Goal: Task Accomplishment & Management: Complete application form

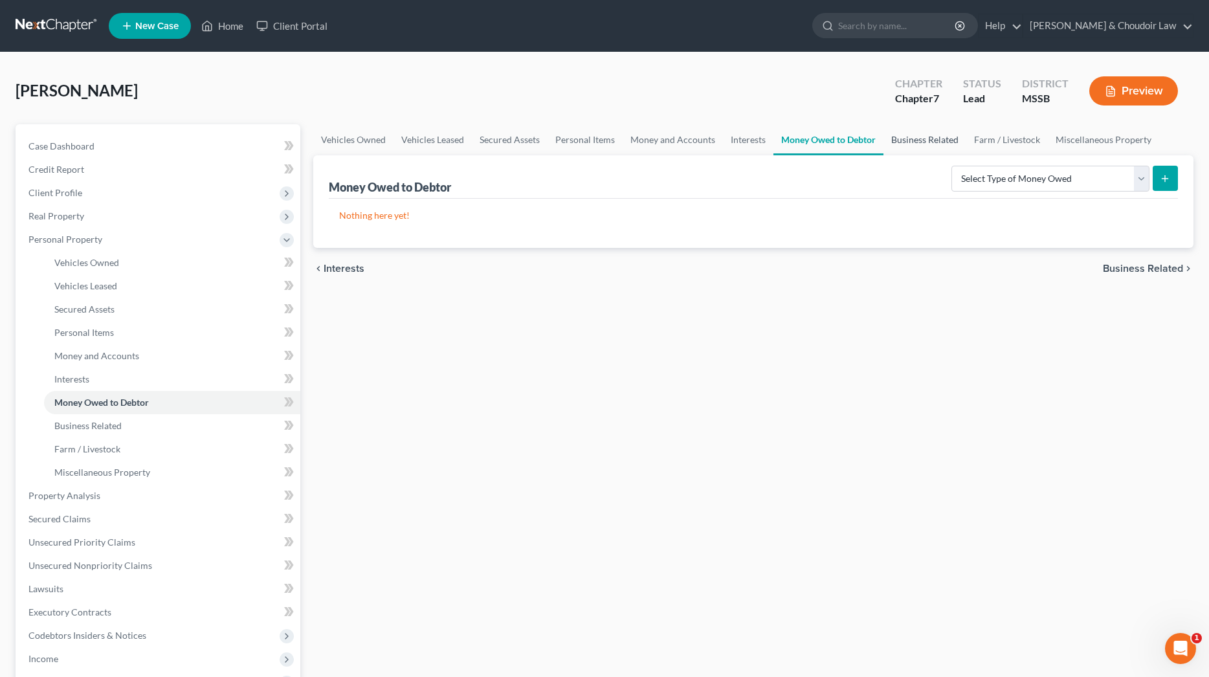
click at [924, 146] on link "Business Related" at bounding box center [924, 139] width 83 height 31
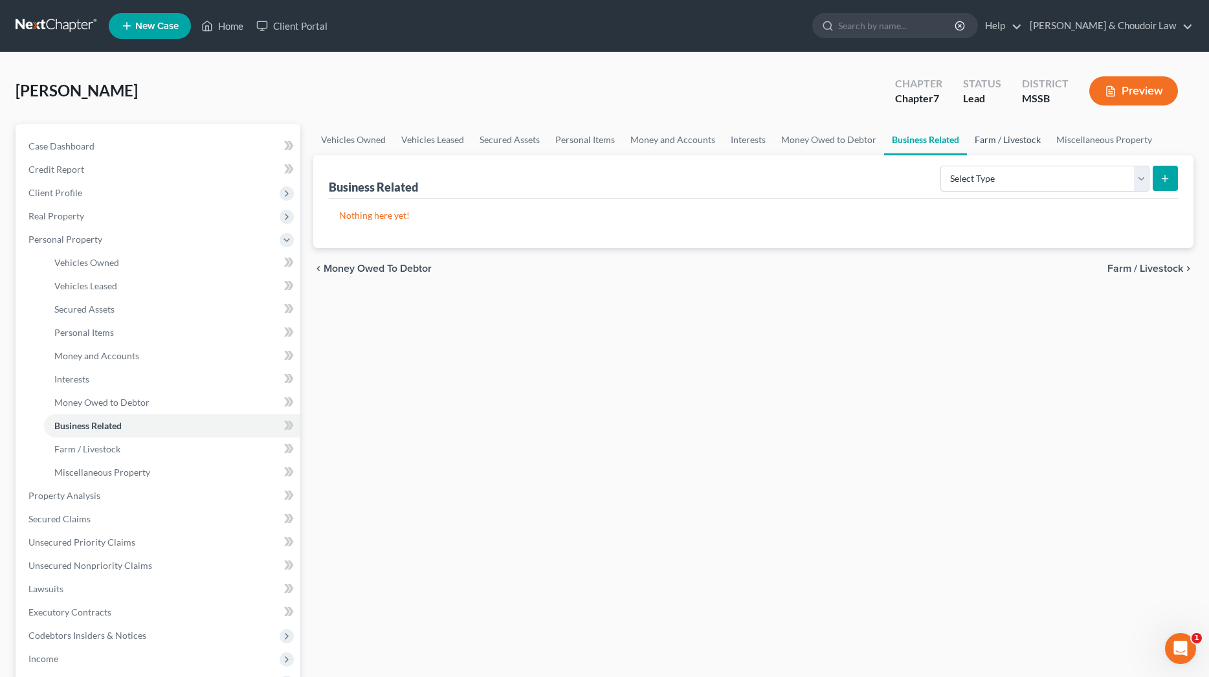
click at [1024, 135] on link "Farm / Livestock" at bounding box center [1008, 139] width 82 height 31
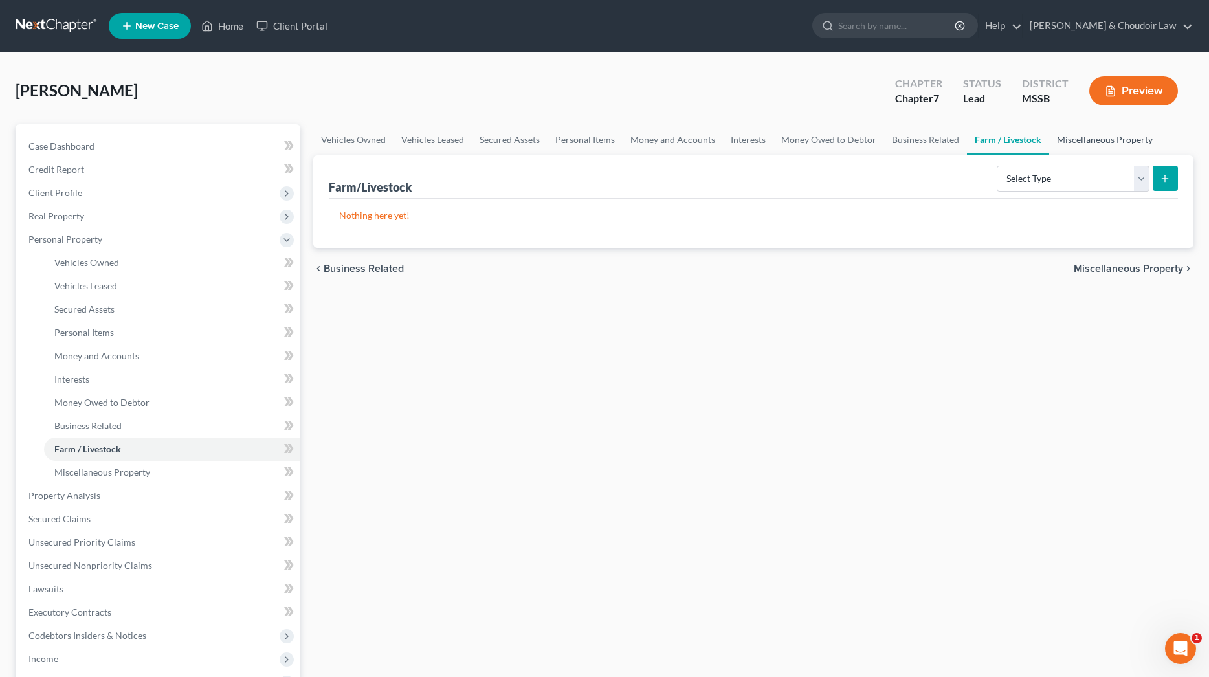
click at [1092, 149] on link "Miscellaneous Property" at bounding box center [1104, 139] width 111 height 31
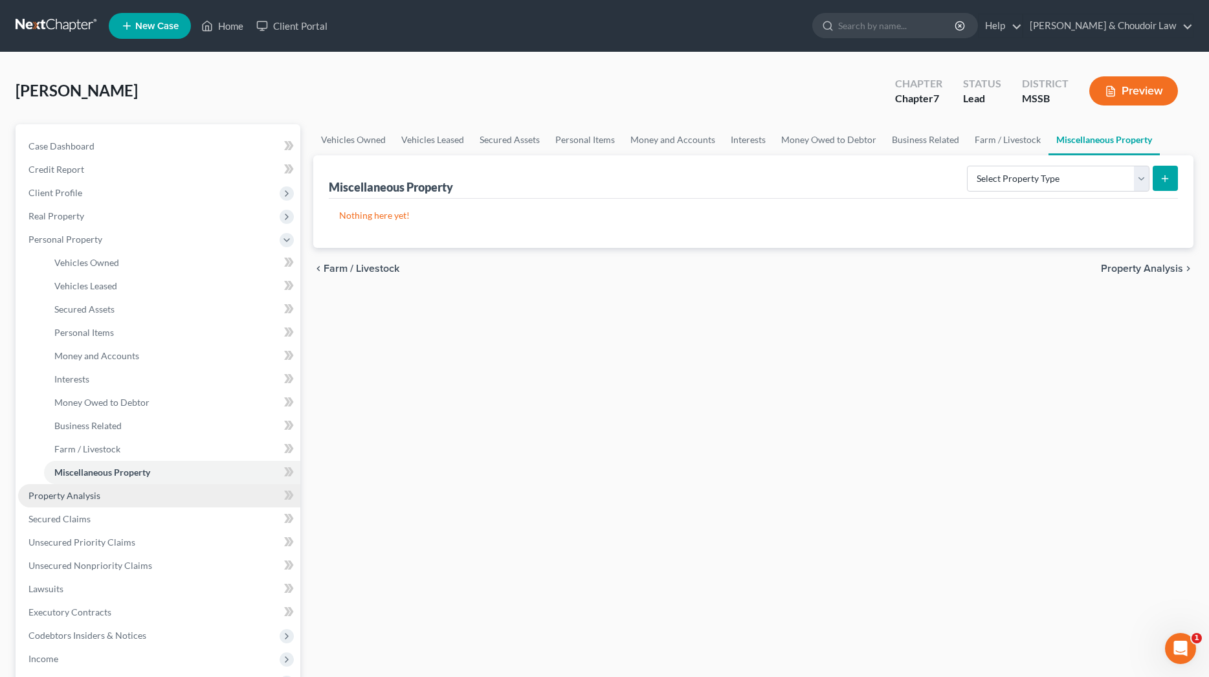
click at [73, 496] on span "Property Analysis" at bounding box center [64, 495] width 72 height 11
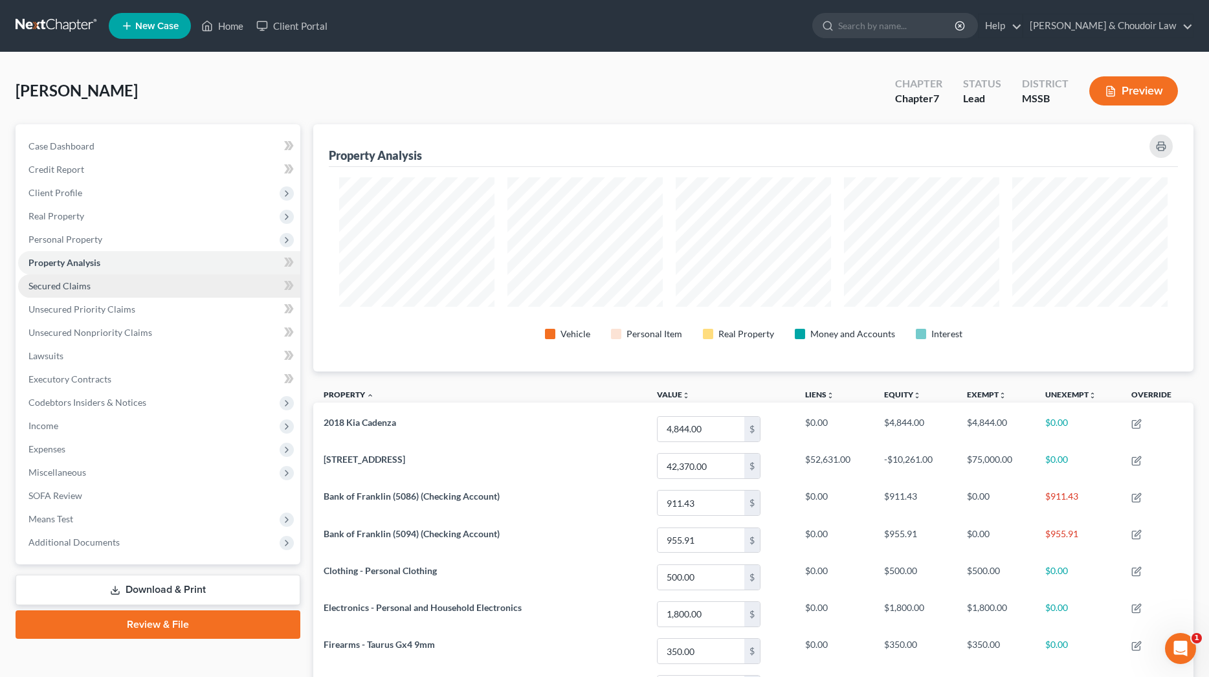
click at [47, 291] on link "Secured Claims" at bounding box center [159, 285] width 282 height 23
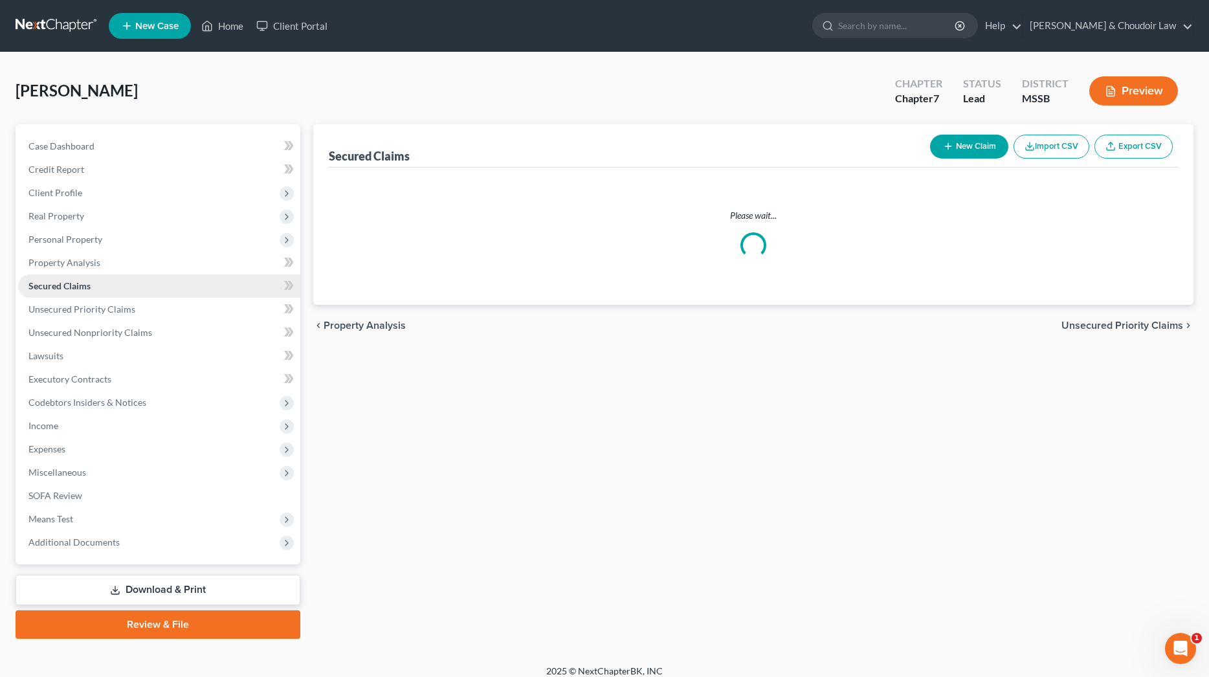
scroll to position [1, 0]
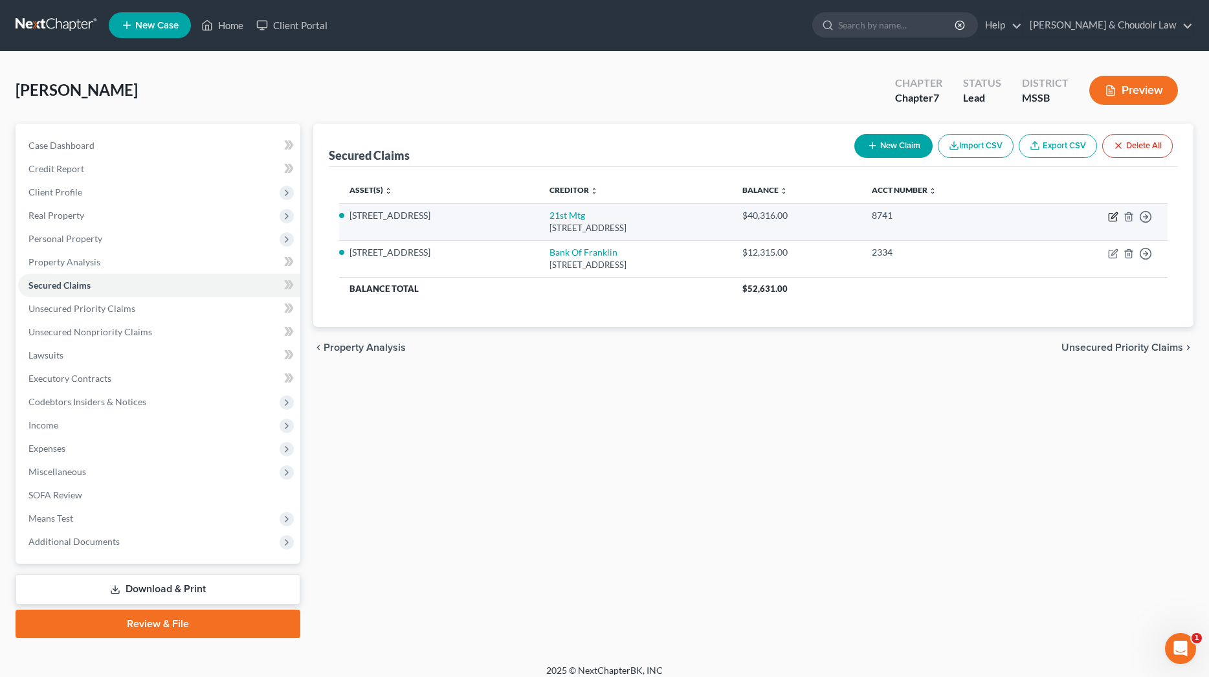
click at [1113, 216] on icon "button" at bounding box center [1113, 217] width 10 height 10
select select "44"
select select "2"
select select "0"
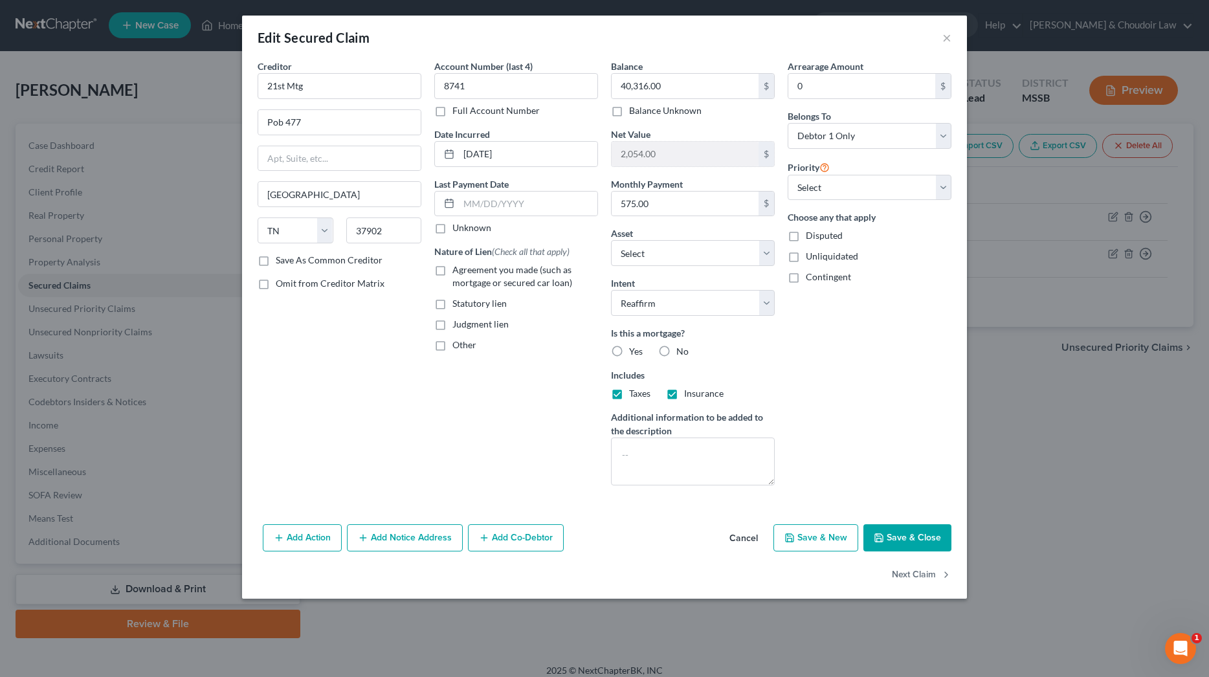
click at [384, 540] on button "Add Notice Address" at bounding box center [405, 537] width 116 height 27
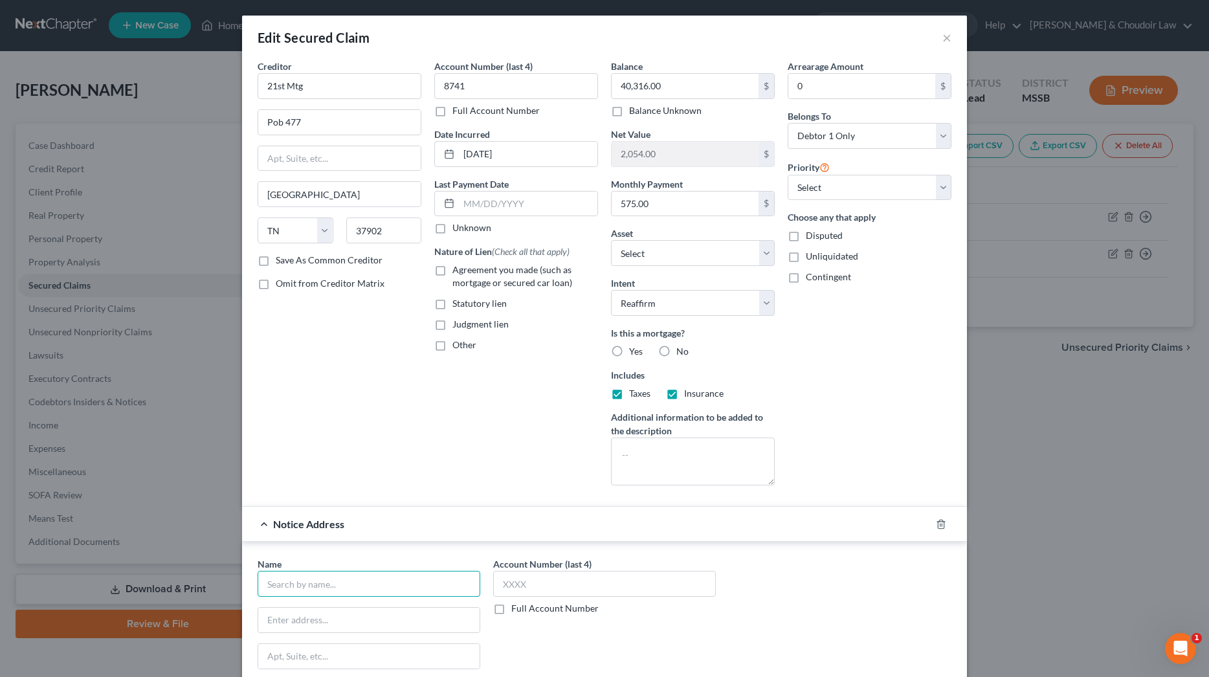
click at [410, 579] on input "text" at bounding box center [369, 584] width 223 height 26
type input "n"
type input "[PERSON_NAME]"
type input "[STREET_ADDRESS]"
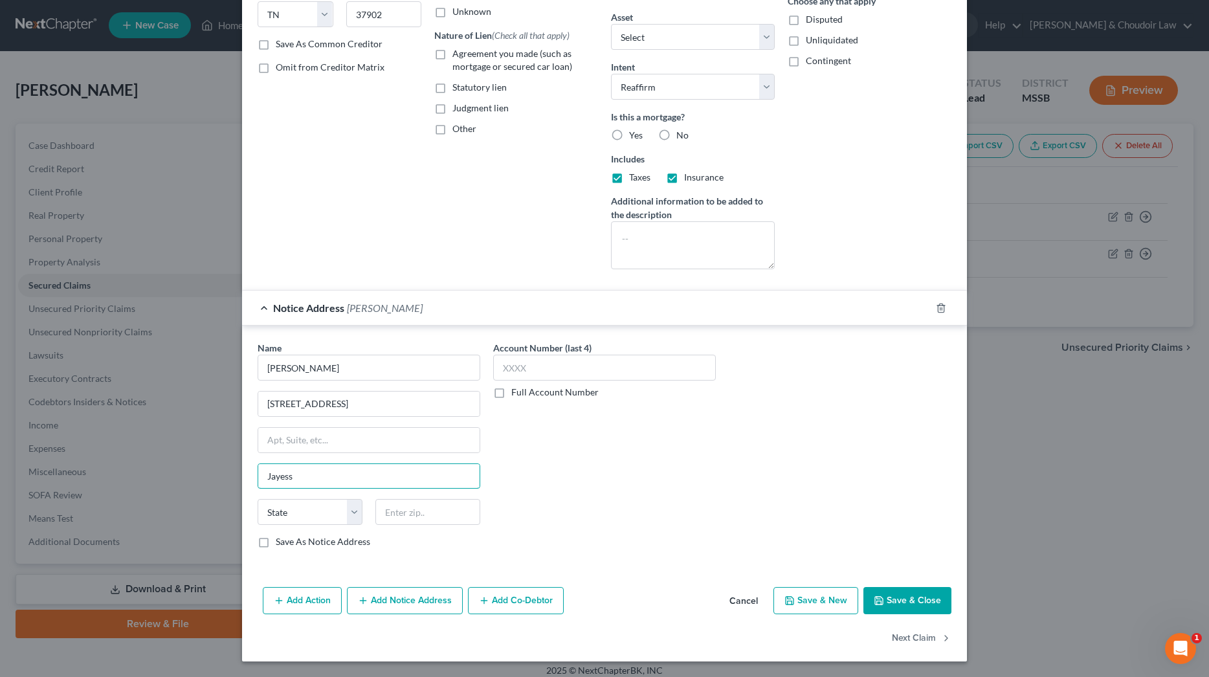
type input "Jayess"
select select "25"
type input "39641"
click at [942, 305] on polyline "button" at bounding box center [941, 305] width 8 height 0
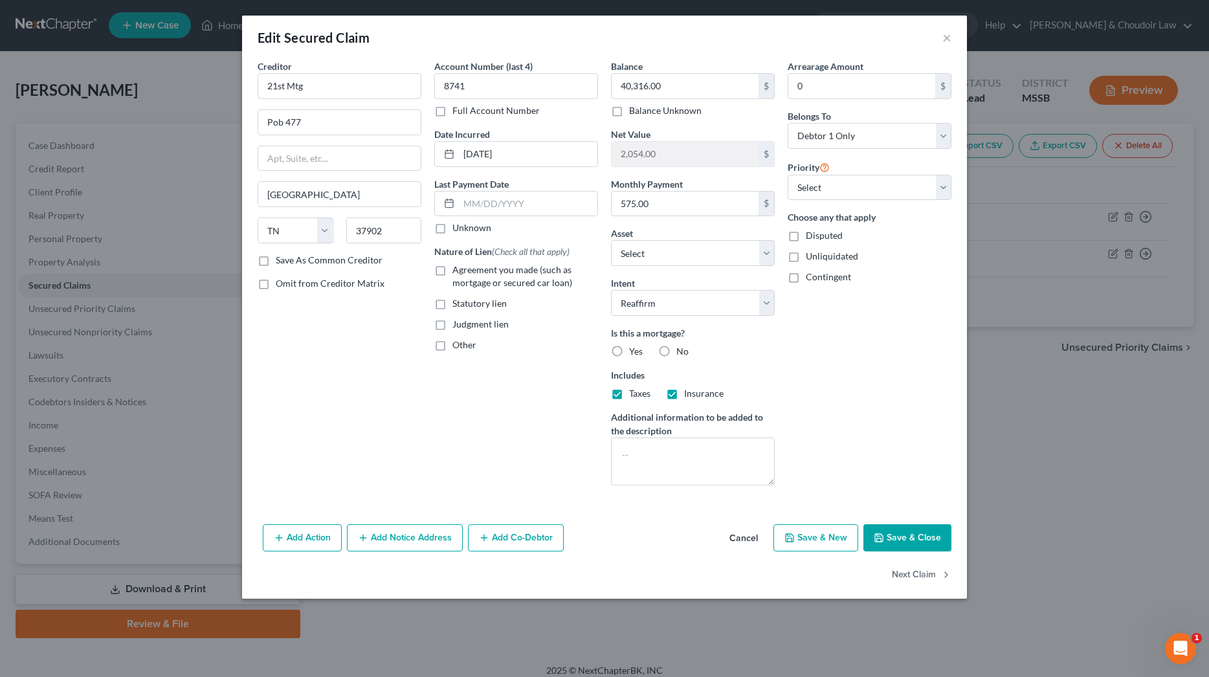
click at [507, 540] on button "Add Co-Debtor" at bounding box center [516, 537] width 96 height 27
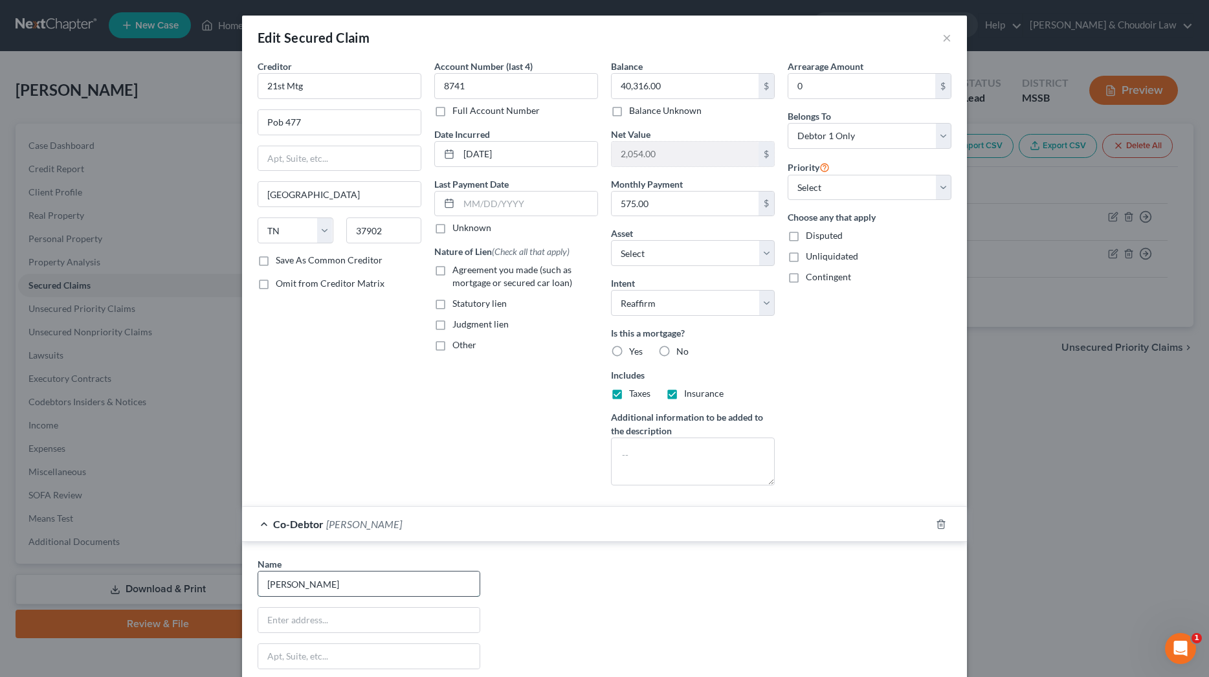
type input "[PERSON_NAME]"
type input "[STREET_ADDRESS]"
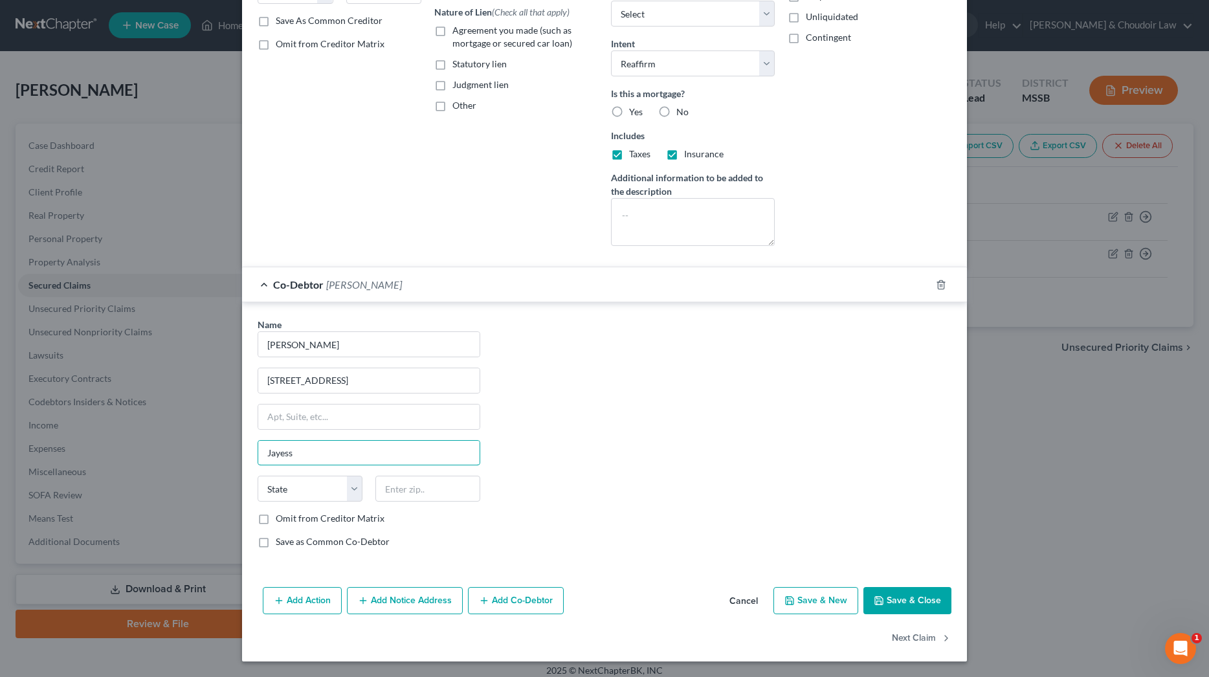
type input "Jayess"
select select "25"
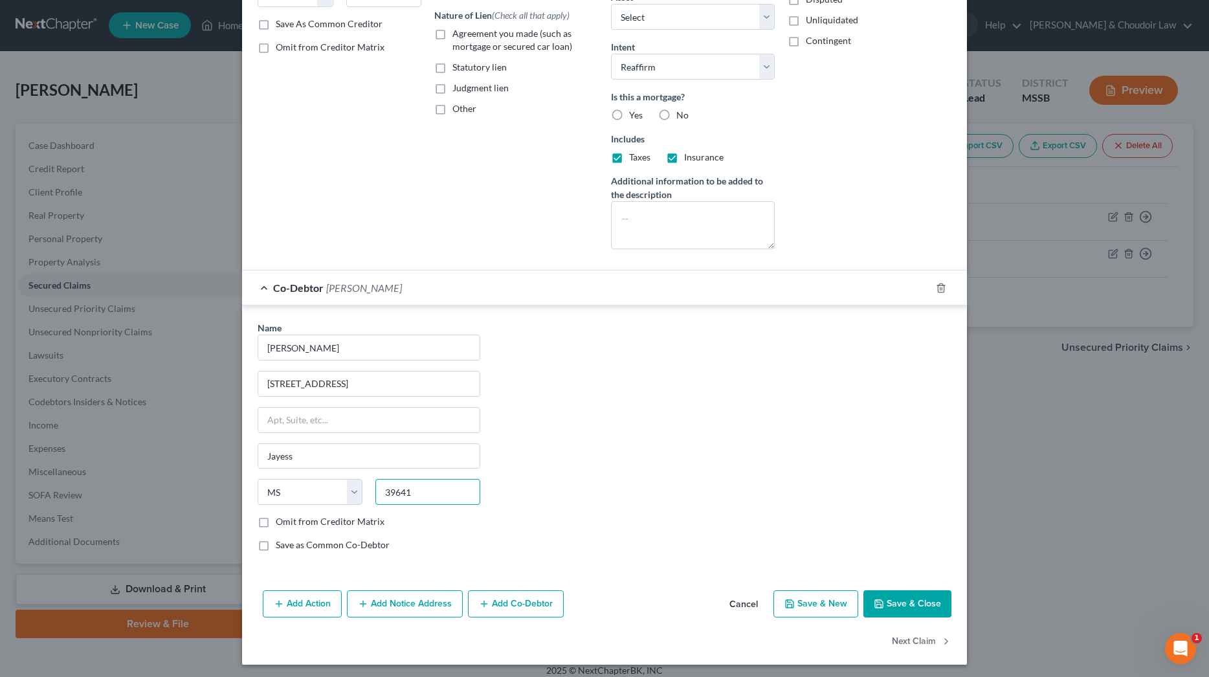
type input "39641"
click at [348, 540] on label "Save as Common Co-Debtor" at bounding box center [333, 544] width 114 height 13
click at [289, 540] on input "Save as Common Co-Debtor" at bounding box center [285, 542] width 8 height 8
checkbox input "true"
click at [929, 601] on button "Save & Close" at bounding box center [907, 603] width 88 height 27
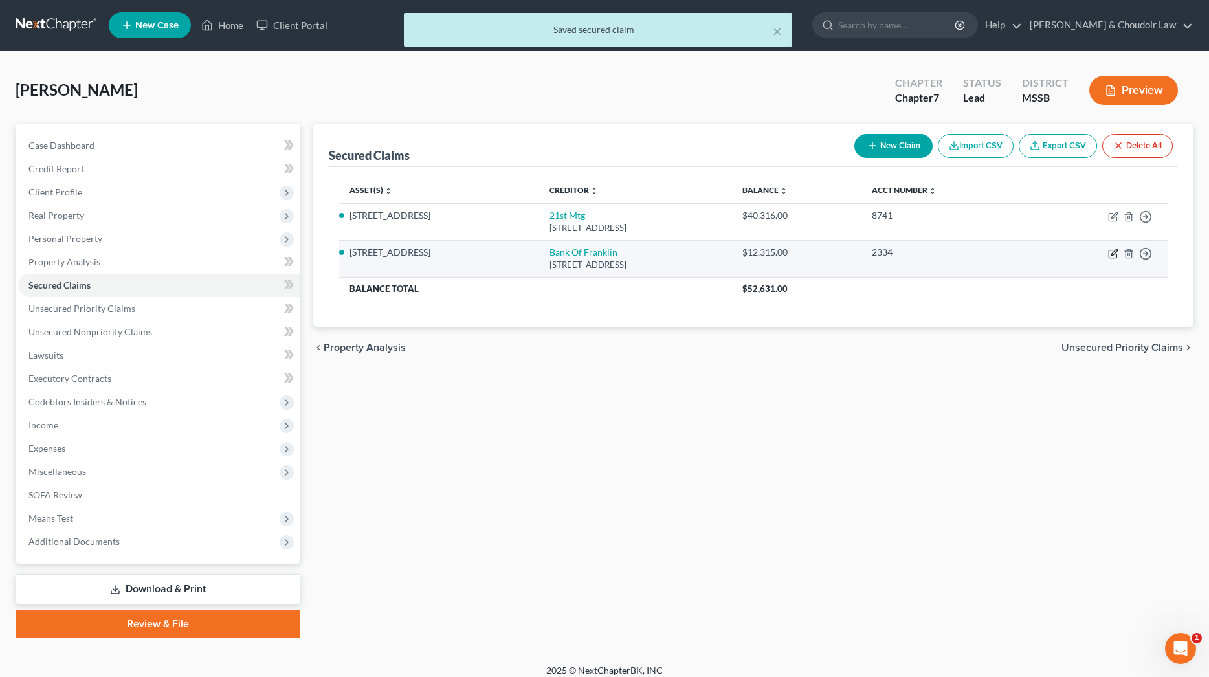
click at [1112, 252] on icon "button" at bounding box center [1114, 252] width 6 height 6
select select "25"
select select "2"
select select "0"
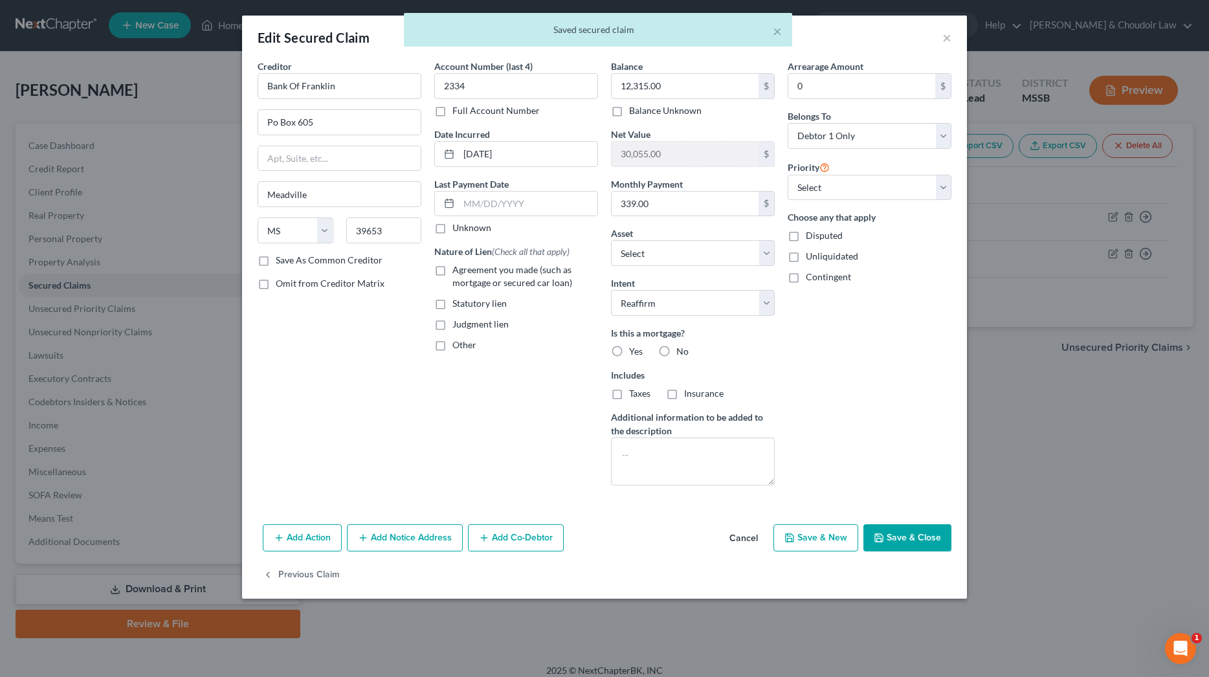
click at [515, 537] on button "Add Co-Debtor" at bounding box center [516, 537] width 96 height 27
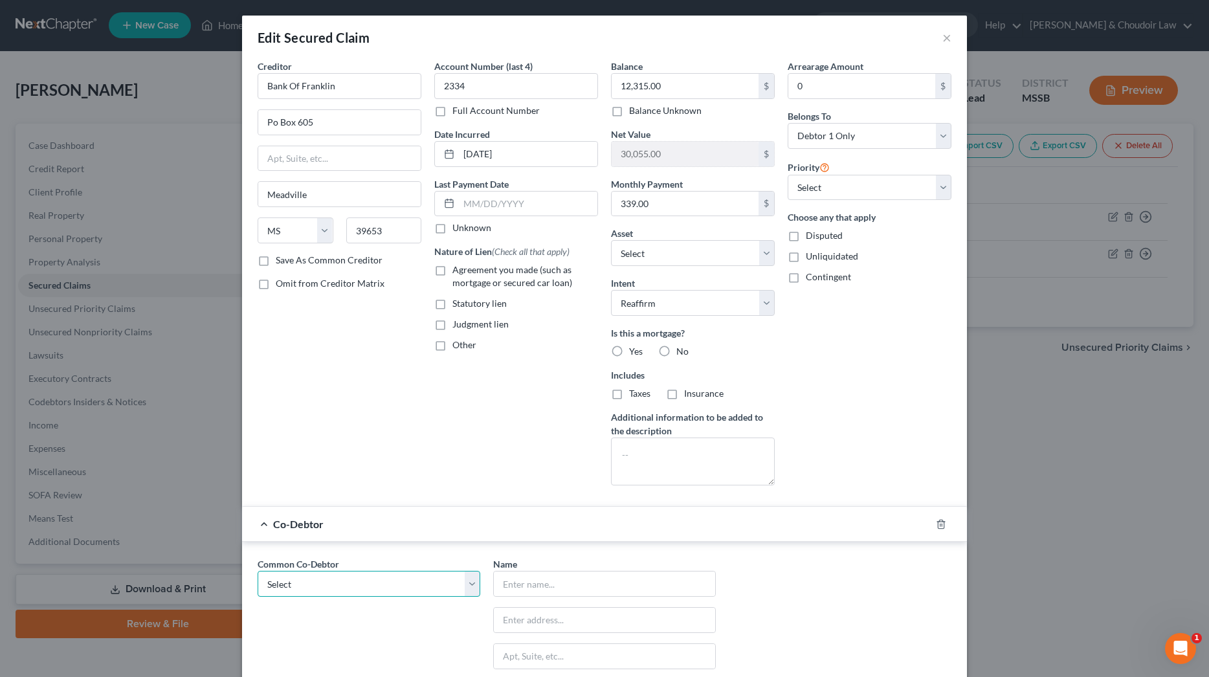
select select "0"
type input "[PERSON_NAME]"
type input "[STREET_ADDRESS]"
type input "Jayess"
select select "25"
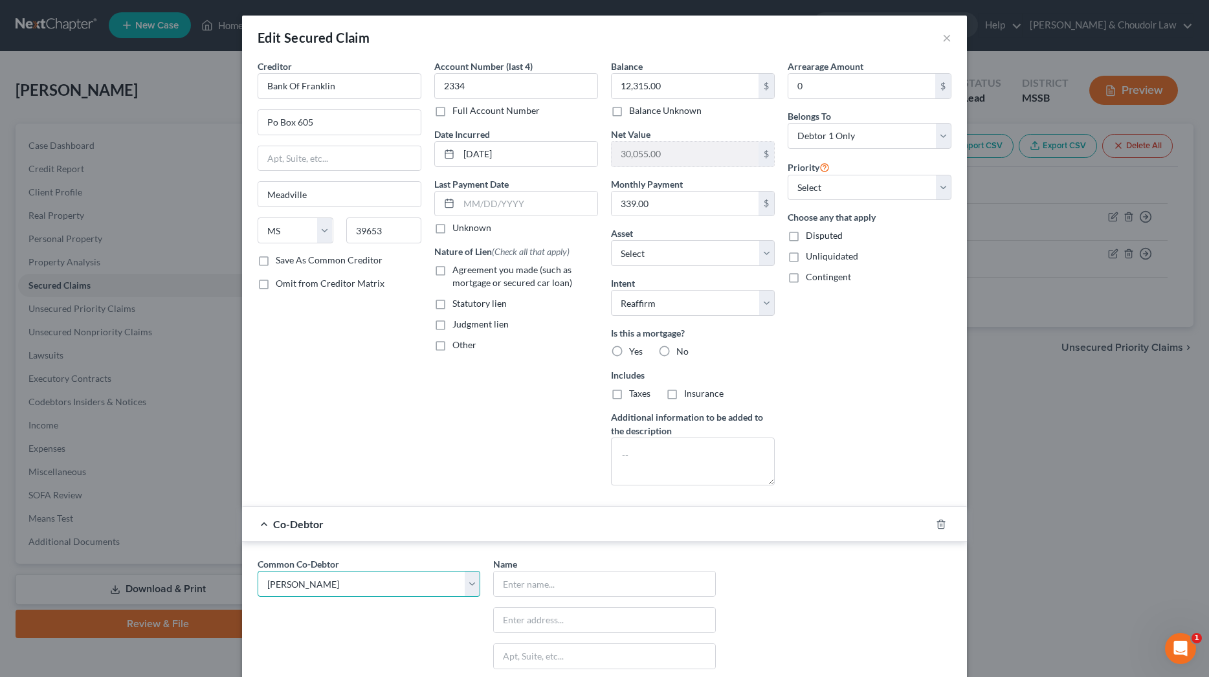
type input "39641"
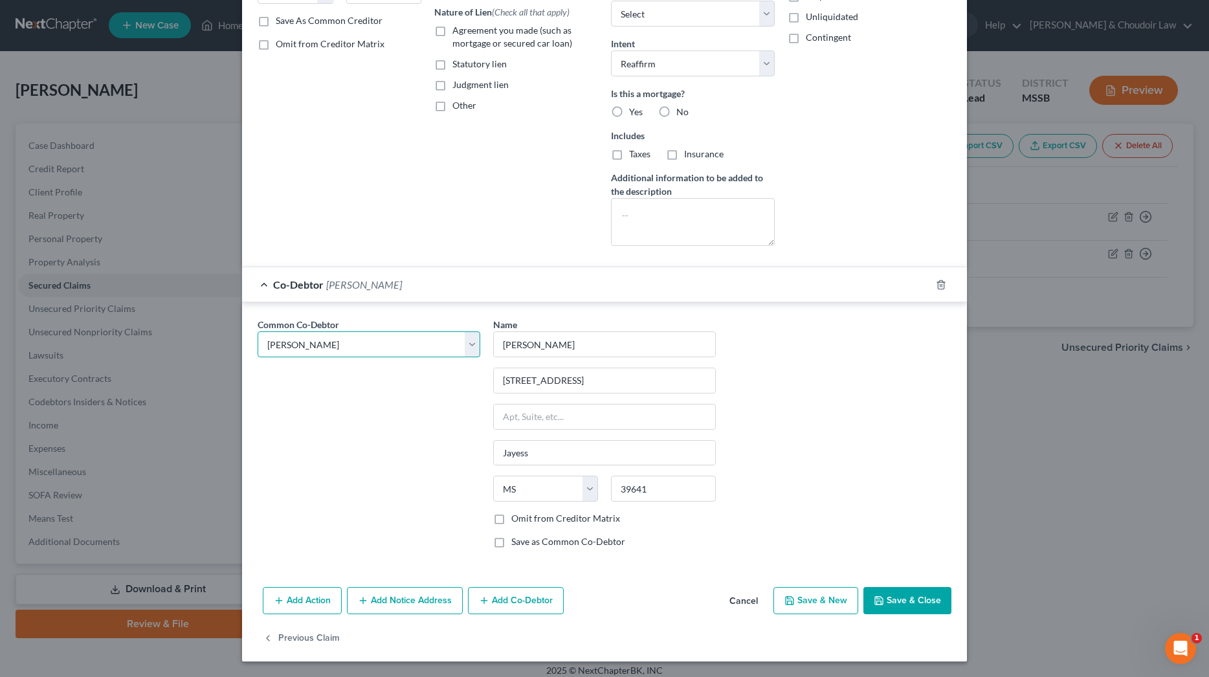
scroll to position [239, 0]
click at [894, 599] on button "Save & Close" at bounding box center [907, 600] width 88 height 27
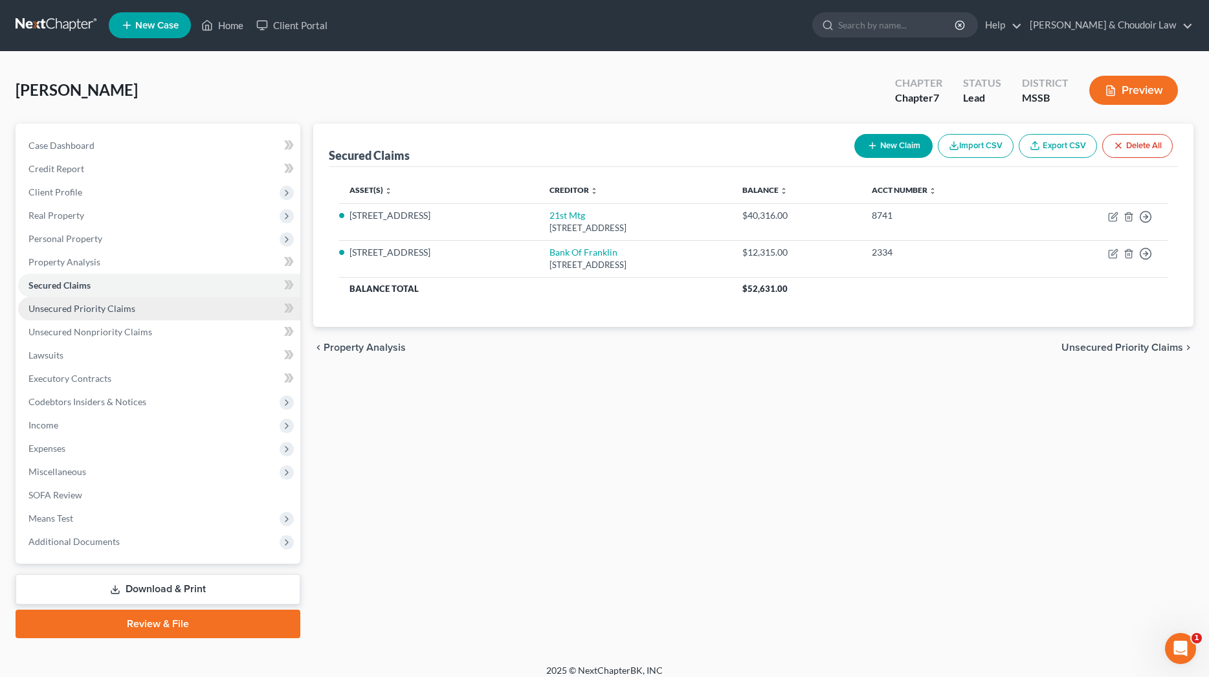
click at [103, 306] on span "Unsecured Priority Claims" at bounding box center [81, 308] width 107 height 11
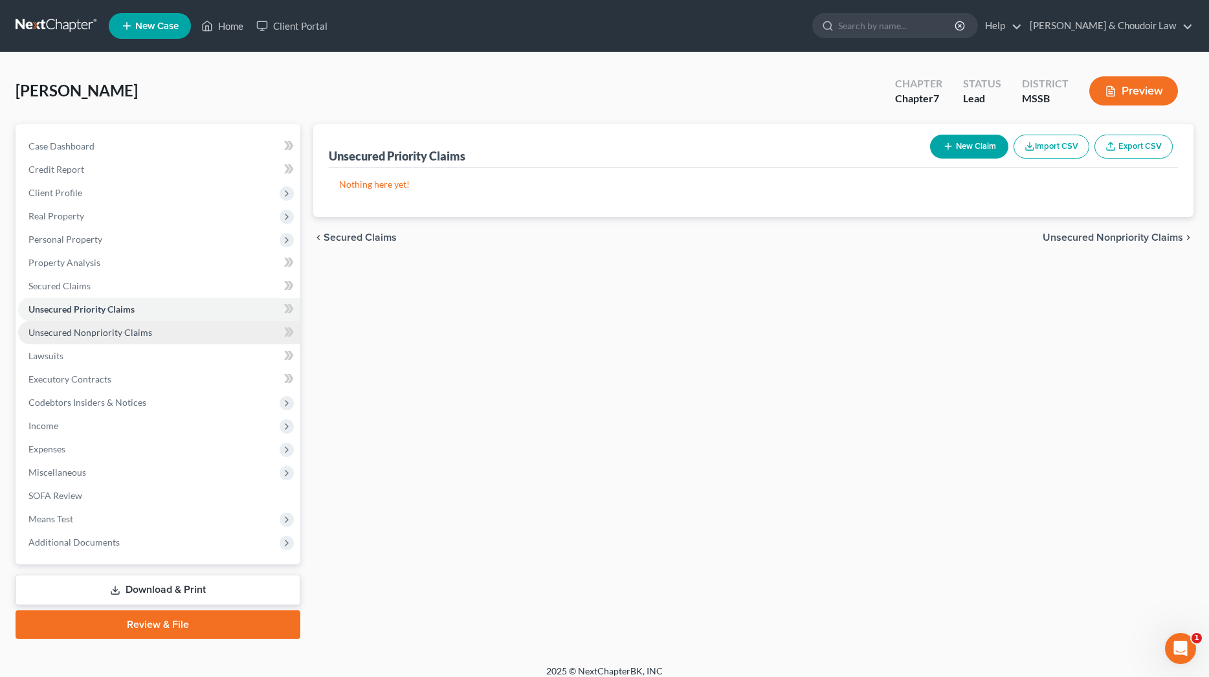
click at [99, 331] on span "Unsecured Nonpriority Claims" at bounding box center [90, 332] width 124 height 11
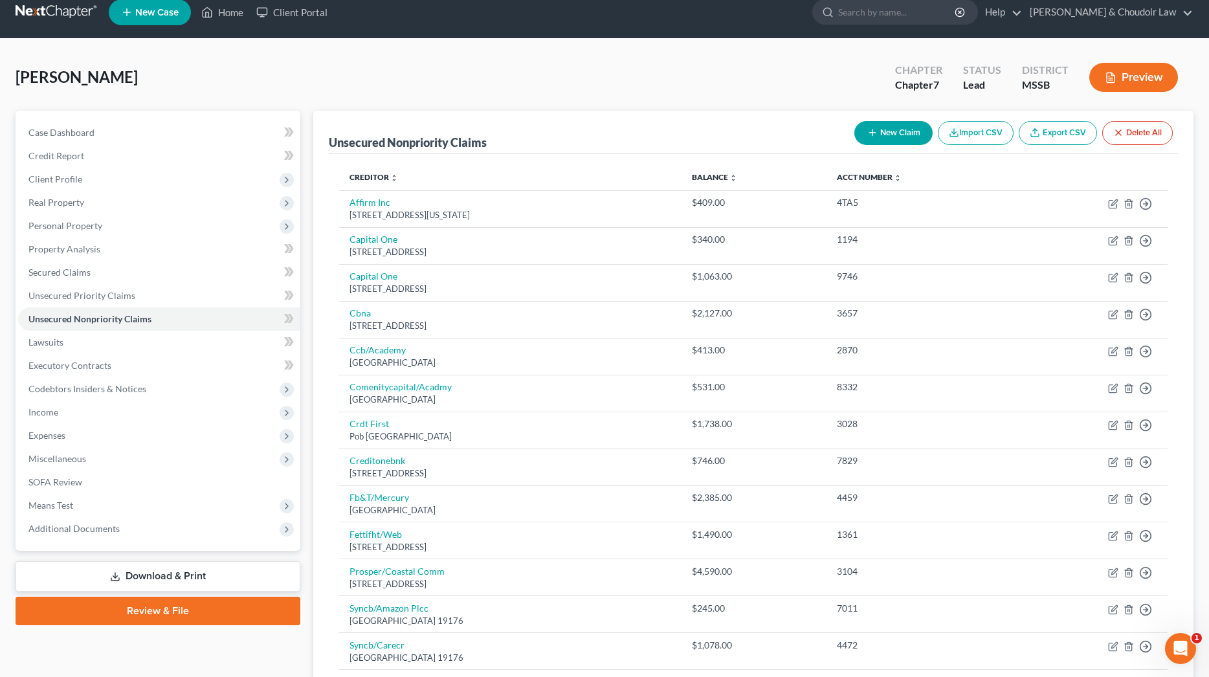
scroll to position [18, 1]
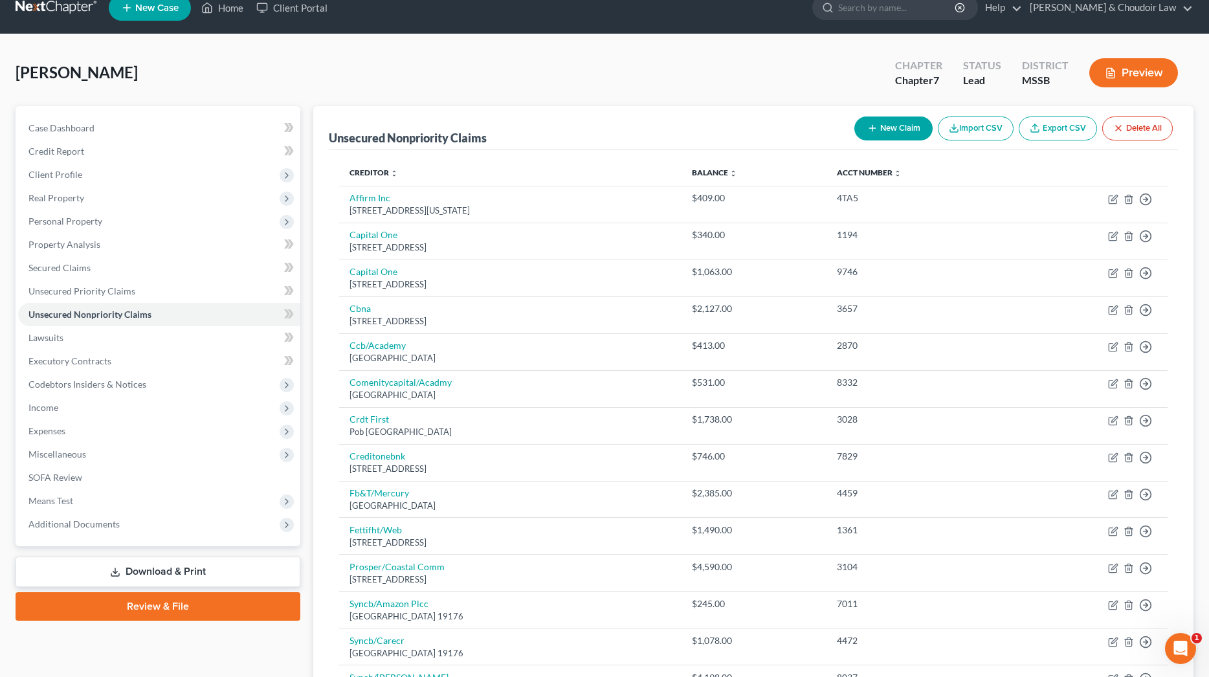
click at [882, 130] on button "New Claim" at bounding box center [893, 128] width 78 height 24
select select "0"
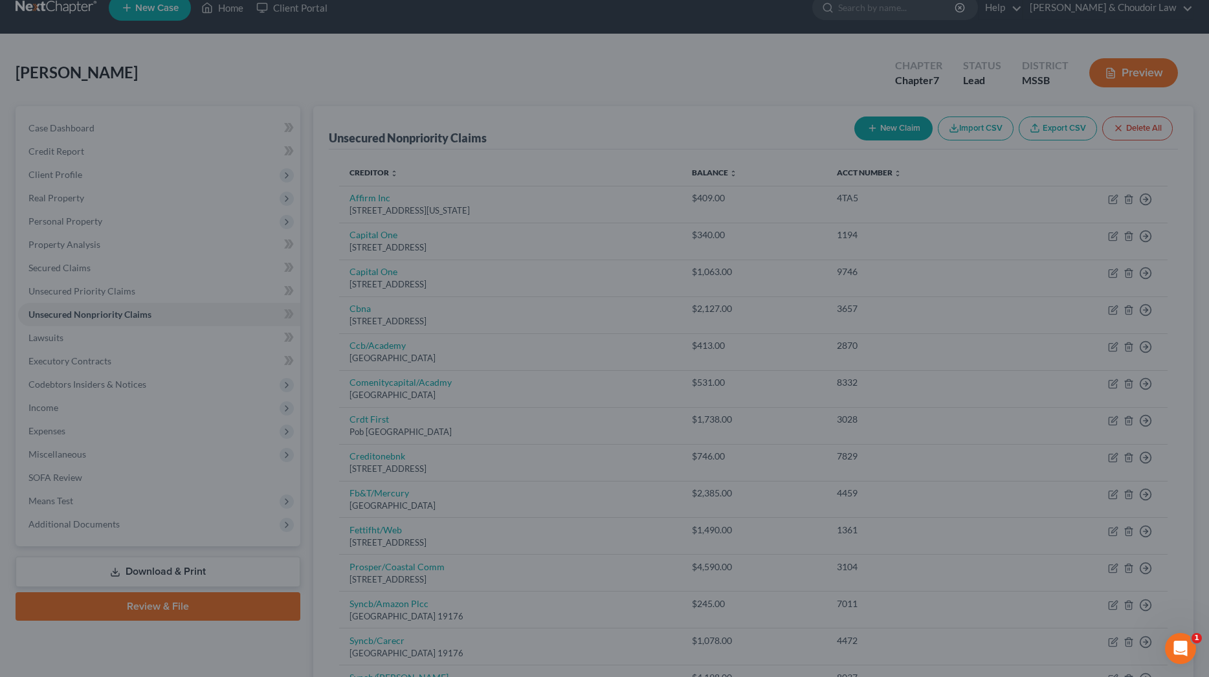
scroll to position [18, 0]
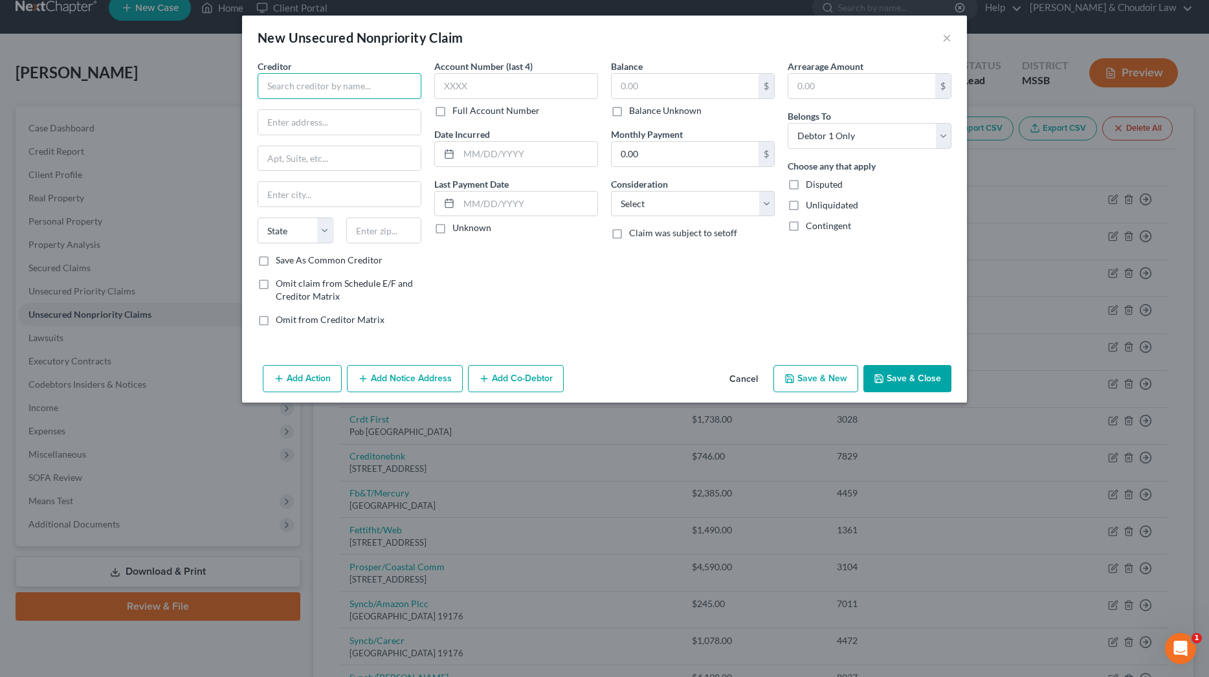
click at [357, 90] on input "text" at bounding box center [340, 86] width 164 height 26
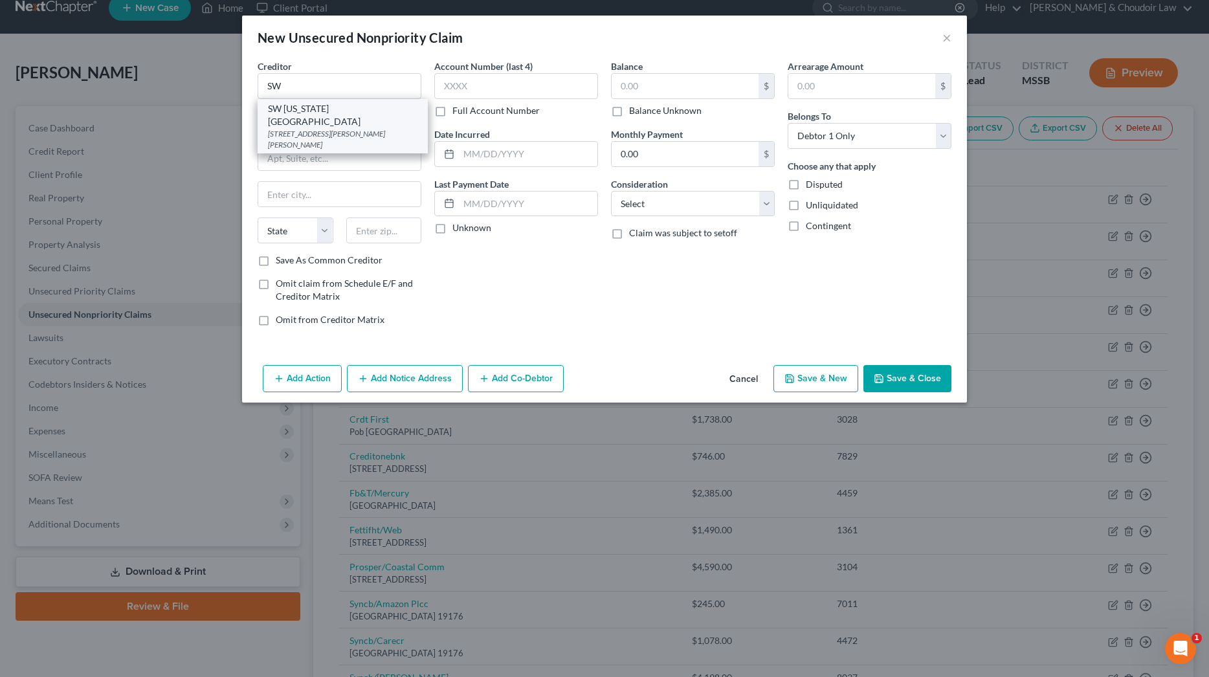
click at [346, 109] on div "SW Mississippi Regional Medical Center" at bounding box center [342, 115] width 149 height 26
type input "SW Mississippi Regional Medical Center"
type input "215 Marion Ave"
type input "Mccomb"
select select "25"
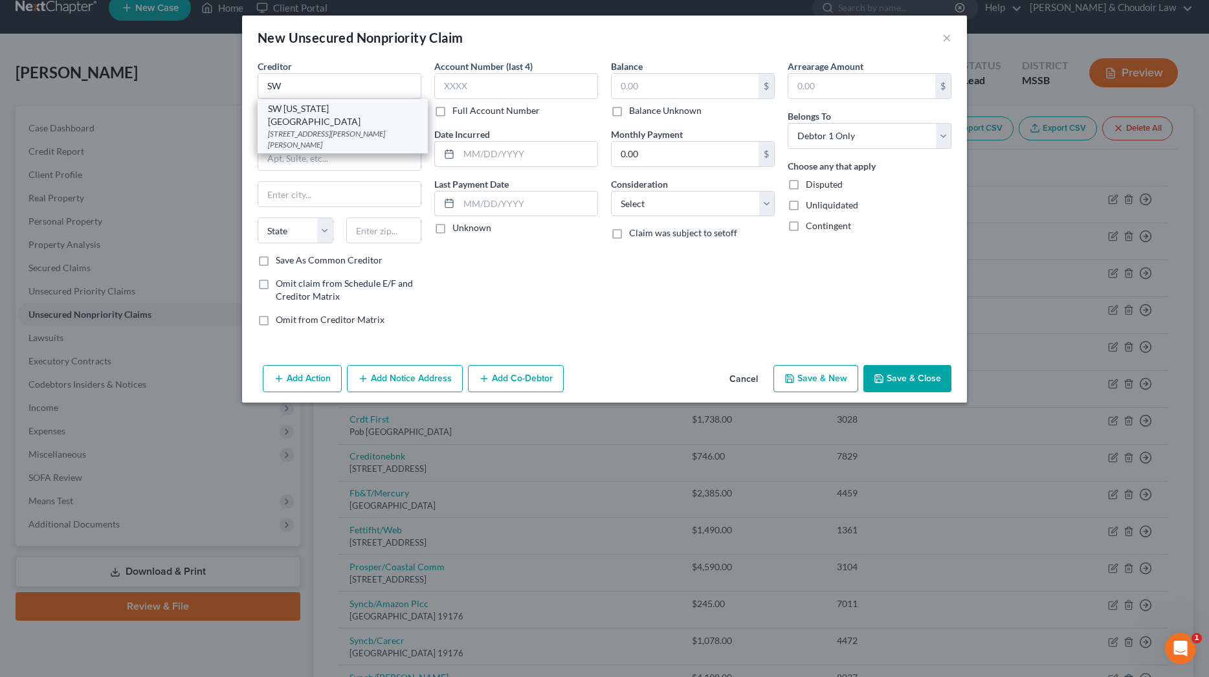
type input "39648"
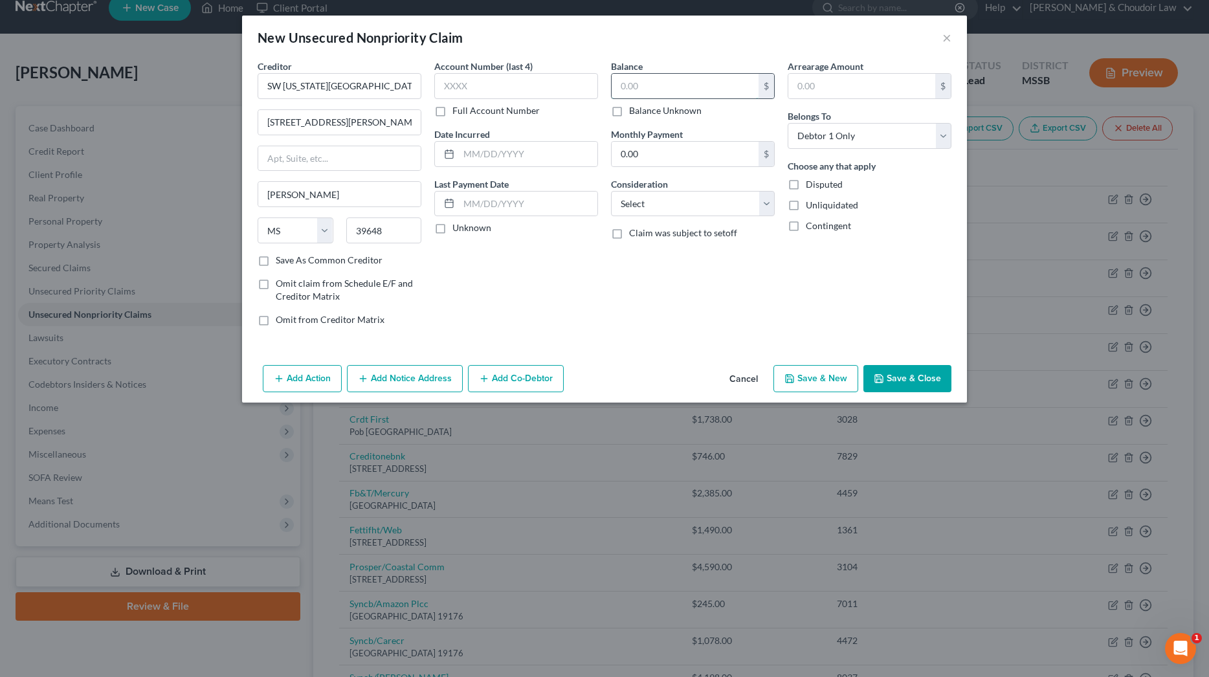
click at [637, 85] on input "text" at bounding box center [685, 86] width 147 height 25
type input "120"
select select "9"
click at [907, 378] on button "Save & Close" at bounding box center [907, 378] width 88 height 27
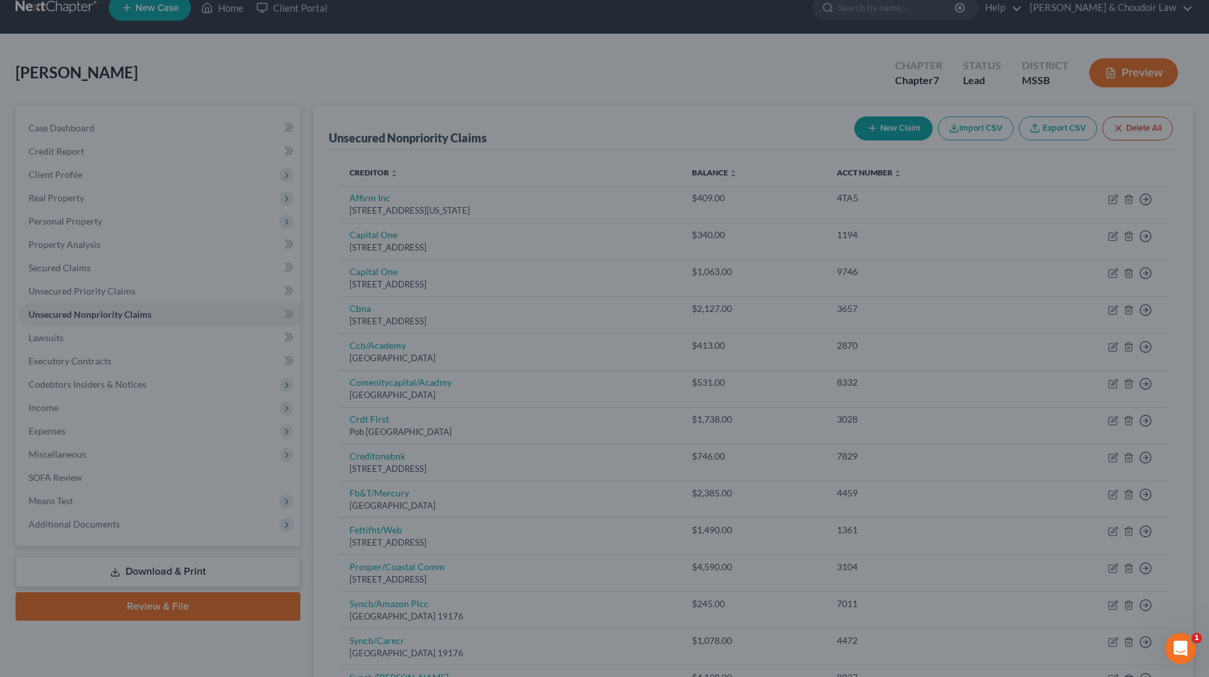
type input "120.00"
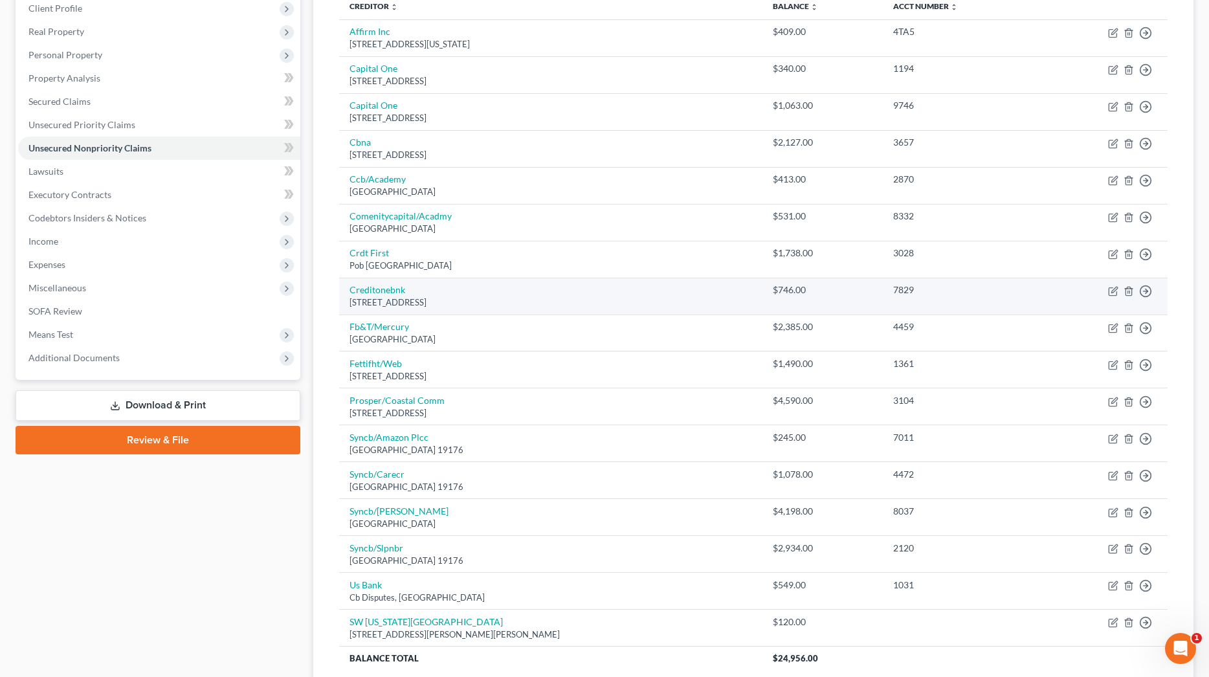
scroll to position [189, 0]
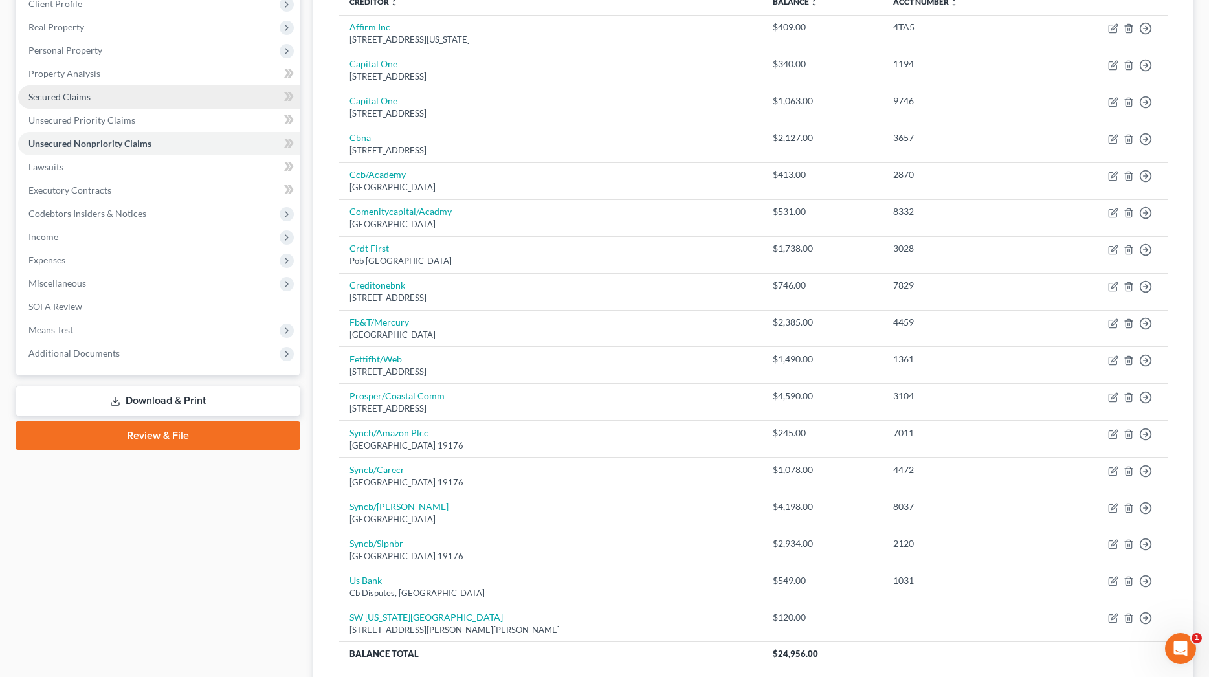
click at [77, 98] on span "Secured Claims" at bounding box center [59, 96] width 62 height 11
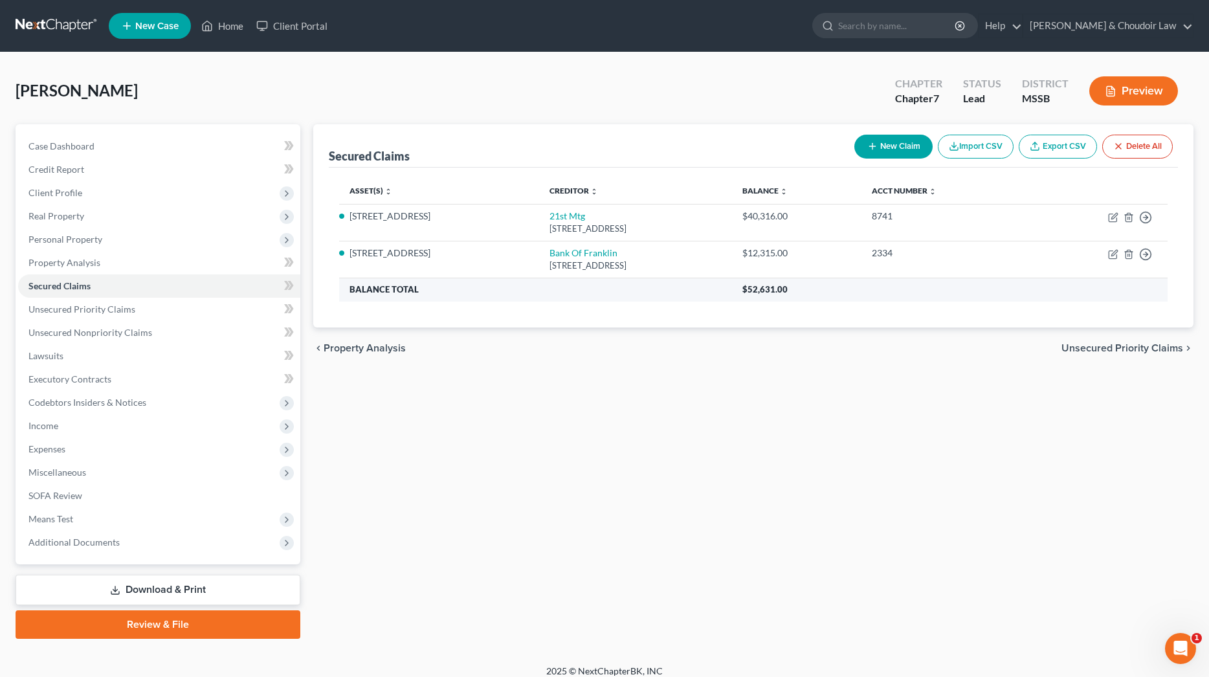
scroll to position [0, 1]
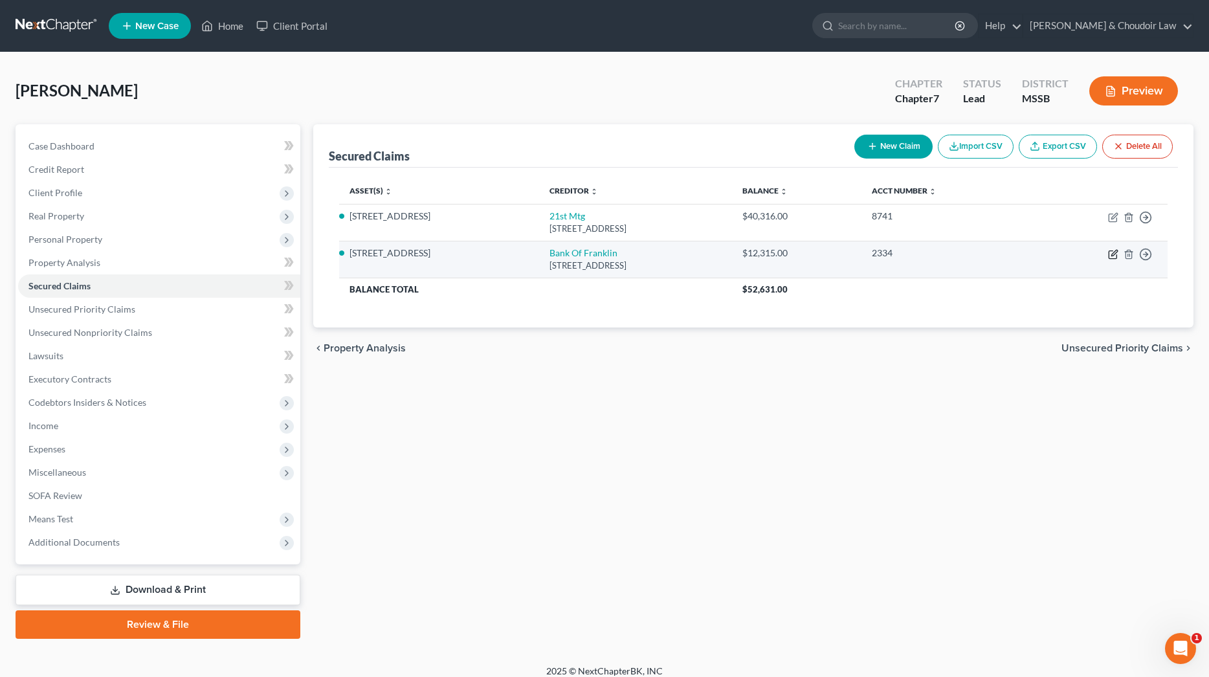
click at [1112, 253] on icon "button" at bounding box center [1114, 253] width 6 height 6
select select "25"
select select "2"
select select "0"
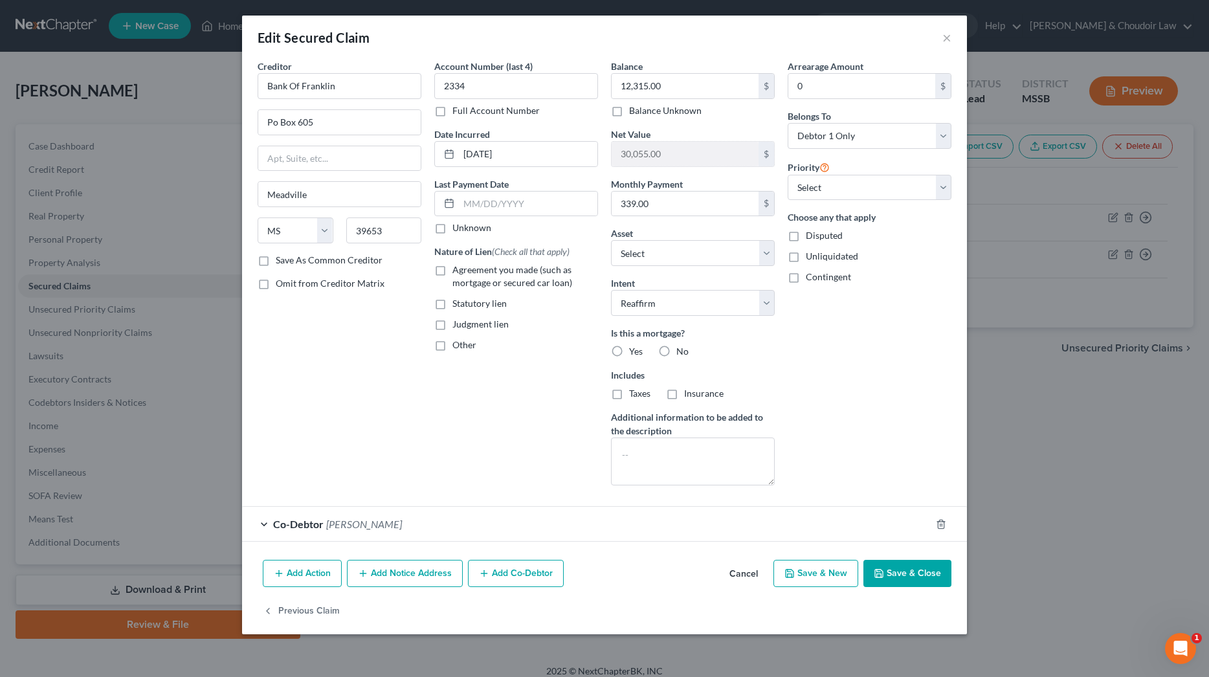
click at [929, 565] on button "Save & Close" at bounding box center [907, 573] width 88 height 27
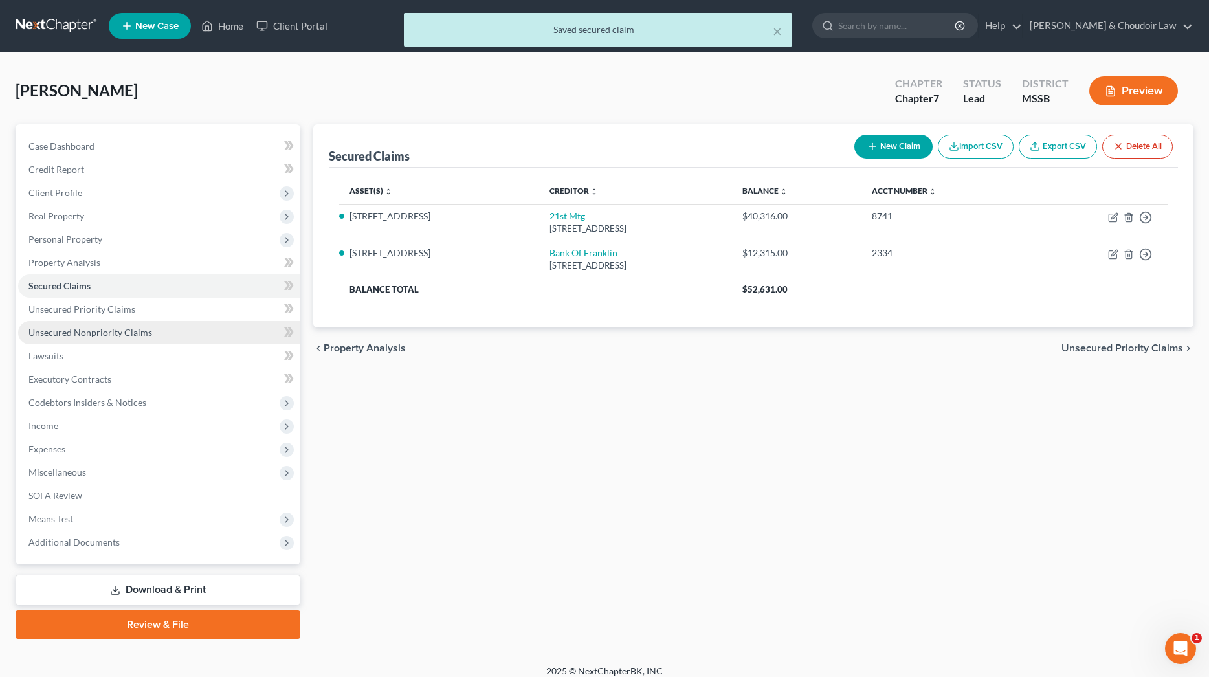
click at [129, 331] on span "Unsecured Nonpriority Claims" at bounding box center [90, 332] width 124 height 11
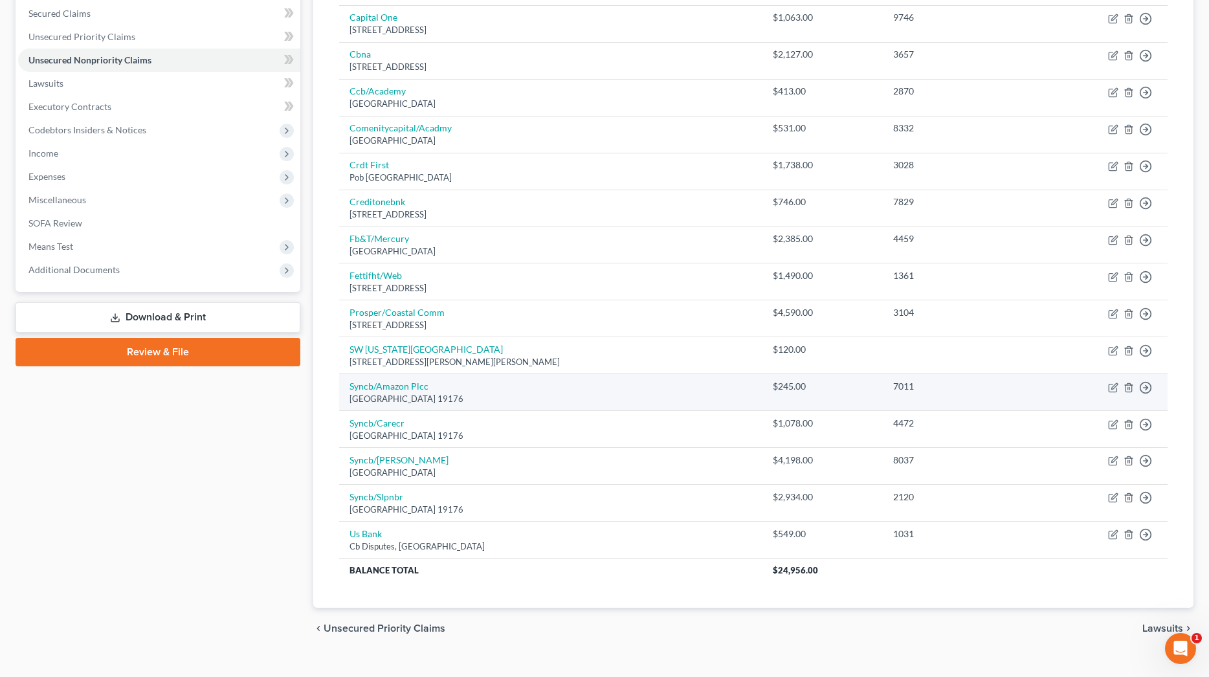
scroll to position [257, 0]
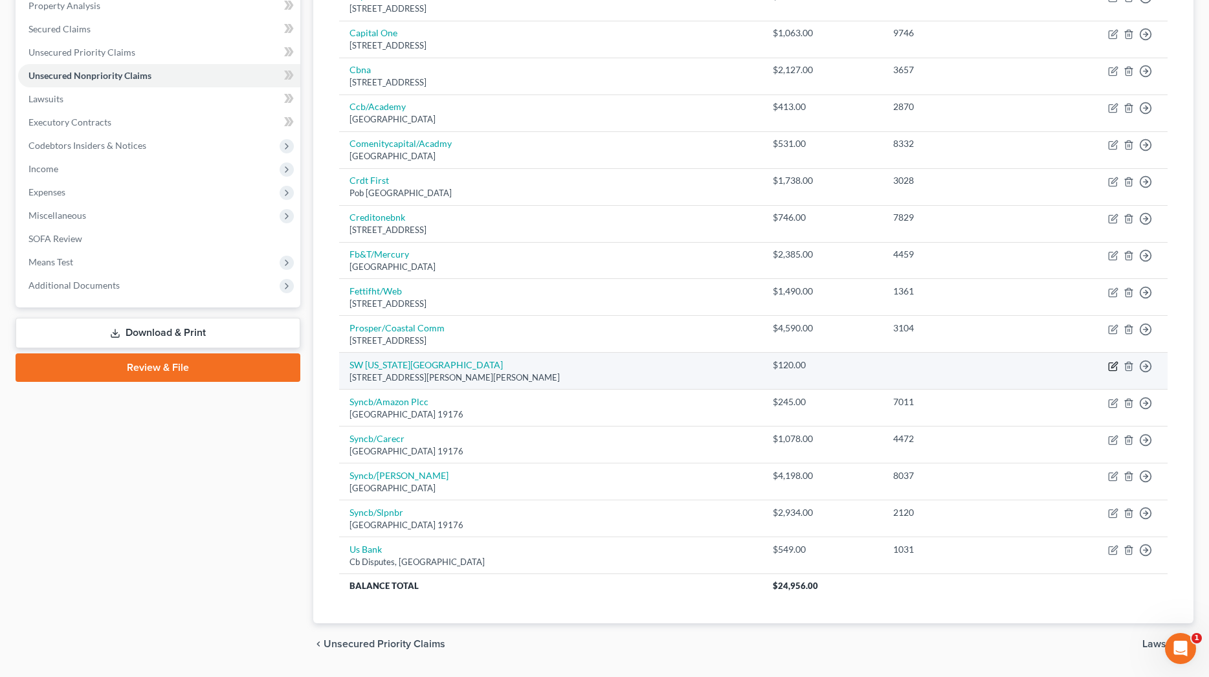
click at [1112, 362] on icon "button" at bounding box center [1113, 366] width 8 height 8
select select "25"
select select "9"
select select "0"
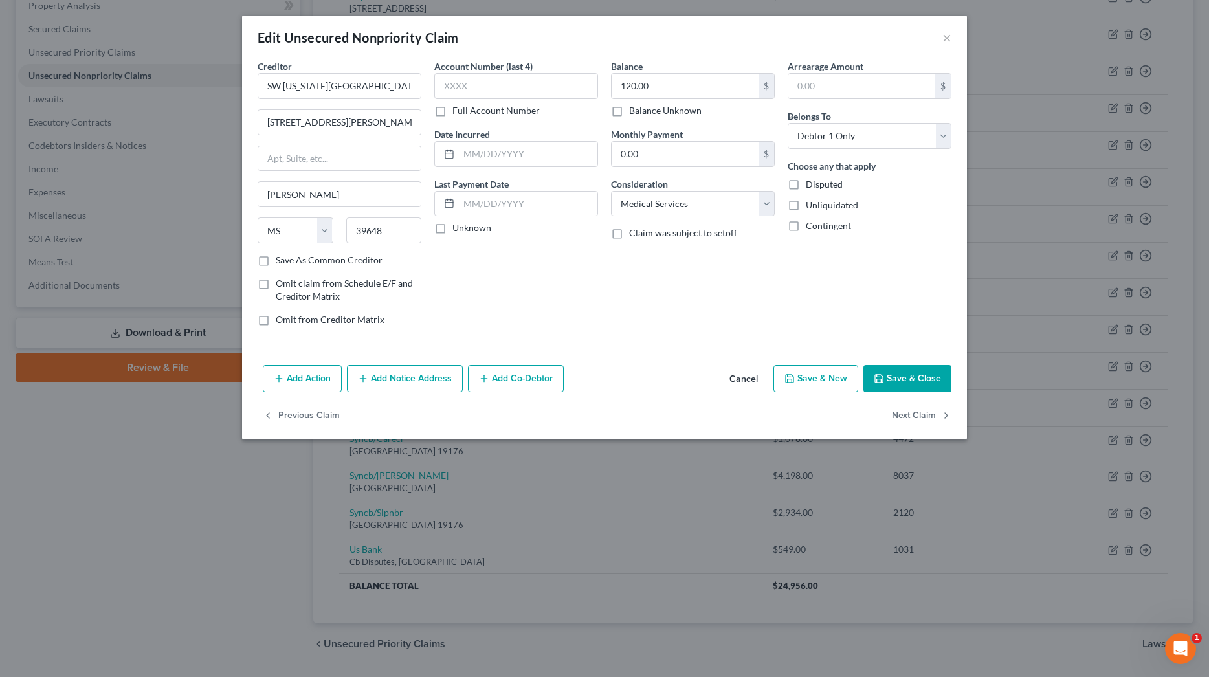
click at [443, 377] on button "Add Notice Address" at bounding box center [405, 378] width 116 height 27
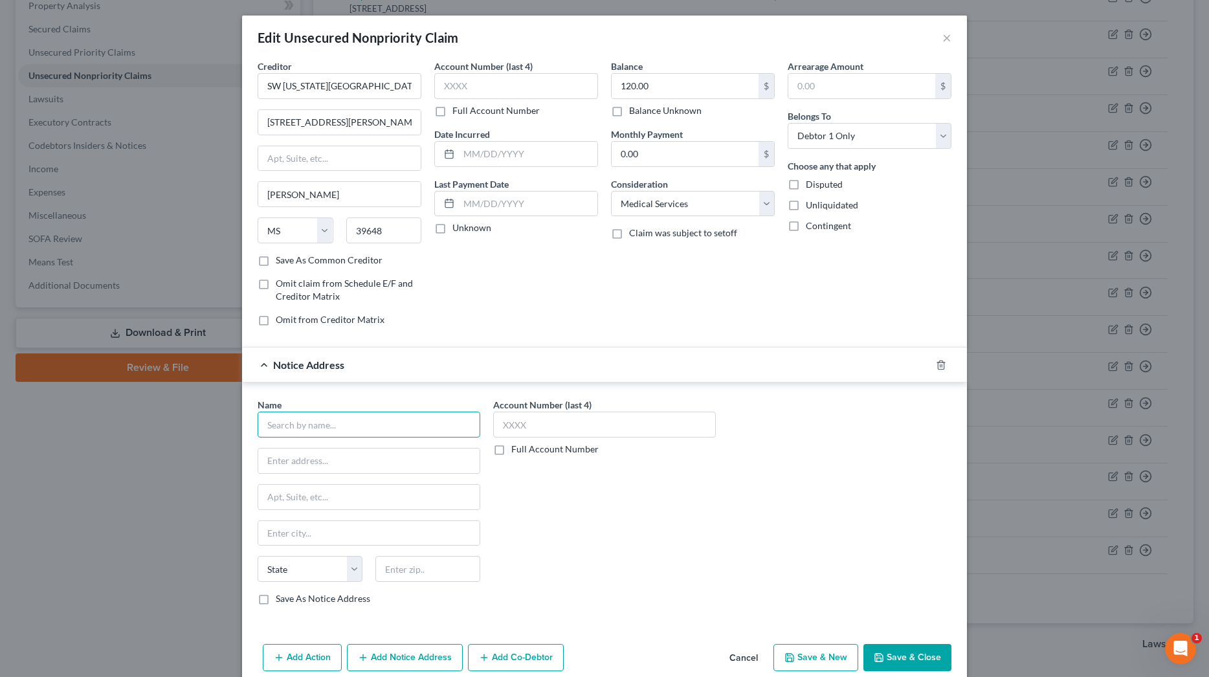
click at [391, 426] on input "text" at bounding box center [369, 425] width 223 height 26
type input "Southwest Health"
type input "P. O. Box 415000"
type input "Nashville"
select select "44"
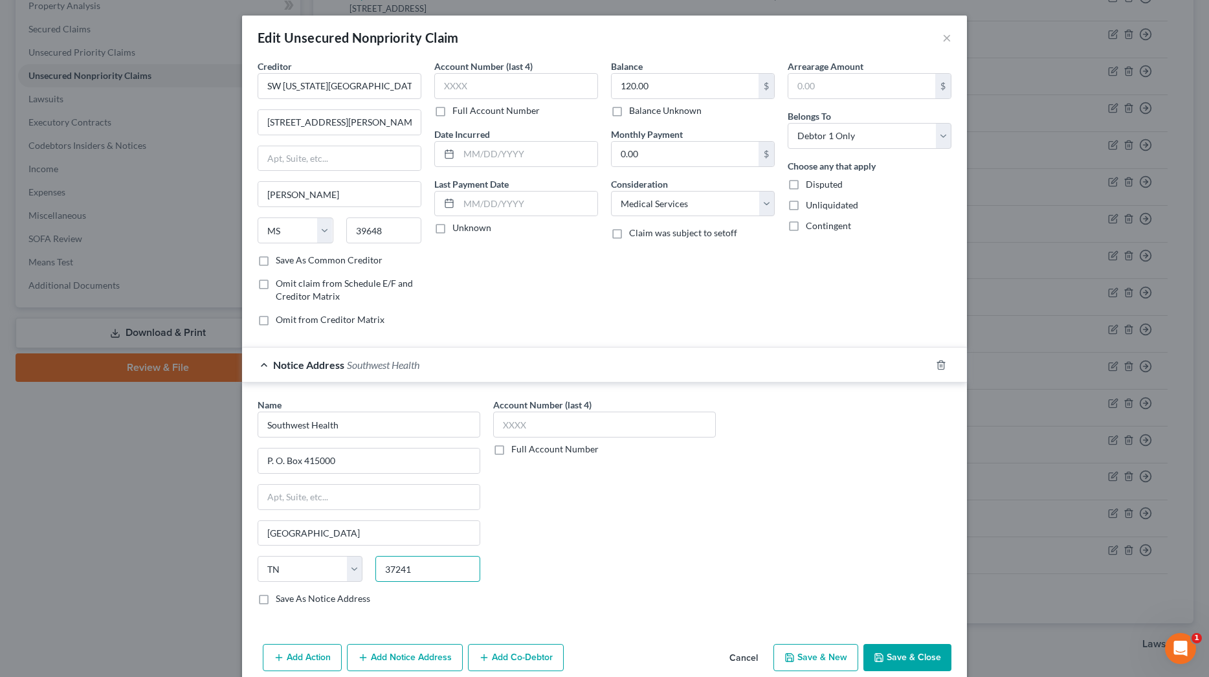
type input "37241"
click at [938, 655] on button "Save & Close" at bounding box center [907, 657] width 88 height 27
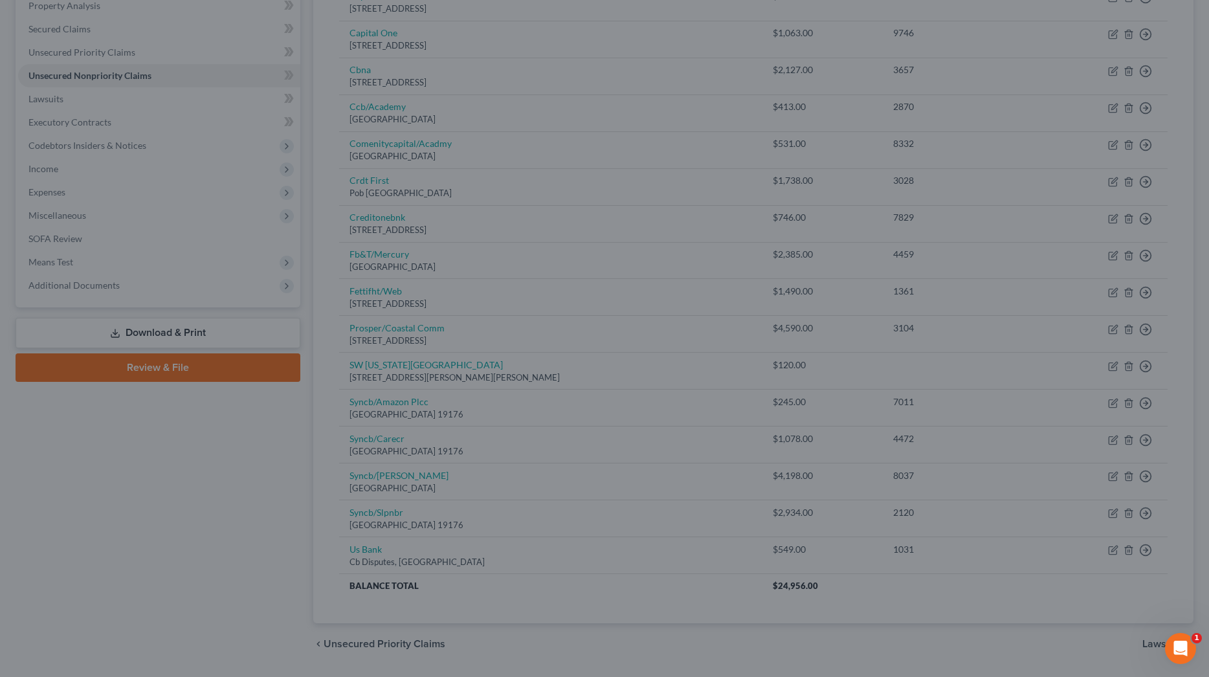
type input "0"
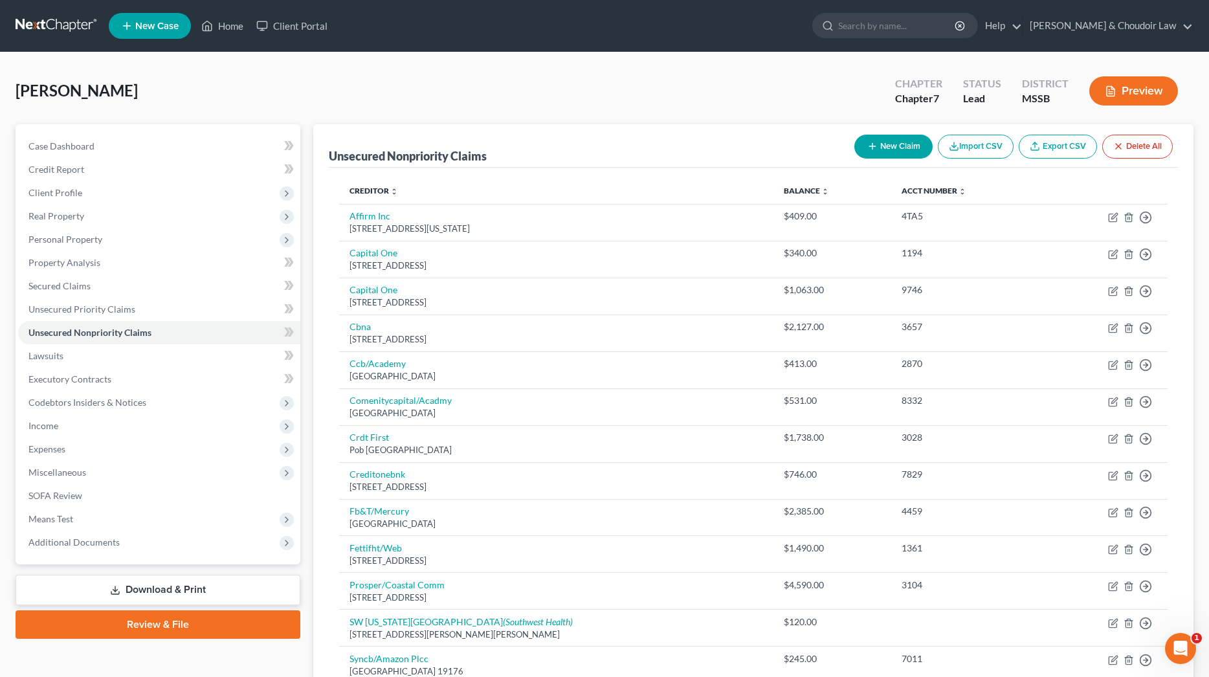
scroll to position [0, 0]
click at [878, 151] on button "New Claim" at bounding box center [893, 147] width 78 height 24
select select "0"
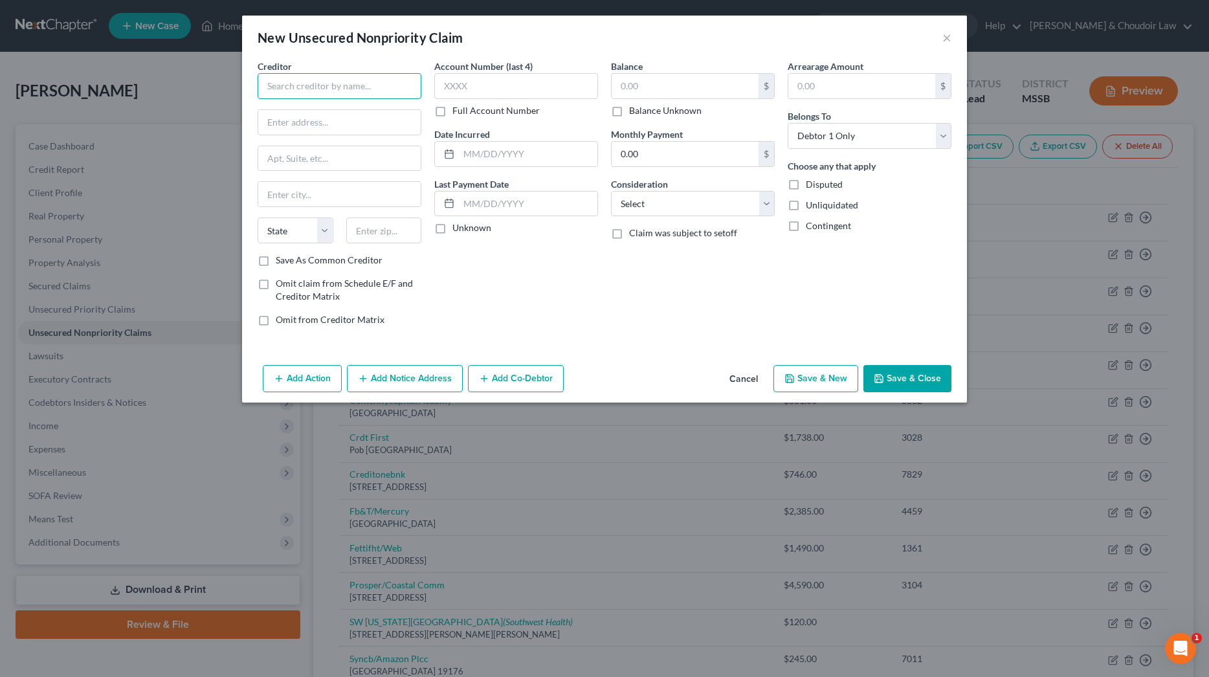
click at [382, 82] on input "text" at bounding box center [340, 86] width 164 height 26
type input "Fortinberry Physical Therapy"
type input "P. O. Box 1358"
type input "Summit"
select select "25"
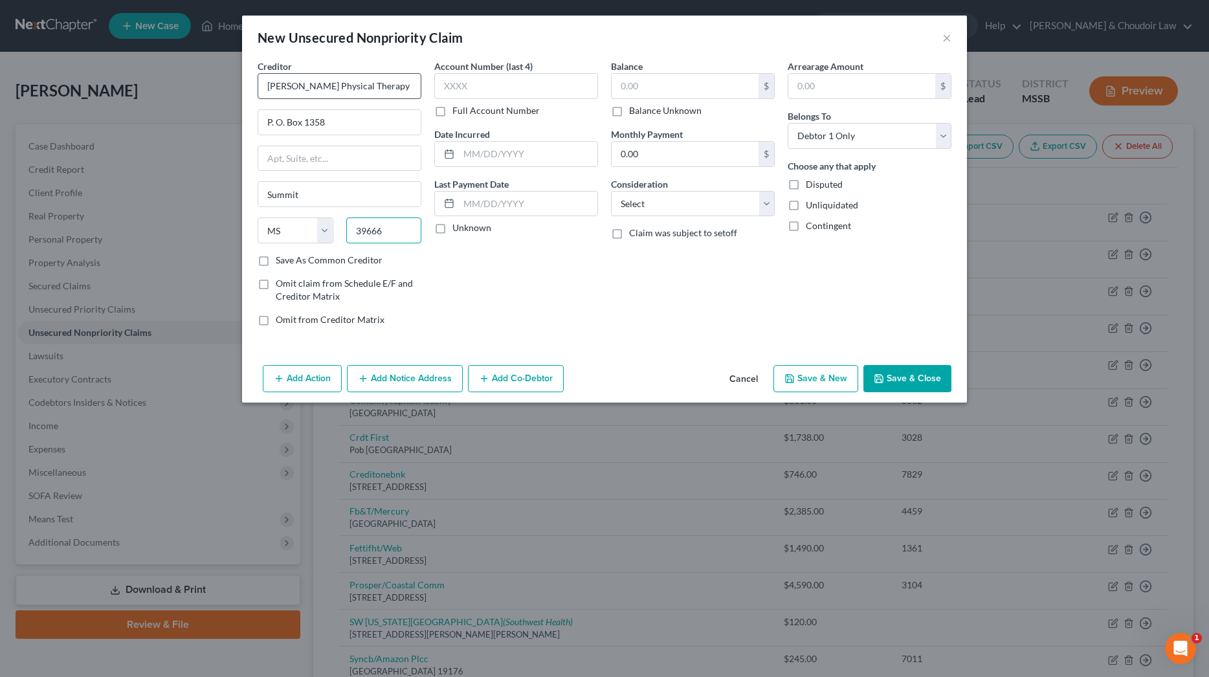
type input "39666"
type input "4495"
click at [679, 82] on input "text" at bounding box center [685, 86] width 147 height 25
type input "545"
click at [733, 189] on div "Consideration Select Cable / Satellite Services Collection Agency Credit Card D…" at bounding box center [693, 196] width 164 height 39
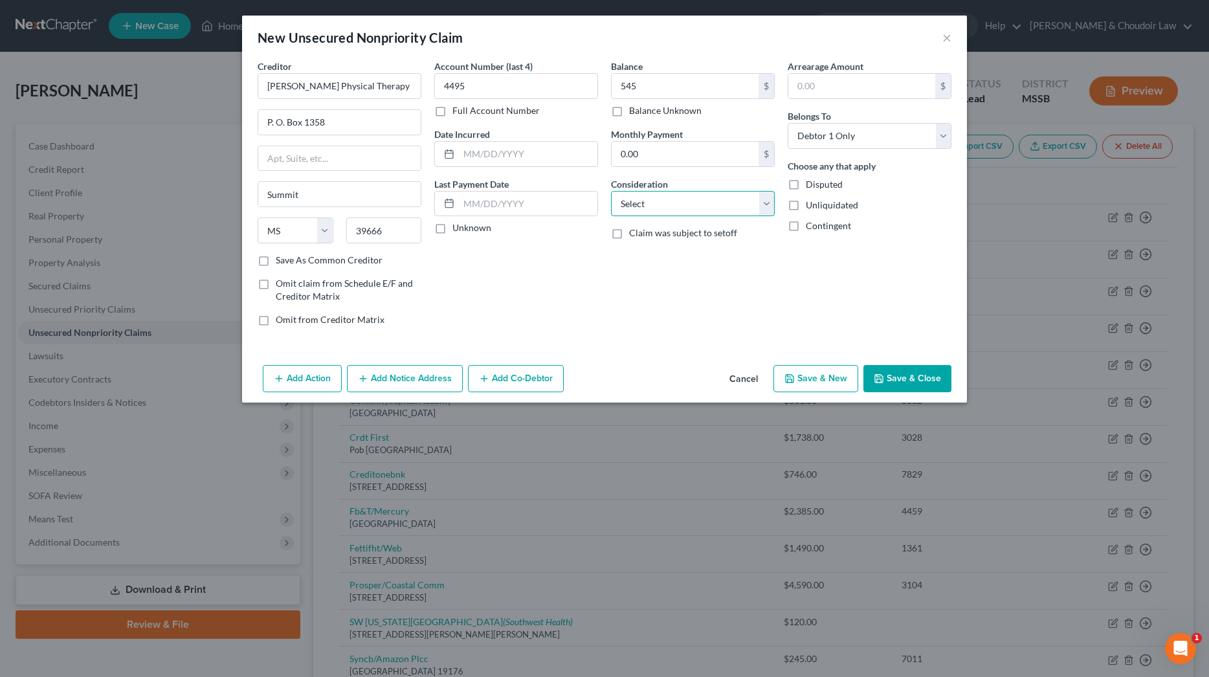
select select "9"
click at [894, 371] on button "Save & Close" at bounding box center [907, 378] width 88 height 27
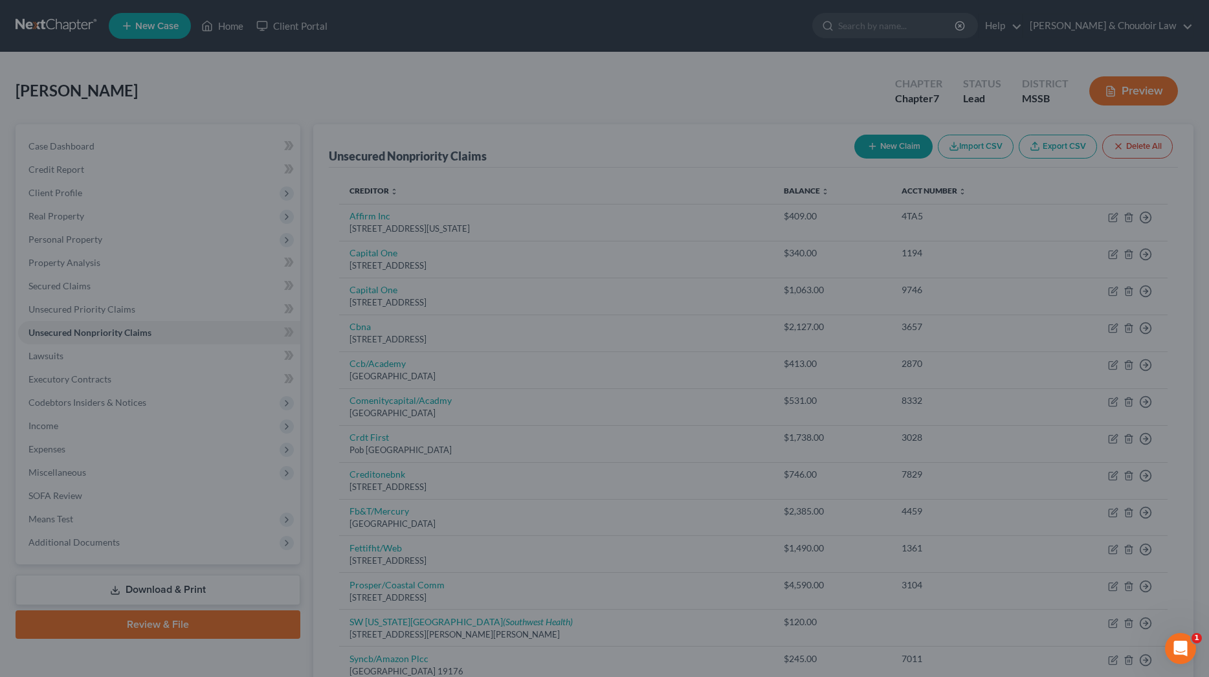
type input "545.00"
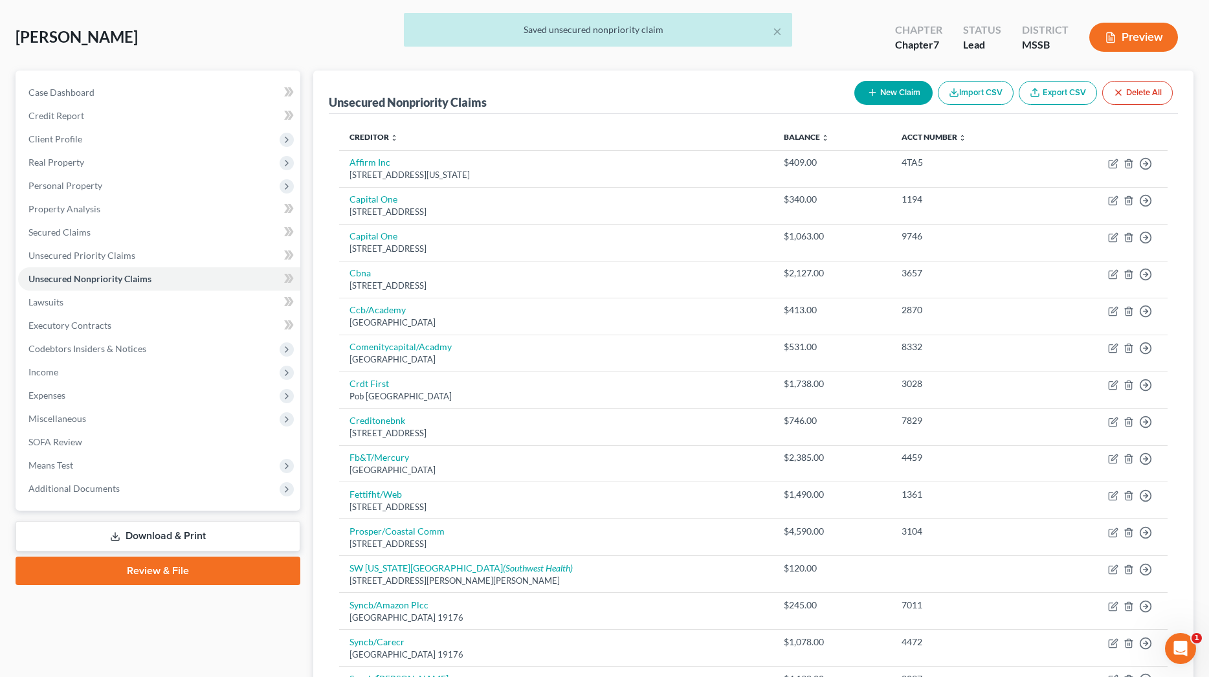
scroll to position [58, 0]
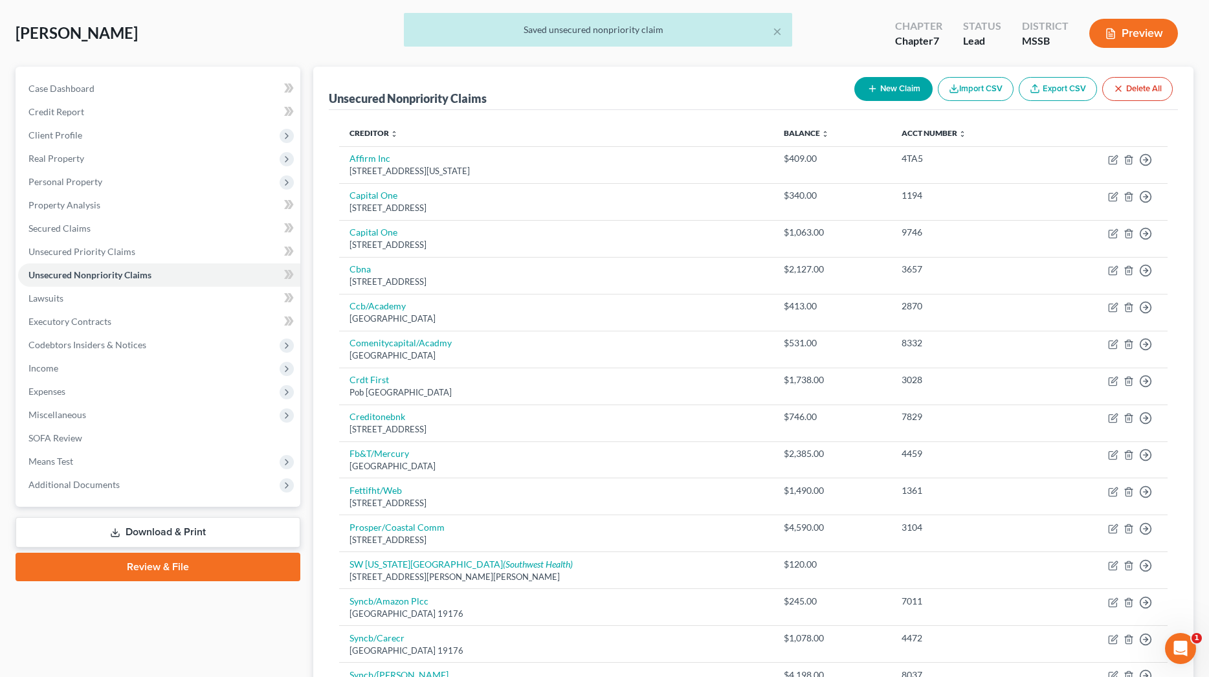
click at [910, 89] on button "New Claim" at bounding box center [893, 89] width 78 height 24
select select "0"
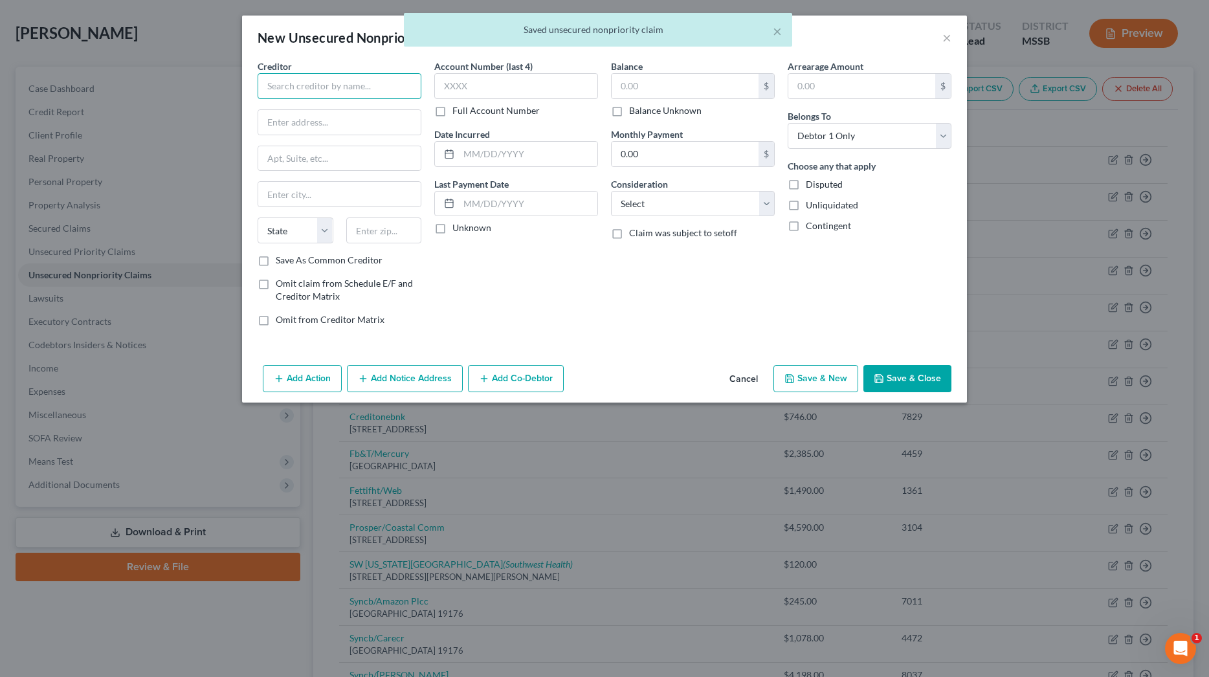
click at [392, 93] on input "text" at bounding box center [340, 86] width 164 height 26
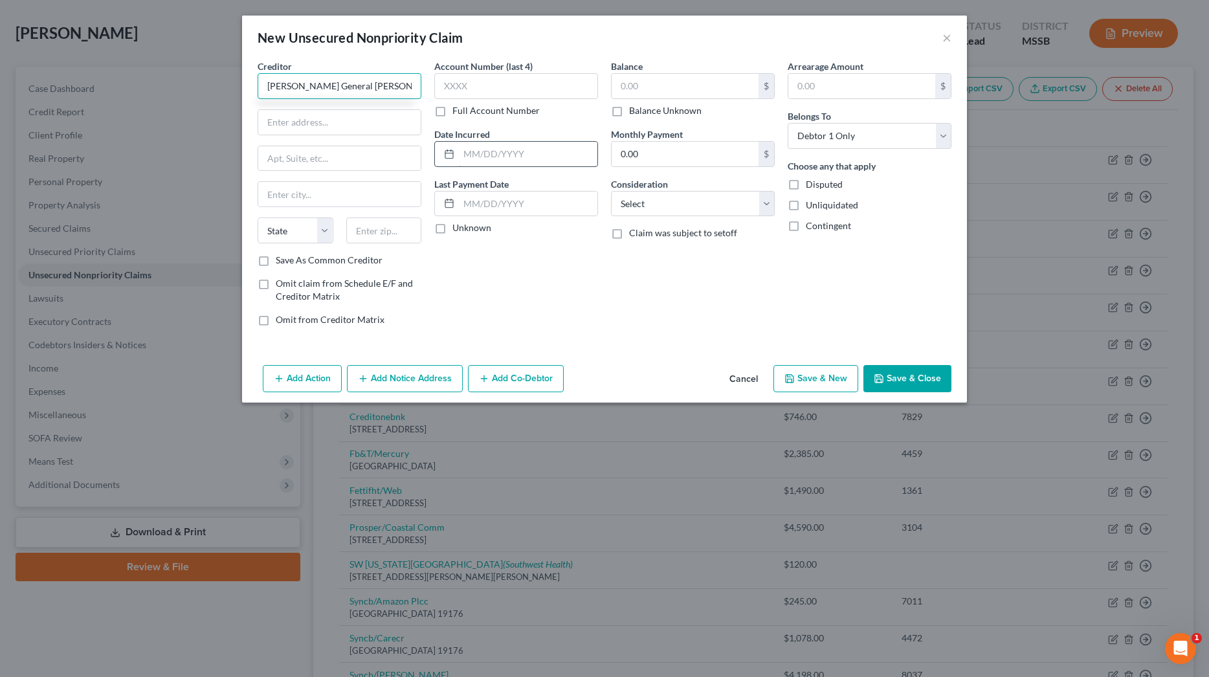
type input "Forrest General Walthall"
type input "100 Hospital Drive"
type input "Tylertown"
select select "25"
type input "39667"
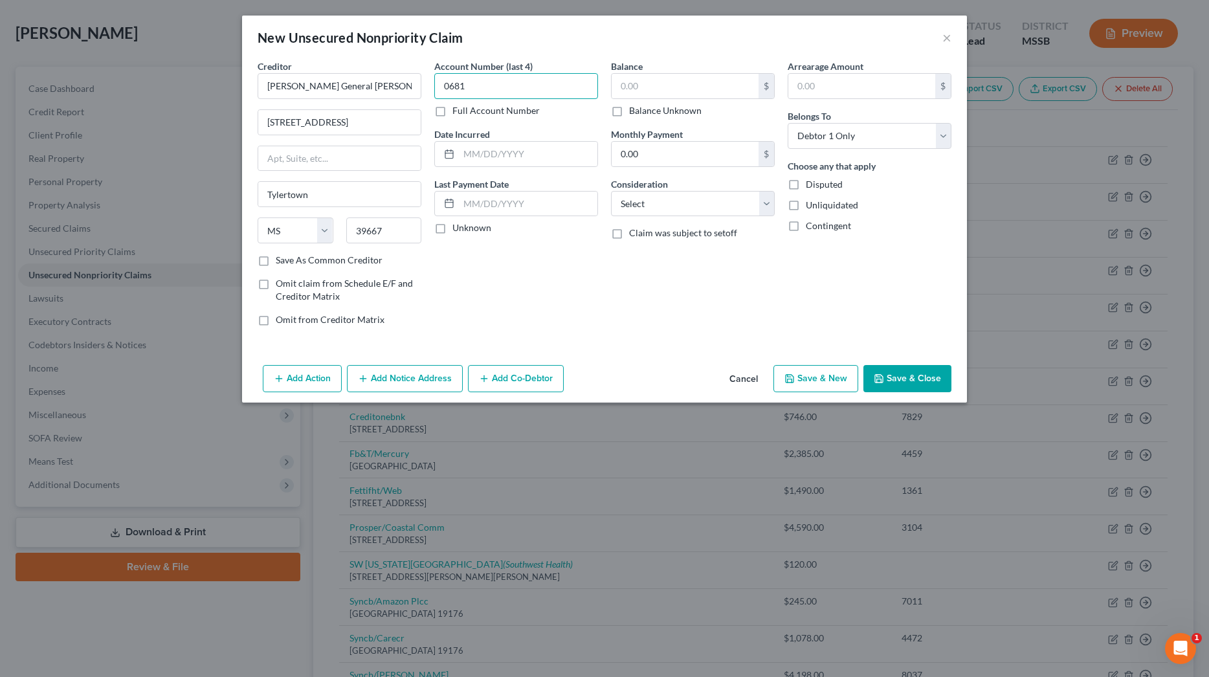
type input "0681"
type input "14.83"
click at [920, 381] on button "Save & Close" at bounding box center [907, 378] width 88 height 27
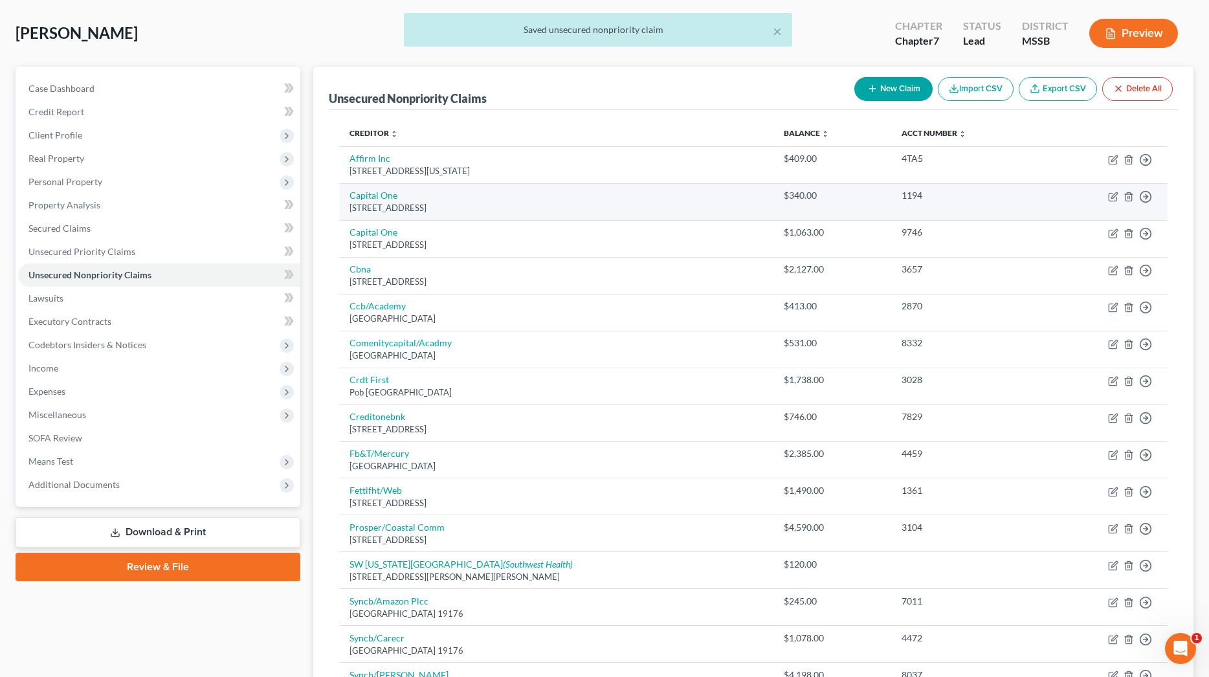
scroll to position [62, 0]
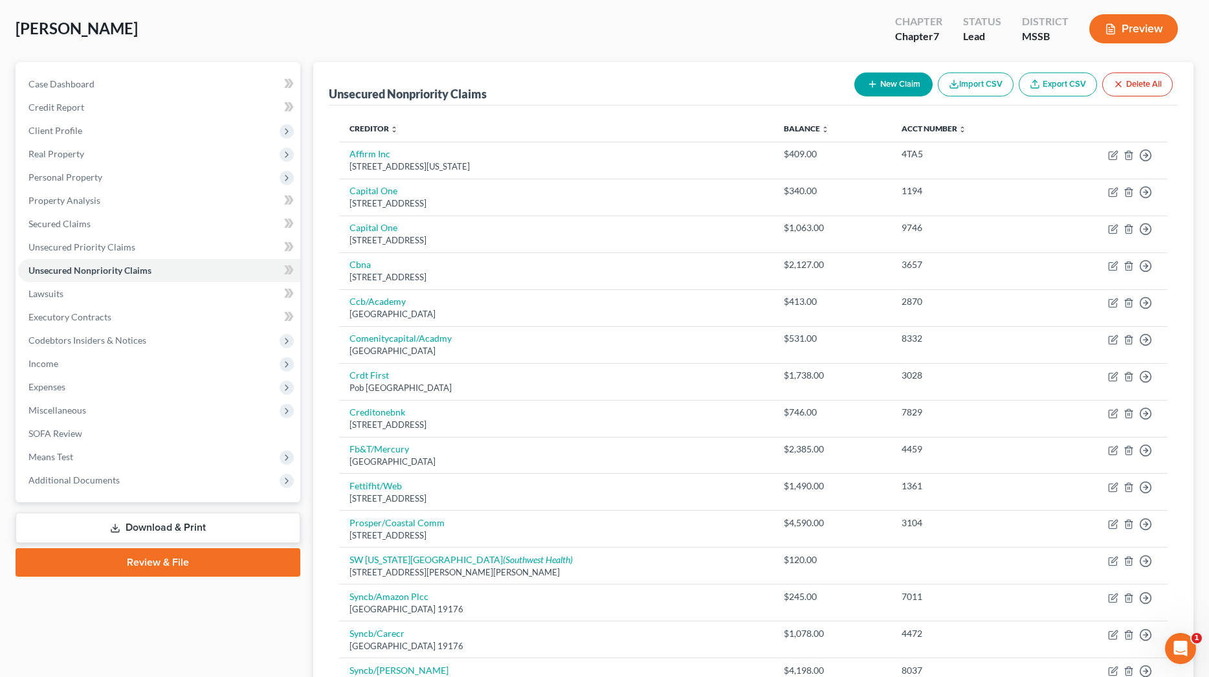
click at [889, 87] on button "New Claim" at bounding box center [893, 84] width 78 height 24
select select "0"
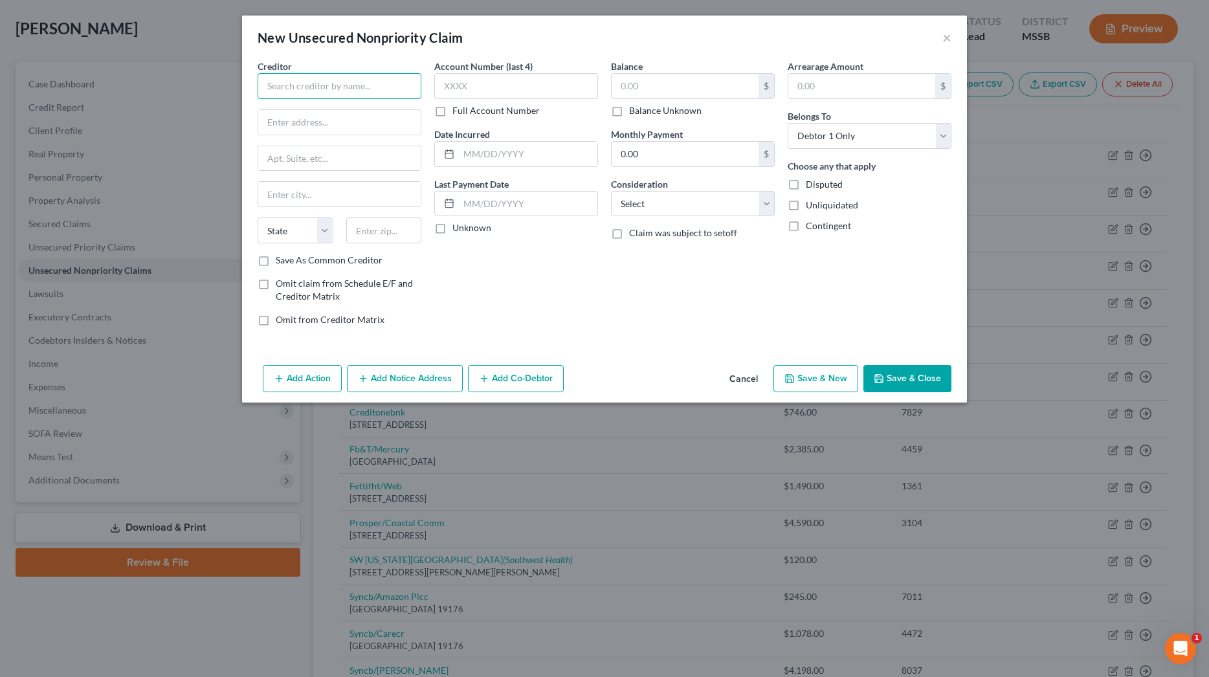
click at [376, 86] on input "text" at bounding box center [340, 86] width 164 height 26
click at [311, 86] on input "Walthall County" at bounding box center [340, 86] width 164 height 26
type input "Walthall General Hospital"
type input "100 Hospital Dr."
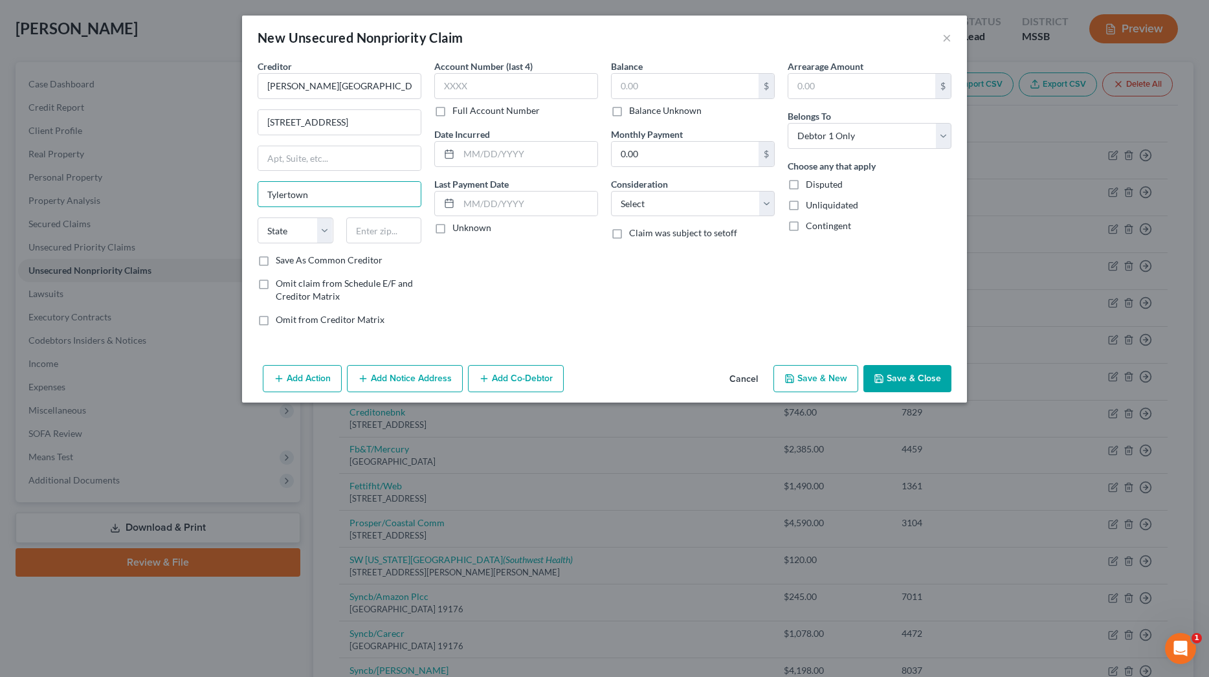
type input "Tylertown"
select select "25"
type input "39667"
type input "2356"
type input "40.84"
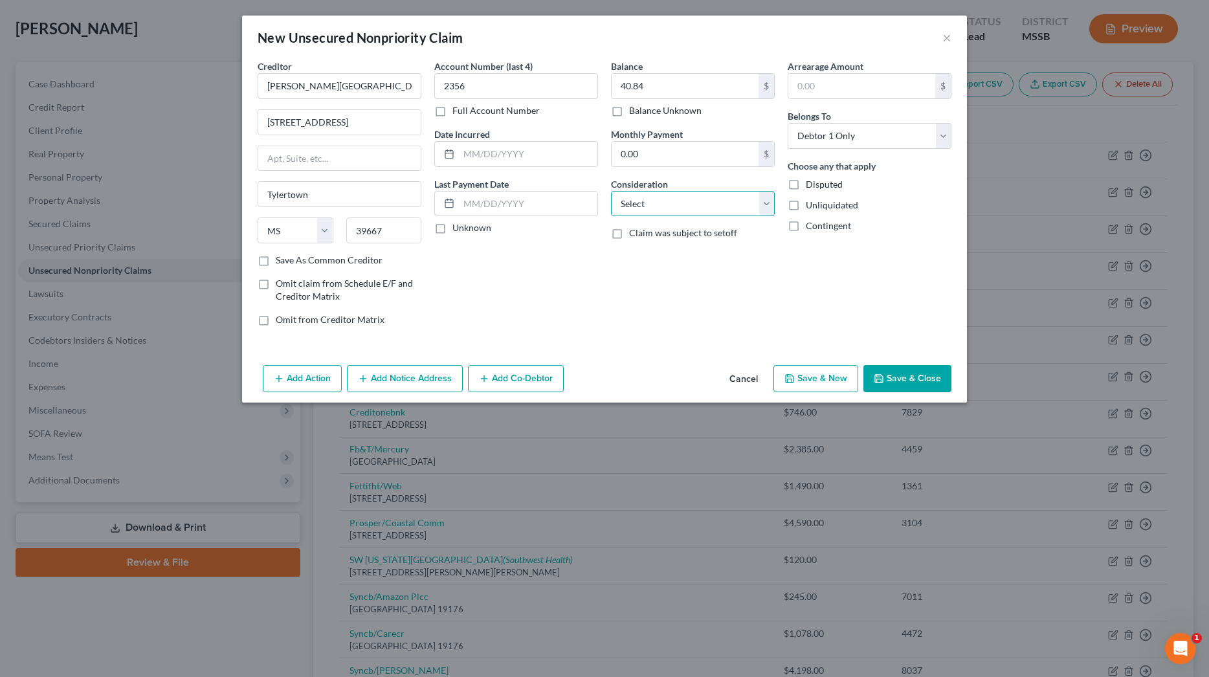
select select "9"
click at [935, 375] on button "Save & Close" at bounding box center [907, 378] width 88 height 27
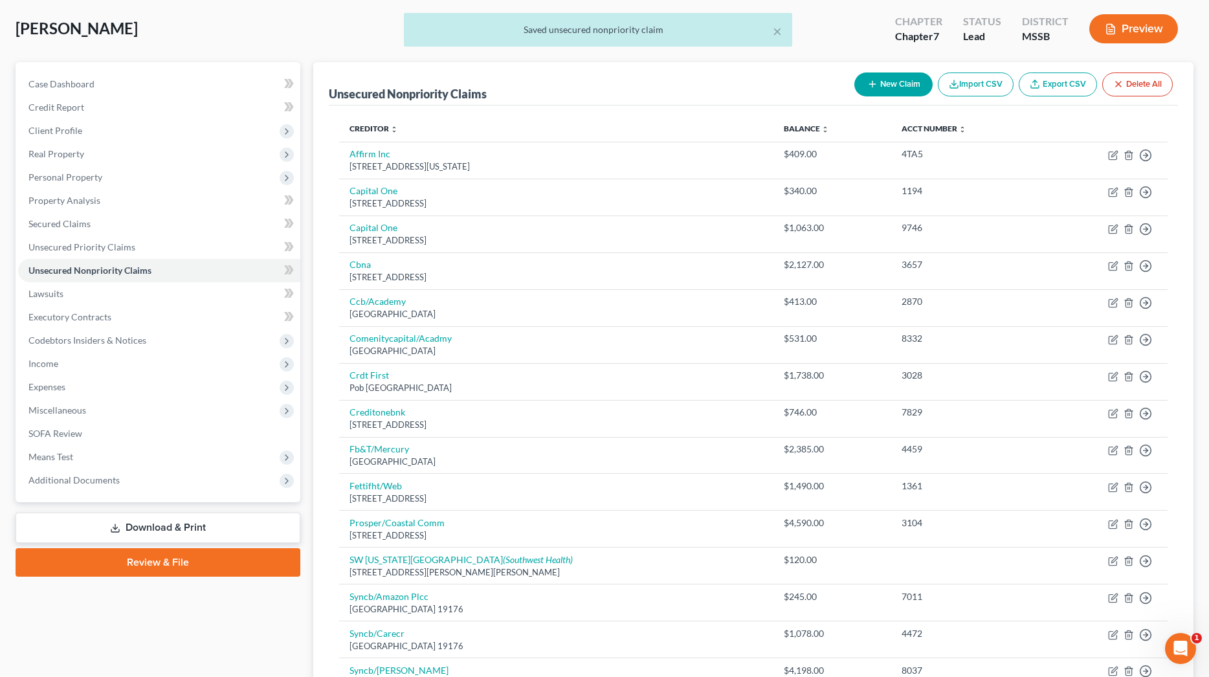
click at [913, 84] on button "New Claim" at bounding box center [893, 84] width 78 height 24
select select "0"
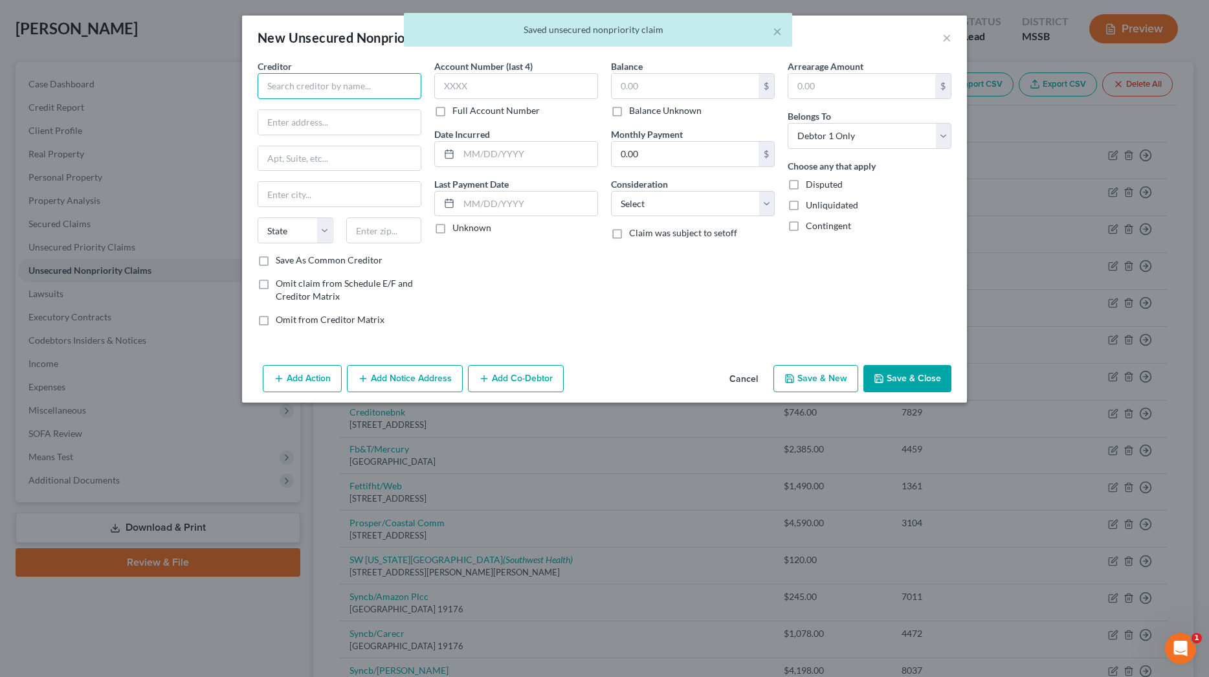
click at [419, 83] on input "text" at bounding box center [340, 86] width 164 height 26
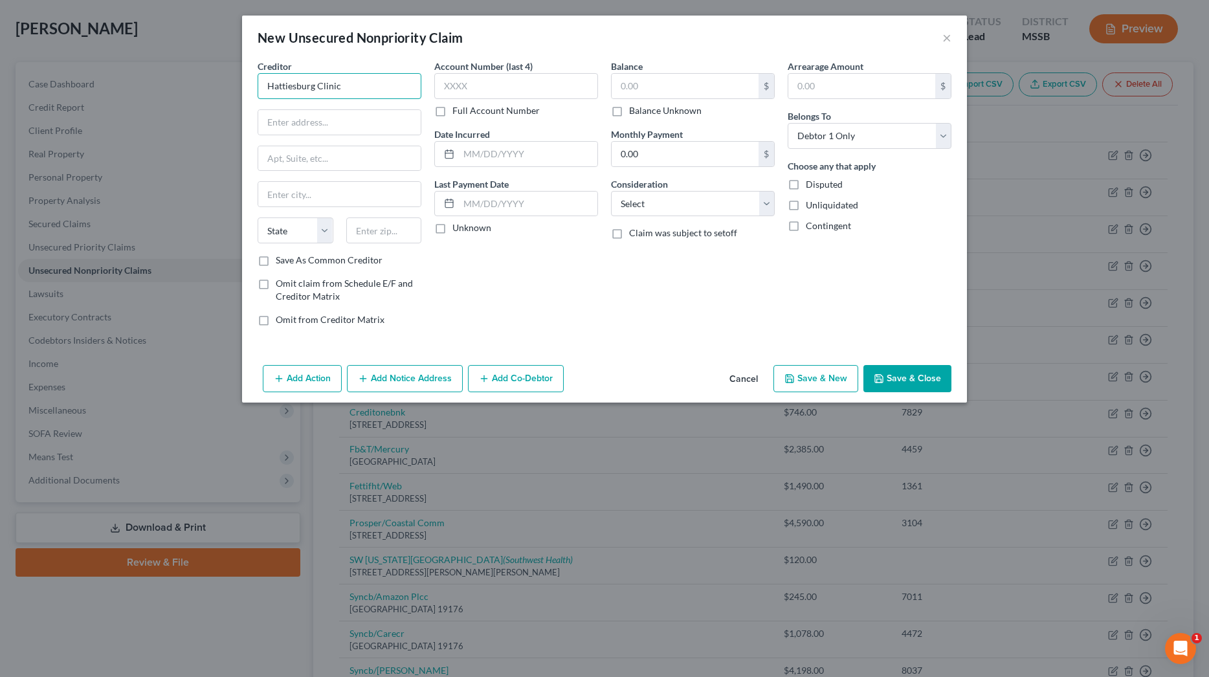
click at [363, 87] on input "Hattiesburg Clinic" at bounding box center [340, 86] width 164 height 26
type input "Hattiesburg Clinic"
type input "415 S. 28th St."
type input "Hattiesburg"
select select "25"
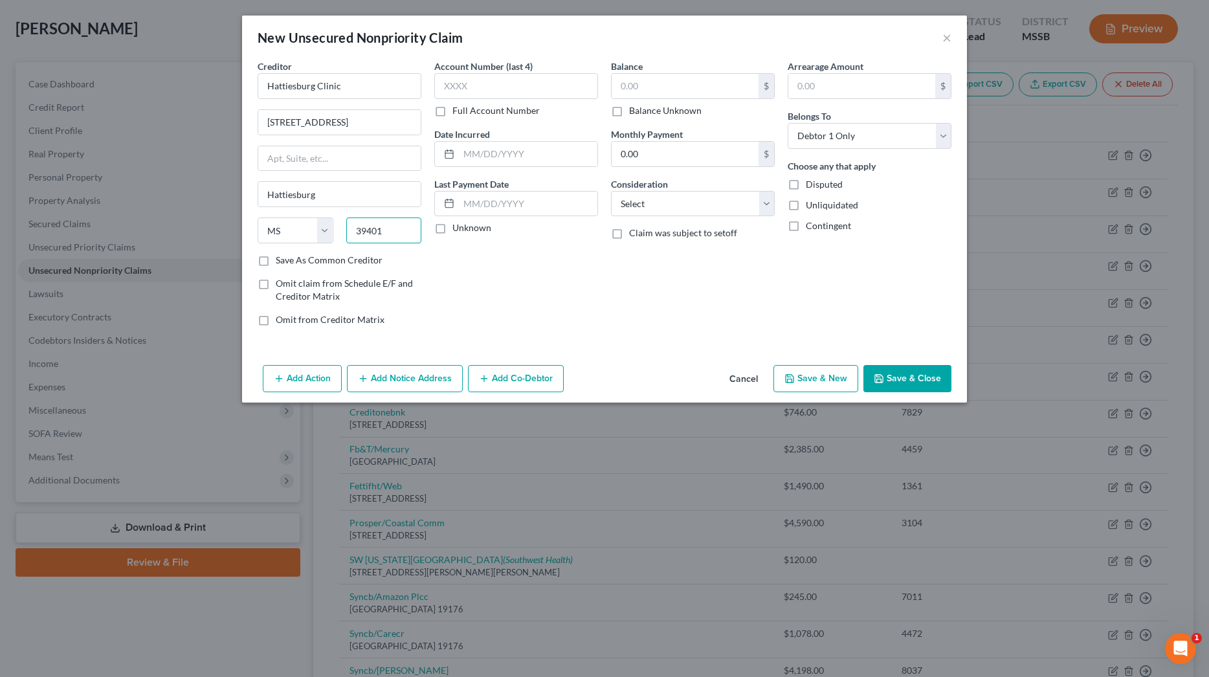
type input "39401"
type input "1045"
click at [700, 80] on input "text" at bounding box center [685, 86] width 147 height 25
type input "907.48"
select select "9"
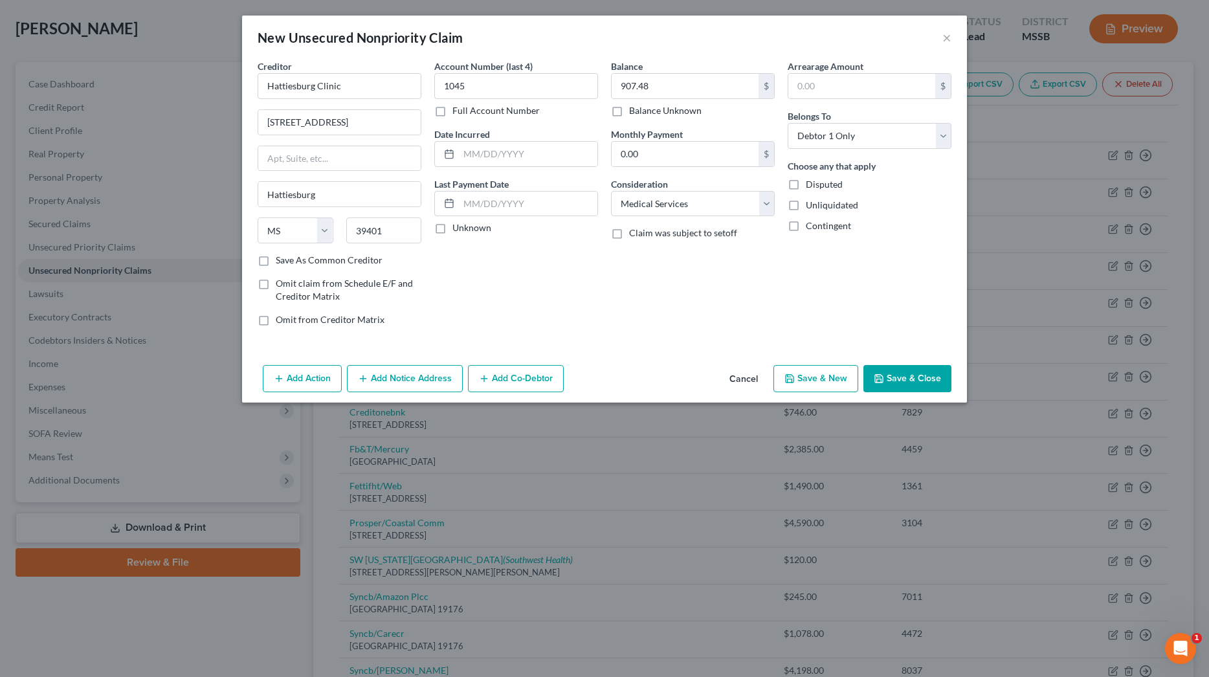
click at [898, 370] on button "Save & Close" at bounding box center [907, 378] width 88 height 27
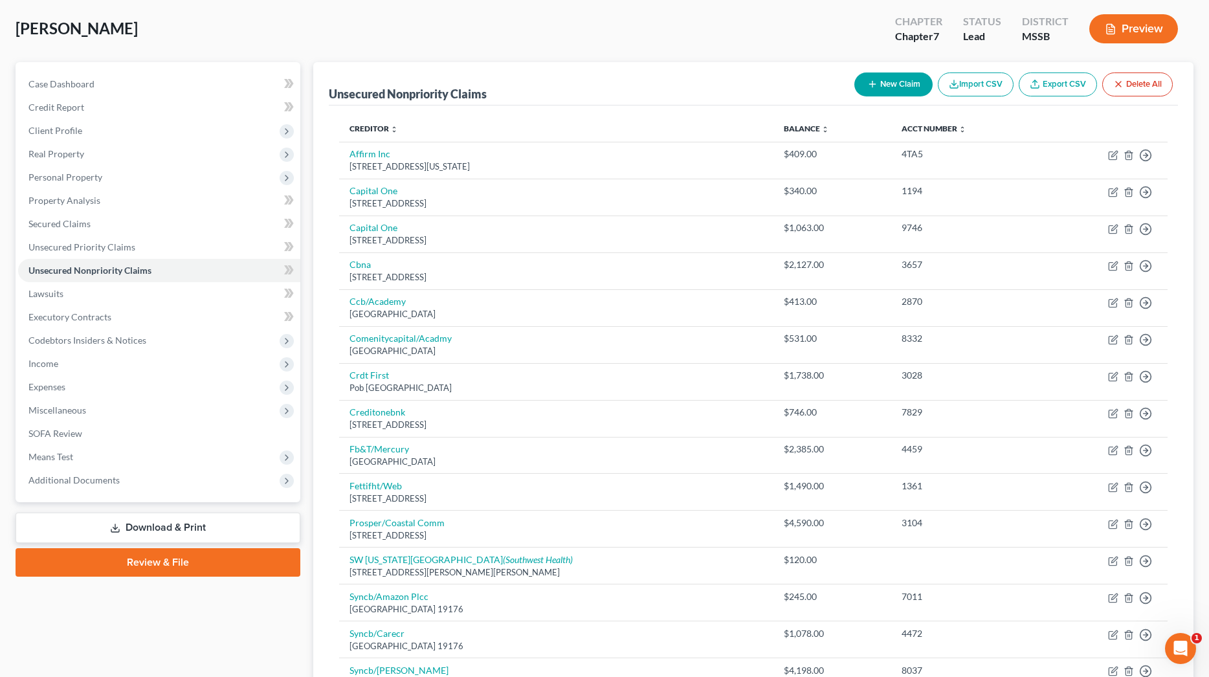
click at [899, 96] on div "New Claim Import CSV Export CSV Delete All" at bounding box center [1013, 84] width 329 height 34
click at [902, 92] on button "New Claim" at bounding box center [893, 84] width 78 height 24
select select "0"
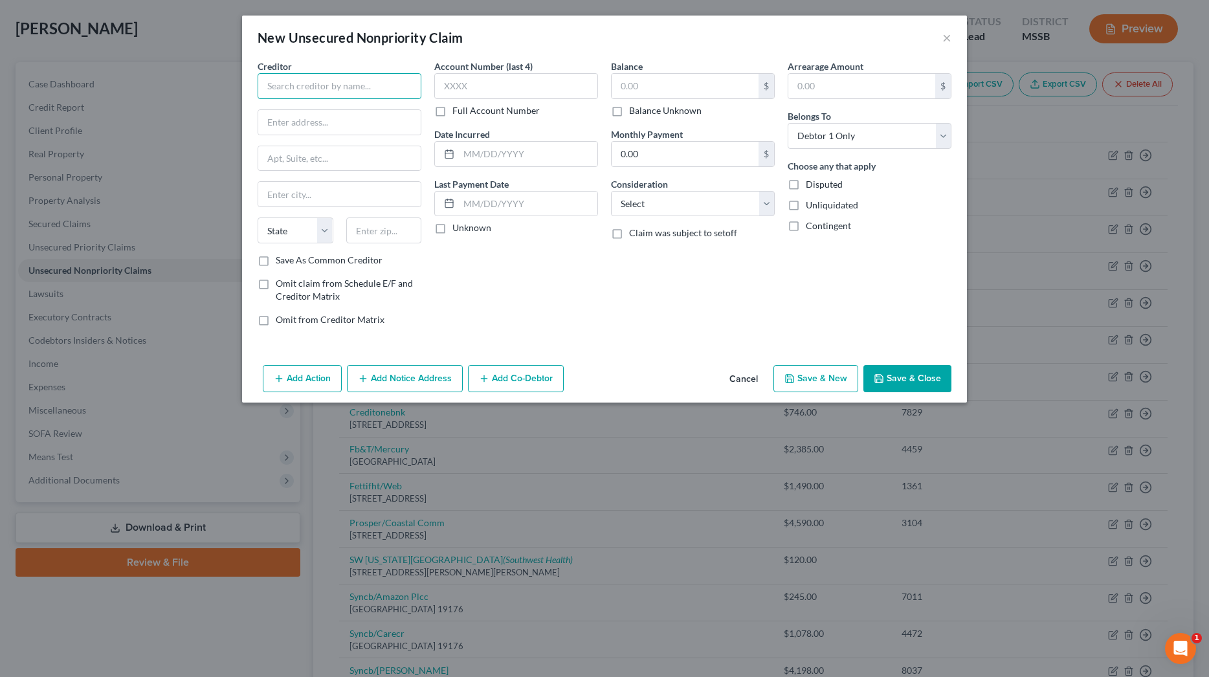
click at [410, 85] on input "text" at bounding box center [340, 86] width 164 height 26
click at [321, 118] on div "P.O. Box 198988, Nashville, TN 37219-8988" at bounding box center [335, 120] width 135 height 11
type input "Frost-Arnett"
type input "P.O. Box 198988"
type input "Nashville"
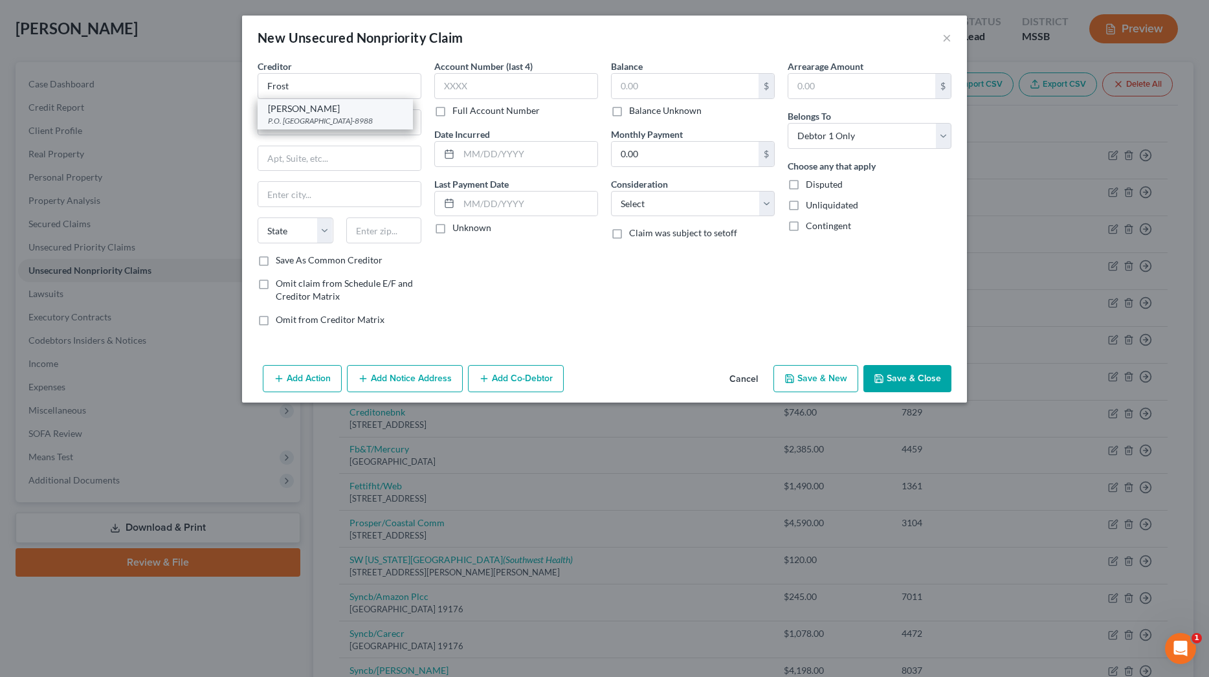
select select "44"
type input "37219-8988"
click at [677, 85] on input "text" at bounding box center [685, 86] width 147 height 25
type input "1,216"
select select "1"
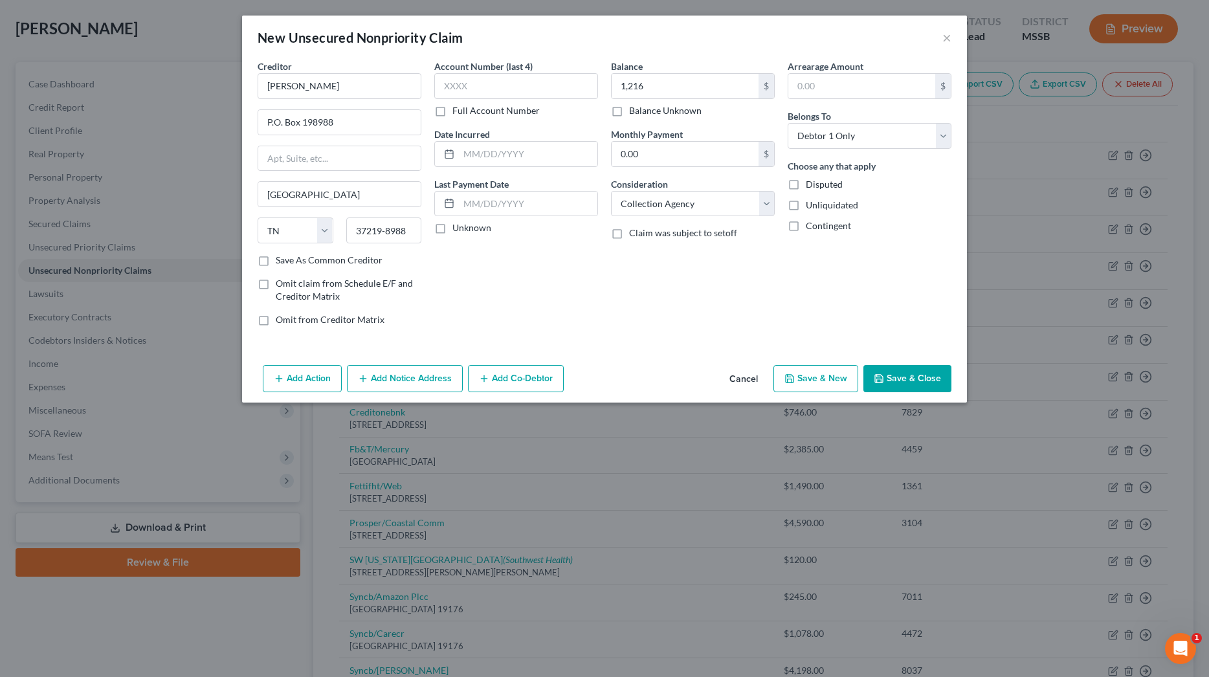
click at [899, 378] on button "Save & Close" at bounding box center [907, 378] width 88 height 27
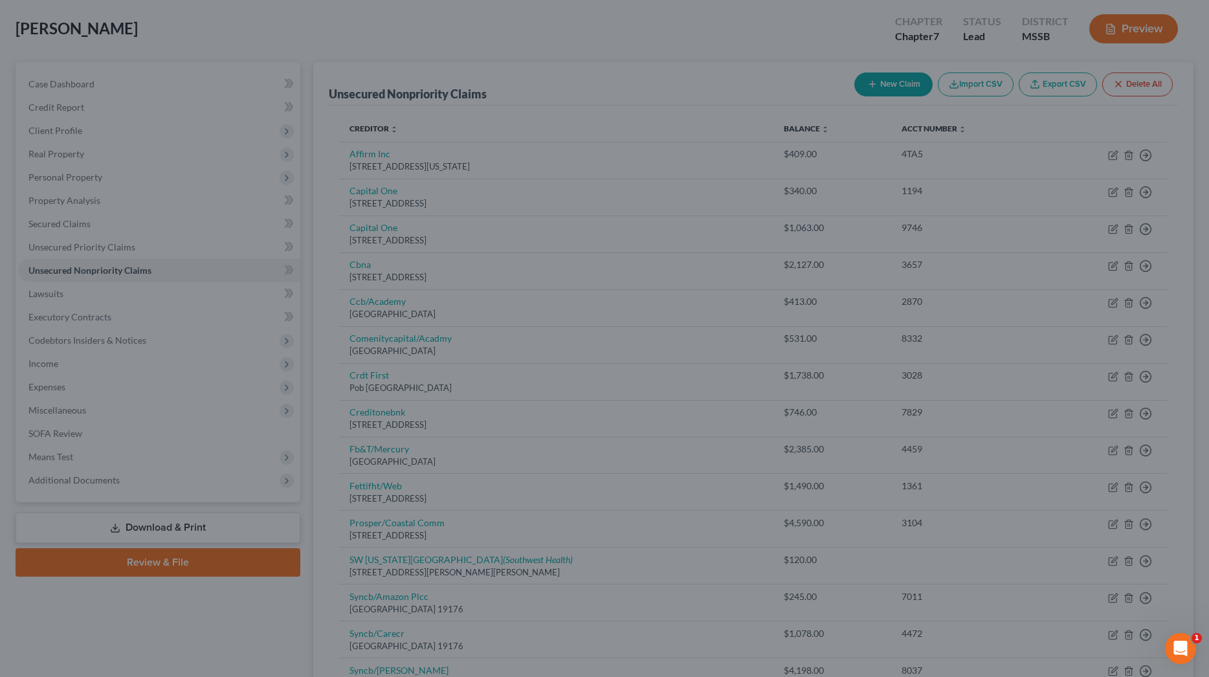
type input "1,216.00"
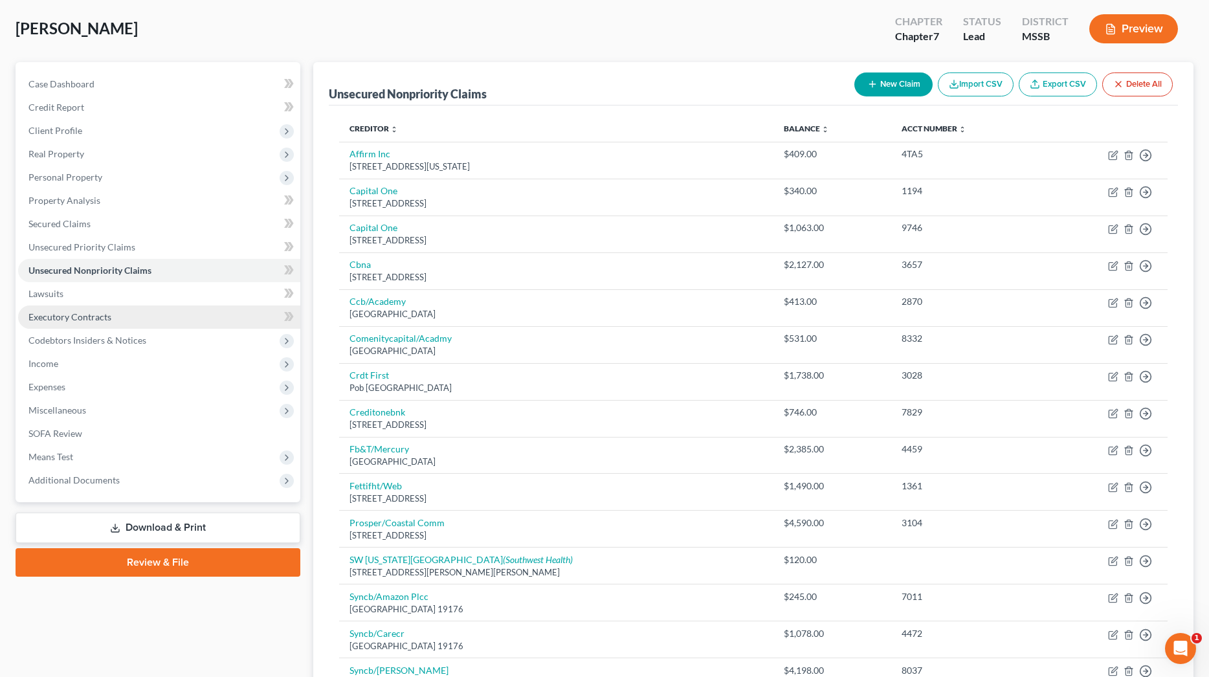
click at [86, 318] on span "Executory Contracts" at bounding box center [69, 316] width 83 height 11
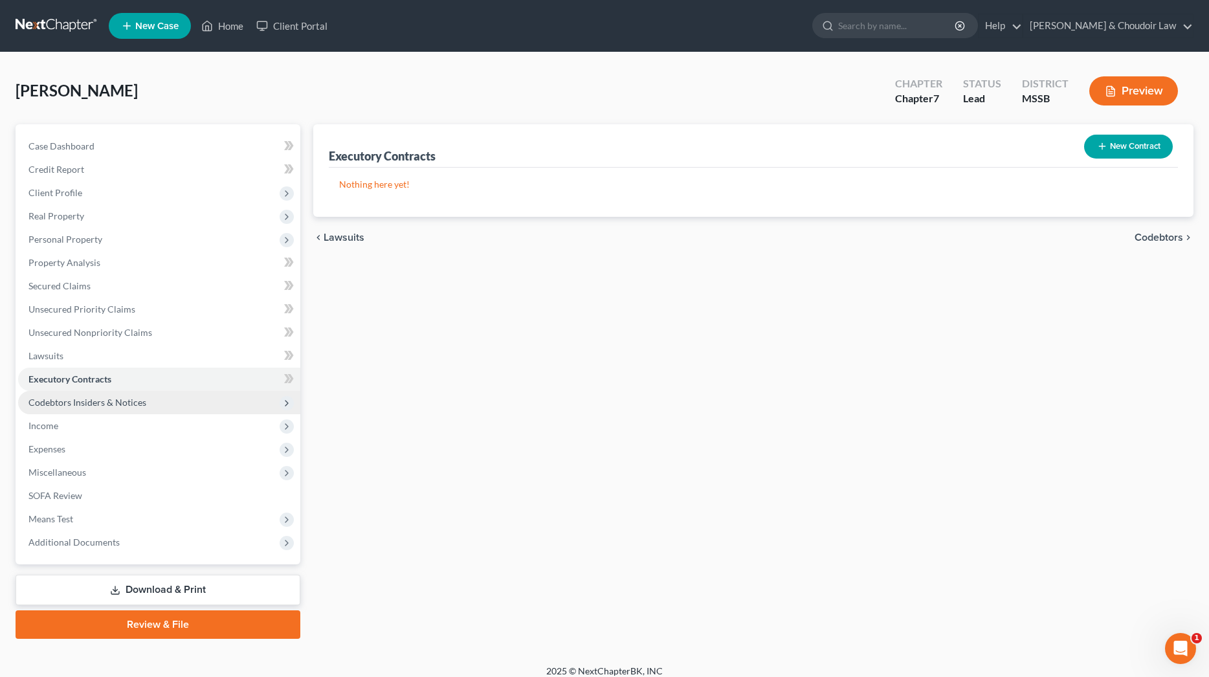
click at [98, 401] on span "Codebtors Insiders & Notices" at bounding box center [87, 402] width 118 height 11
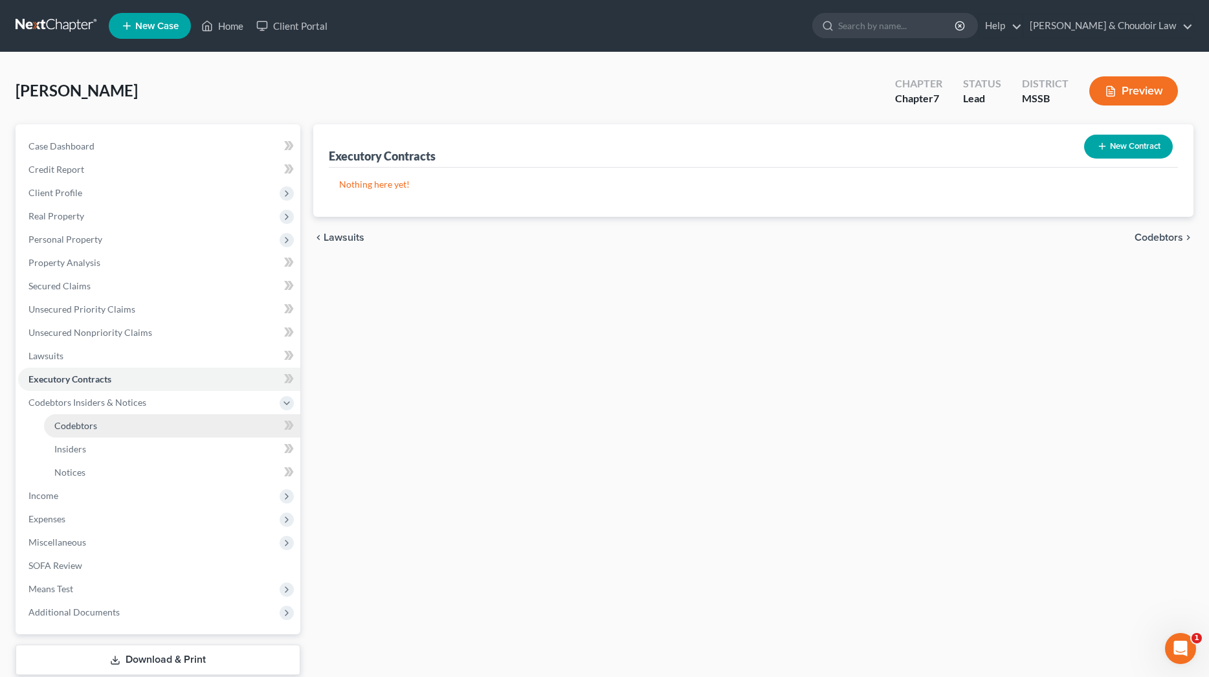
click at [95, 428] on span "Codebtors" at bounding box center [75, 425] width 43 height 11
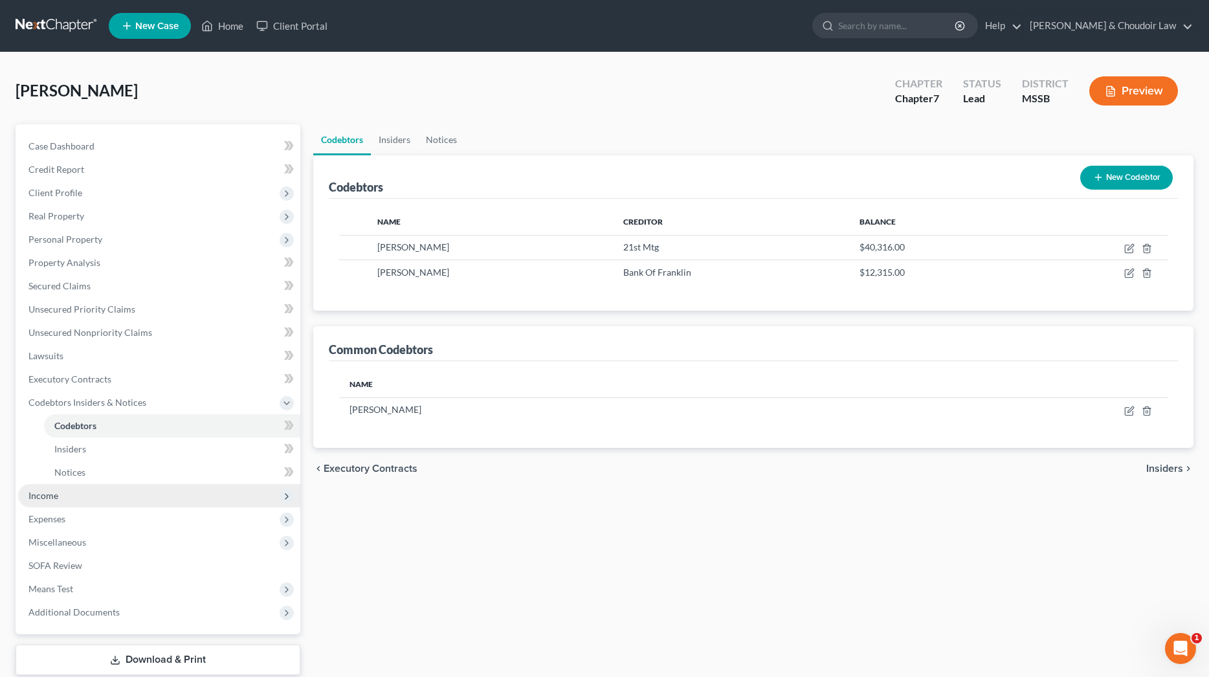
click at [47, 499] on span "Income" at bounding box center [43, 495] width 30 height 11
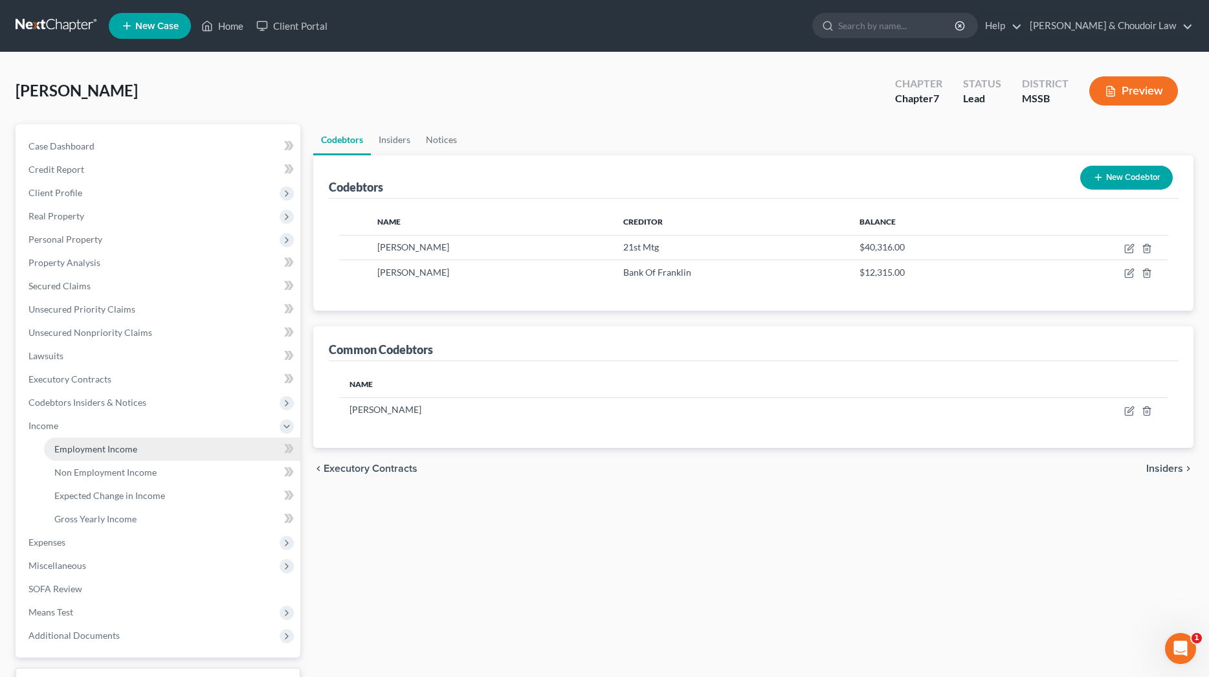
click at [82, 443] on span "Employment Income" at bounding box center [95, 448] width 83 height 11
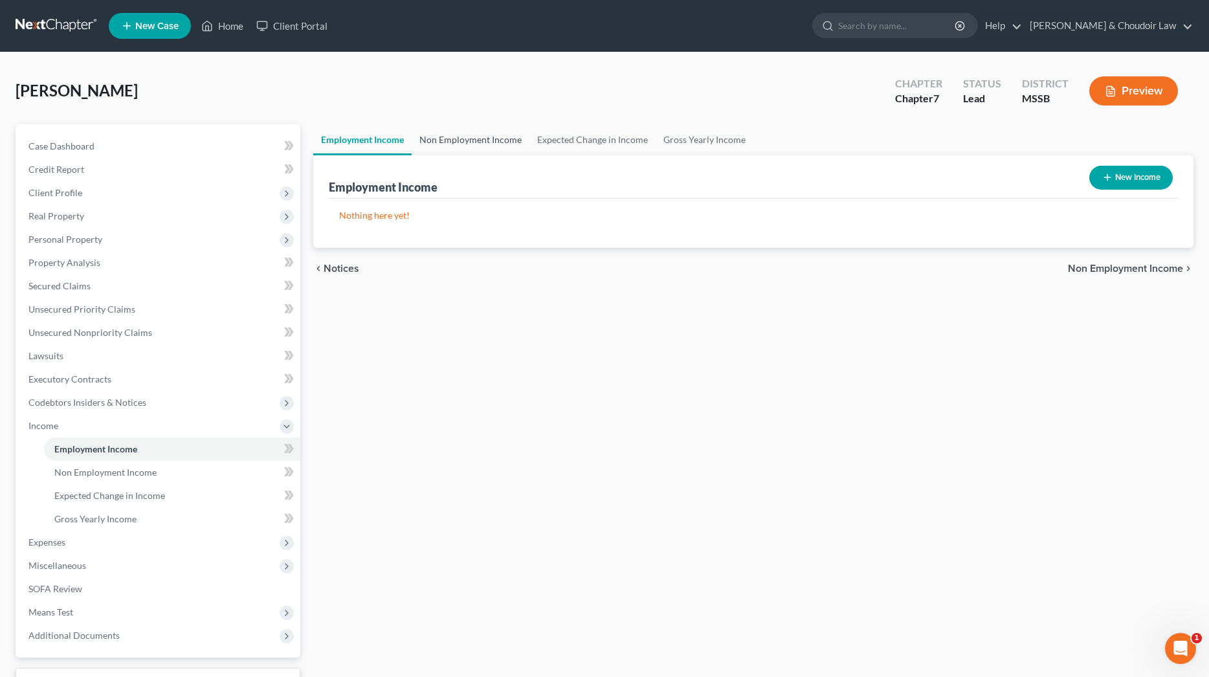
click at [487, 142] on link "Non Employment Income" at bounding box center [471, 139] width 118 height 31
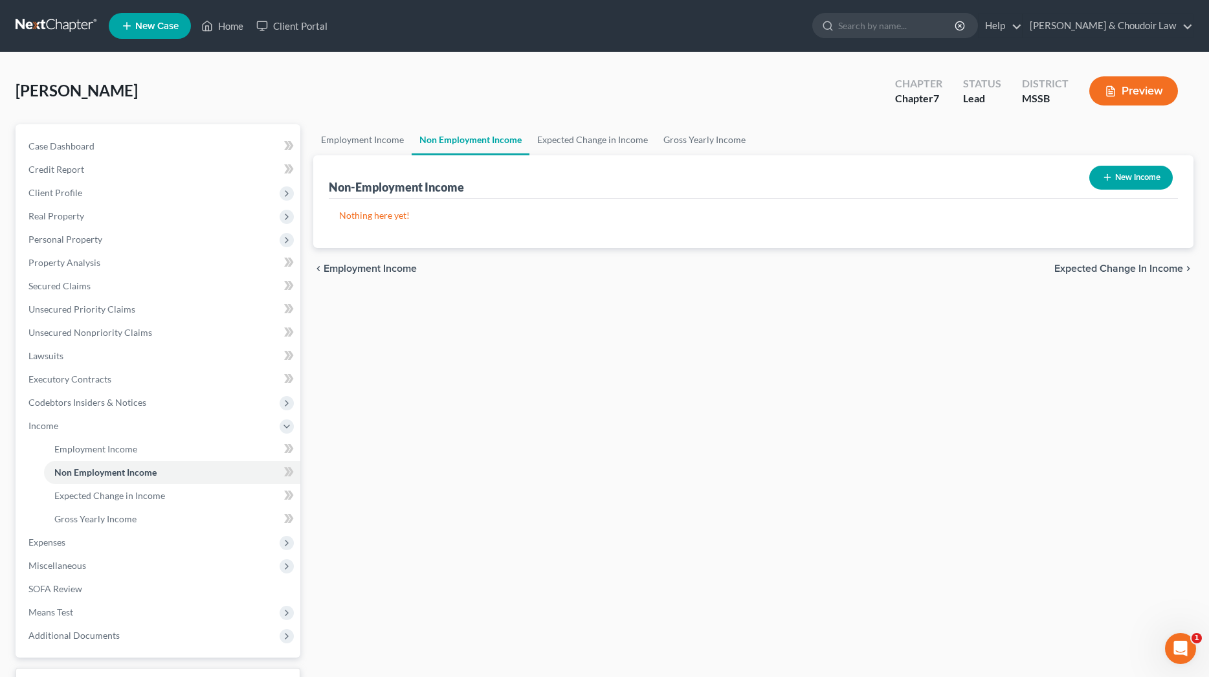
click at [1125, 179] on button "New Income" at bounding box center [1130, 178] width 83 height 24
select select "0"
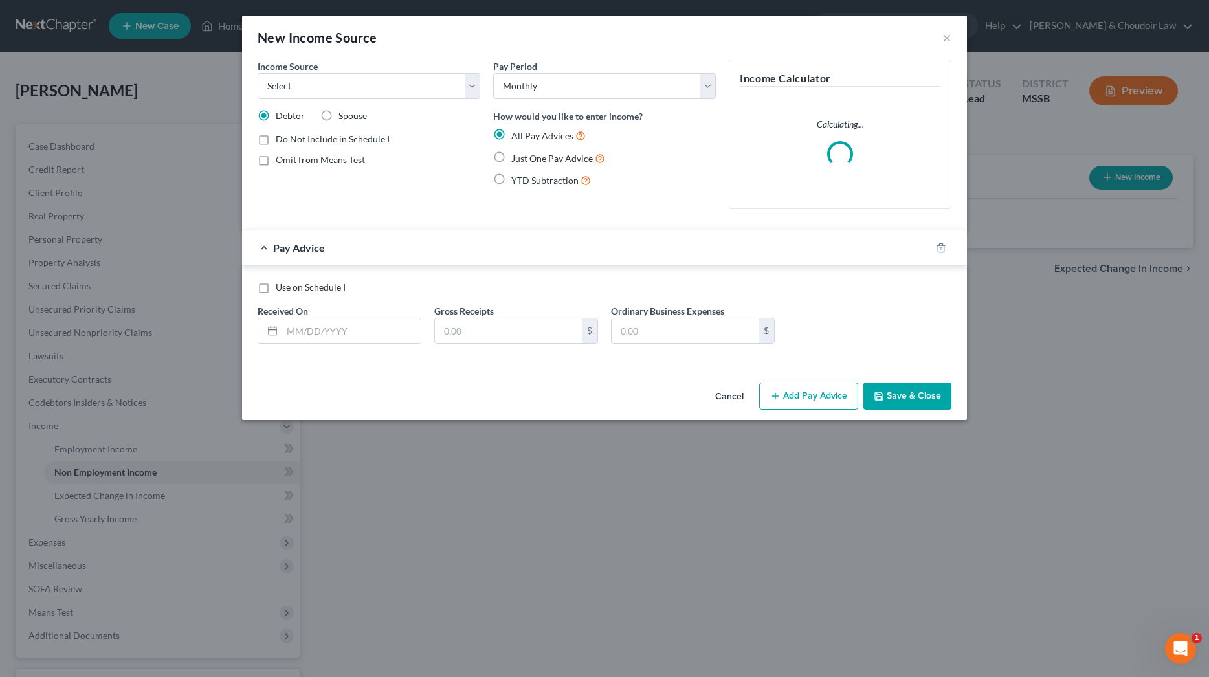
click at [491, 41] on div "New Income Source ×" at bounding box center [604, 38] width 725 height 44
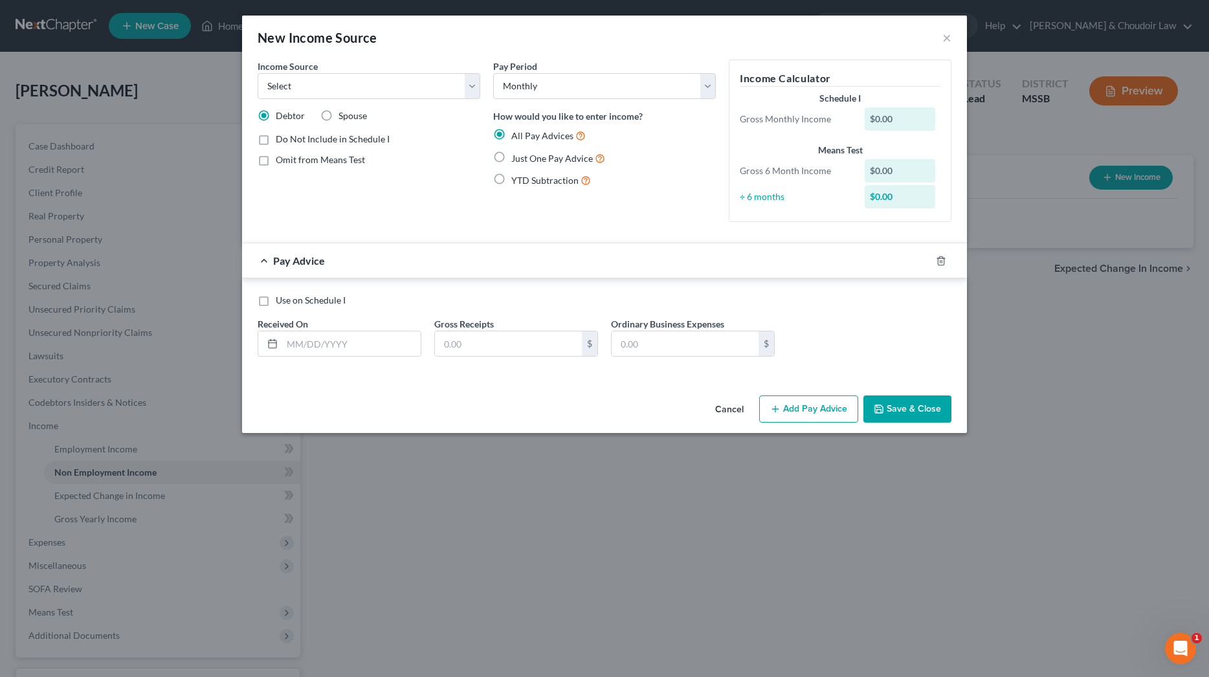
click at [531, 156] on span "Just One Pay Advice" at bounding box center [552, 158] width 82 height 11
click at [525, 156] on input "Just One Pay Advice" at bounding box center [520, 155] width 8 height 8
radio input "true"
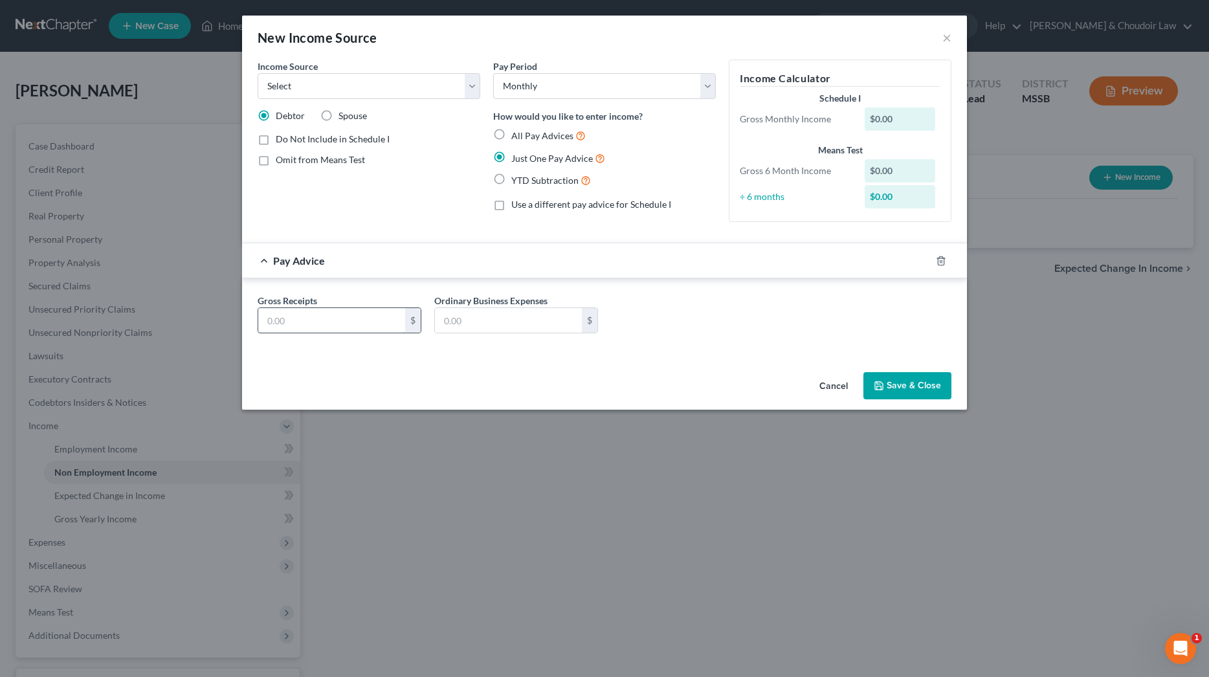
click at [342, 326] on input "text" at bounding box center [331, 320] width 147 height 25
select select "4"
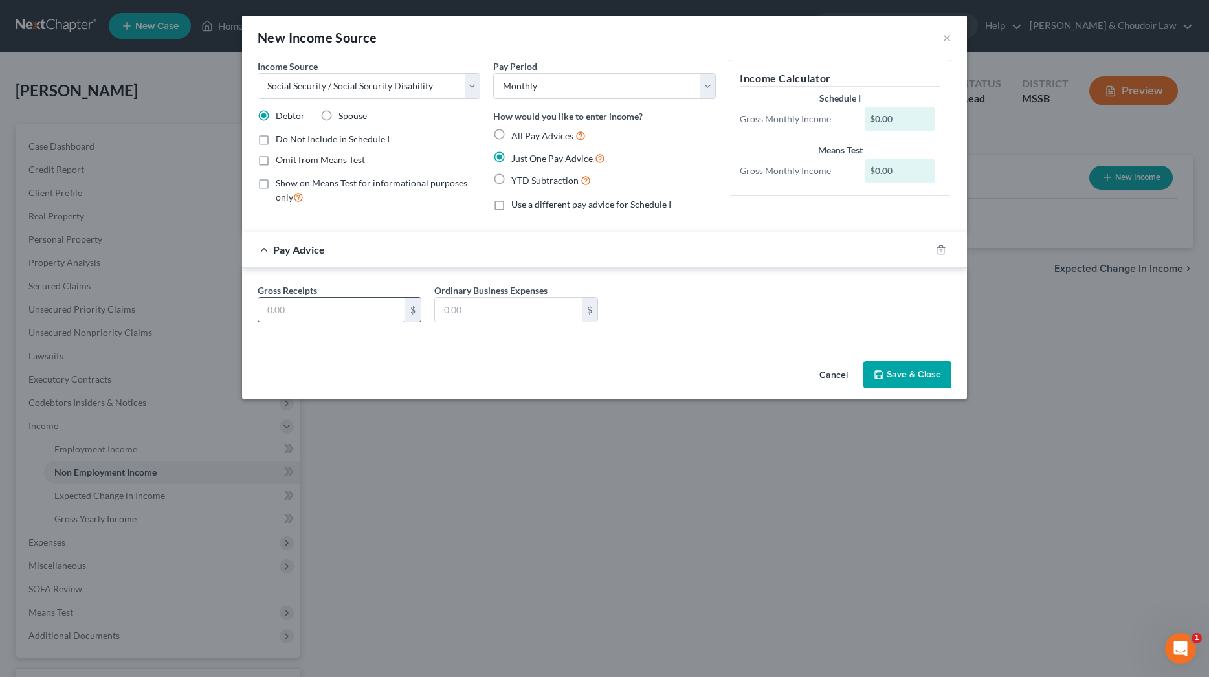
click at [334, 298] on input "text" at bounding box center [331, 310] width 147 height 25
type input "1,667"
click at [885, 372] on button "Save & Close" at bounding box center [907, 374] width 88 height 27
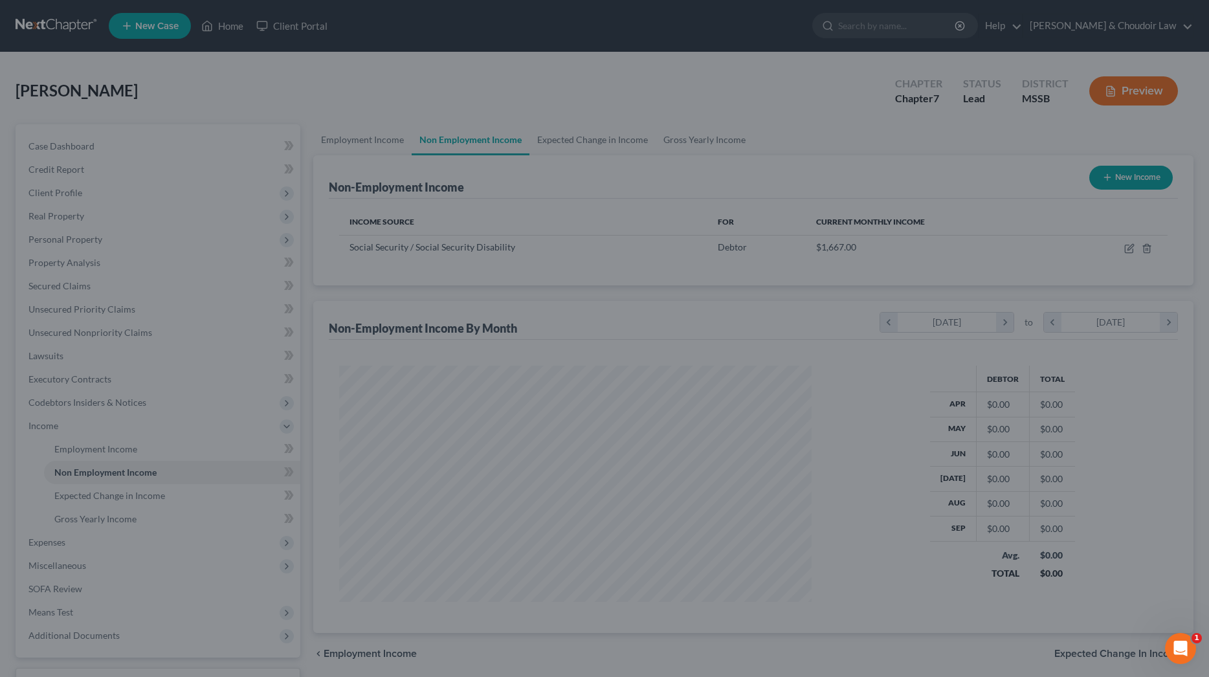
scroll to position [236, 498]
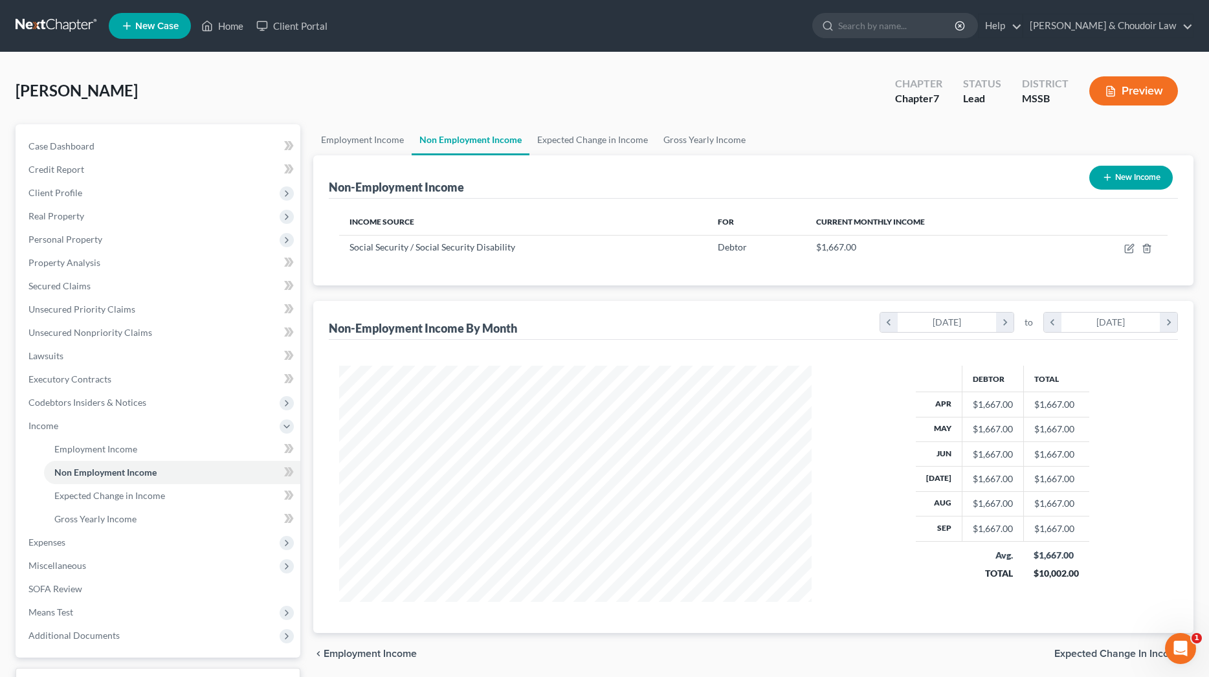
click at [1118, 175] on button "New Income" at bounding box center [1130, 178] width 83 height 24
select select "0"
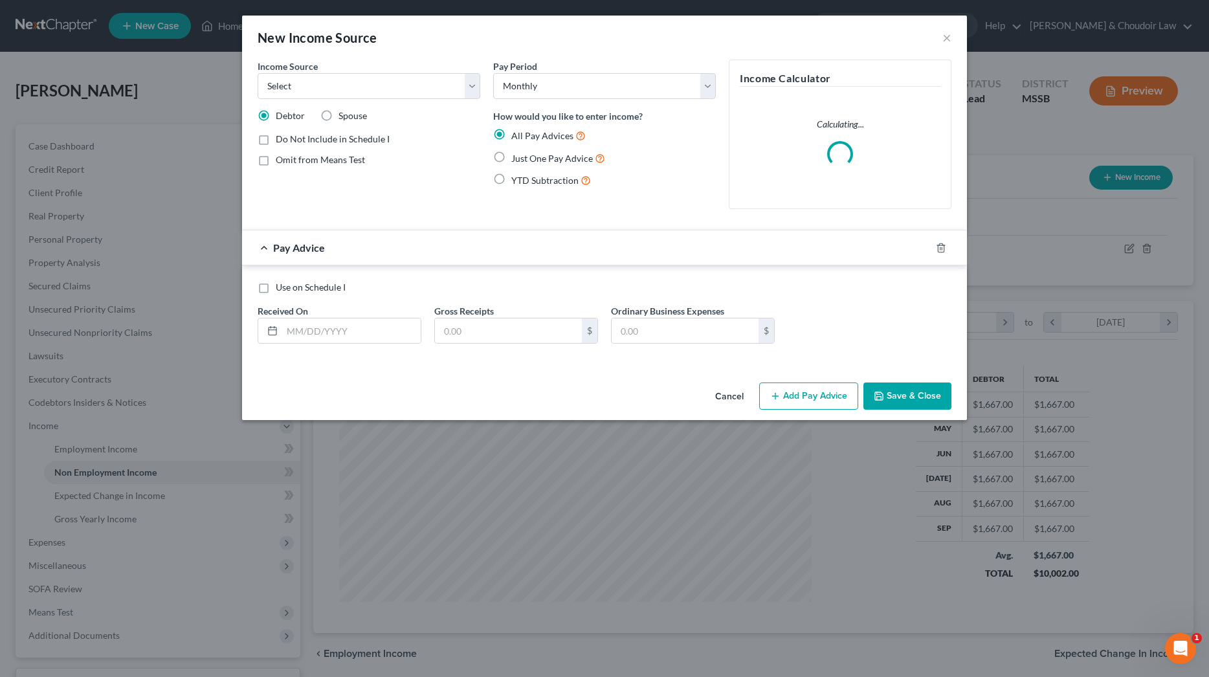
drag, startPoint x: 349, startPoint y: 115, endPoint x: 351, endPoint y: 93, distance: 22.2
click at [349, 115] on span "Spouse" at bounding box center [352, 115] width 28 height 11
click at [349, 115] on input "Spouse" at bounding box center [348, 113] width 8 height 8
radio input "true"
select select "4"
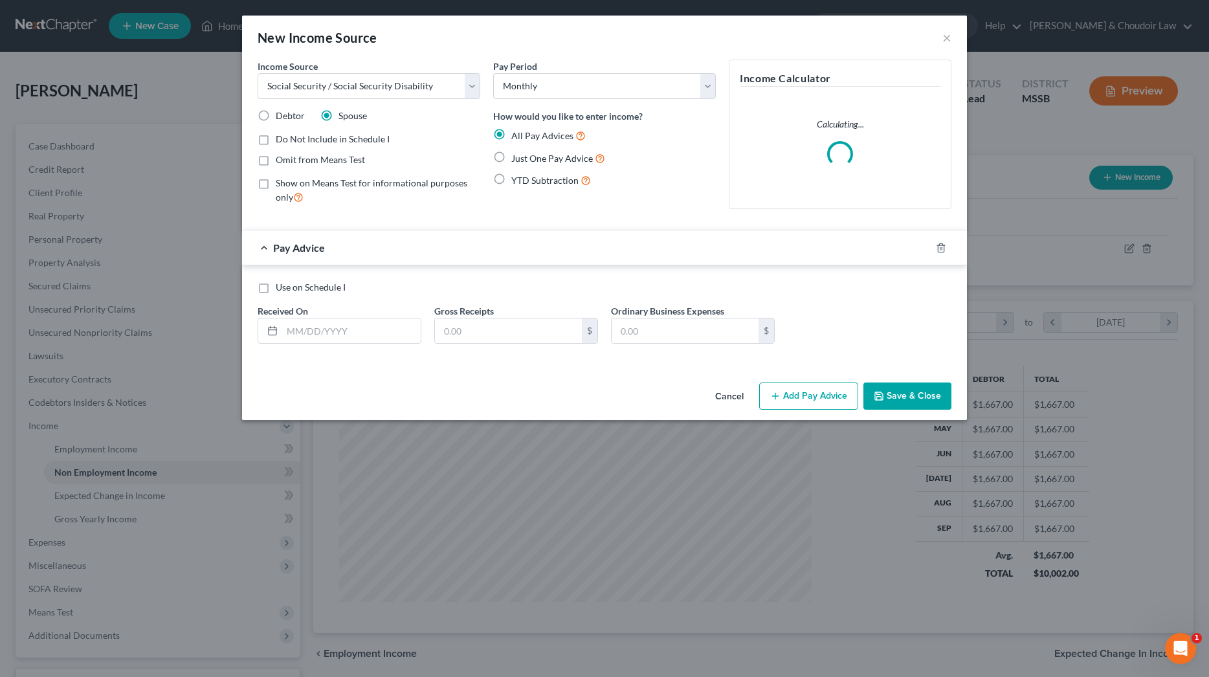
click at [525, 153] on span "Just One Pay Advice" at bounding box center [552, 158] width 82 height 11
click at [525, 152] on input "Just One Pay Advice" at bounding box center [520, 155] width 8 height 8
radio input "true"
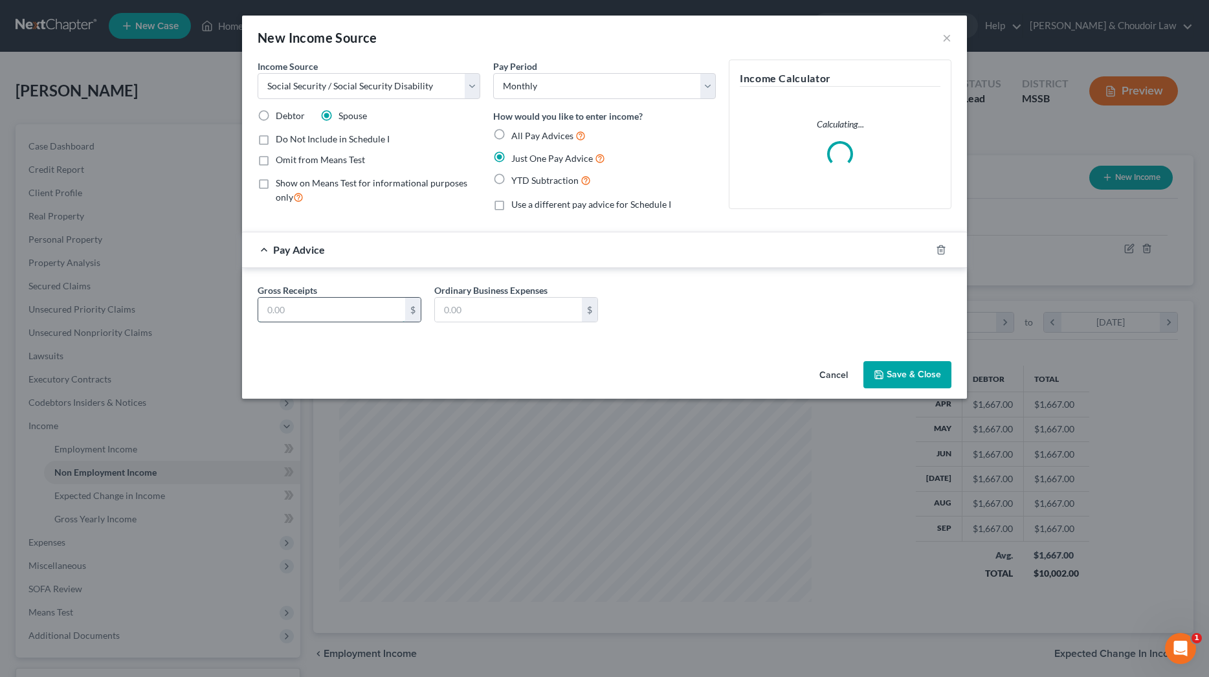
click at [379, 311] on input "text" at bounding box center [331, 310] width 147 height 25
type input "1,249"
click at [905, 364] on button "Save & Close" at bounding box center [907, 374] width 88 height 27
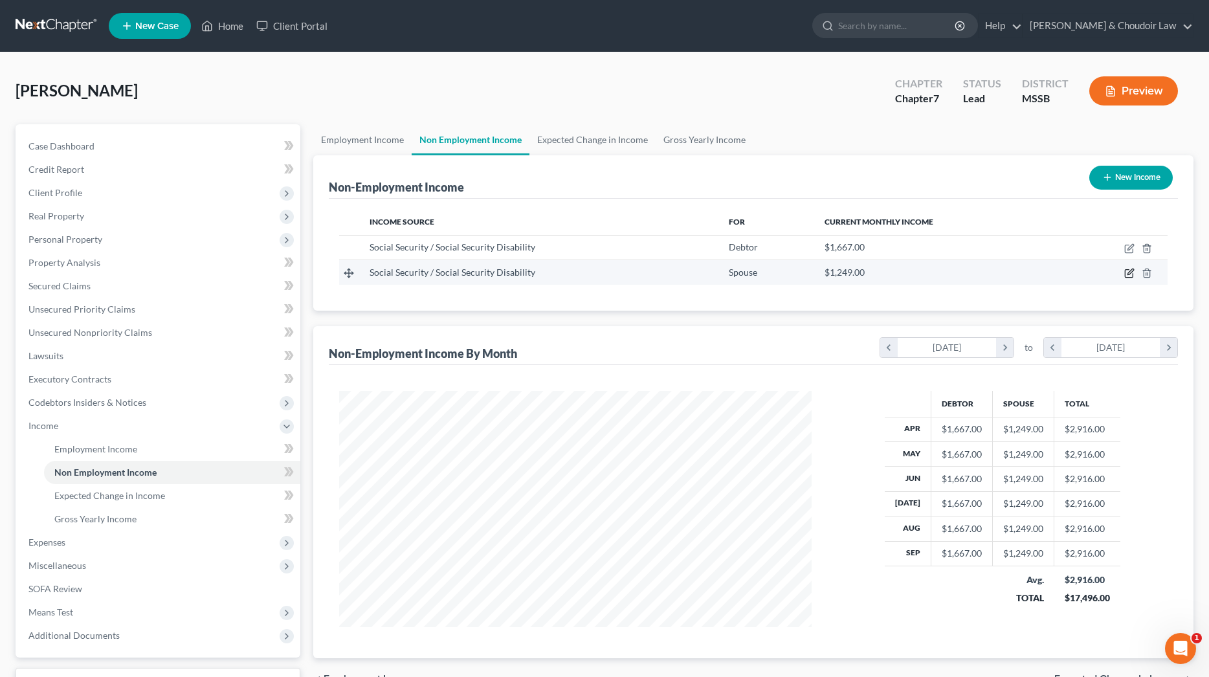
click at [1128, 273] on icon "button" at bounding box center [1130, 272] width 6 height 6
select select "4"
select select "0"
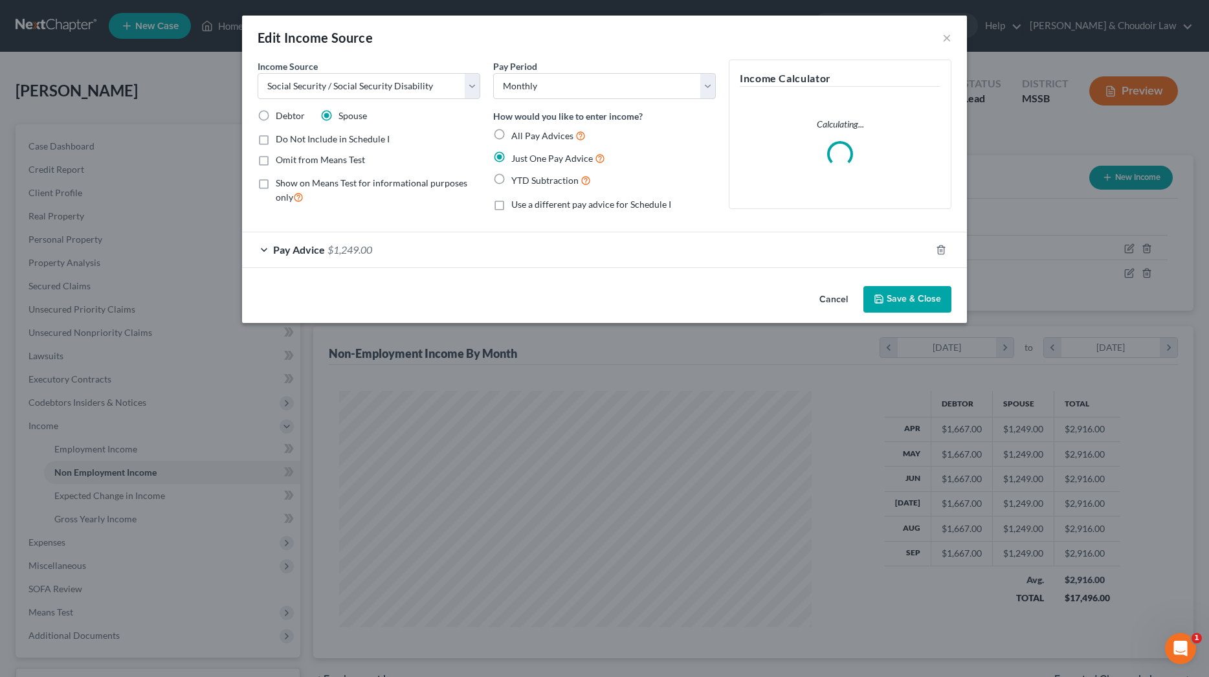
click at [286, 113] on span "Debtor" at bounding box center [290, 115] width 29 height 11
click at [286, 113] on input "Debtor" at bounding box center [285, 113] width 8 height 8
radio input "true"
click at [919, 288] on button "Save & Close" at bounding box center [907, 299] width 88 height 27
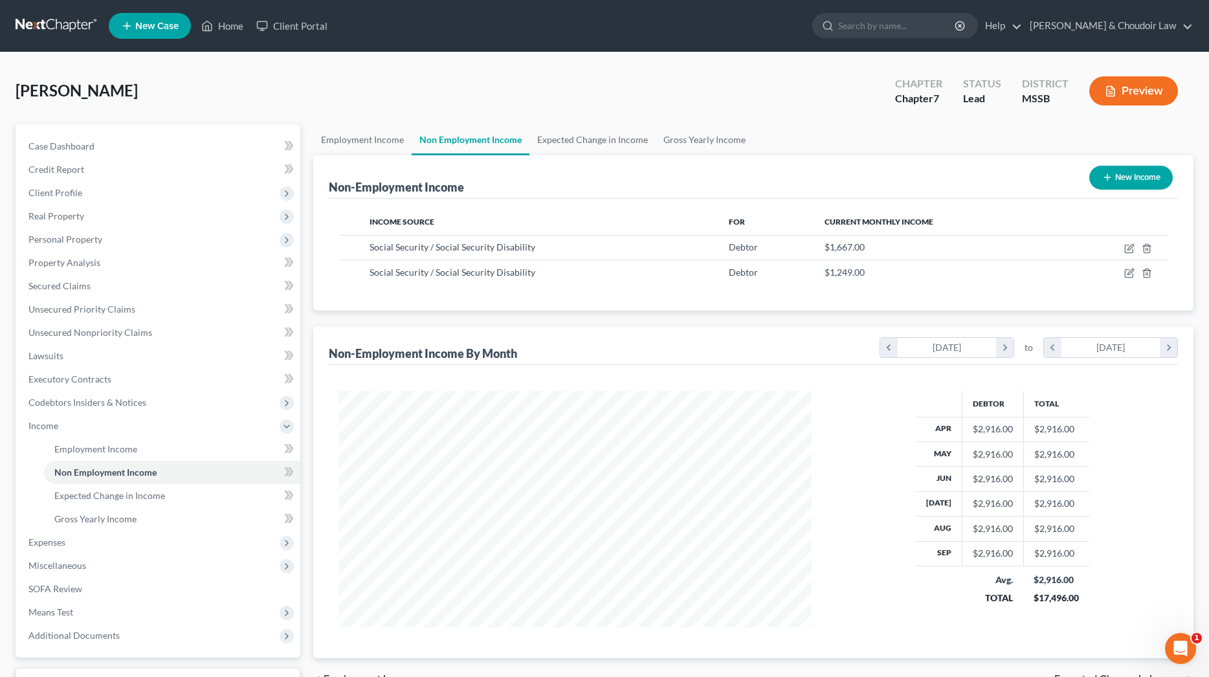
click at [1140, 178] on button "New Income" at bounding box center [1130, 178] width 83 height 24
select select "0"
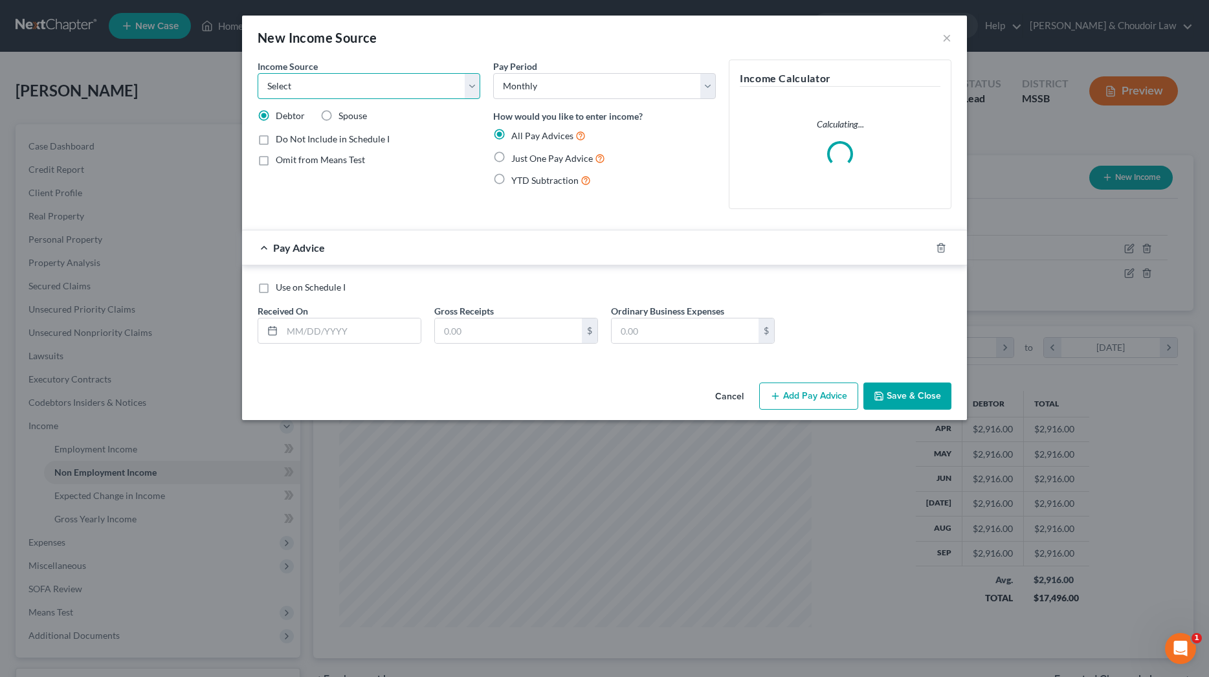
select select "2"
click at [527, 159] on span "Just One Pay Advice" at bounding box center [552, 158] width 82 height 11
click at [525, 159] on input "Just One Pay Advice" at bounding box center [520, 155] width 8 height 8
radio input "true"
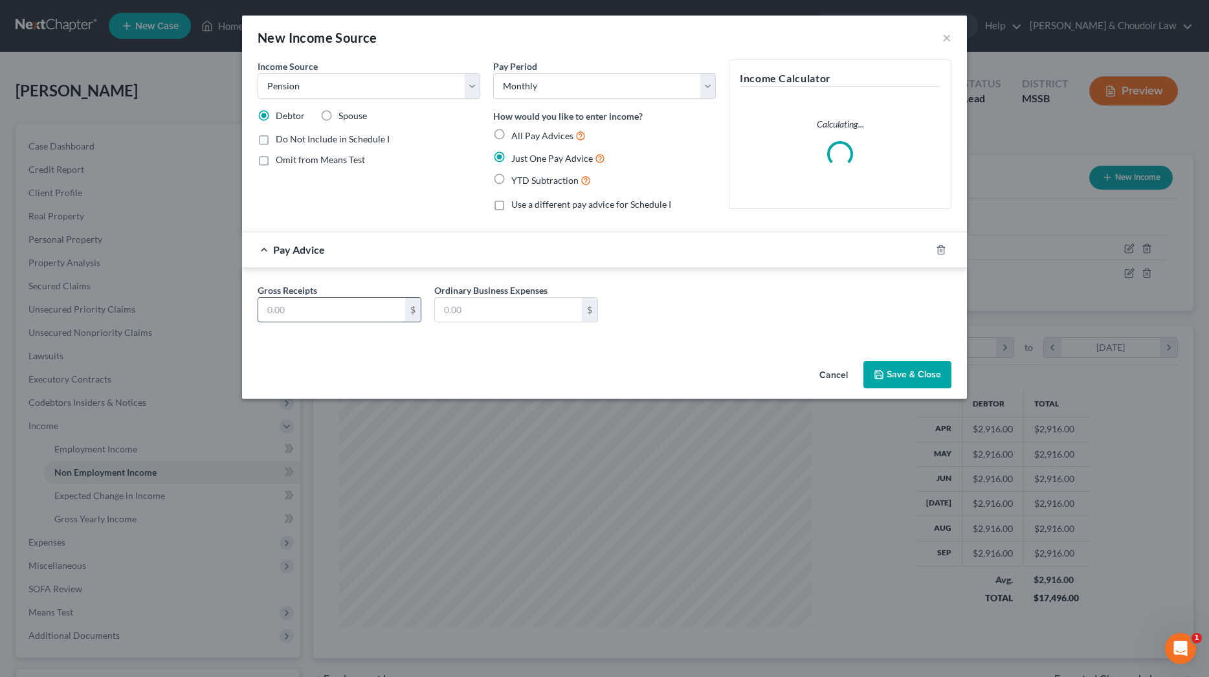
click at [333, 305] on input "text" at bounding box center [331, 310] width 147 height 25
type input "903.11"
click at [903, 368] on button "Save & Close" at bounding box center [907, 374] width 88 height 27
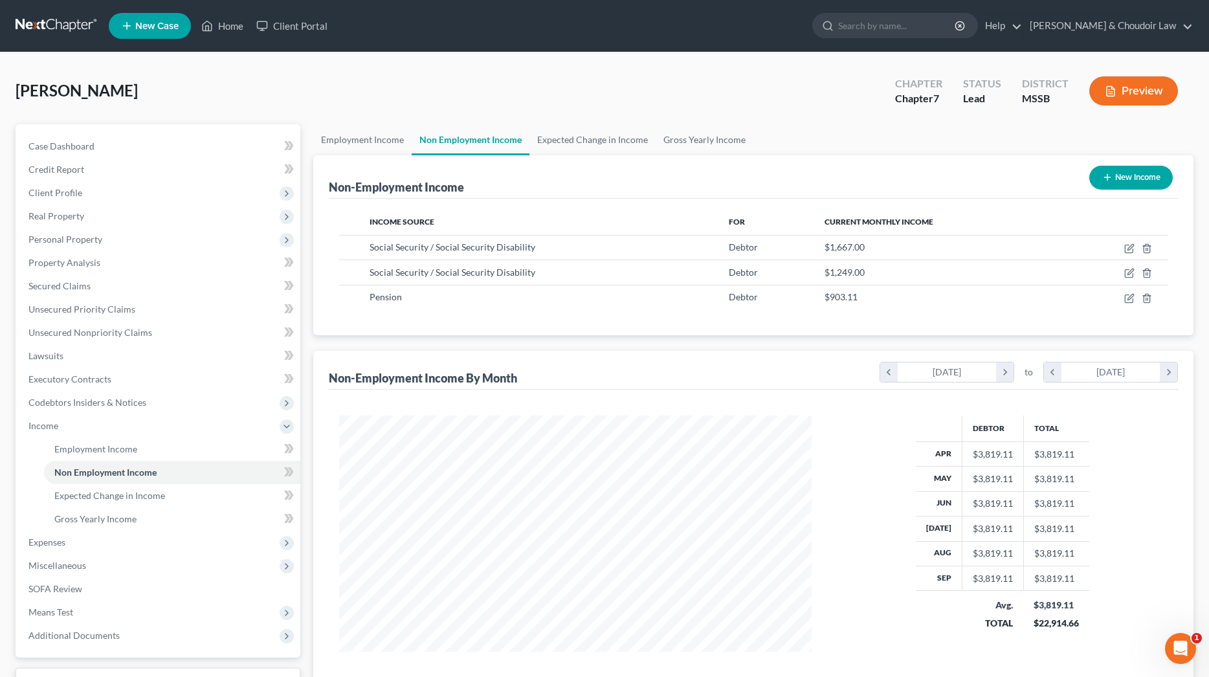
scroll to position [0, 0]
click at [696, 137] on link "Gross Yearly Income" at bounding box center [705, 139] width 98 height 31
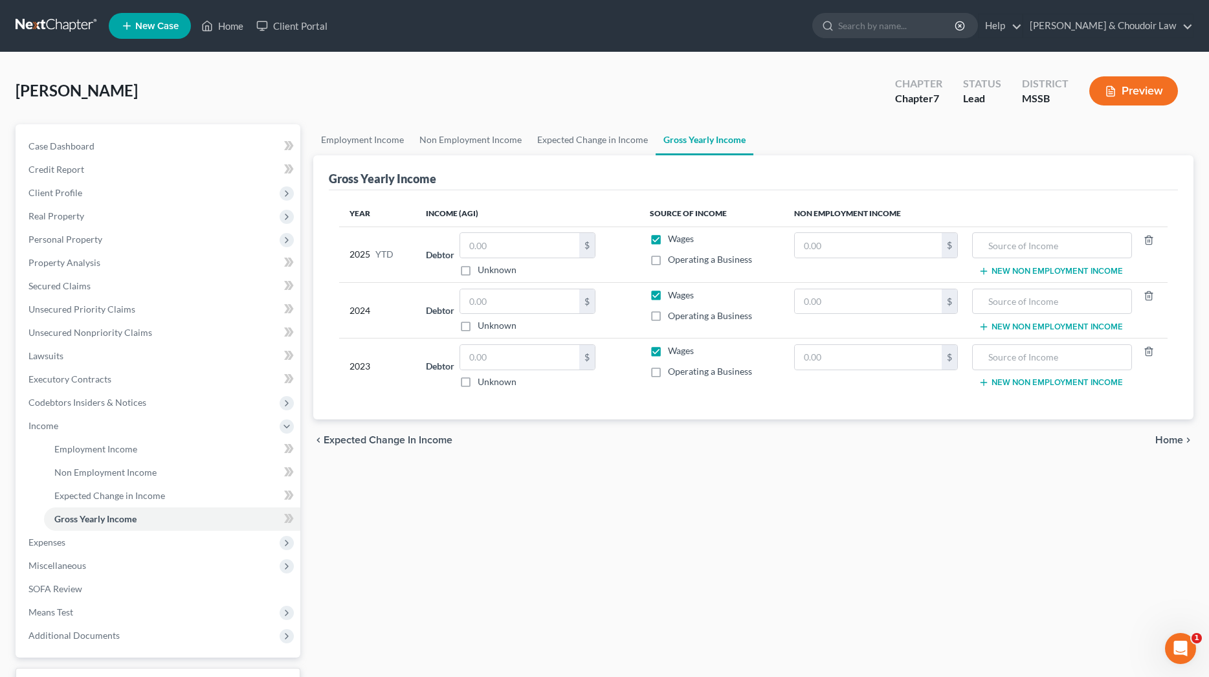
scroll to position [3, 0]
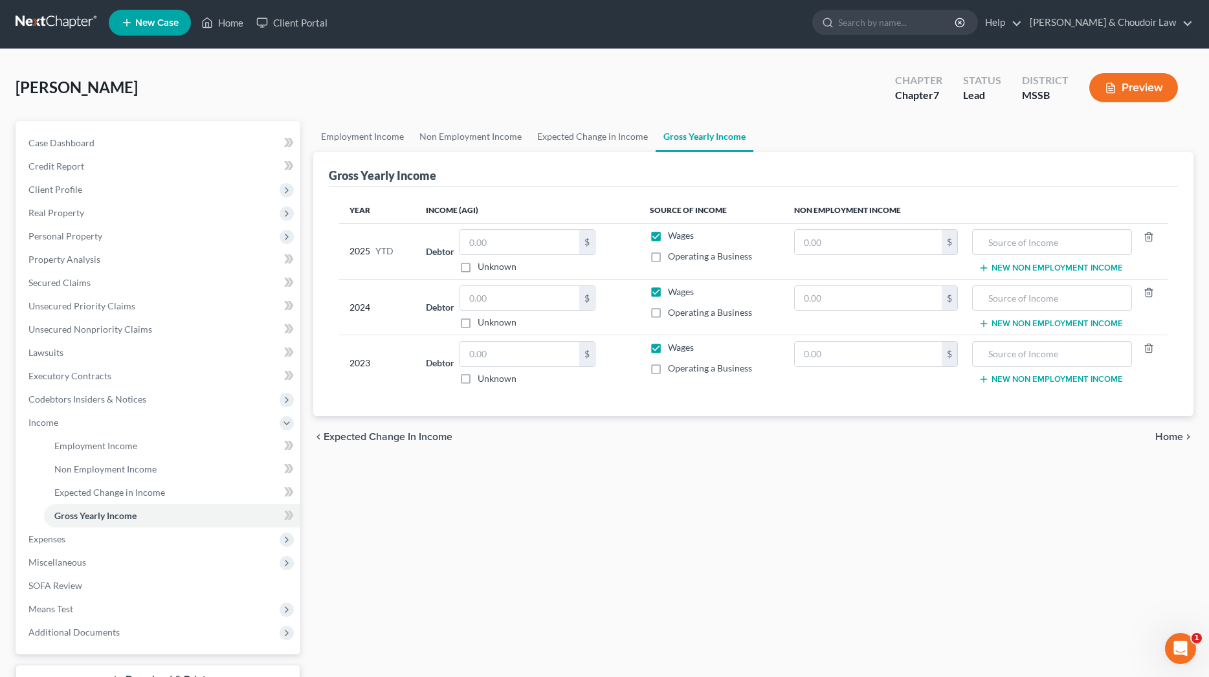
click at [1023, 274] on td "New Non Employment Income" at bounding box center [1067, 251] width 199 height 56
click at [1023, 269] on button "New Non Employment Income" at bounding box center [1051, 268] width 144 height 10
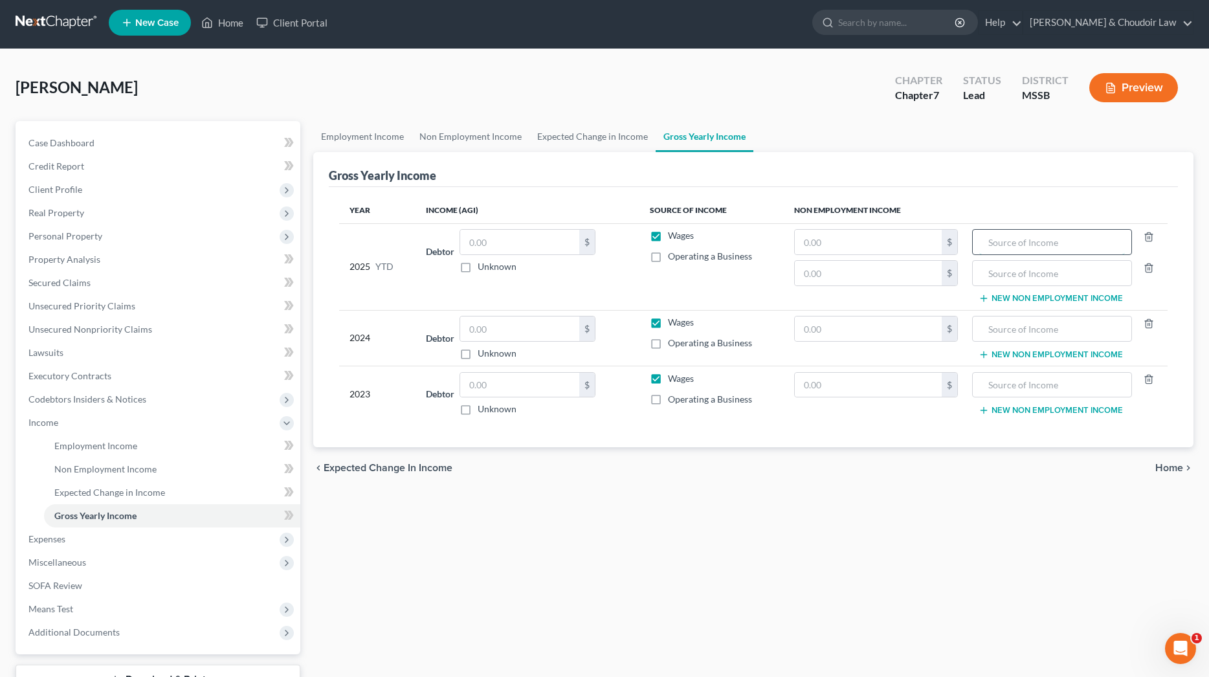
click at [1021, 252] on input "text" at bounding box center [1052, 242] width 146 height 25
click at [1008, 295] on button "New Non Employment Income" at bounding box center [1051, 298] width 144 height 10
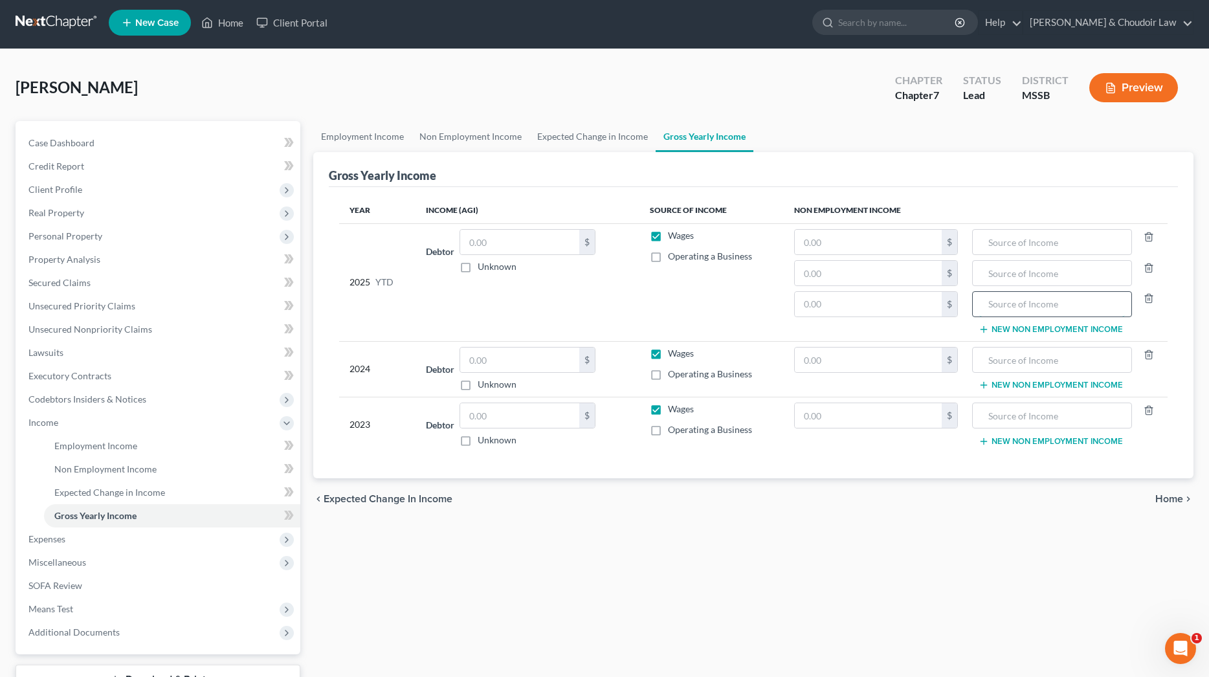
click at [1008, 296] on input "text" at bounding box center [1052, 304] width 146 height 25
click at [1008, 274] on input "text" at bounding box center [1052, 273] width 146 height 25
click at [1053, 307] on input "debtor's mothers SS benefits" at bounding box center [1052, 304] width 146 height 25
type input "debtor's mother's SS benefits"
click at [1056, 273] on input "text" at bounding box center [1052, 273] width 146 height 25
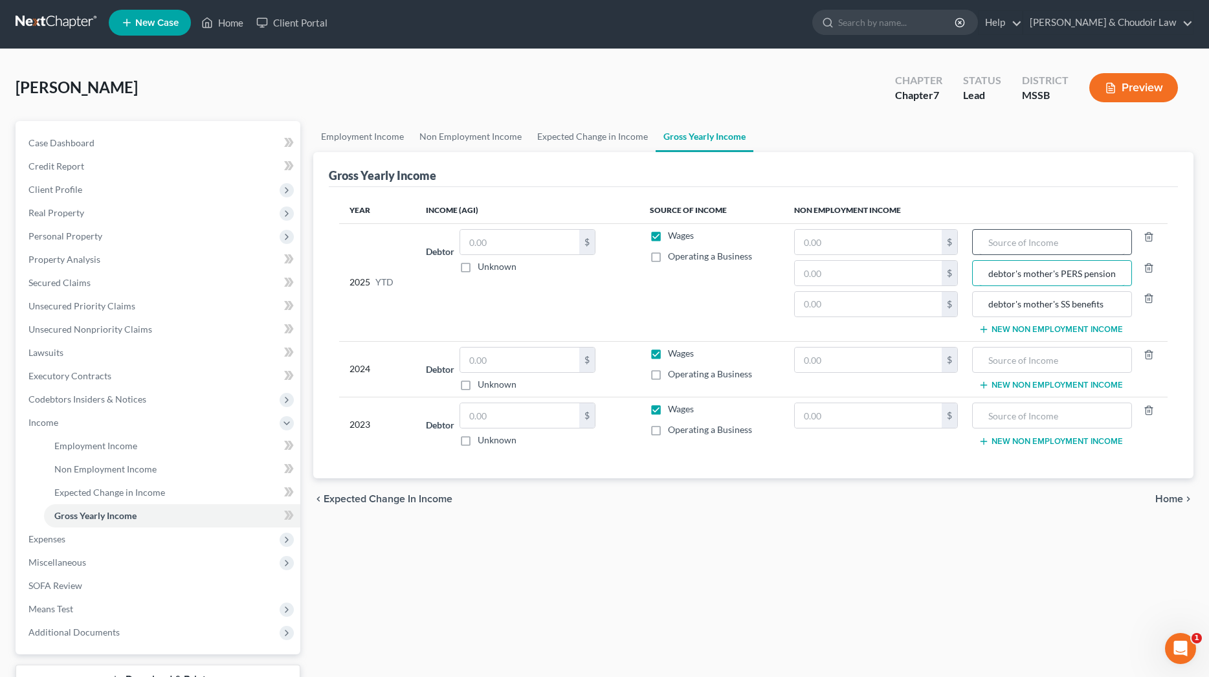
type input "debtor's mother's PERS pension"
click at [1039, 245] on input "text" at bounding box center [1052, 242] width 146 height 25
type input "SS Benefits"
click at [889, 278] on input "text" at bounding box center [868, 273] width 147 height 25
type input "9,031.10"
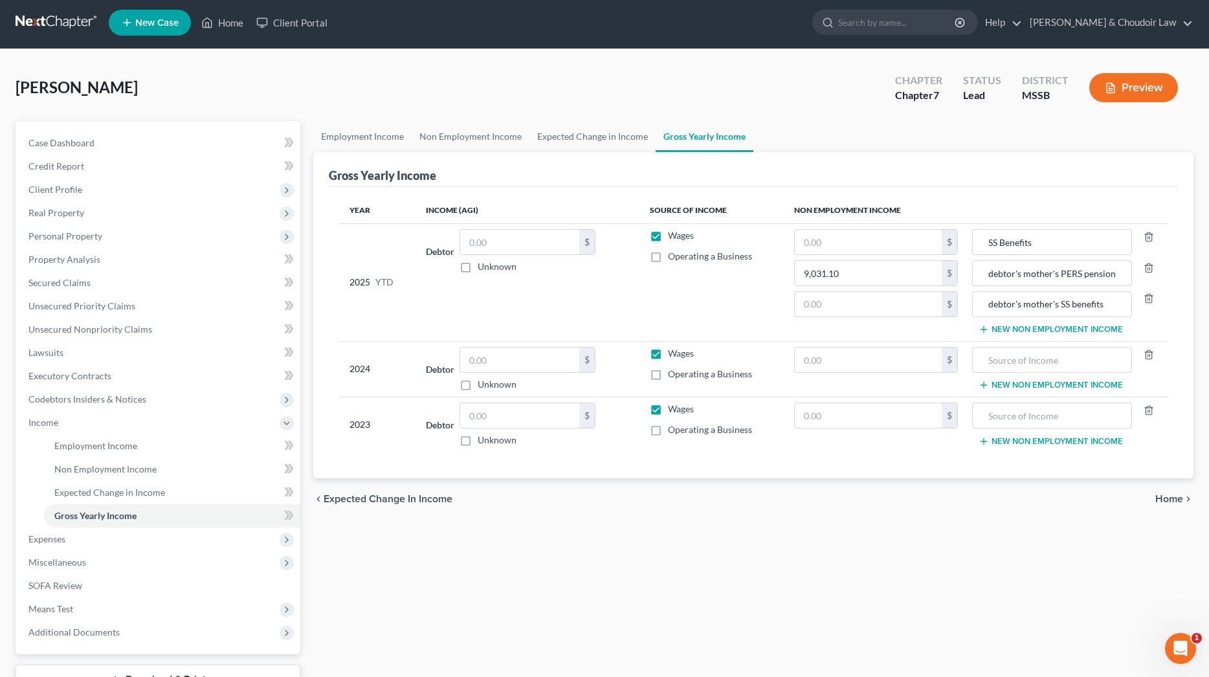
click at [1024, 381] on button "New Non Employment Income" at bounding box center [1051, 385] width 144 height 10
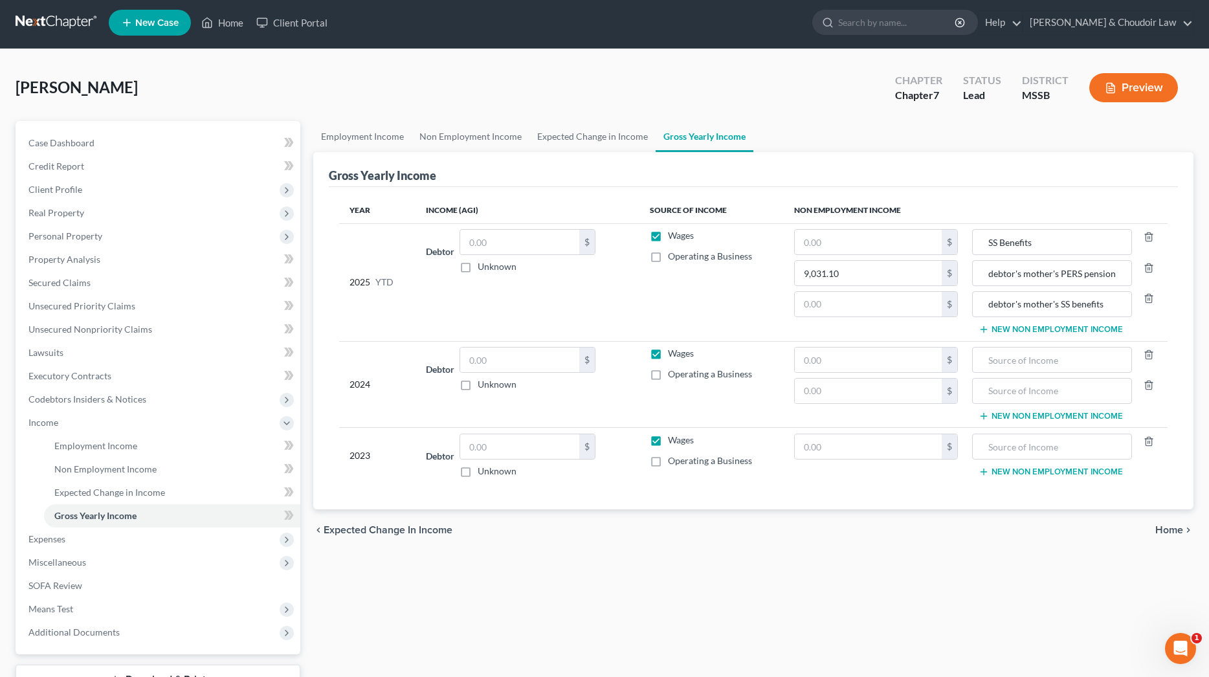
scroll to position [0, 0]
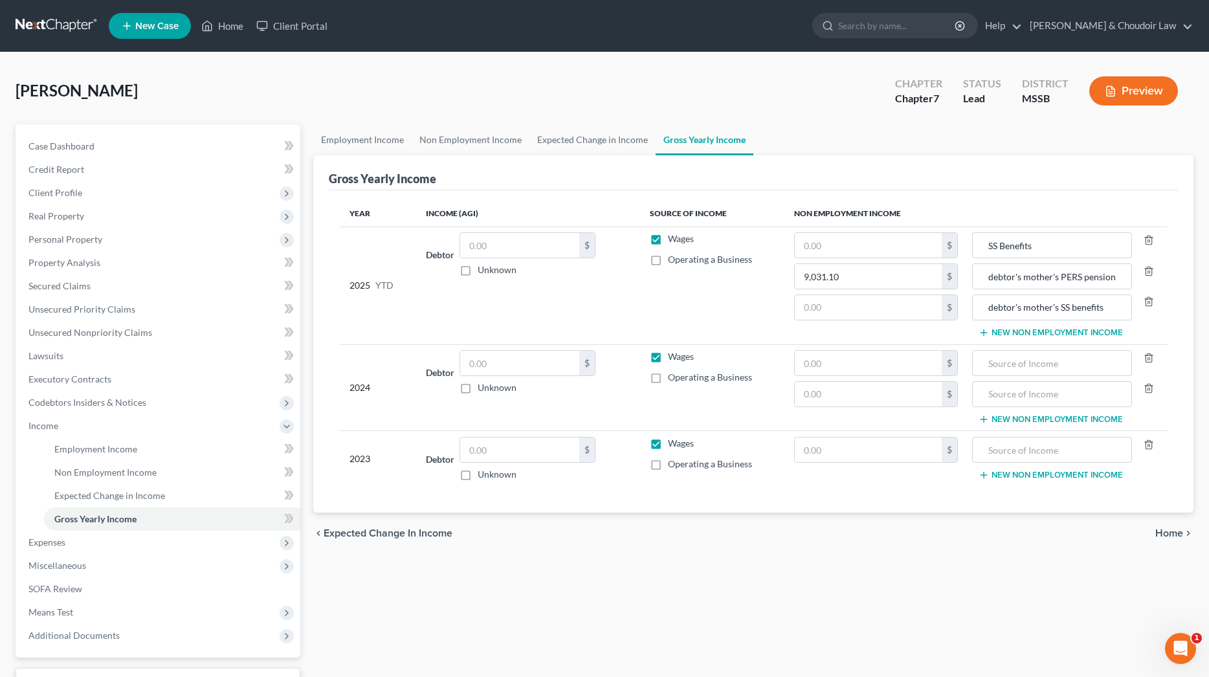
click at [1037, 423] on button "New Non Employment Income" at bounding box center [1051, 419] width 144 height 10
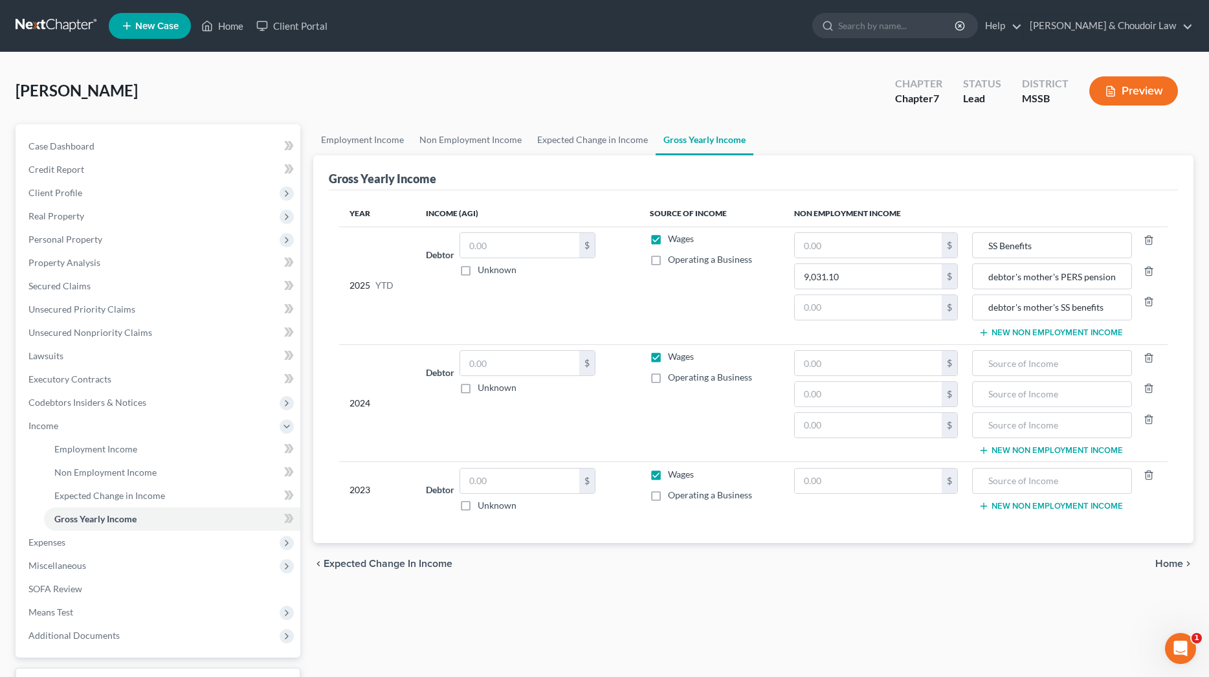
click at [1050, 509] on button "New Non Employment Income" at bounding box center [1051, 506] width 144 height 10
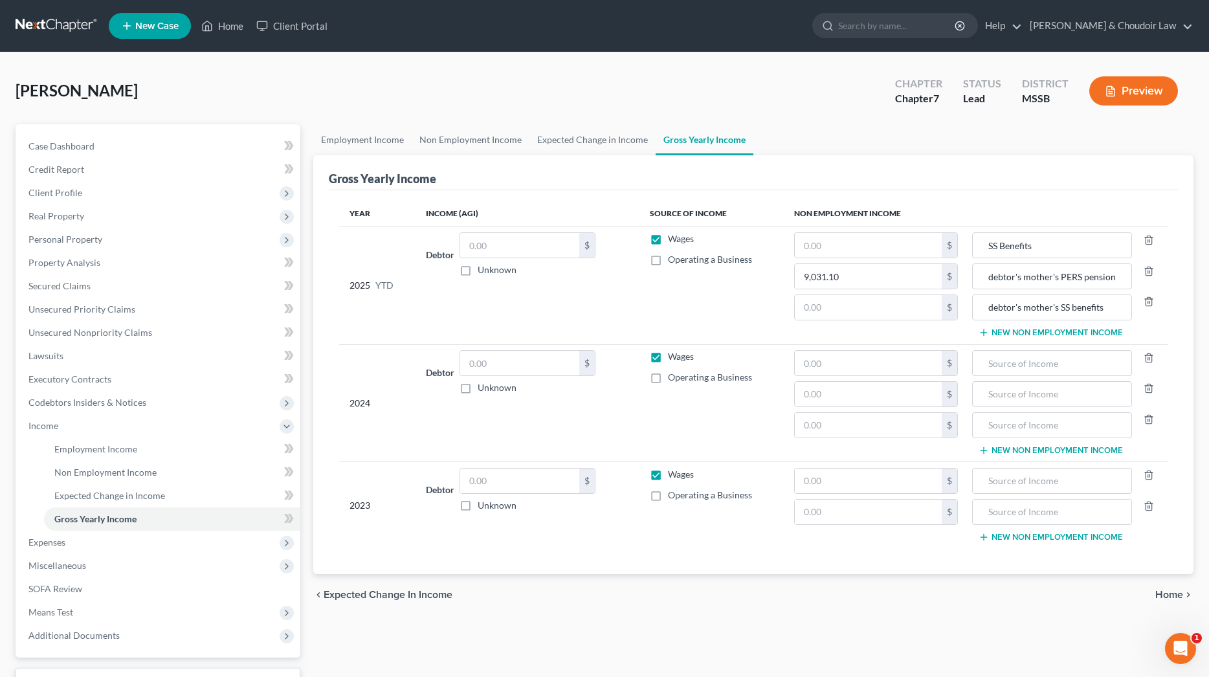
click at [1050, 535] on button "New Non Employment Income" at bounding box center [1051, 537] width 144 height 10
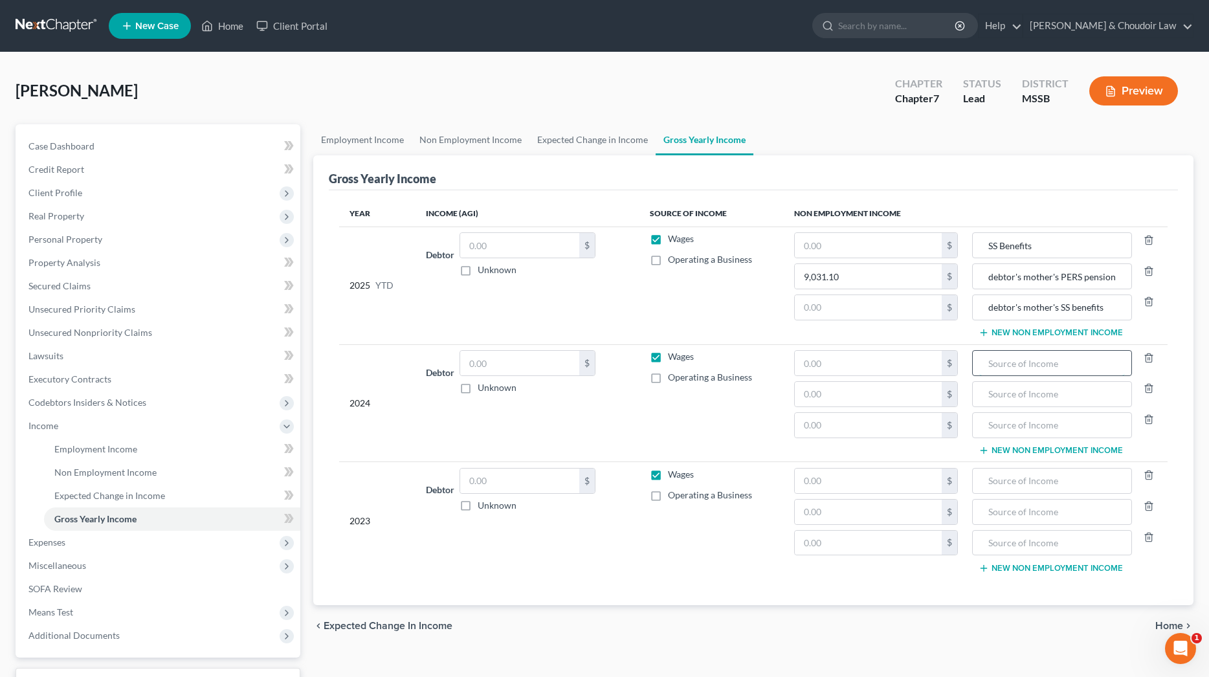
click at [1028, 362] on input "text" at bounding box center [1052, 363] width 146 height 25
type input "SS Benefits"
click at [1083, 388] on input "text" at bounding box center [1052, 394] width 146 height 25
type input "debtor's mother's PERS pension"
type input "debtor's mother's SS Benefits"
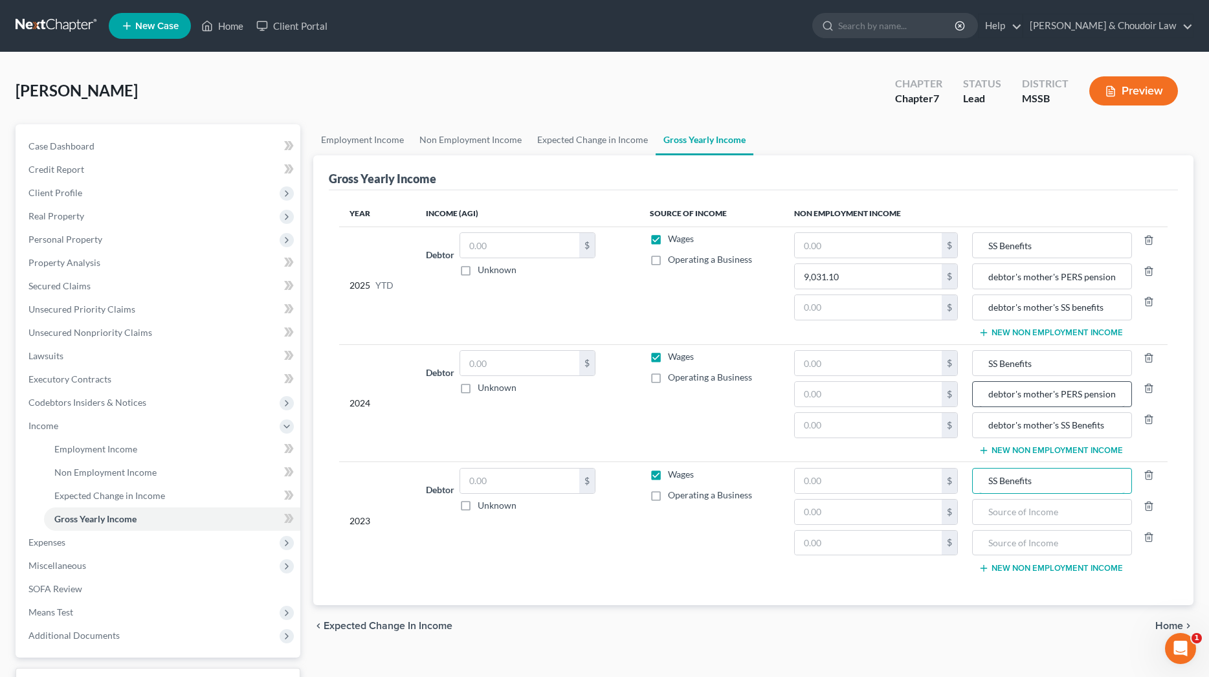
type input "SS Benefits"
type input "debtor's mother's PERS pension"
type input "debtor's mother's SS Benefits"
click at [859, 255] on input "text" at bounding box center [868, 245] width 147 height 25
click at [890, 393] on input "text" at bounding box center [868, 394] width 147 height 25
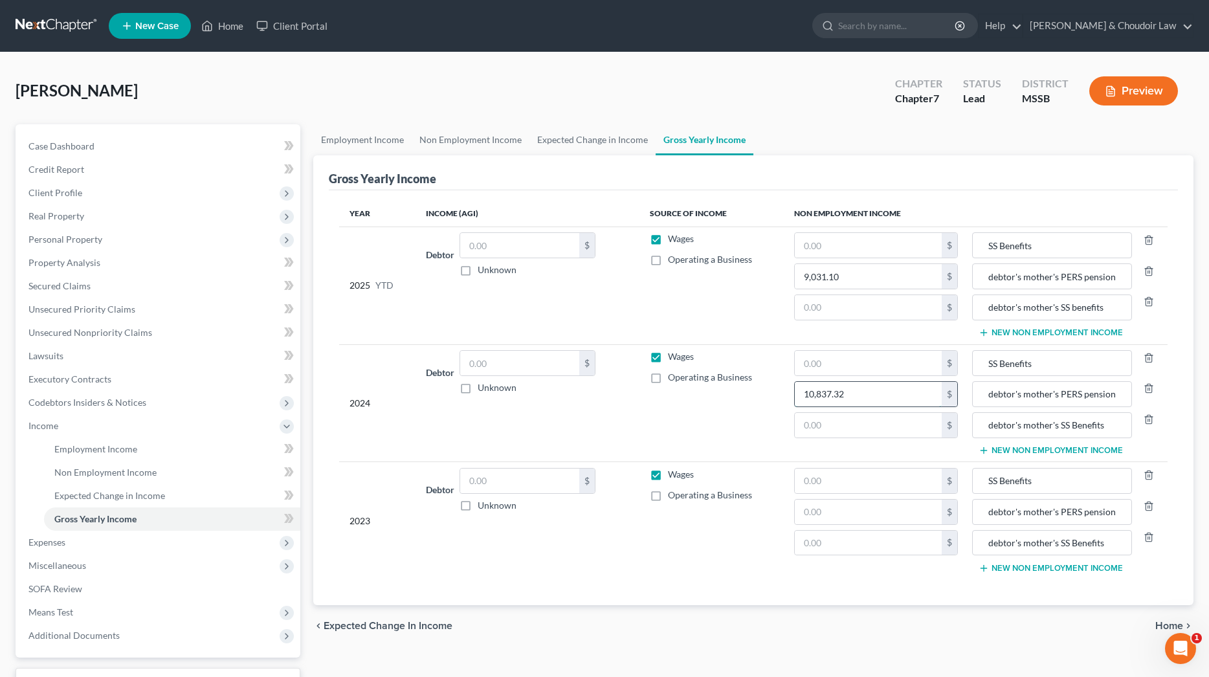
type input "10,837.32"
click at [905, 304] on input "text" at bounding box center [868, 307] width 147 height 25
click at [908, 428] on input "text" at bounding box center [868, 425] width 147 height 25
type input "14,988"
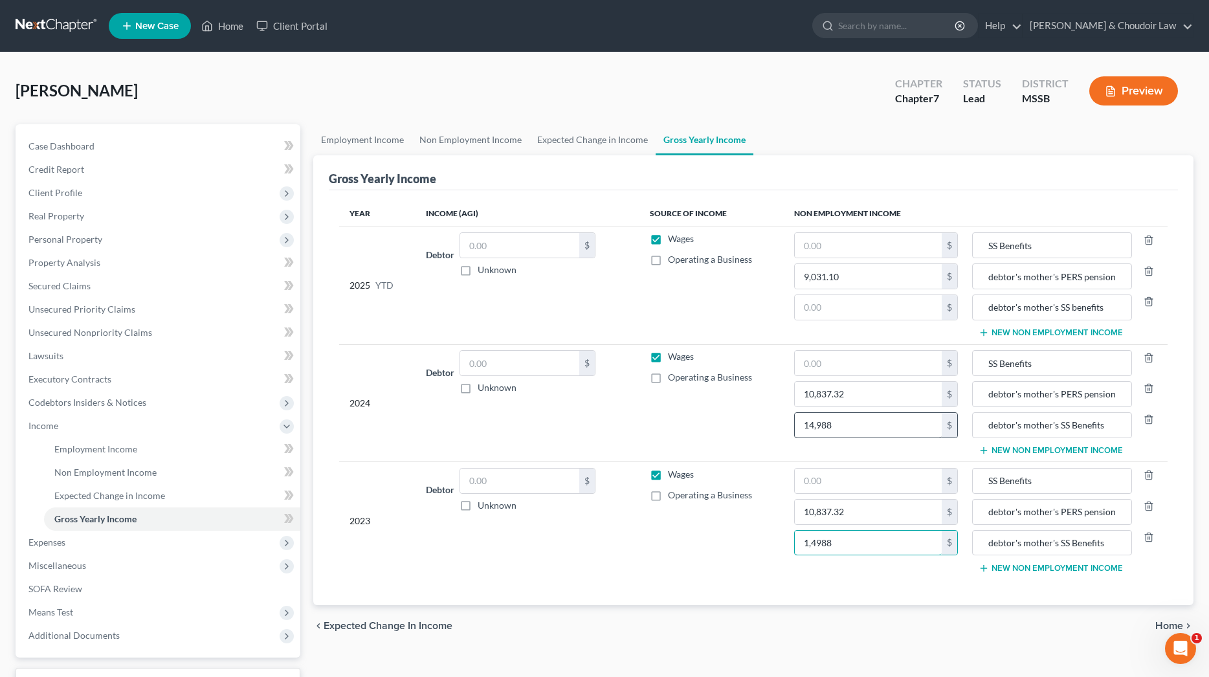
type input "14,988"
click at [863, 308] on input "text" at bounding box center [868, 307] width 147 height 25
click at [885, 426] on input "14,988" at bounding box center [868, 425] width 147 height 25
type input "14,988.00"
click at [874, 548] on input "14,988" at bounding box center [868, 543] width 147 height 25
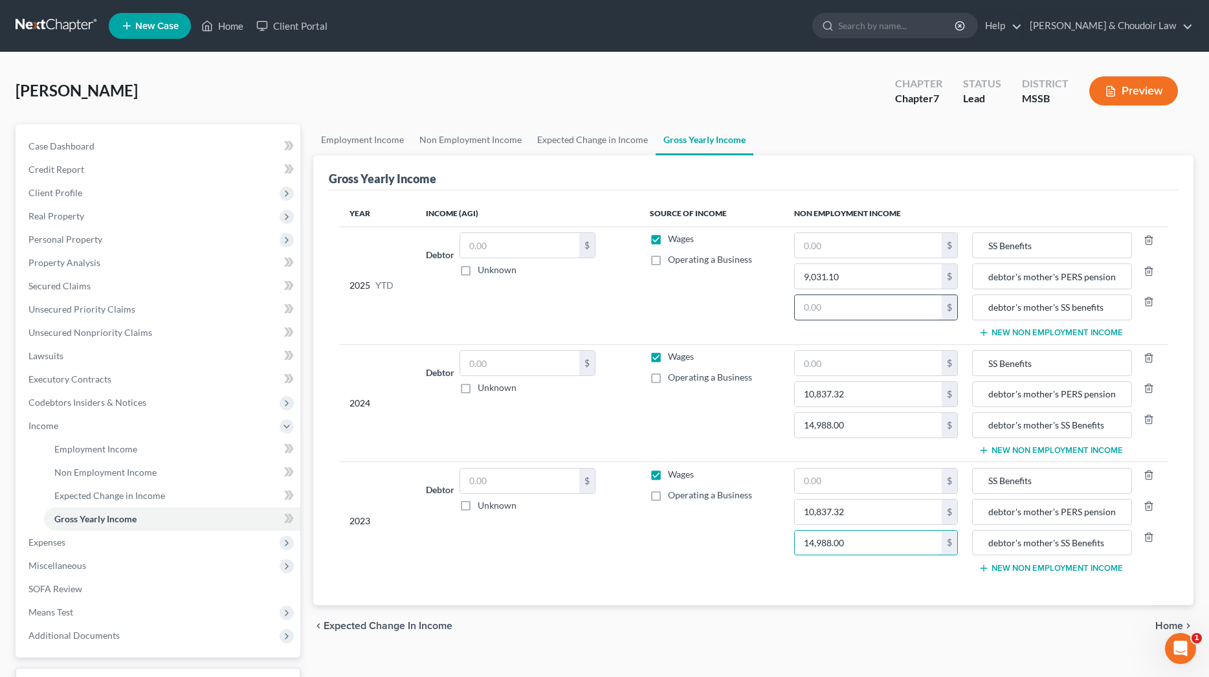
type input "14,988.00"
click at [849, 313] on input "text" at bounding box center [868, 307] width 147 height 25
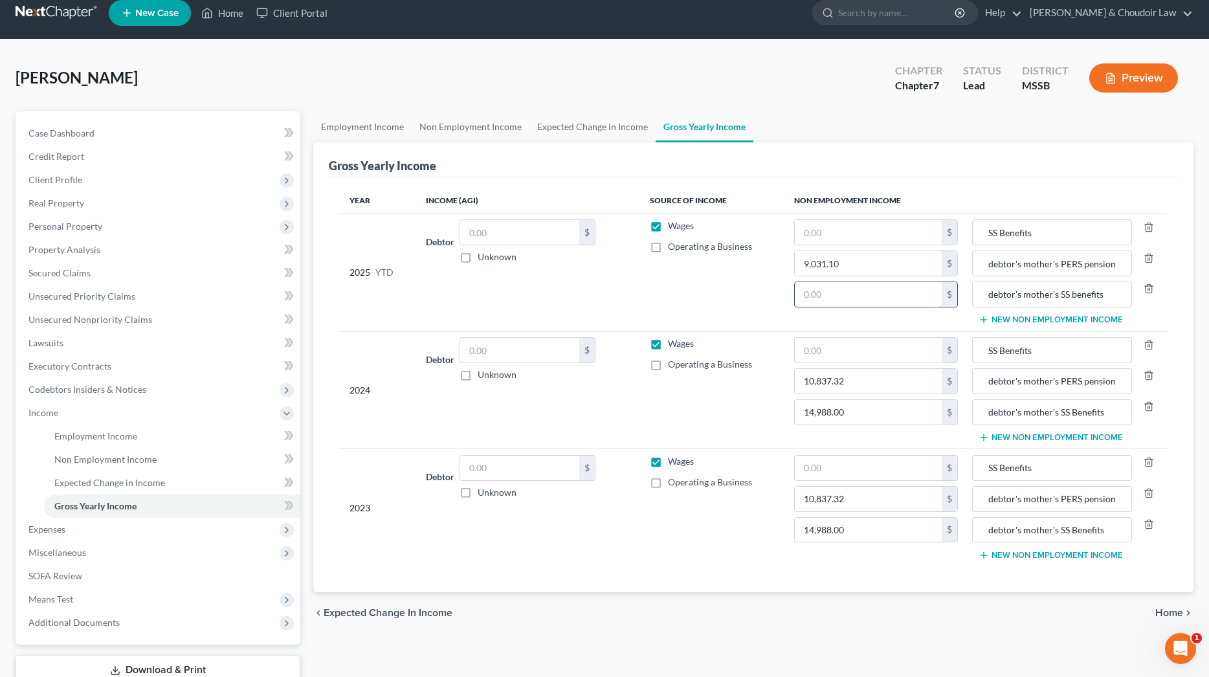
scroll to position [17, 0]
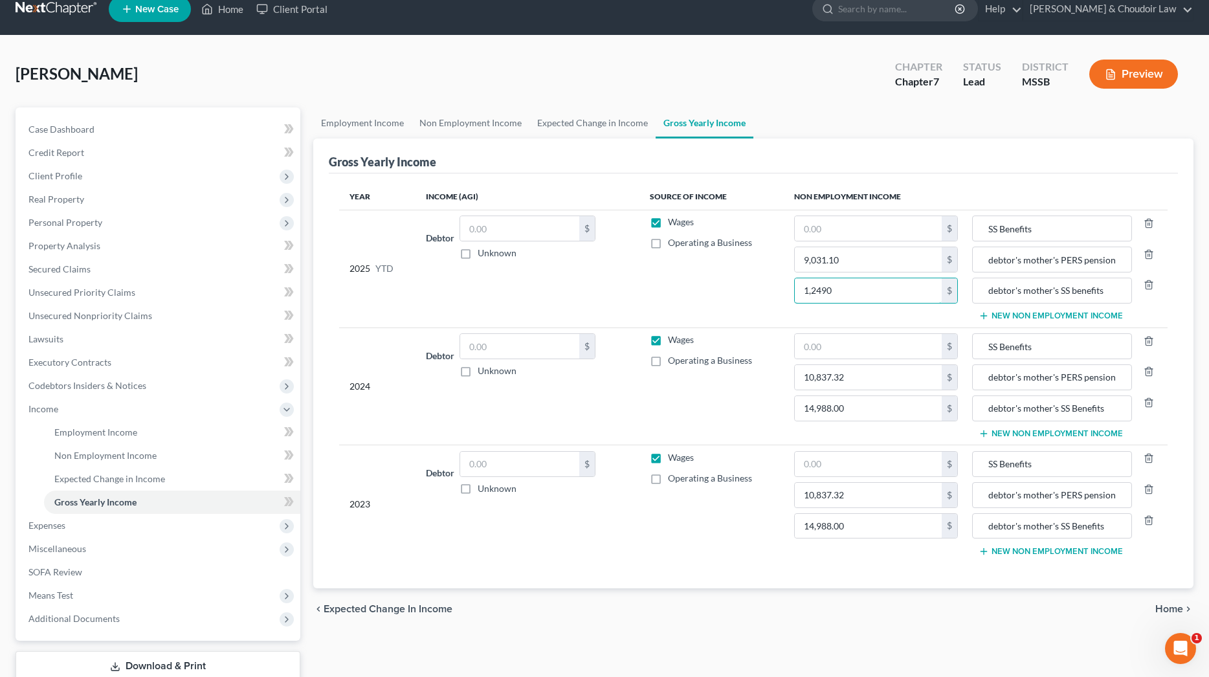
type input "12,490"
click at [856, 232] on input "text" at bounding box center [868, 228] width 147 height 25
type input "16,670.00"
click at [861, 345] on input "text" at bounding box center [868, 346] width 147 height 25
type input "20,004.00"
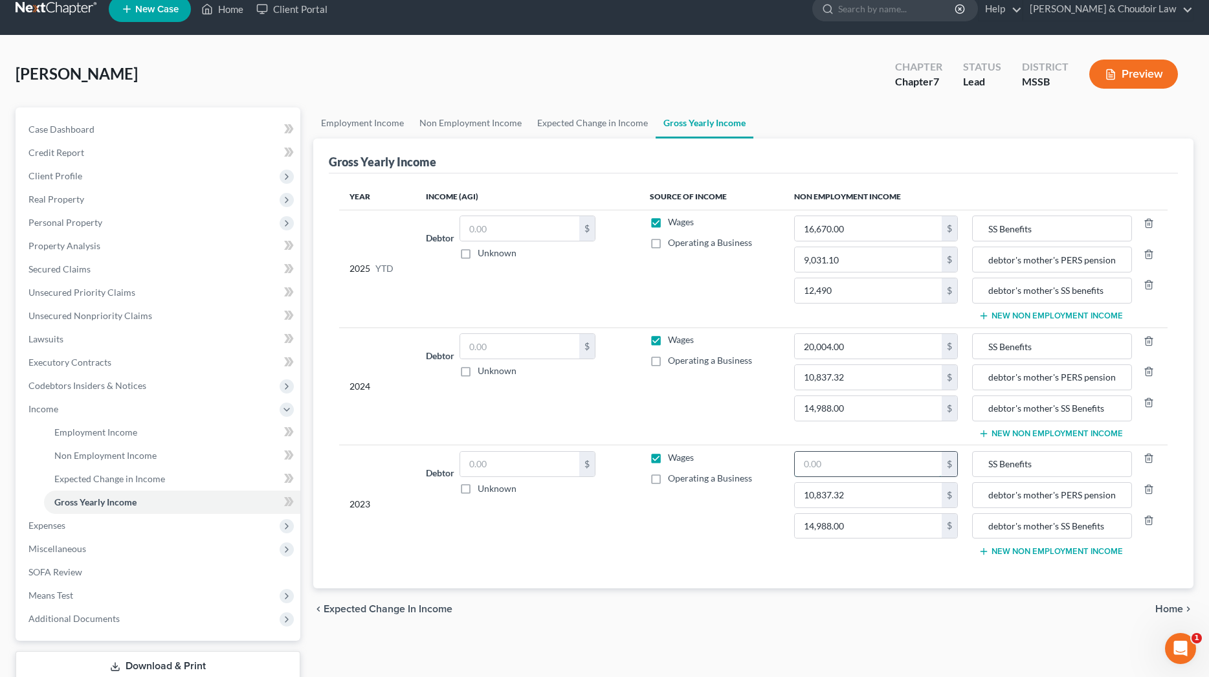
click at [885, 469] on input "text" at bounding box center [868, 464] width 147 height 25
click at [709, 487] on td "Wages Operating a Business" at bounding box center [711, 503] width 145 height 117
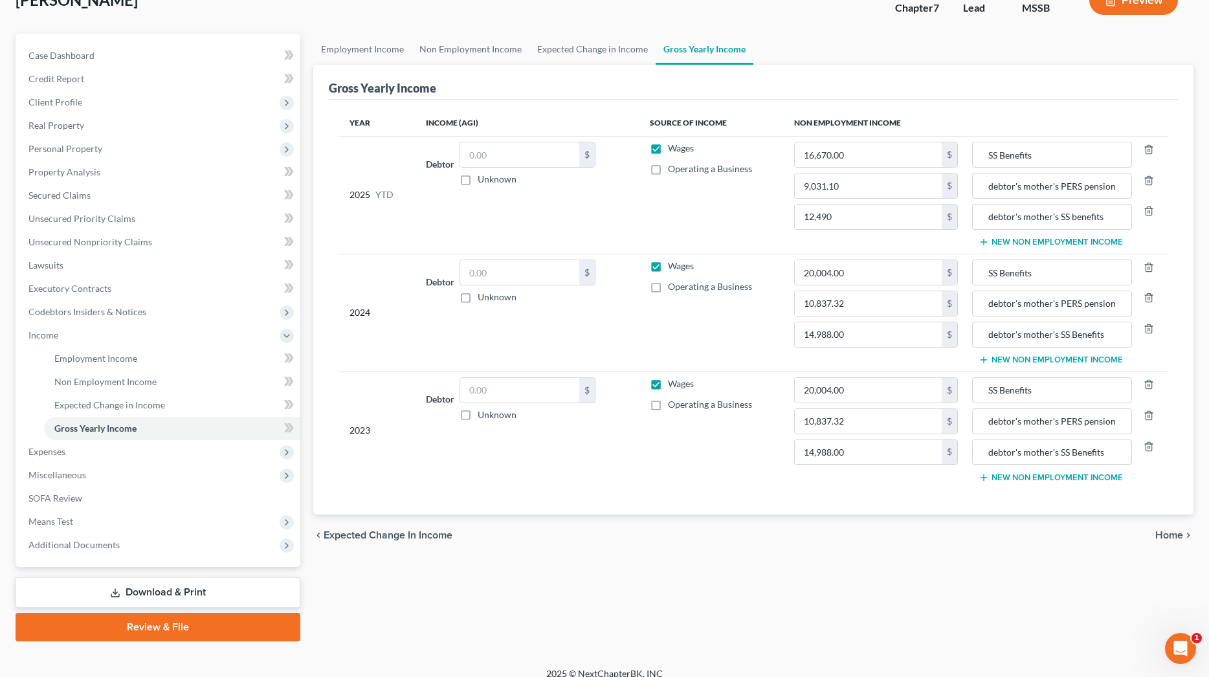
scroll to position [98, 0]
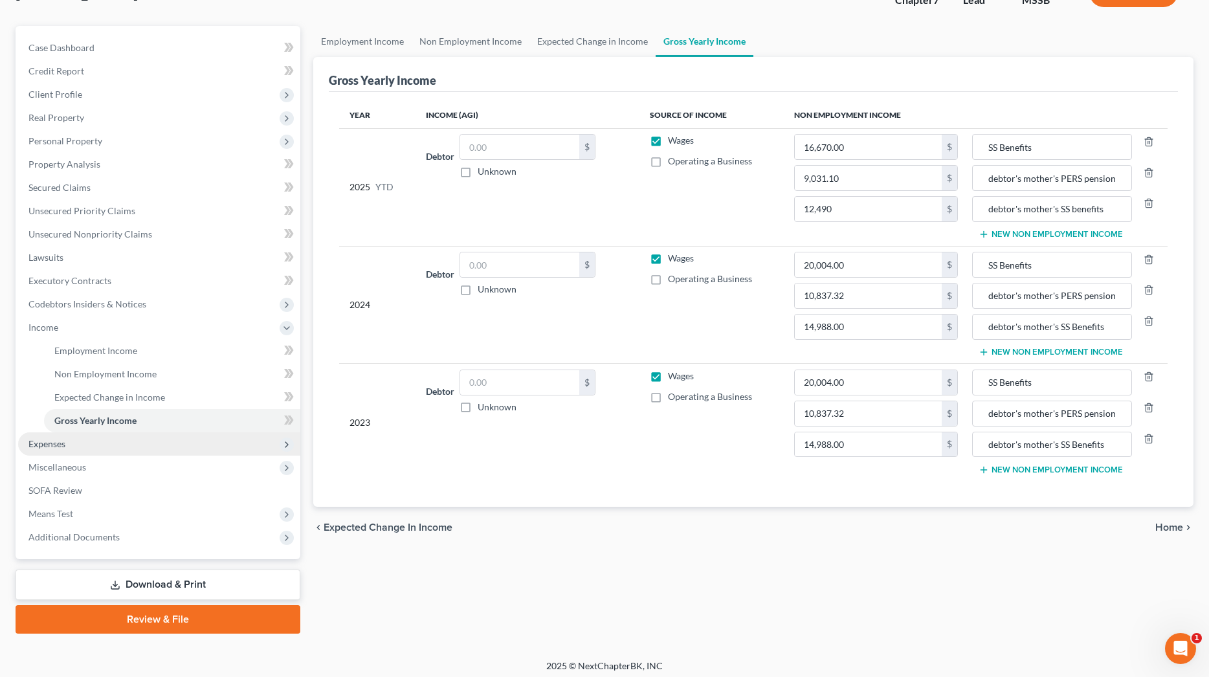
click at [63, 441] on span "Expenses" at bounding box center [46, 443] width 37 height 11
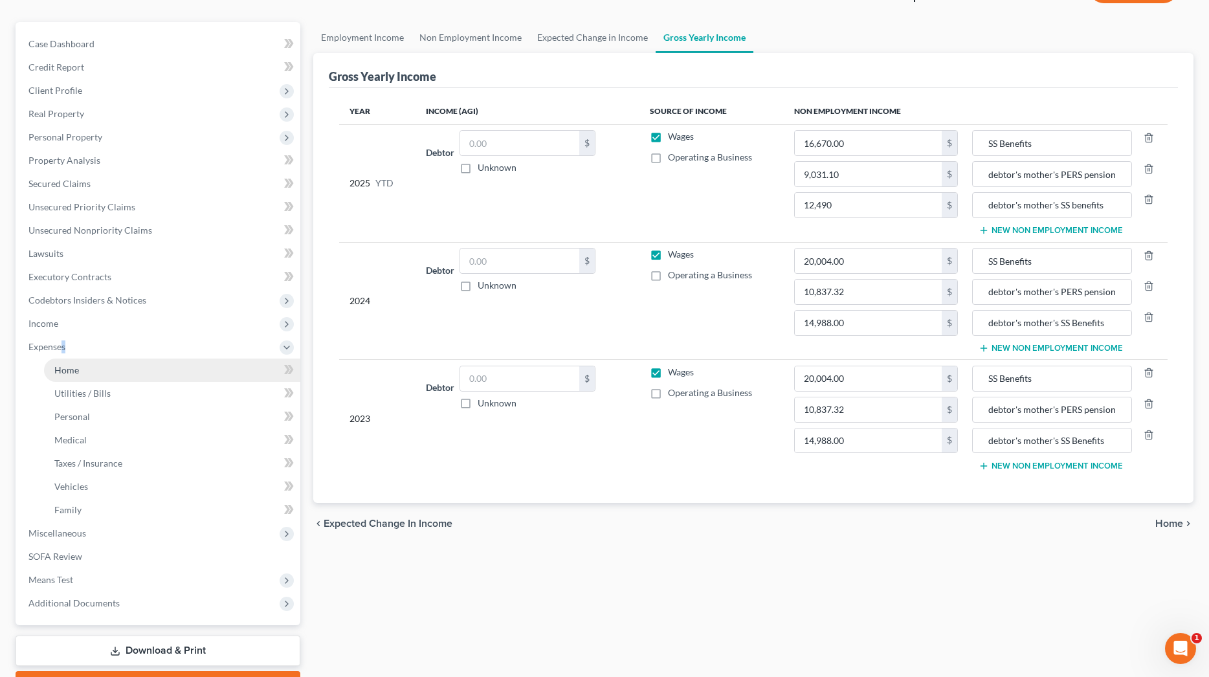
click at [70, 372] on span "Home" at bounding box center [66, 369] width 25 height 11
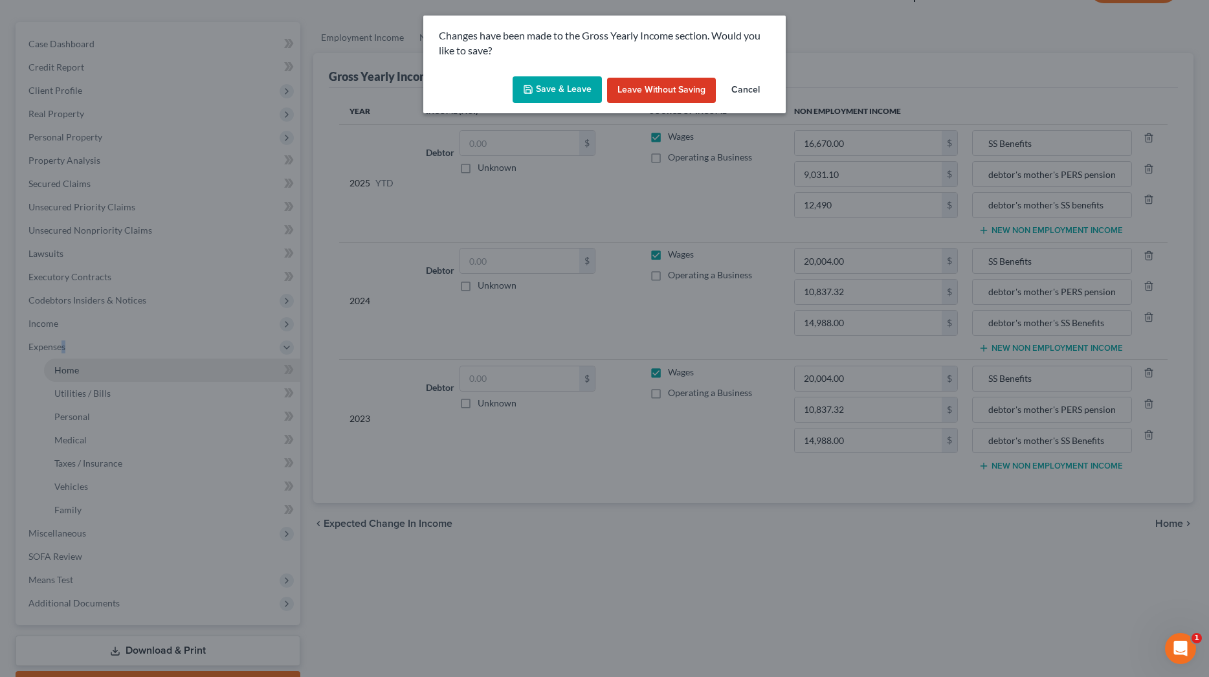
scroll to position [104, 0]
click at [557, 91] on button "Save & Leave" at bounding box center [557, 89] width 89 height 27
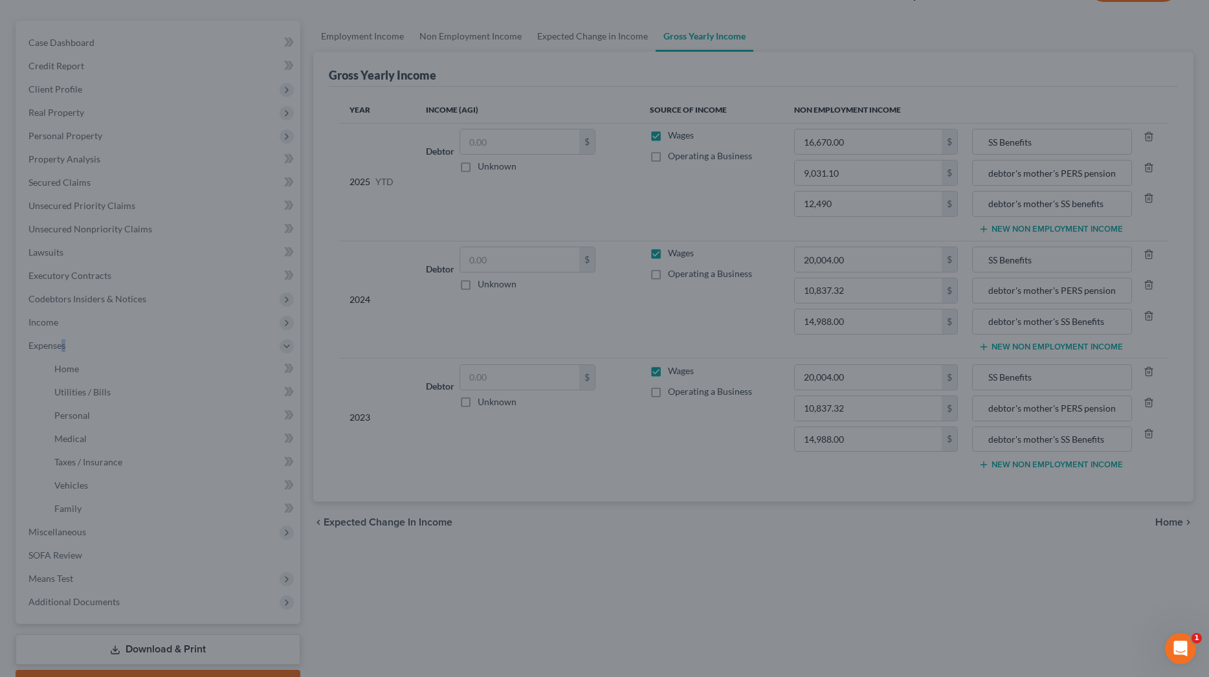
type input "10,837.32"
type input "debtor's mother's PERS pension"
type input "14,988.00"
type input "debtor's mother's SS Benefits"
type input "9,031.10"
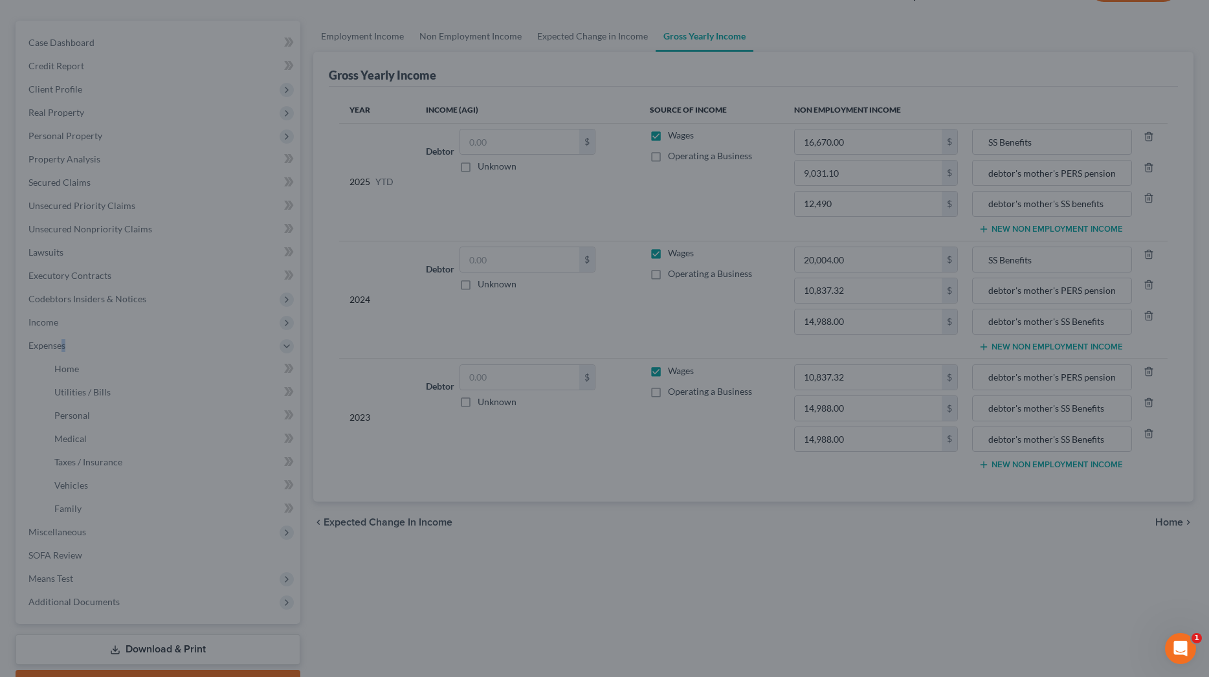
type input "debtor's mother's PERS pension"
type input "12,490.00"
type input "debtor's mother's SS benefits"
type input "10,837.32"
type input "debtor's mother's PERS pension"
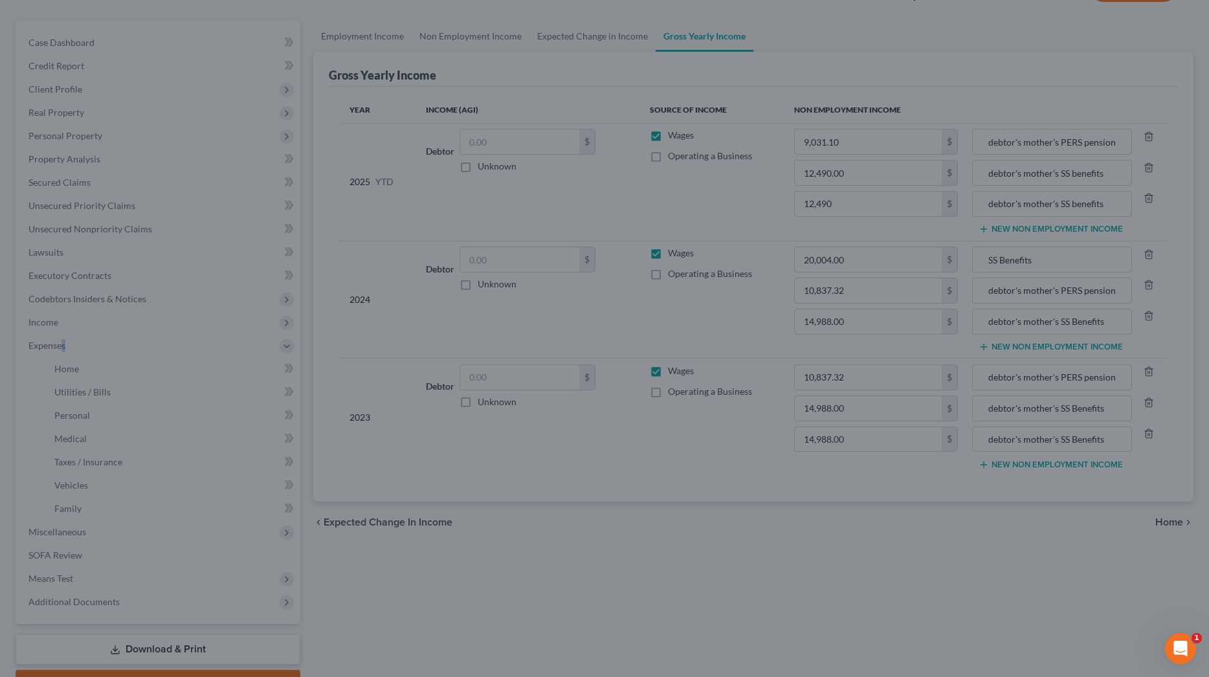
type input "14,988.00"
type input "debtor's mother's SS Benefits"
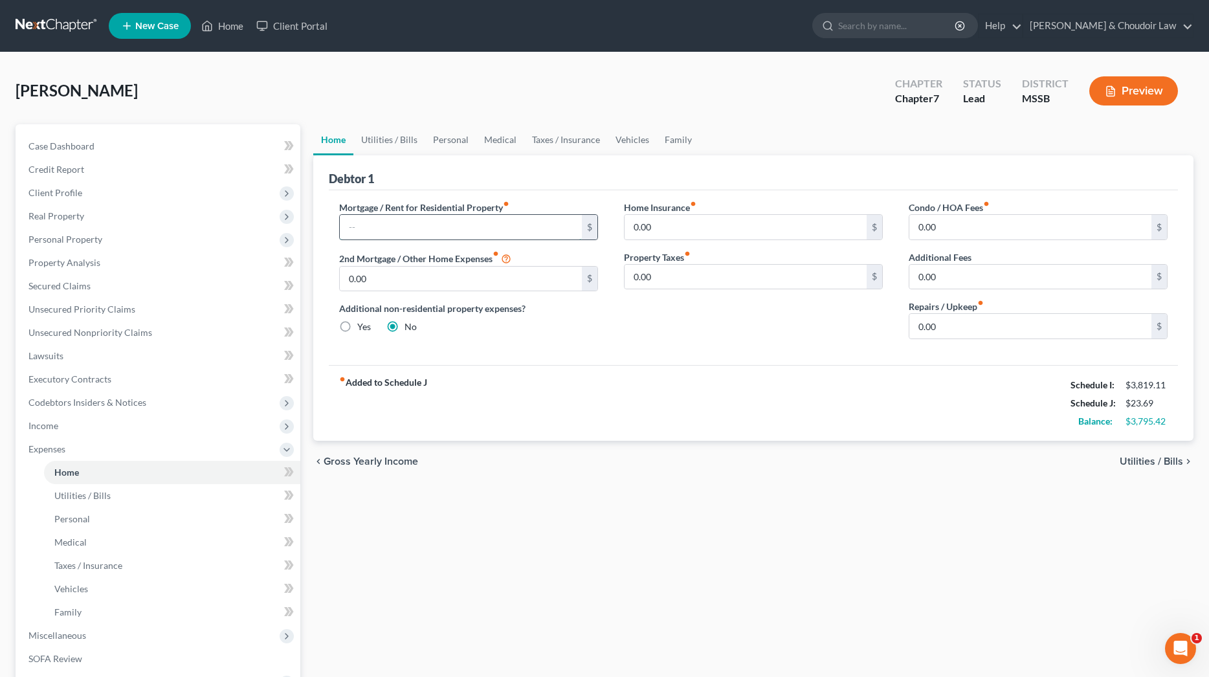
click at [523, 219] on input "text" at bounding box center [461, 227] width 242 height 25
type input "575.11"
click at [95, 285] on link "Secured Claims" at bounding box center [159, 285] width 282 height 23
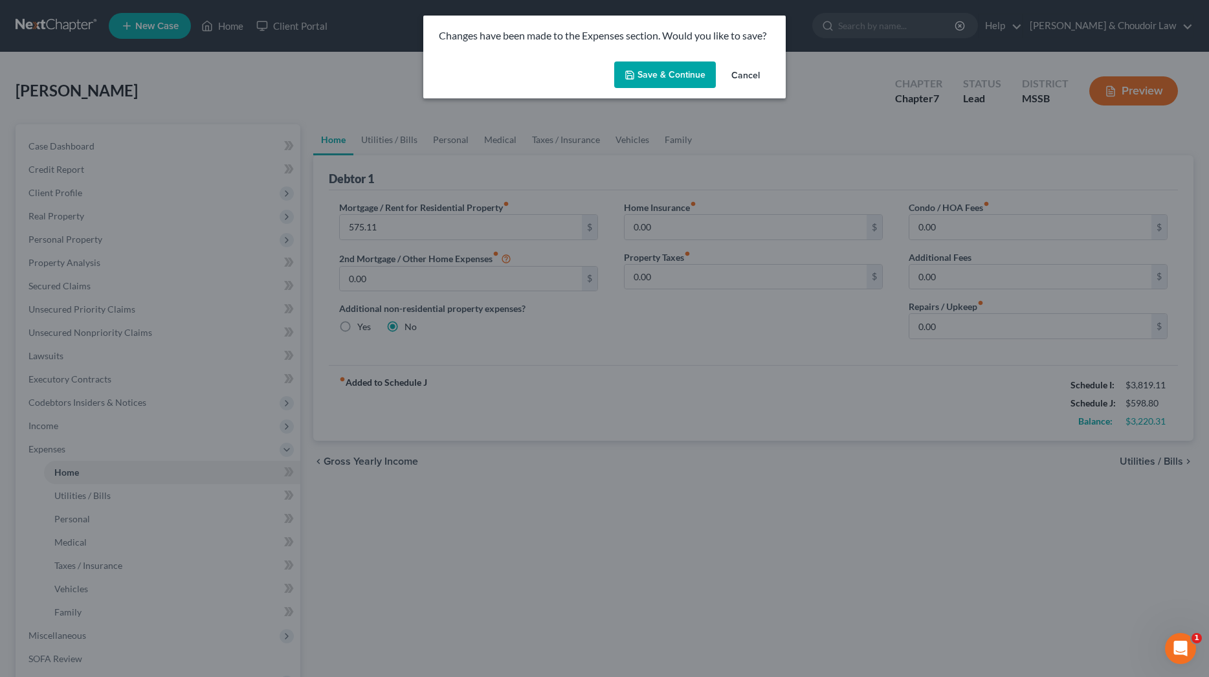
click at [683, 80] on button "Save & Continue" at bounding box center [665, 74] width 102 height 27
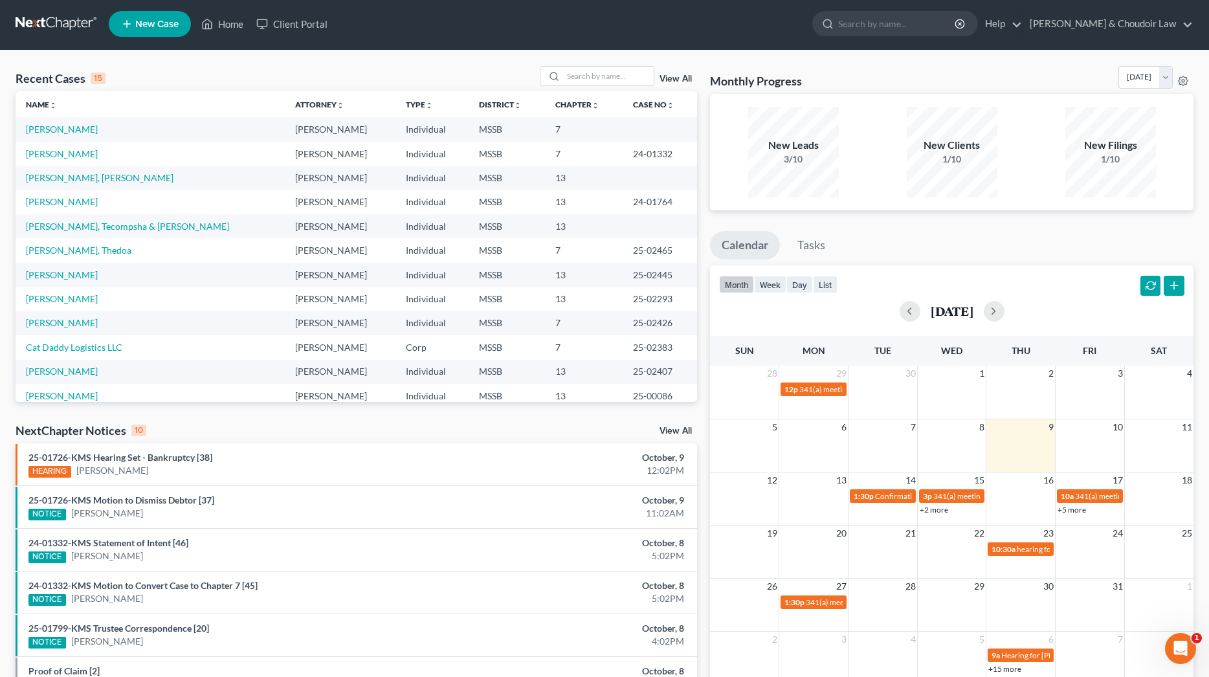
scroll to position [2, 1]
click at [44, 130] on link "[PERSON_NAME]" at bounding box center [62, 129] width 72 height 11
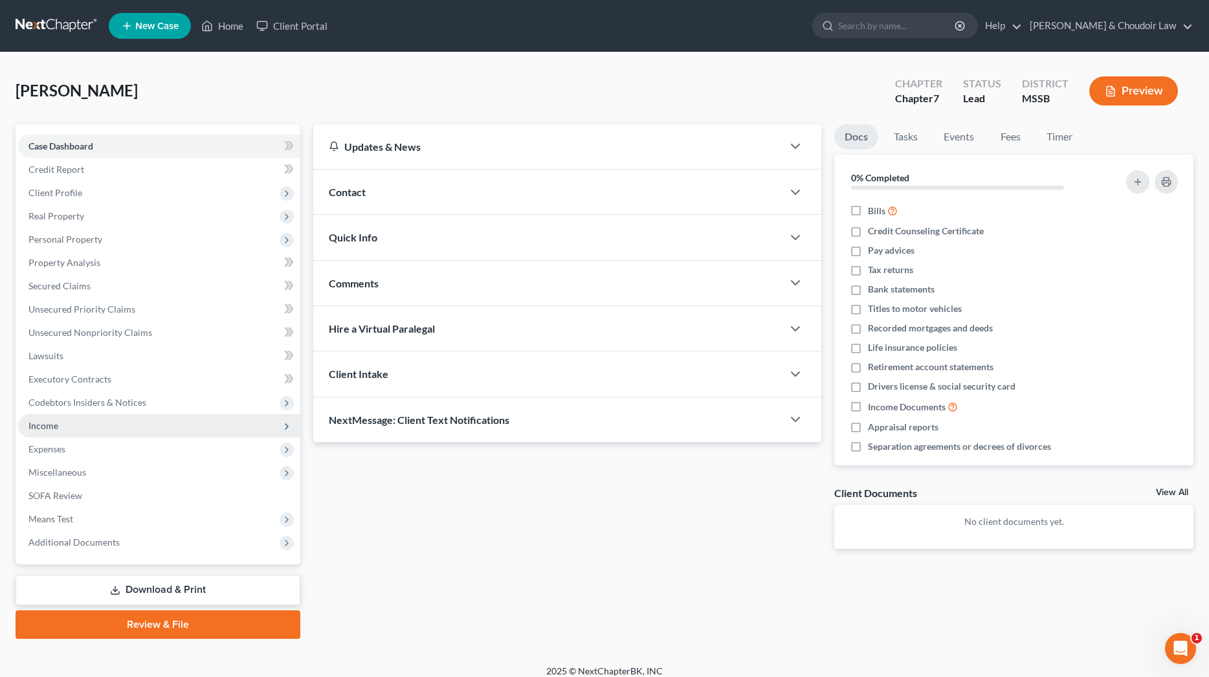
click at [58, 426] on span "Income" at bounding box center [43, 425] width 30 height 11
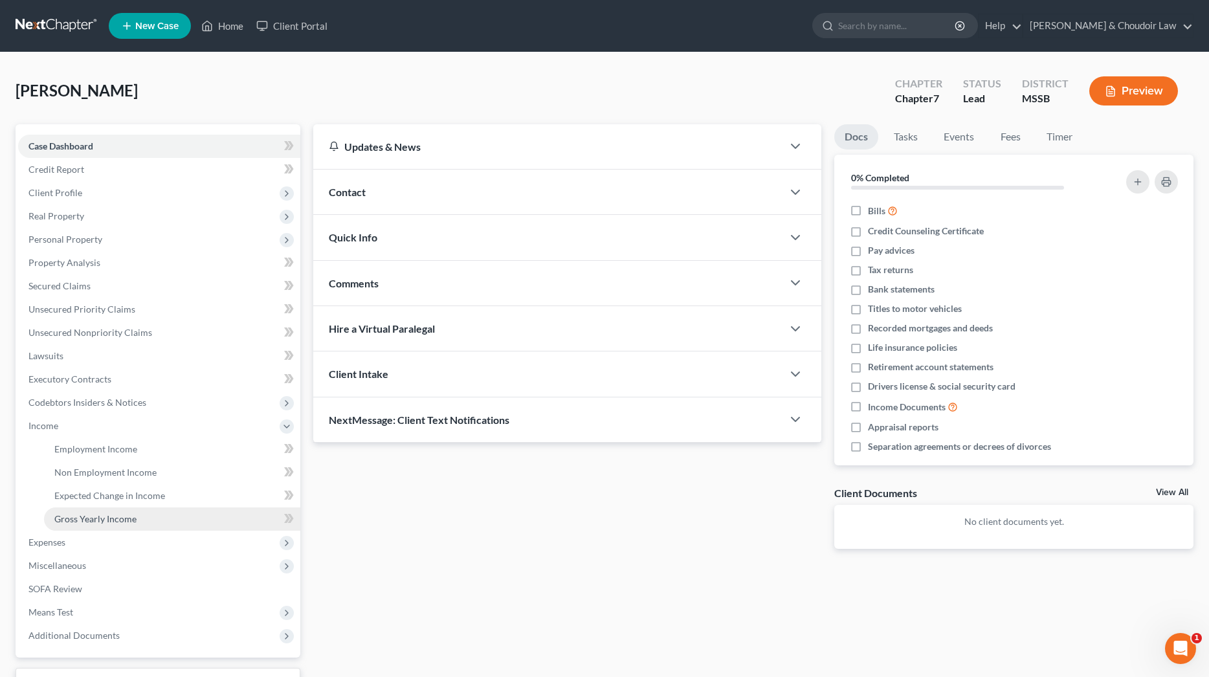
click at [104, 513] on span "Gross Yearly Income" at bounding box center [95, 518] width 82 height 11
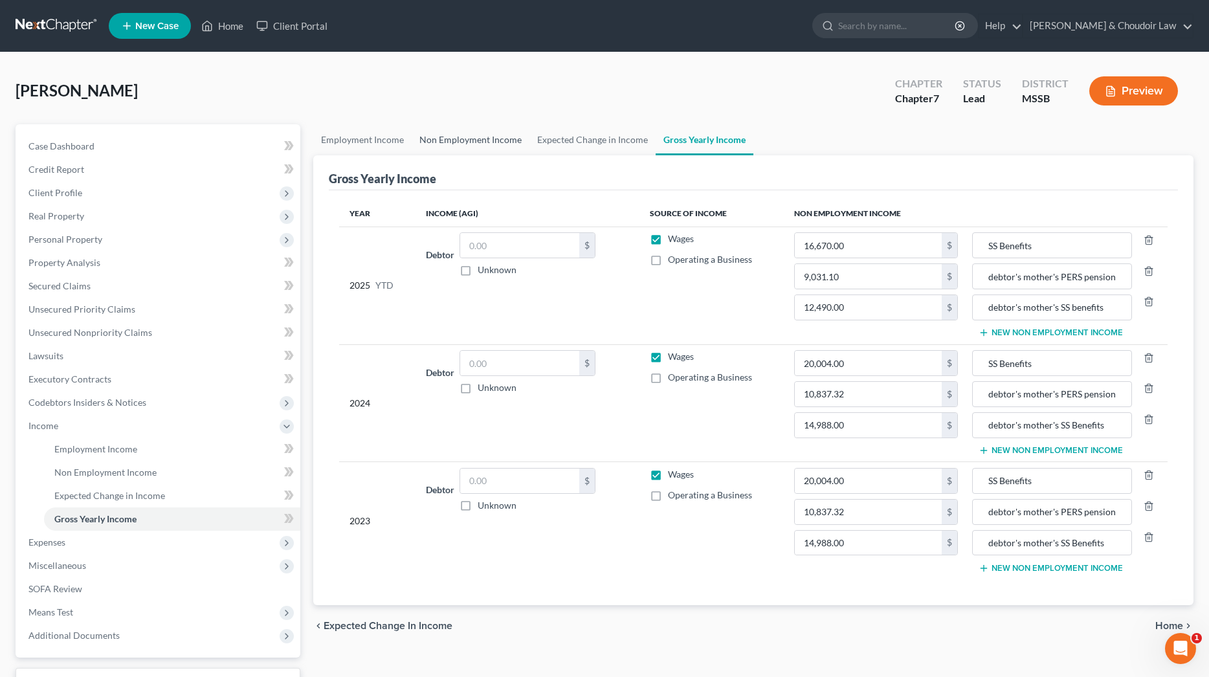
click at [480, 139] on link "Non Employment Income" at bounding box center [471, 139] width 118 height 31
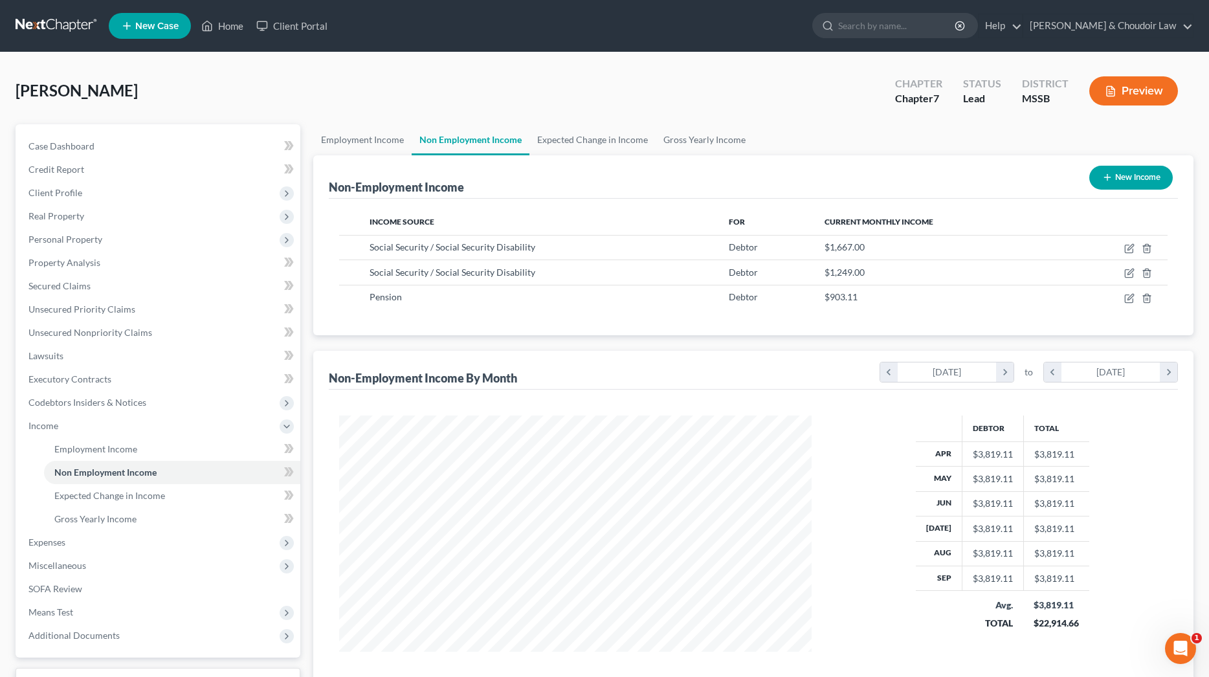
scroll to position [236, 498]
click at [60, 548] on span "Expenses" at bounding box center [159, 542] width 282 height 23
click at [71, 478] on link "Home" at bounding box center [172, 472] width 256 height 23
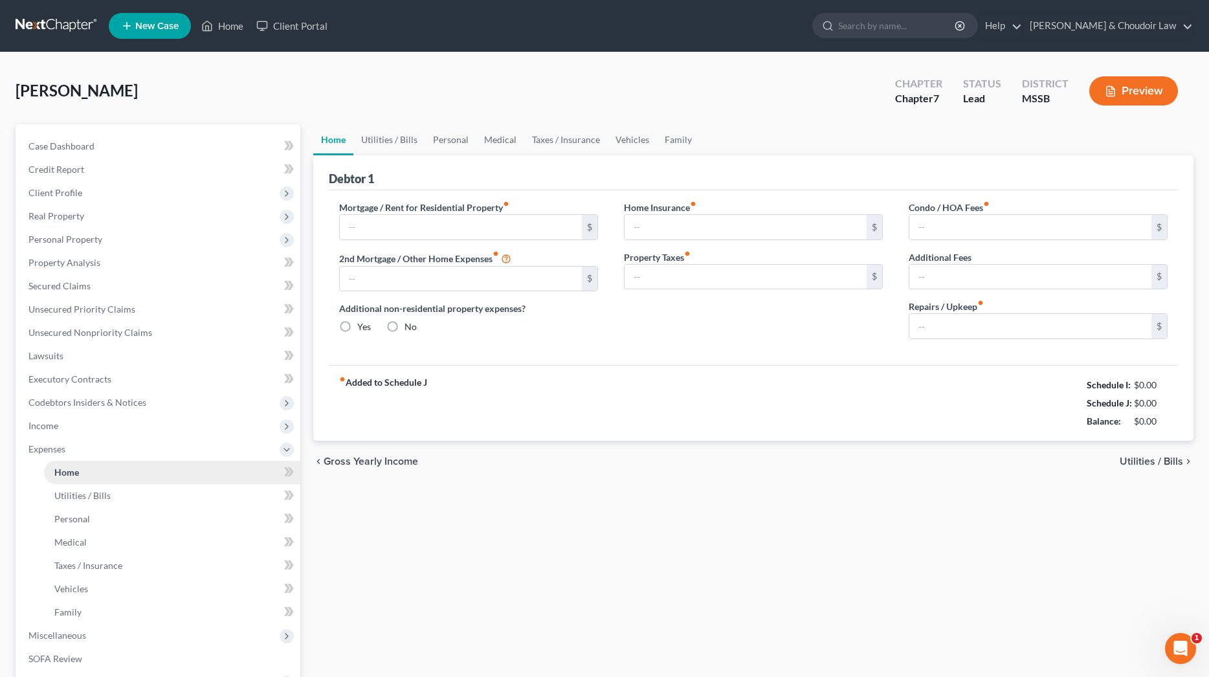
type input "575.11"
type input "0.00"
radio input "true"
type input "0.00"
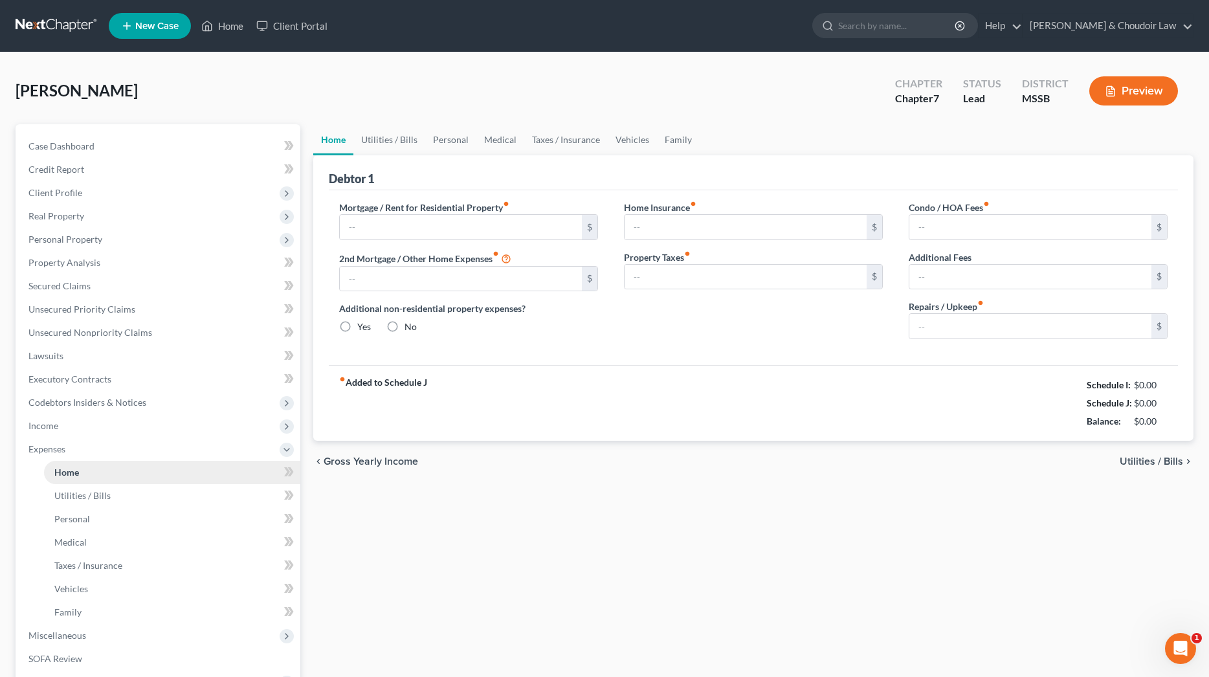
type input "0.00"
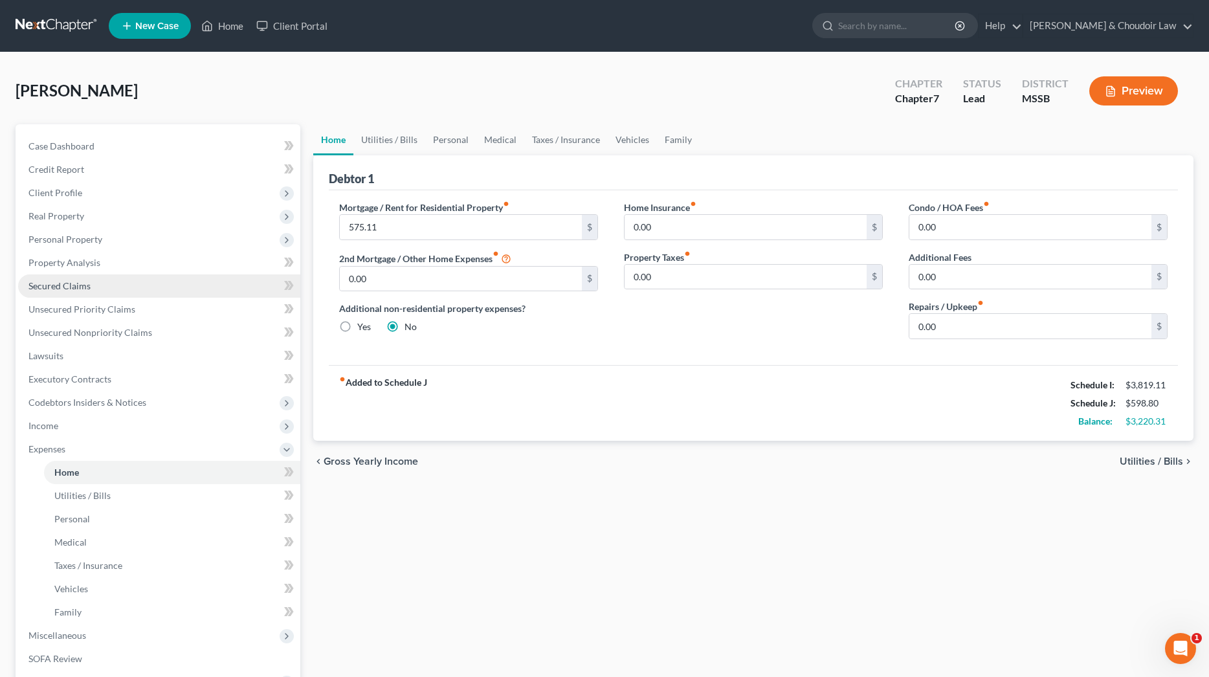
click at [60, 283] on span "Secured Claims" at bounding box center [59, 285] width 62 height 11
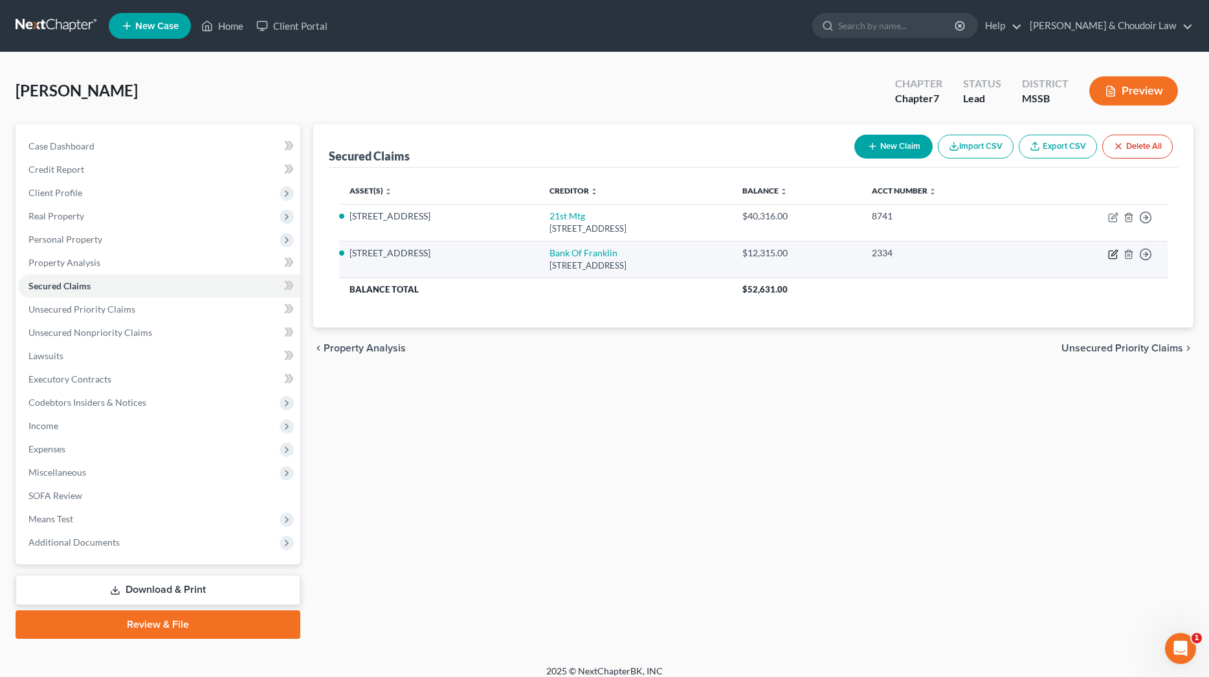
click at [1115, 250] on icon "button" at bounding box center [1114, 253] width 6 height 6
select select "25"
select select "2"
select select "0"
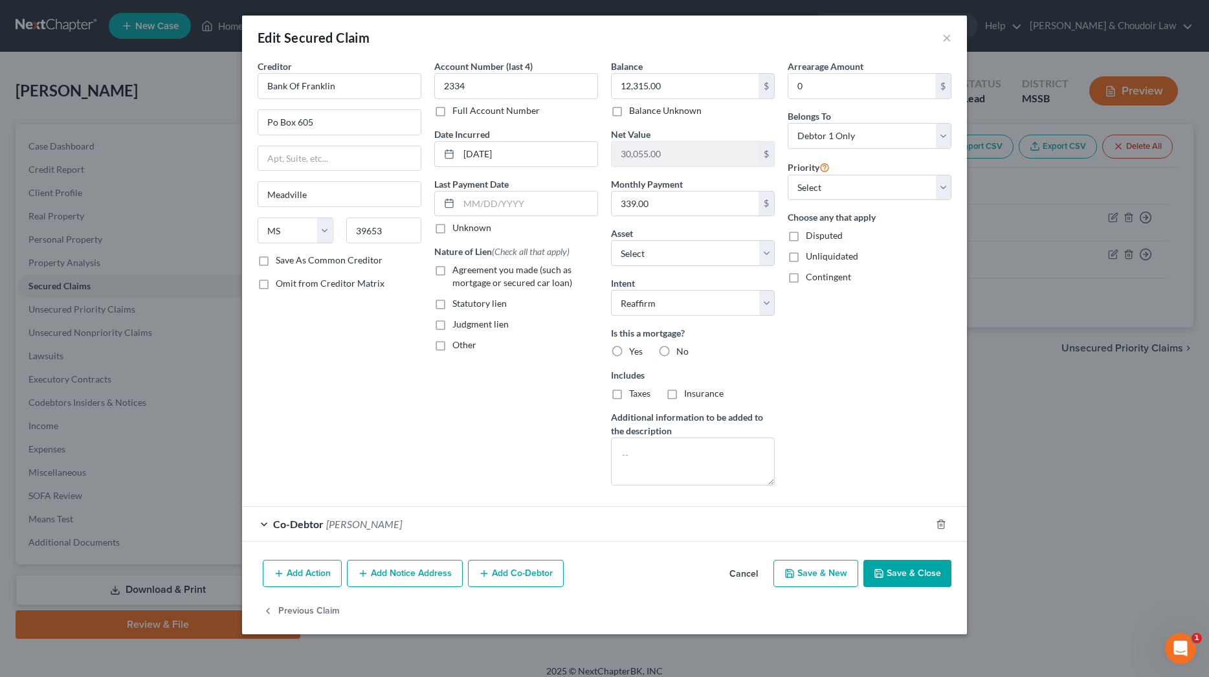
click at [909, 582] on button "Save & Close" at bounding box center [907, 573] width 88 height 27
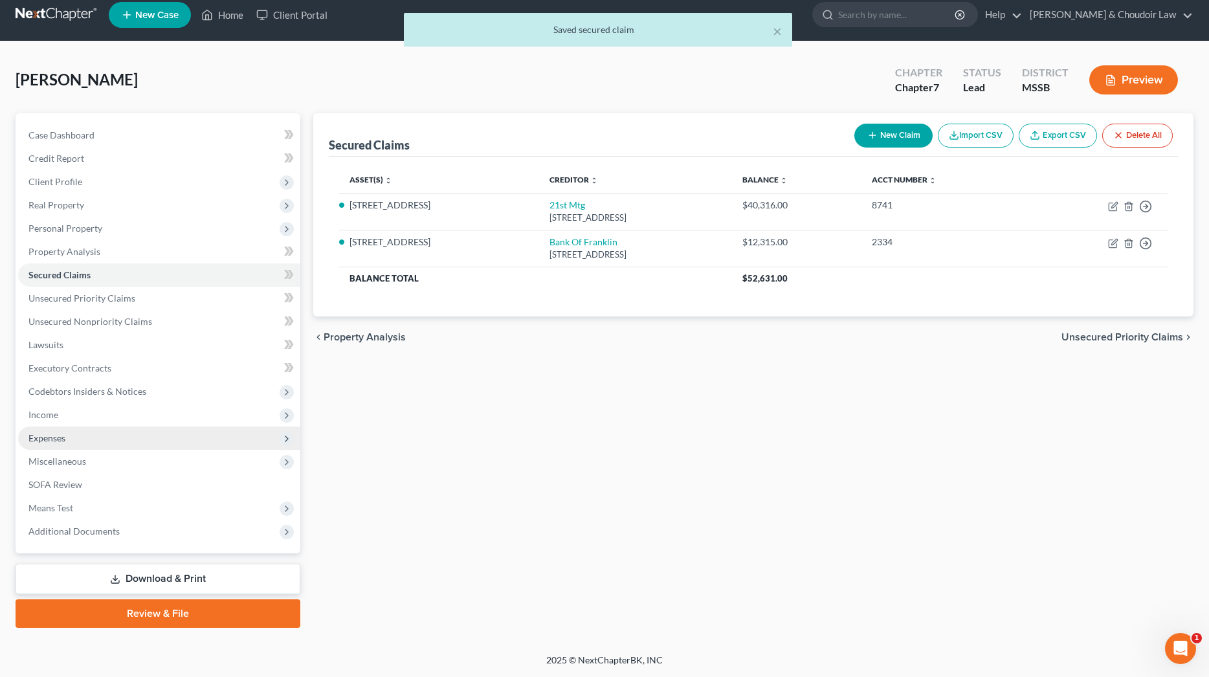
scroll to position [9, 0]
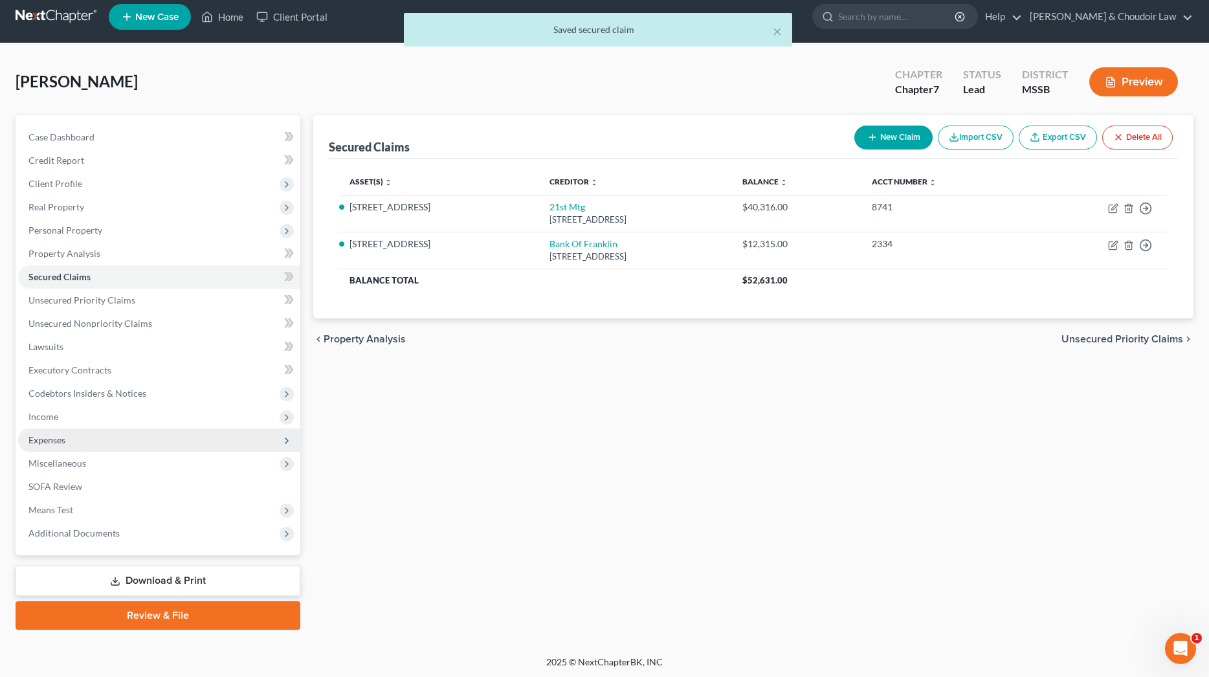
click at [56, 443] on span "Expenses" at bounding box center [46, 439] width 37 height 11
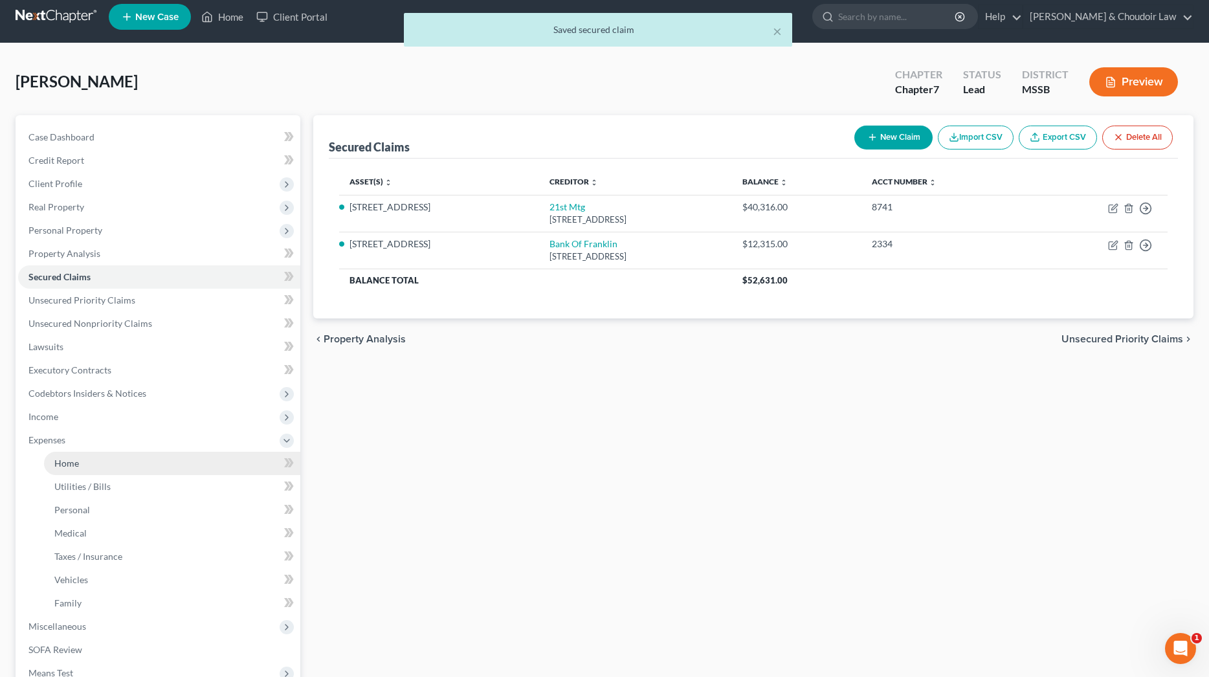
click at [72, 456] on link "Home" at bounding box center [172, 463] width 256 height 23
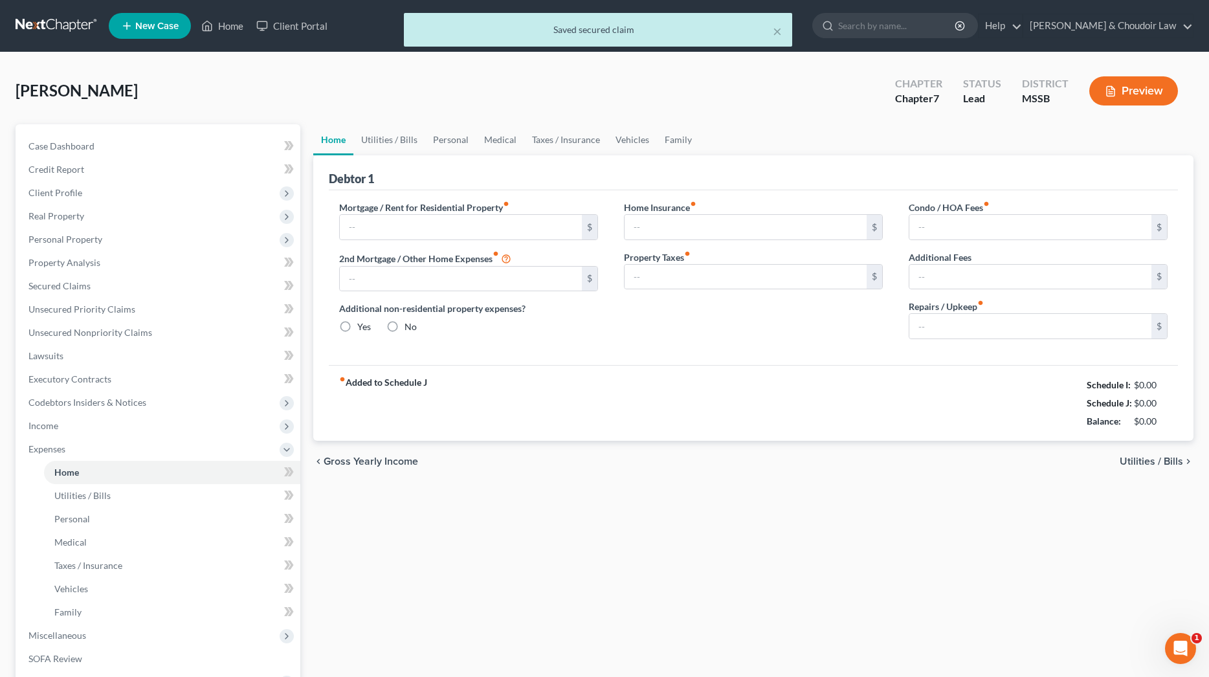
type input "575.11"
type input "0.00"
radio input "true"
type input "0.00"
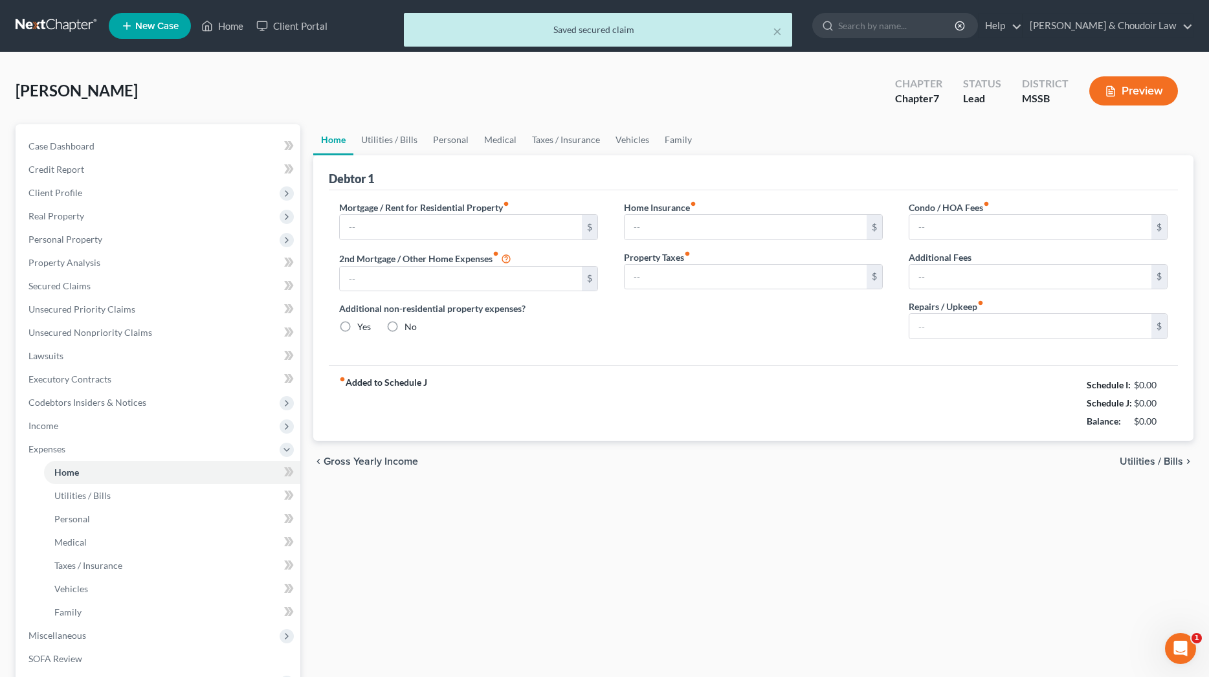
type input "0.00"
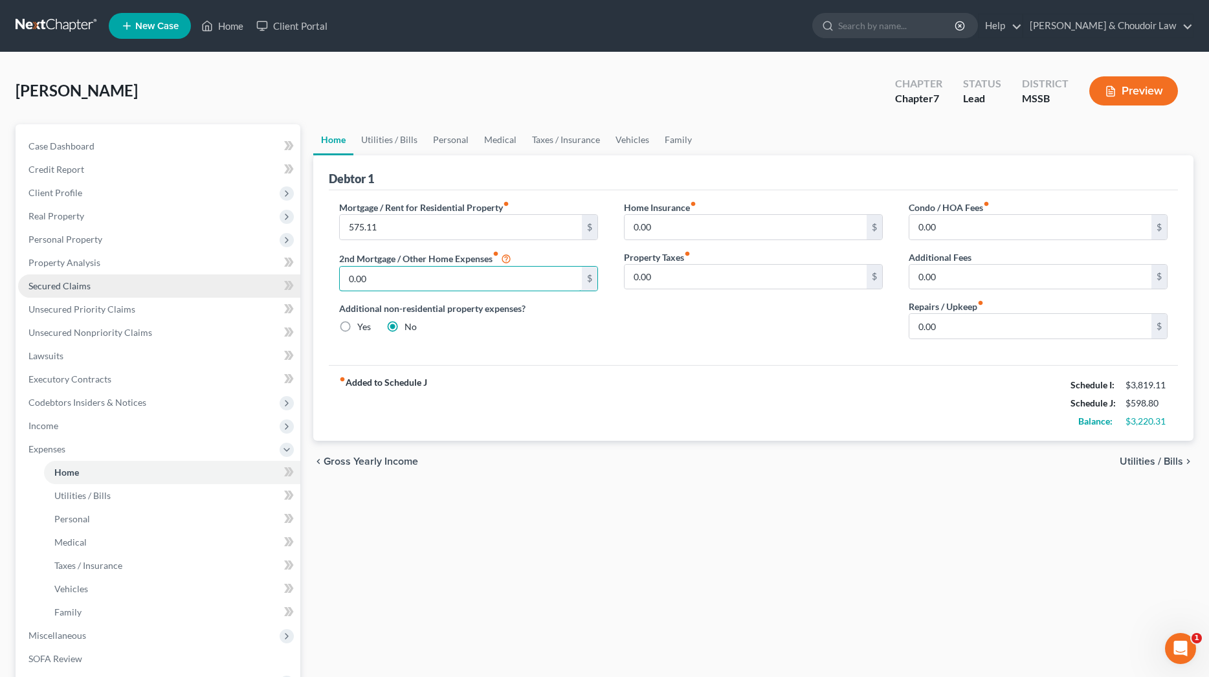
drag, startPoint x: 424, startPoint y: 280, endPoint x: 272, endPoint y: 278, distance: 152.1
click at [272, 278] on div "Petition Navigation Case Dashboard Payments Invoices Payments Payments Credit R…" at bounding box center [604, 463] width 1191 height 678
type input "339.00"
type input "75.00"
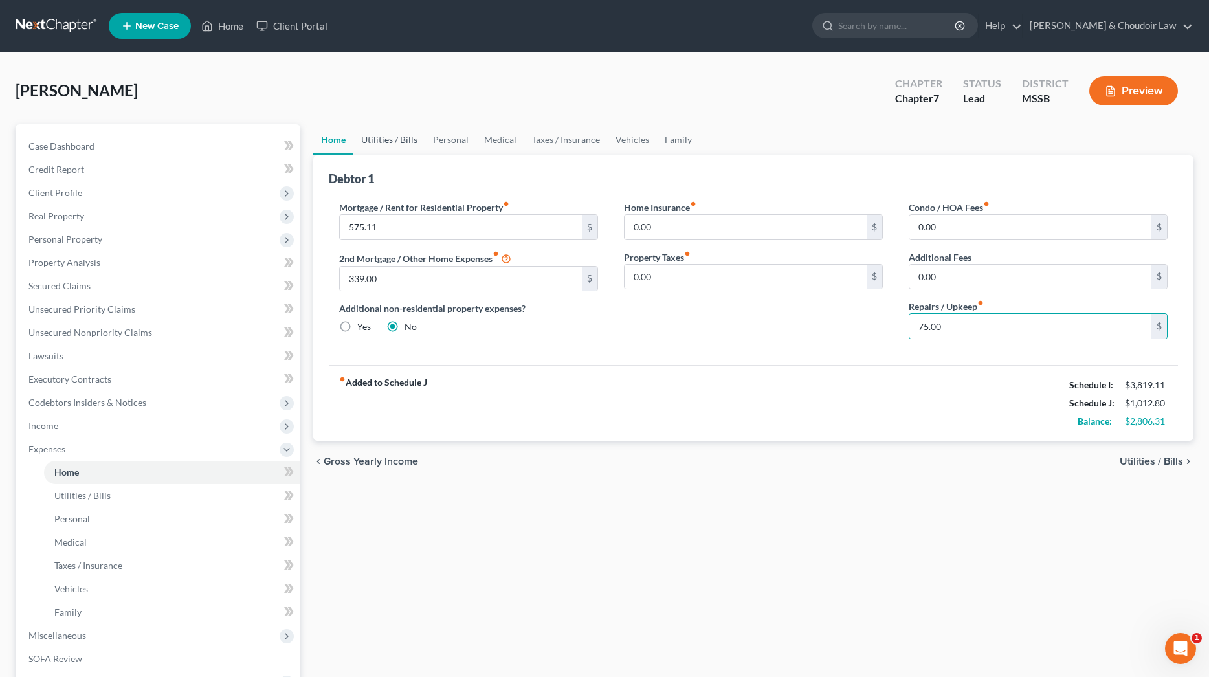
click at [377, 137] on link "Utilities / Bills" at bounding box center [389, 139] width 72 height 31
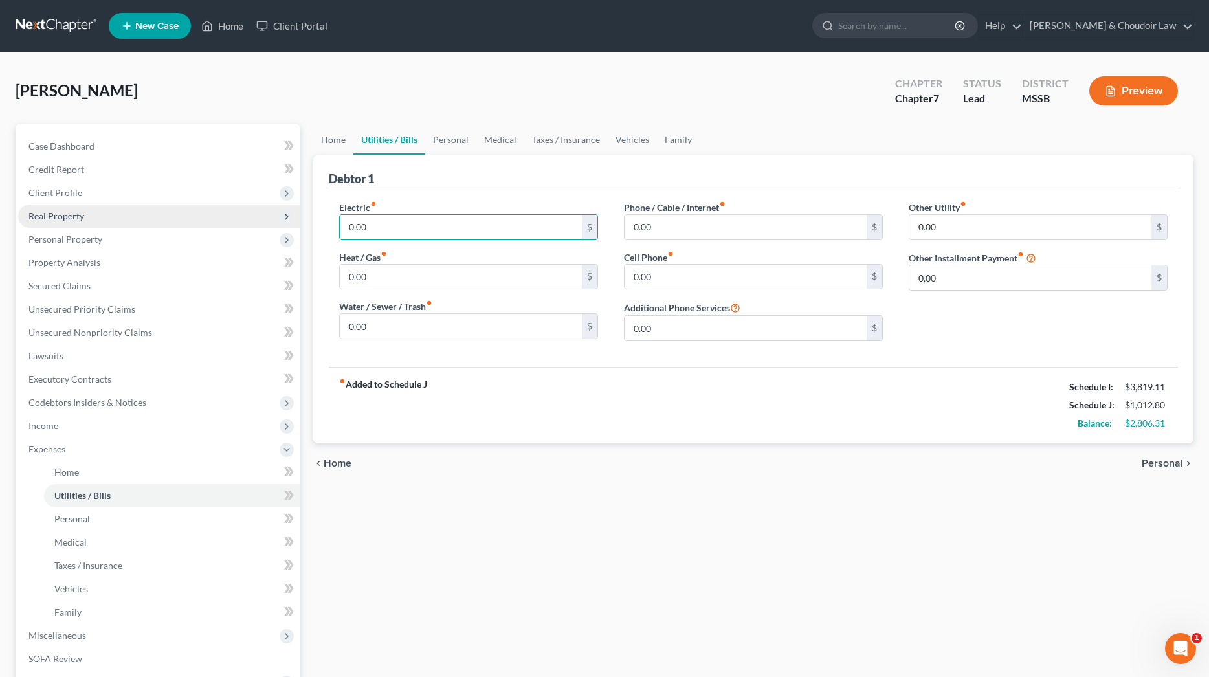
drag, startPoint x: 380, startPoint y: 230, endPoint x: 272, endPoint y: 221, distance: 107.8
click at [272, 221] on div "Petition Navigation Case Dashboard Payments Invoices Payments Payments Credit R…" at bounding box center [604, 463] width 1191 height 678
type input "165.00"
type input "38.00"
type input "137.00"
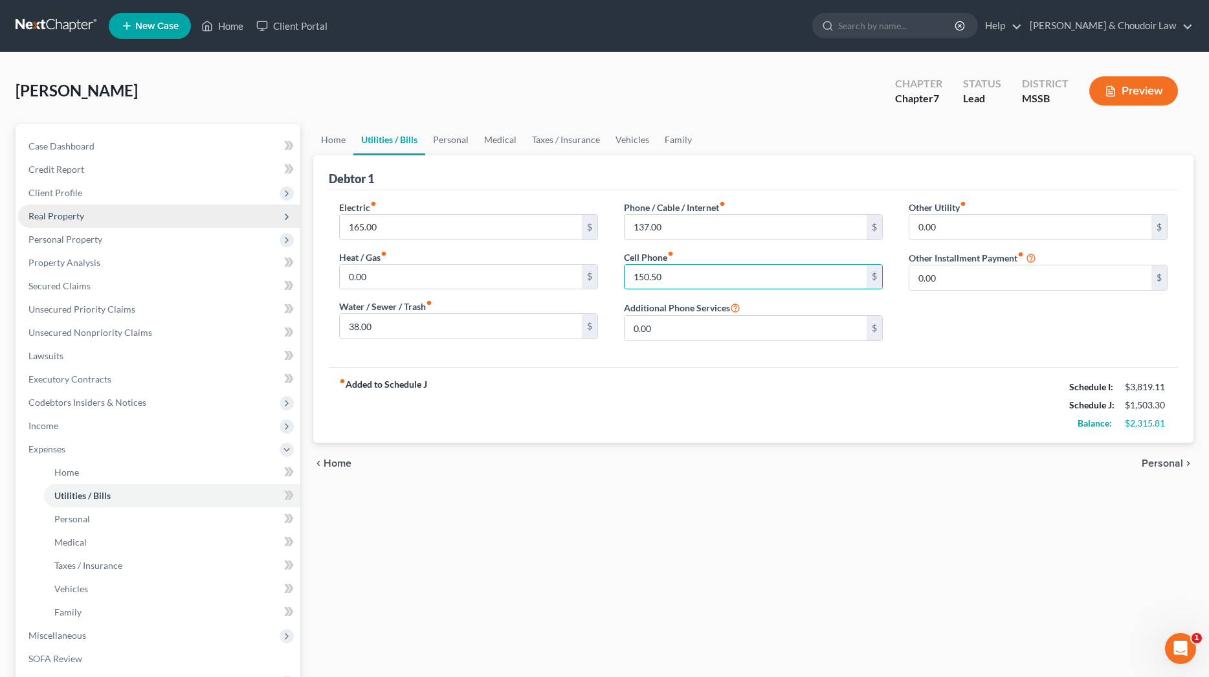
type input "150.50"
drag, startPoint x: 471, startPoint y: 138, endPoint x: 461, endPoint y: 138, distance: 9.7
click at [470, 138] on link "Personal" at bounding box center [450, 139] width 51 height 31
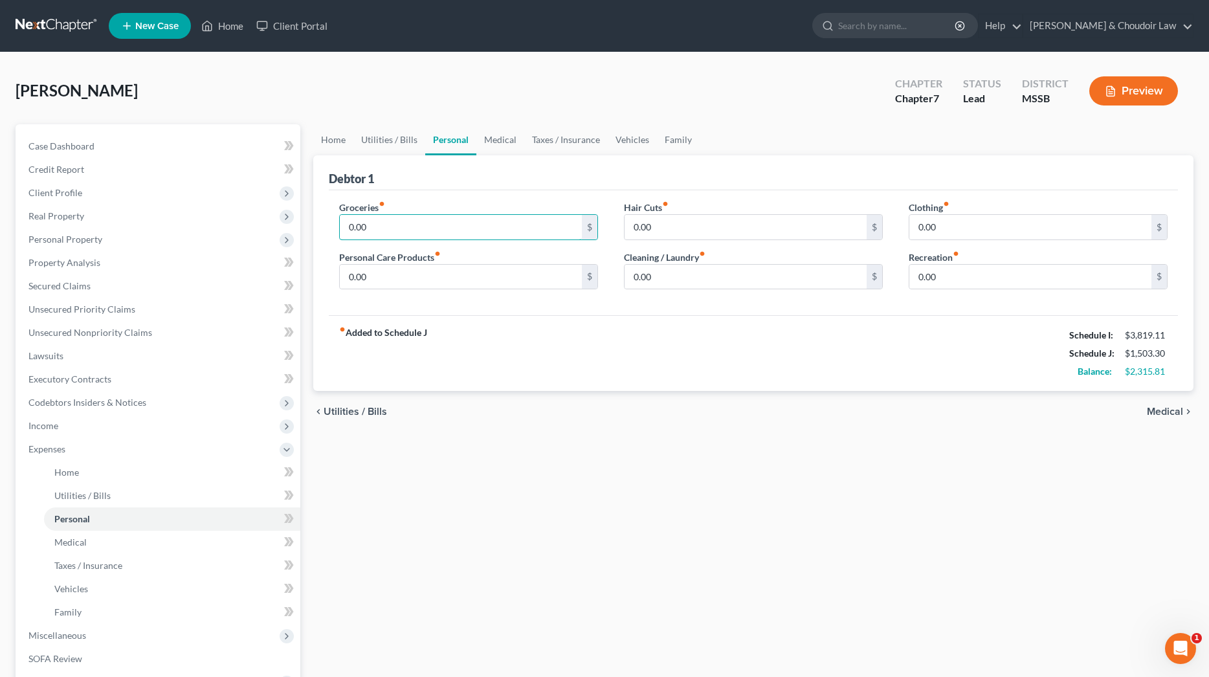
drag, startPoint x: 404, startPoint y: 217, endPoint x: 308, endPoint y: 221, distance: 95.9
click at [308, 221] on div "Home Utilities / Bills Personal Medical Taxes / Insurance Vehicles Family Debto…" at bounding box center [753, 463] width 893 height 678
drag, startPoint x: 282, startPoint y: 225, endPoint x: 271, endPoint y: 225, distance: 11.0
click at [271, 225] on div "Petition Navigation Case Dashboard Payments Invoices Payments Payments Credit R…" at bounding box center [604, 463] width 1191 height 678
type input "500"
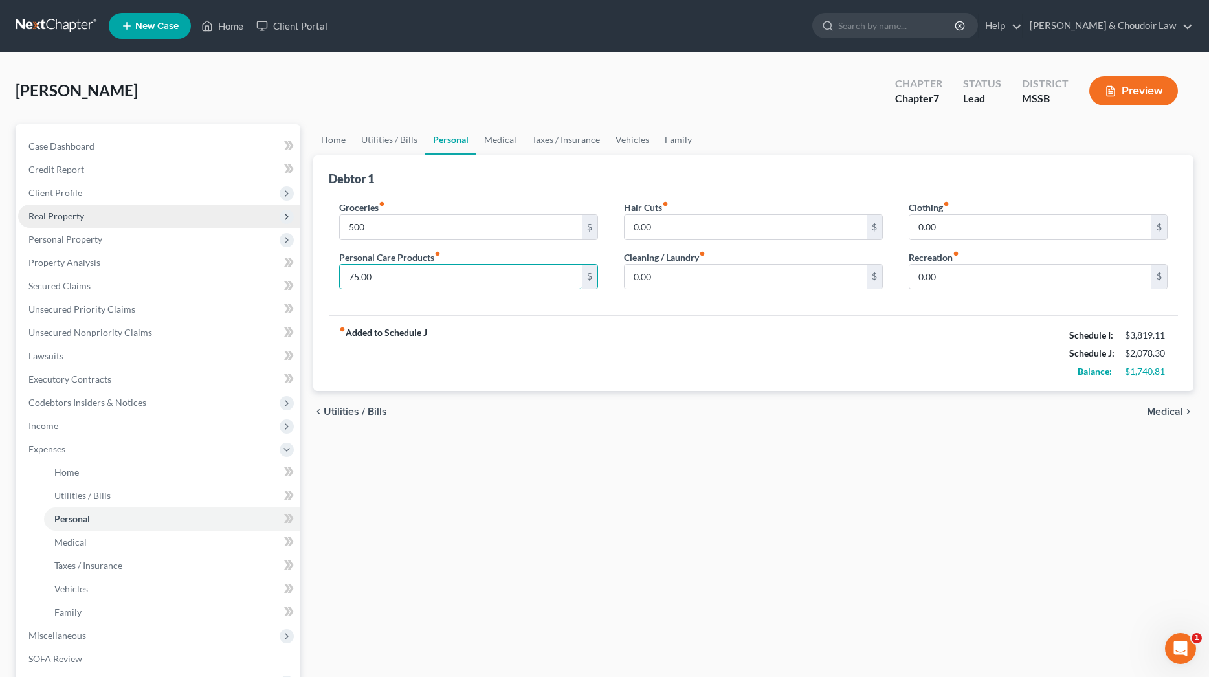
type input "75.00"
type input "50.00"
type input "1"
type input "75.00"
type input "50.00"
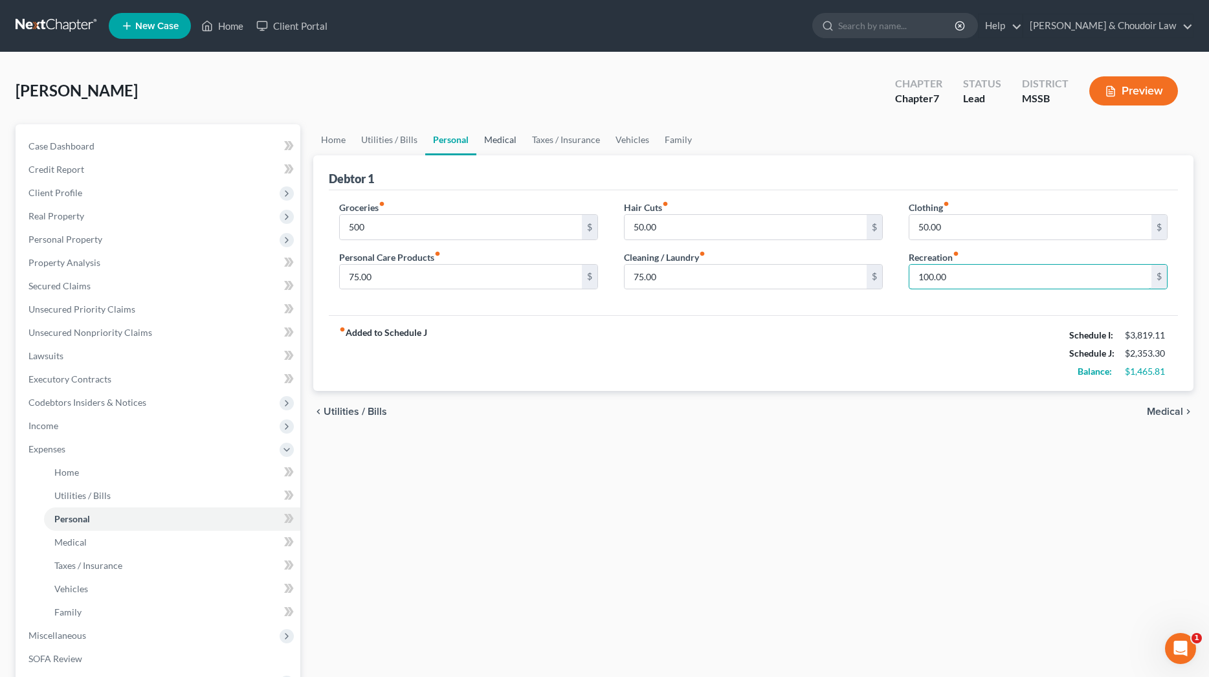
type input "100.00"
click at [494, 140] on link "Medical" at bounding box center [500, 139] width 48 height 31
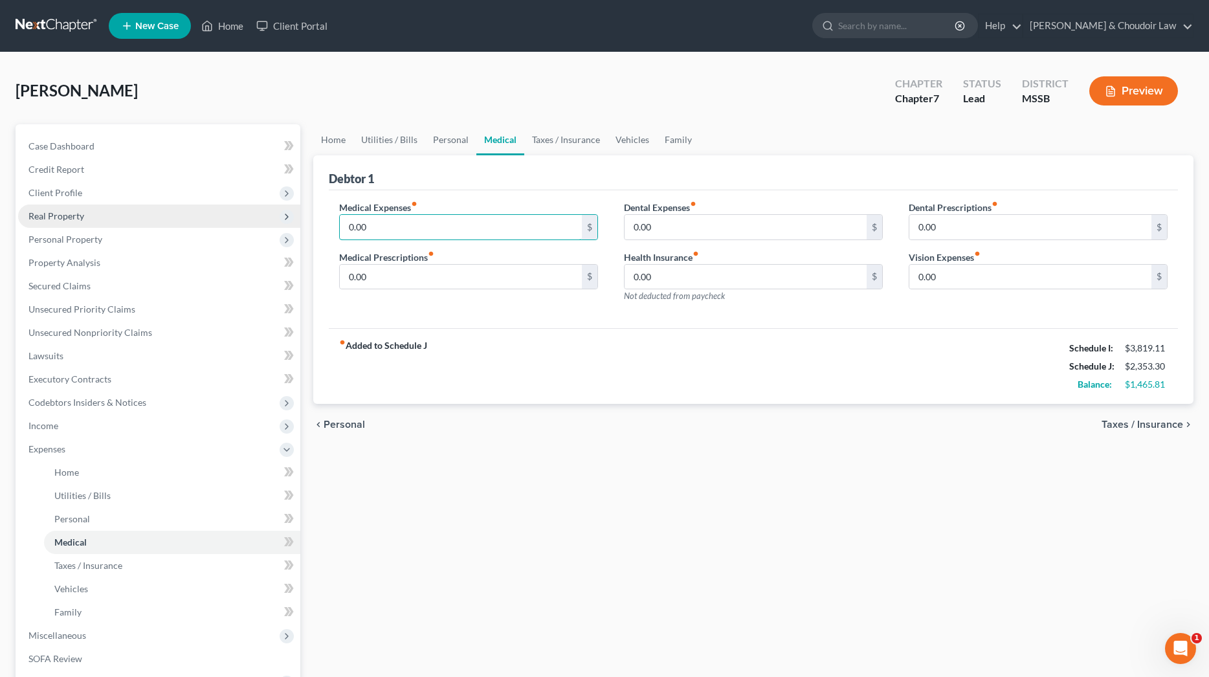
drag, startPoint x: 422, startPoint y: 229, endPoint x: 241, endPoint y: 221, distance: 180.7
click at [242, 221] on div "Petition Navigation Case Dashboard Payments Invoices Payments Payments Credit R…" at bounding box center [604, 463] width 1191 height 678
type input "75.00"
type input "20.00"
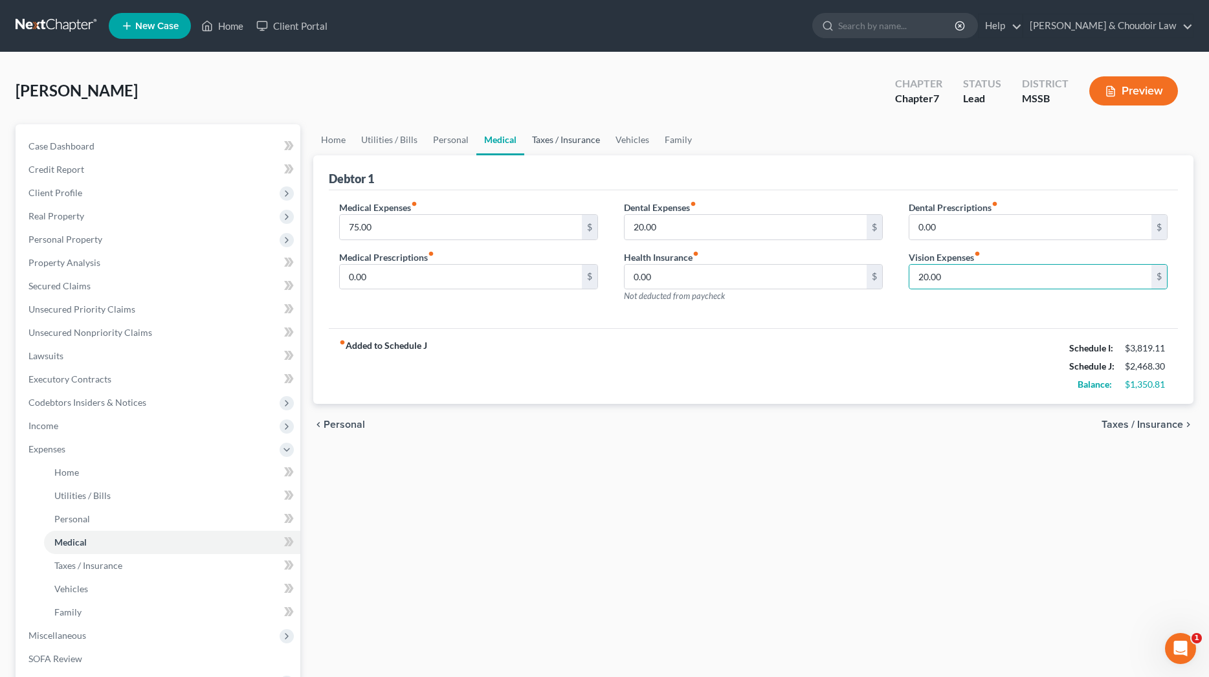
click at [540, 135] on link "Taxes / Insurance" at bounding box center [565, 139] width 83 height 31
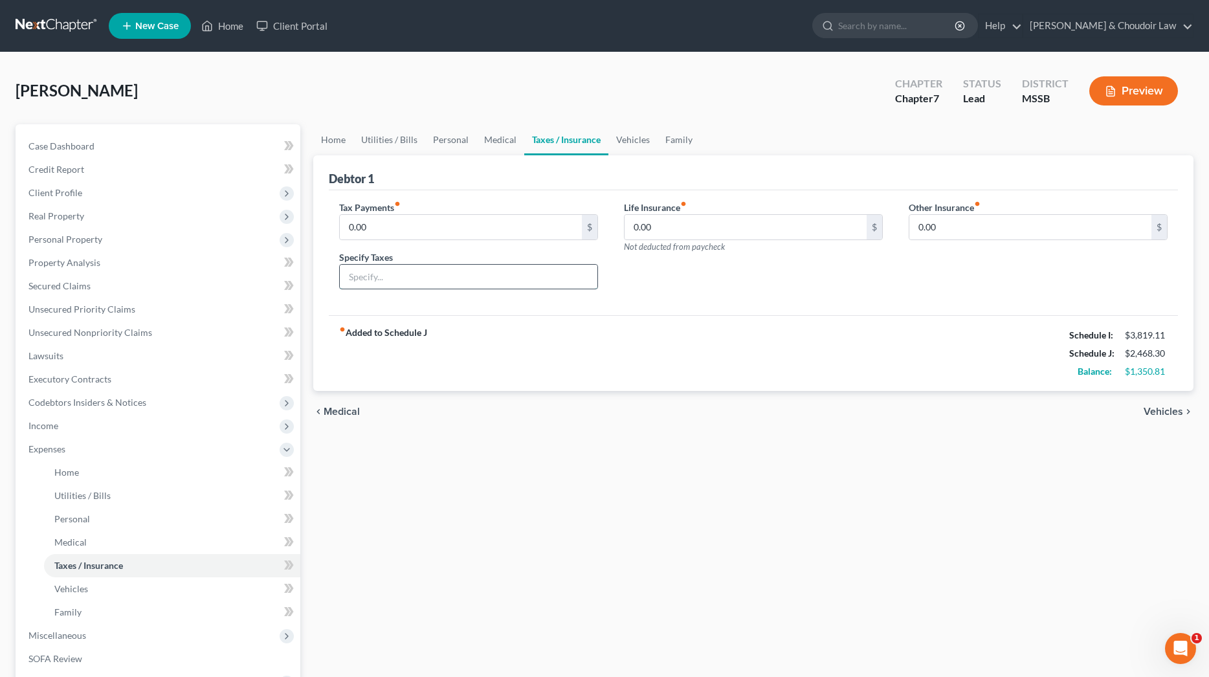
click at [384, 274] on input "text" at bounding box center [469, 277] width 258 height 25
type input "vehicle tag"
click at [391, 227] on input "0.00" at bounding box center [461, 227] width 242 height 25
type input "0"
type input "2.86"
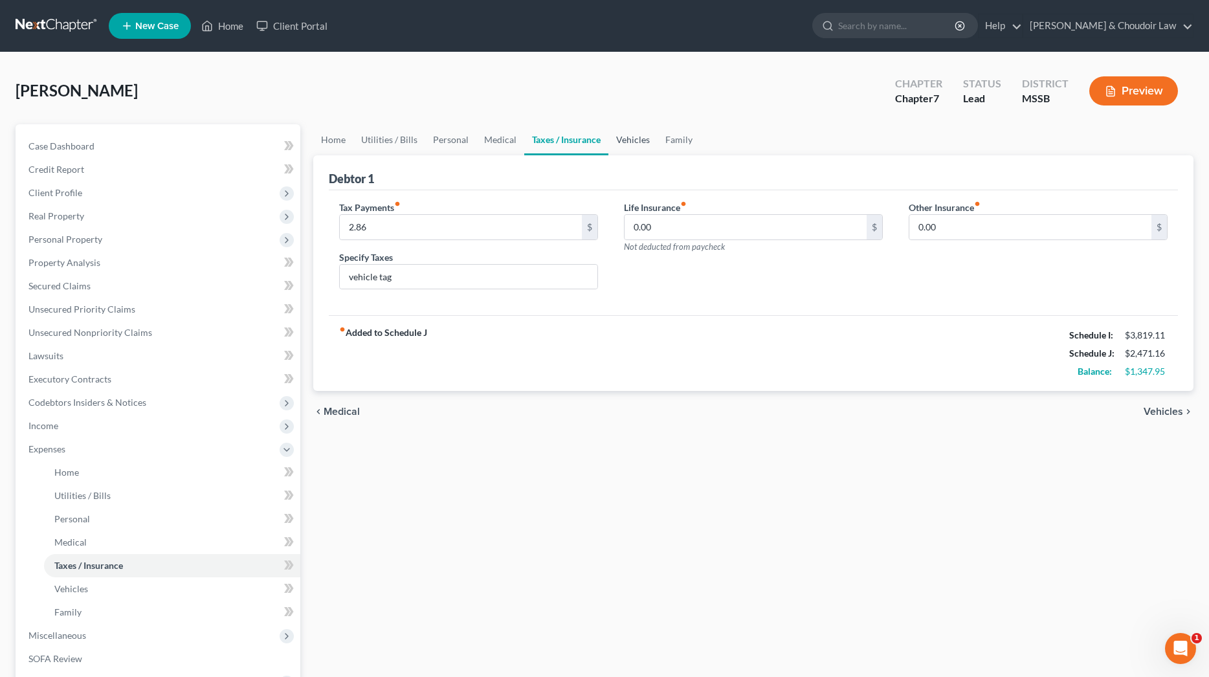
click at [632, 144] on link "Vehicles" at bounding box center [632, 139] width 49 height 31
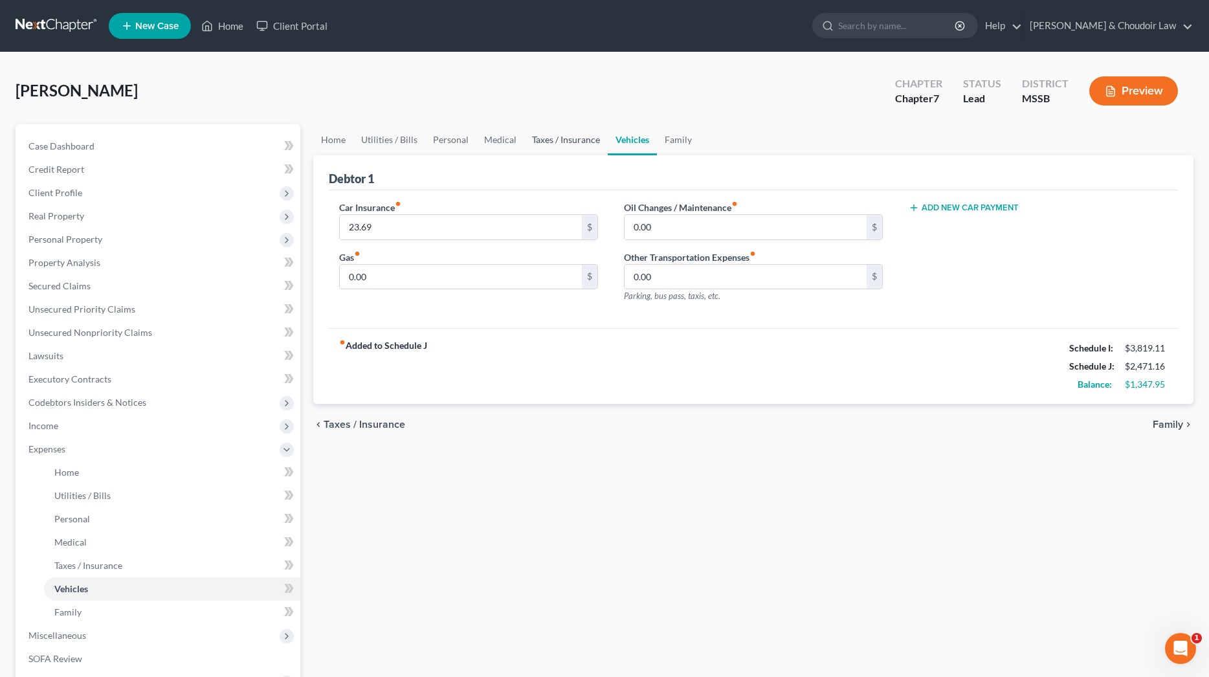
click at [579, 146] on link "Taxes / Insurance" at bounding box center [565, 139] width 83 height 31
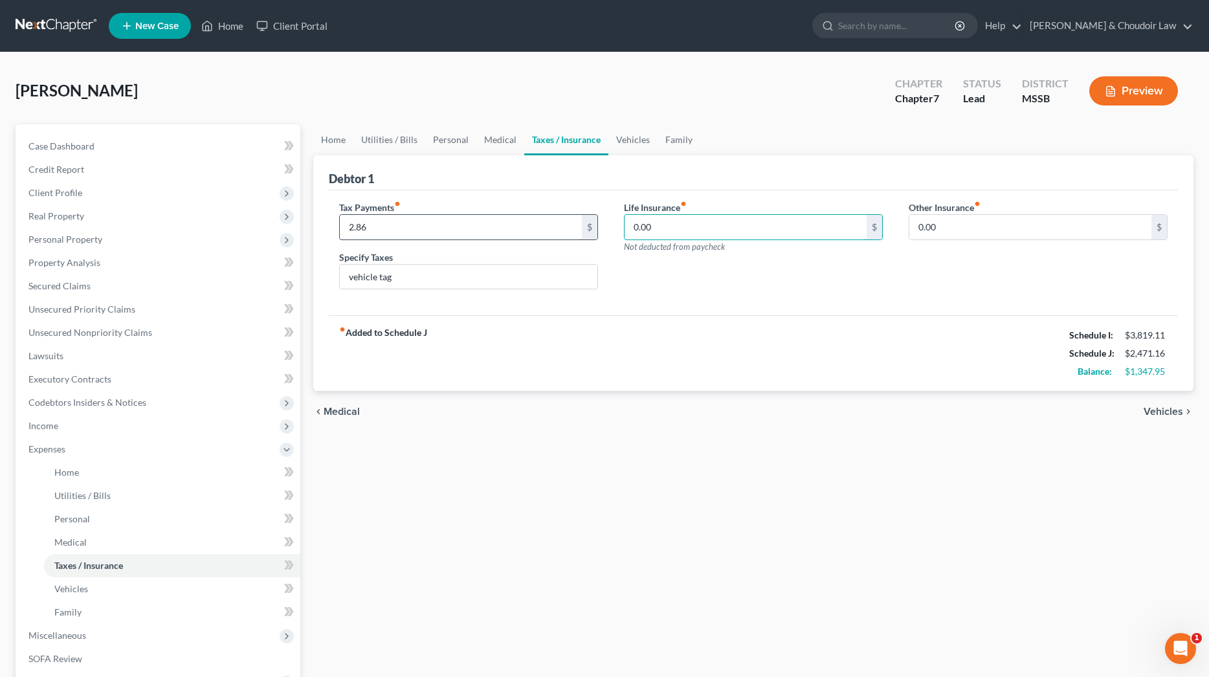
drag, startPoint x: 666, startPoint y: 225, endPoint x: 568, endPoint y: 220, distance: 97.9
click at [570, 220] on div "Tax Payments fiber_manual_record 2.86 $ Specify Taxes vehicle tag Life Insuranc…" at bounding box center [753, 251] width 854 height 100
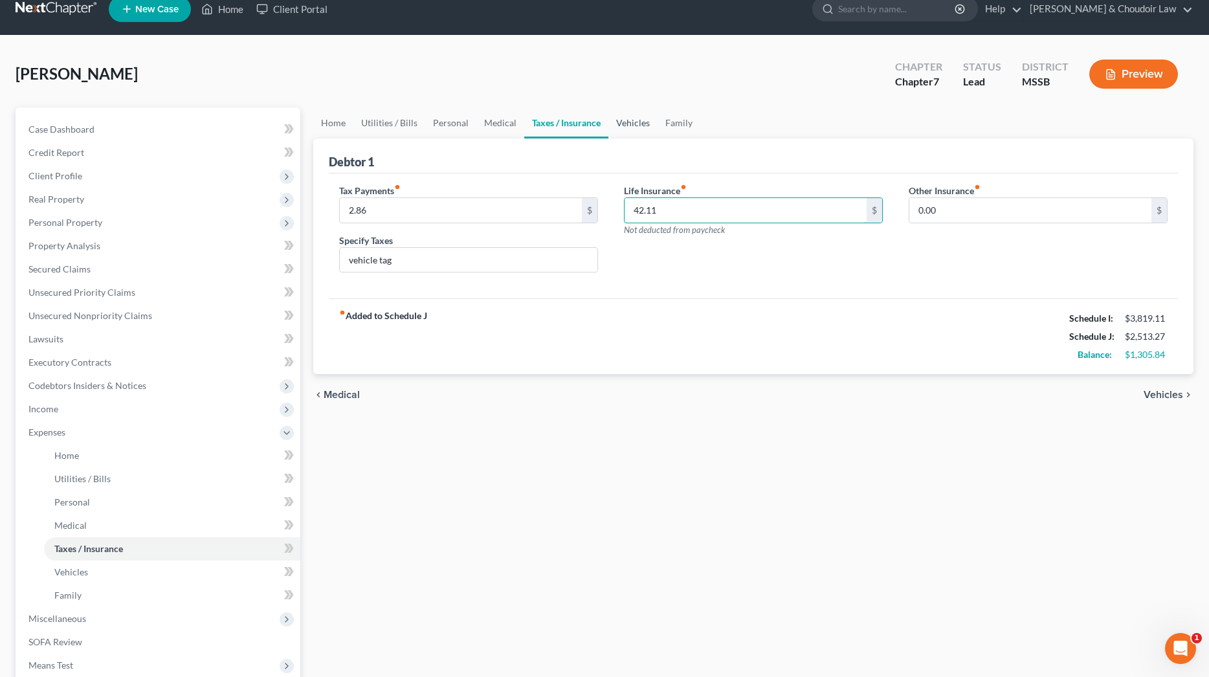
type input "42.11"
click at [632, 117] on link "Vehicles" at bounding box center [632, 122] width 49 height 31
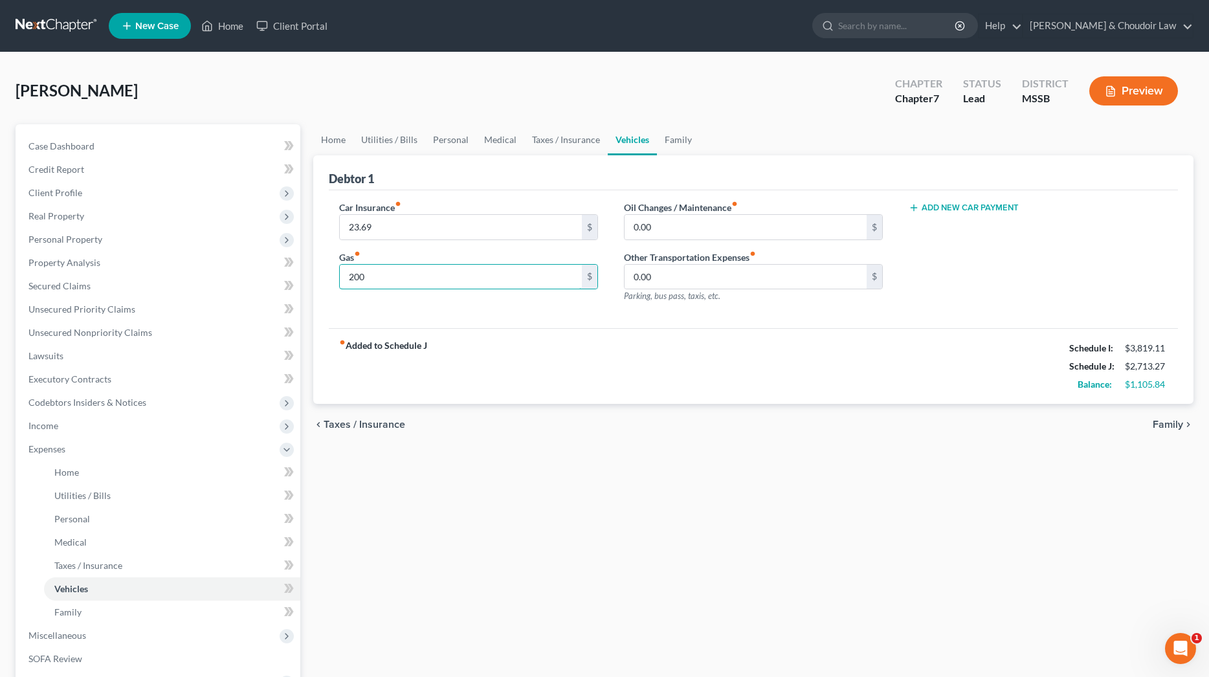
type input "200"
type input "75"
click at [670, 143] on link "Family" at bounding box center [678, 139] width 43 height 31
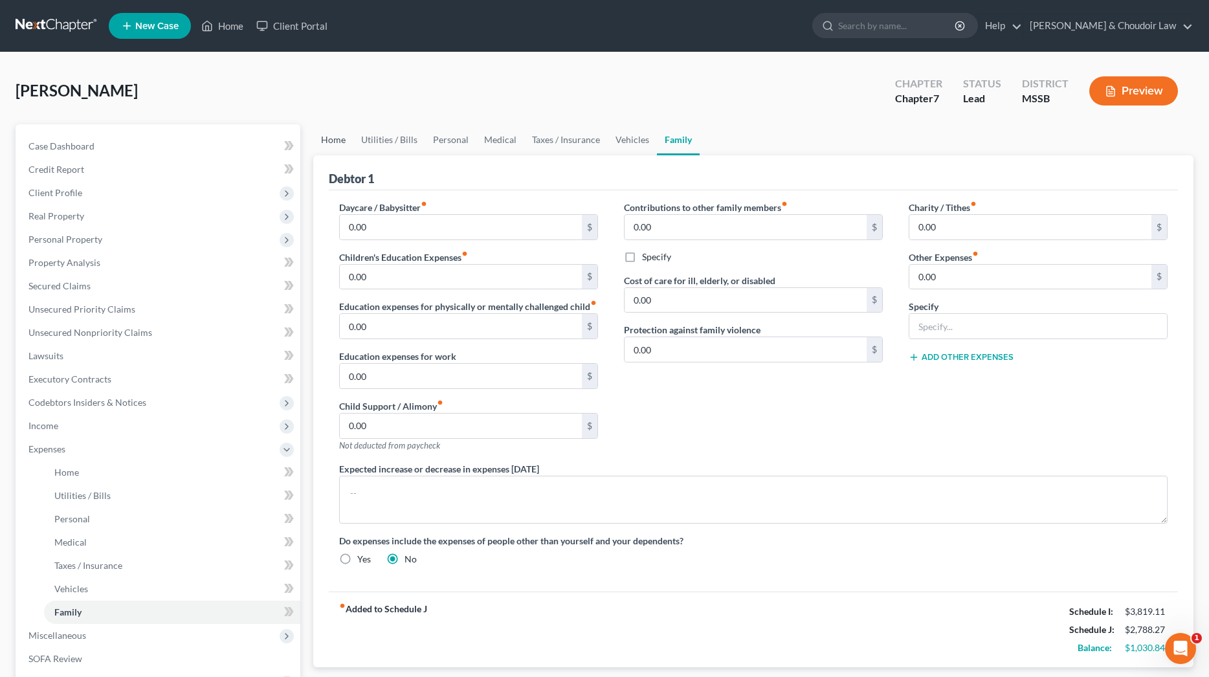
click at [338, 137] on link "Home" at bounding box center [333, 139] width 40 height 31
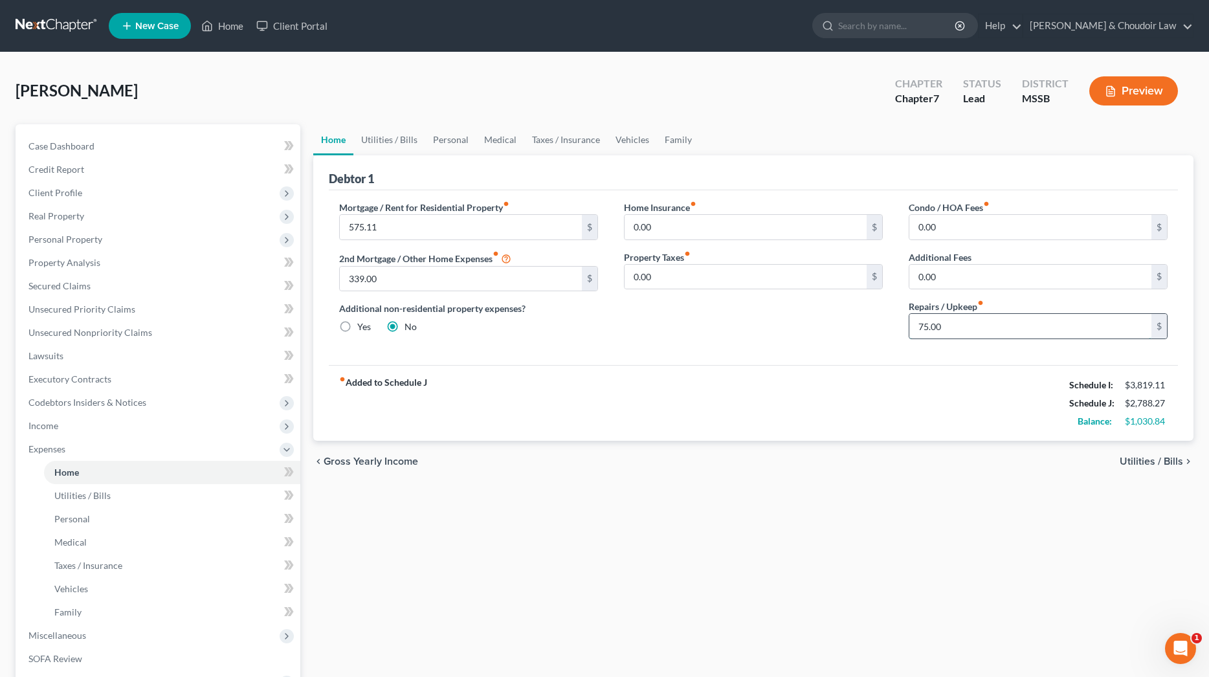
drag, startPoint x: 955, startPoint y: 314, endPoint x: 944, endPoint y: 316, distance: 11.2
click at [944, 316] on input "75.00" at bounding box center [1030, 326] width 242 height 25
drag, startPoint x: 948, startPoint y: 323, endPoint x: 844, endPoint y: 327, distance: 104.3
click at [845, 327] on div "Mortgage / Rent for Residential Property fiber_manual_record 575.11 $ 2nd Mortg…" at bounding box center [753, 275] width 854 height 149
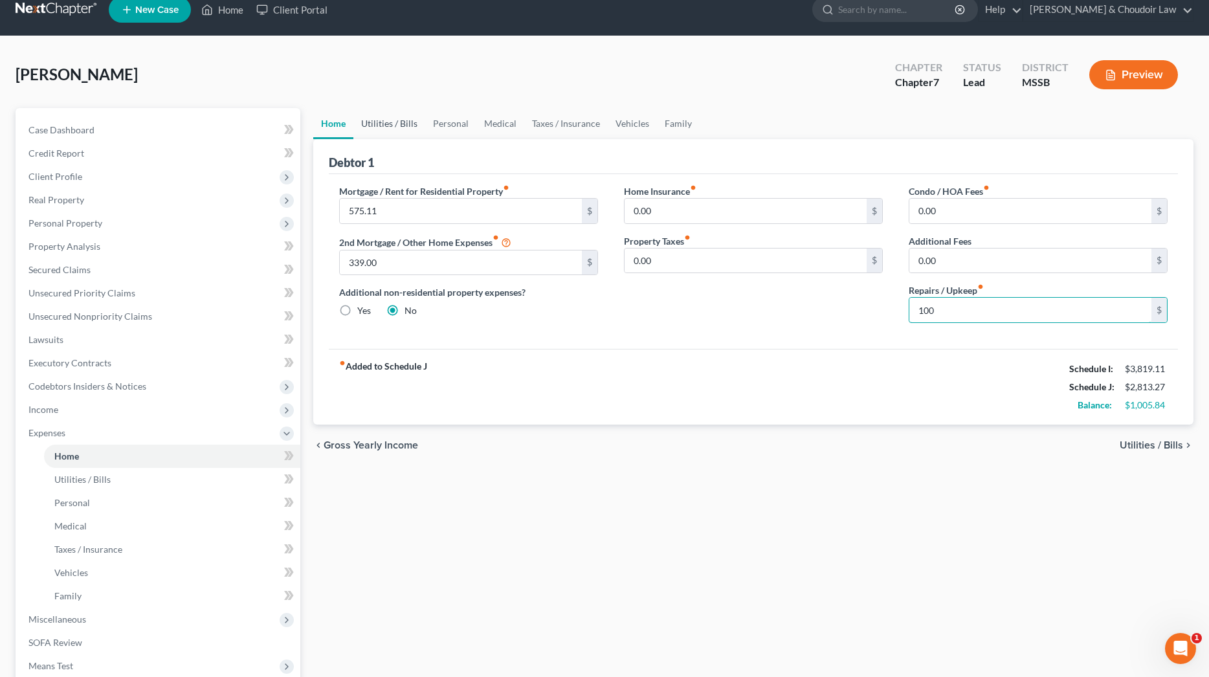
type input "100"
click at [409, 127] on link "Utilities / Bills" at bounding box center [389, 123] width 72 height 31
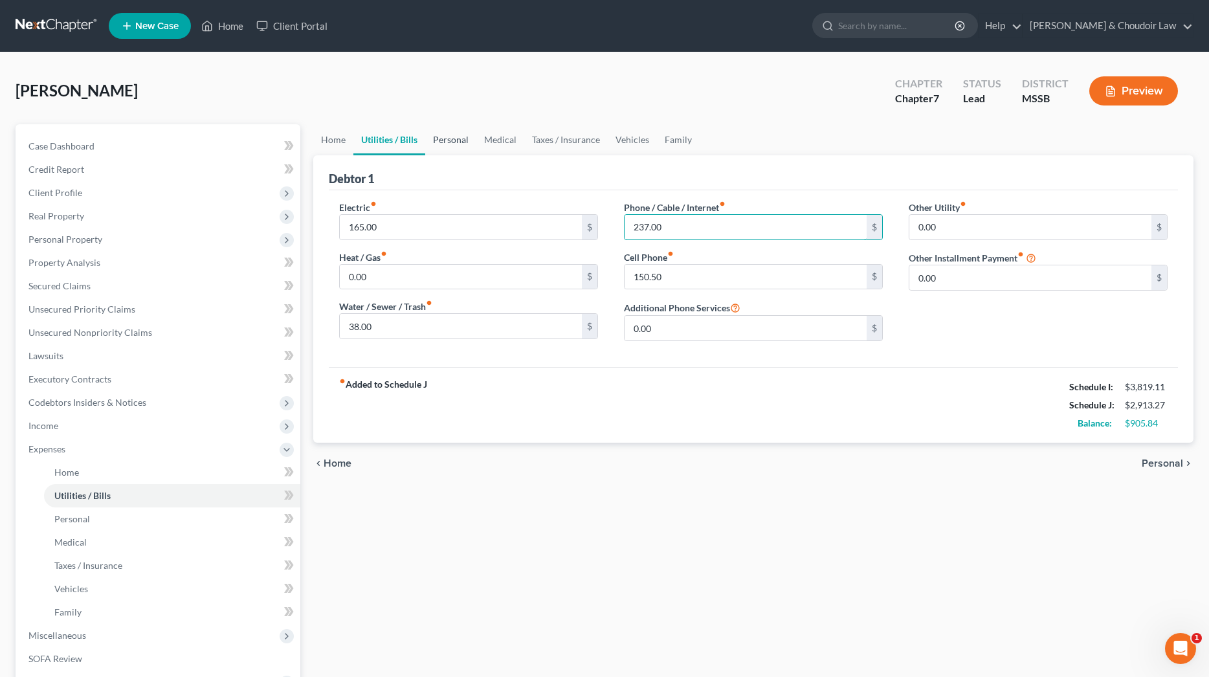
type input "237.00"
click at [462, 139] on link "Personal" at bounding box center [450, 139] width 51 height 31
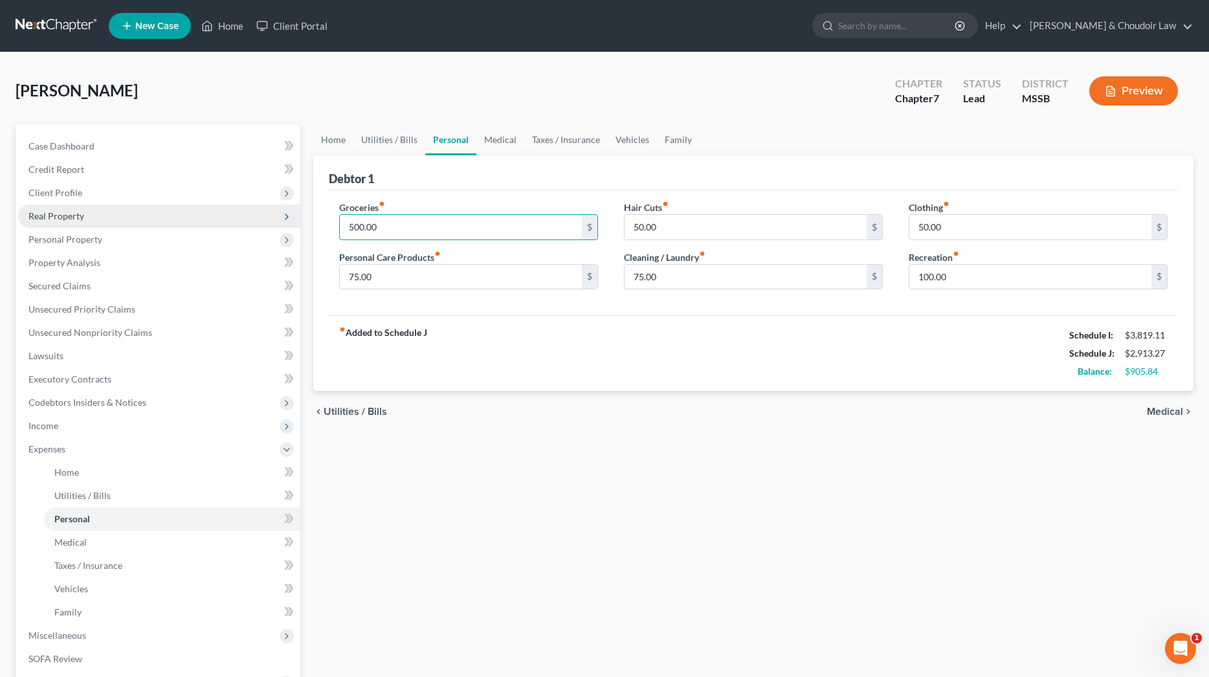
drag, startPoint x: 418, startPoint y: 234, endPoint x: 293, endPoint y: 223, distance: 126.0
click at [293, 223] on div "Petition Navigation Case Dashboard Payments Invoices Payments Payments Credit R…" at bounding box center [604, 463] width 1191 height 678
type input "825"
drag, startPoint x: 398, startPoint y: 280, endPoint x: 315, endPoint y: 275, distance: 83.0
click at [316, 275] on div "Debtor 1 Groceries fiber_manual_record 825 $ Personal Care Products fiber_manua…" at bounding box center [753, 273] width 880 height 236
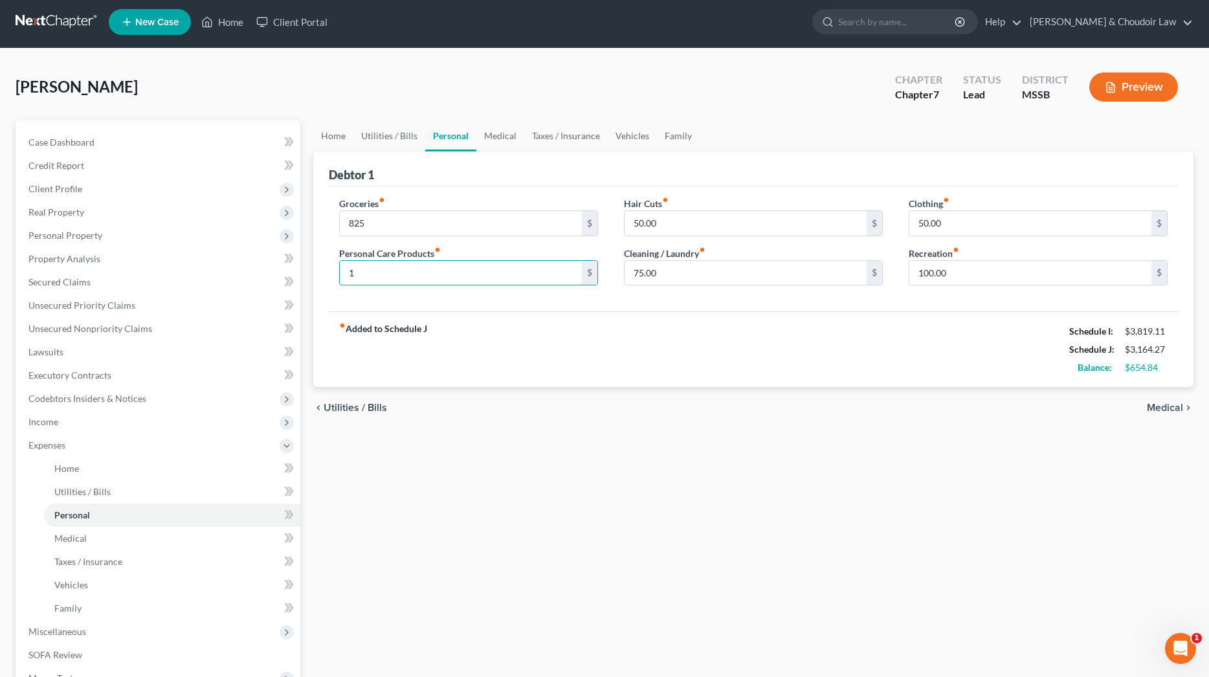
scroll to position [7, 0]
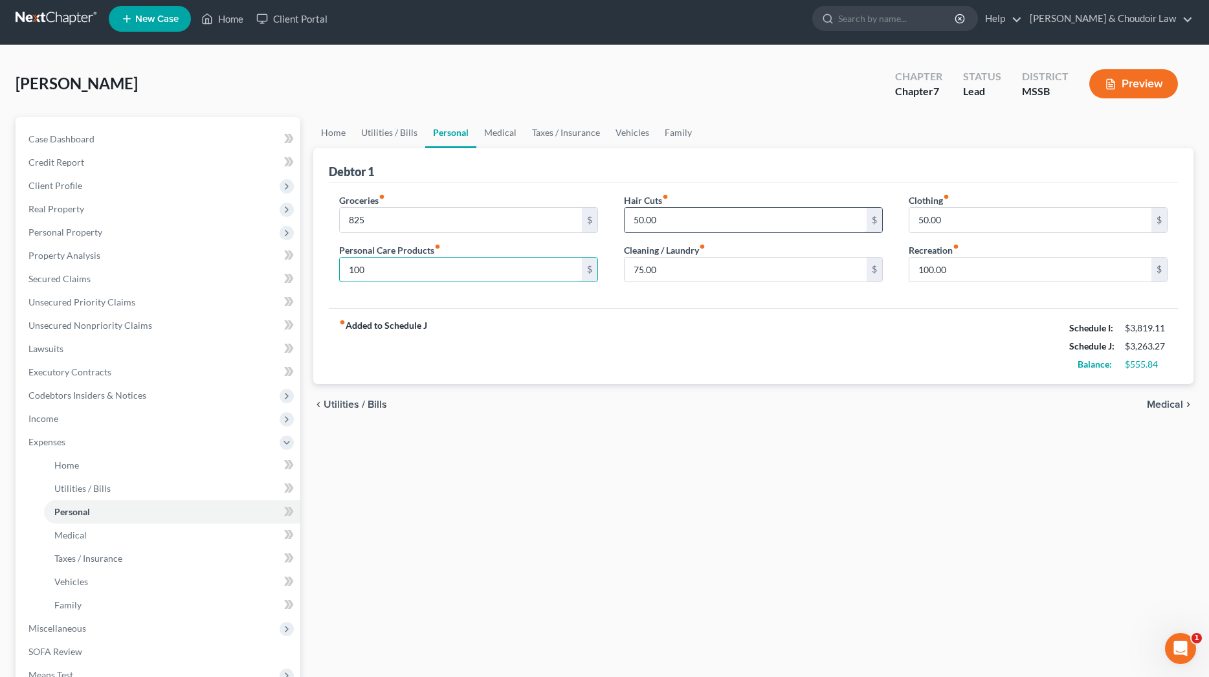
type input "100"
drag, startPoint x: 664, startPoint y: 217, endPoint x: 592, endPoint y: 221, distance: 72.6
click at [592, 221] on div "Groceries fiber_manual_record 825 $ Personal Care Products fiber_manual_record …" at bounding box center [753, 244] width 854 height 100
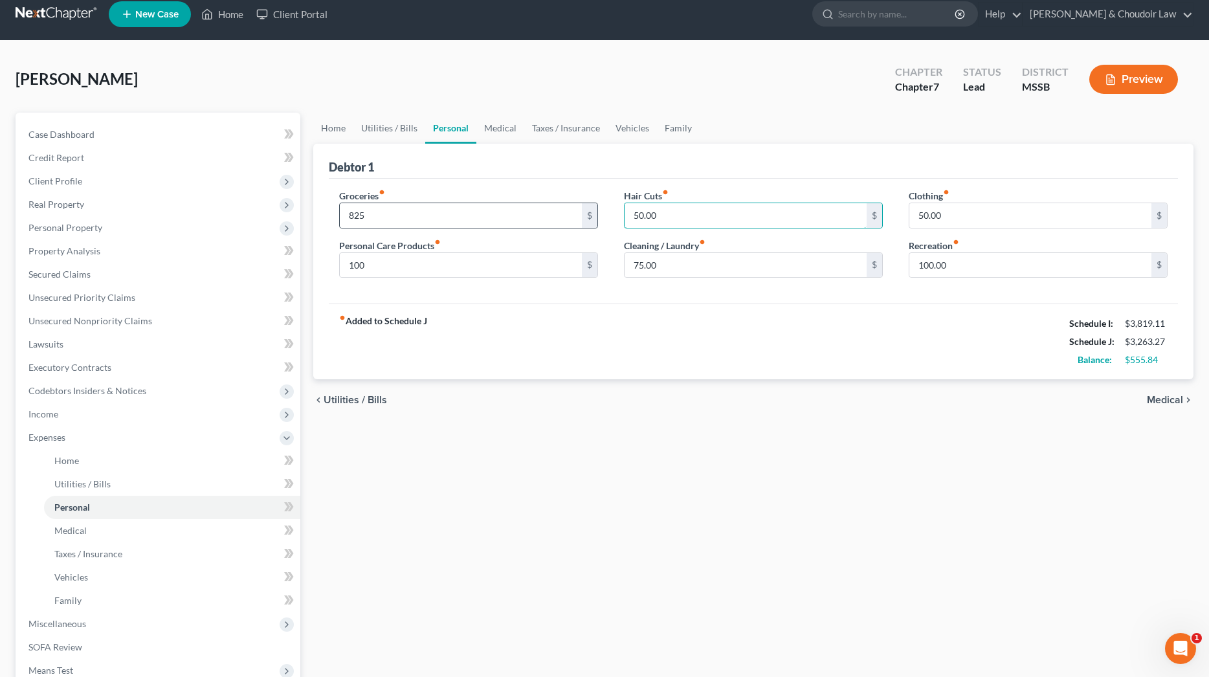
scroll to position [14, 0]
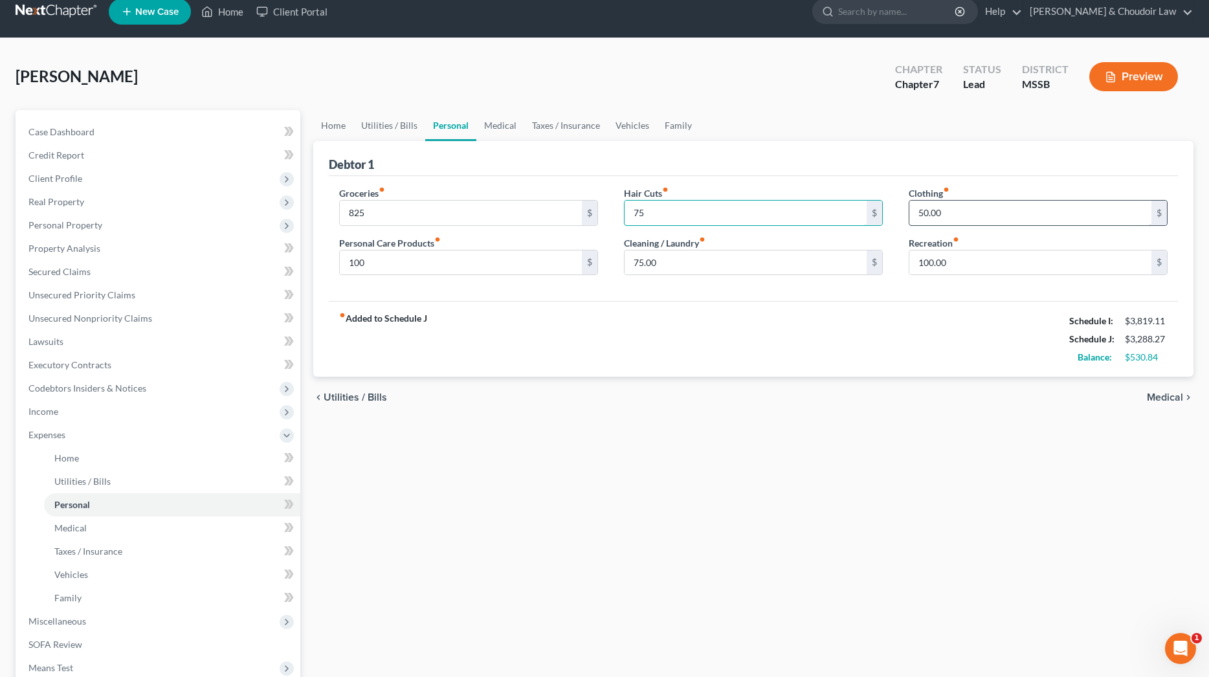
type input "75"
drag, startPoint x: 951, startPoint y: 216, endPoint x: 889, endPoint y: 214, distance: 62.2
click at [889, 214] on div "Groceries fiber_manual_record 825 $ Personal Care Products fiber_manual_record …" at bounding box center [753, 236] width 854 height 100
type input "100"
drag, startPoint x: 703, startPoint y: 259, endPoint x: 539, endPoint y: 255, distance: 164.4
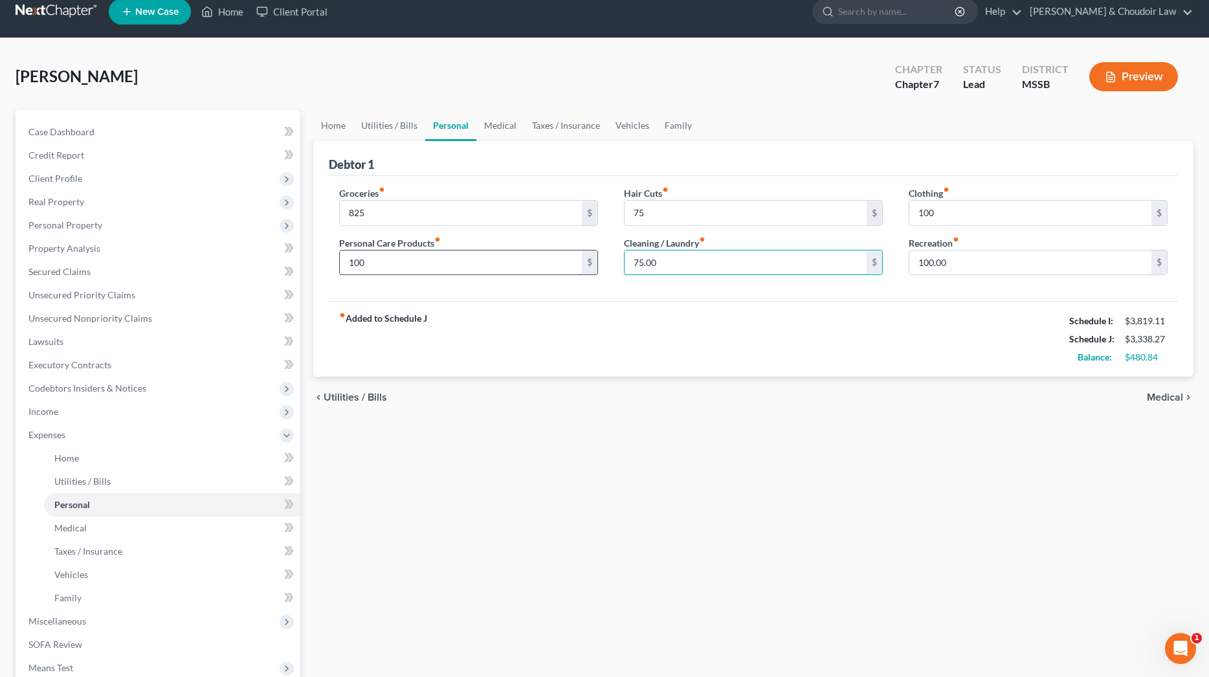
click at [539, 255] on div "Groceries fiber_manual_record 825 $ Personal Care Products fiber_manual_record …" at bounding box center [753, 236] width 854 height 100
type input "125"
click at [494, 121] on link "Medical" at bounding box center [500, 125] width 48 height 31
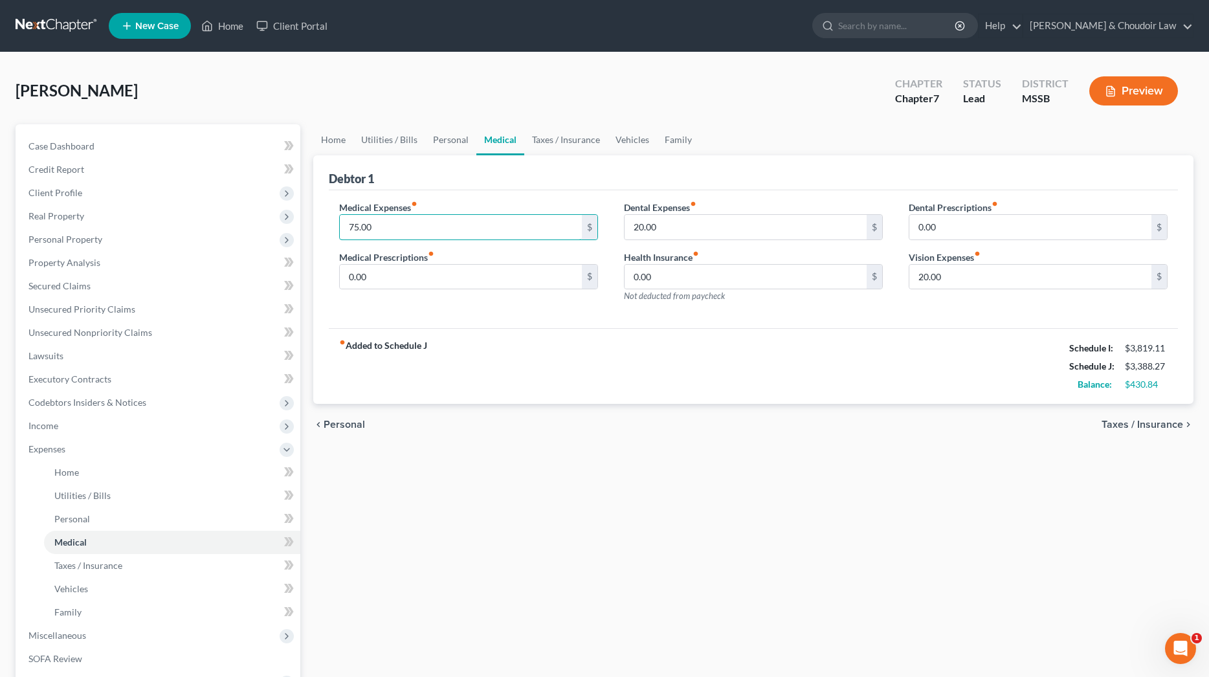
drag, startPoint x: 394, startPoint y: 230, endPoint x: 312, endPoint y: 227, distance: 82.2
click at [312, 227] on div "Home Utilities / Bills Personal Medical Taxes / Insurance Vehicles Family Debto…" at bounding box center [753, 463] width 893 height 678
type input "125"
click at [593, 135] on link "Taxes / Insurance" at bounding box center [565, 139] width 83 height 31
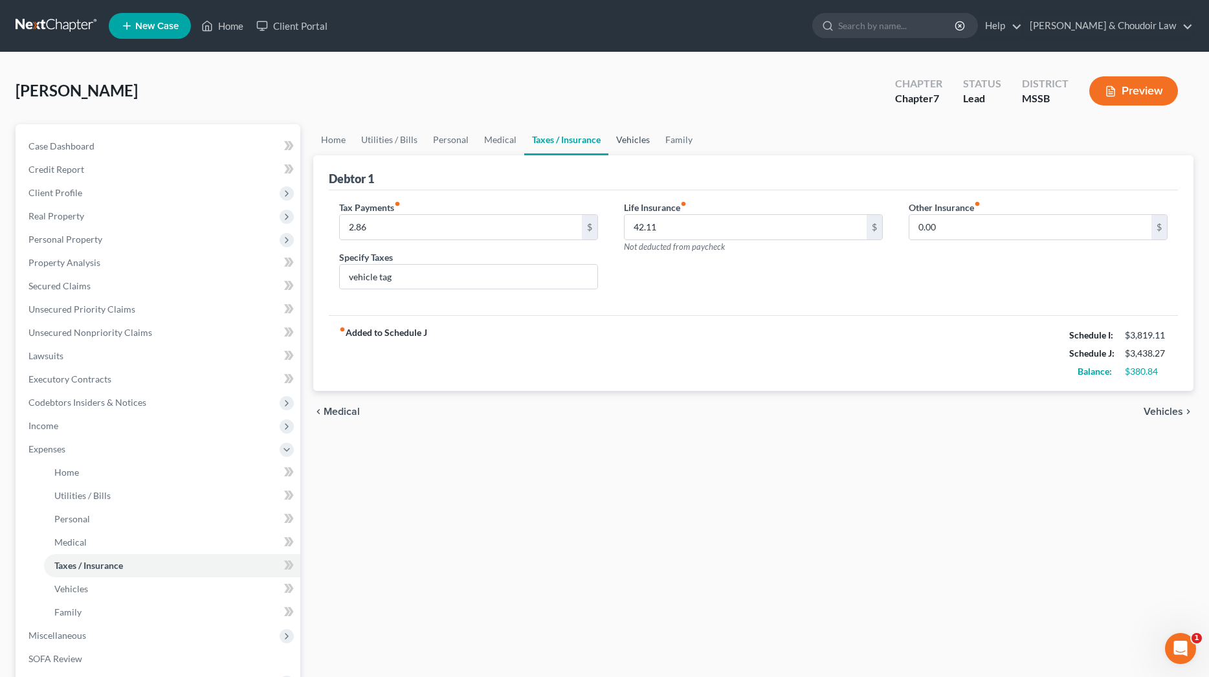
click at [624, 137] on link "Vehicles" at bounding box center [632, 139] width 49 height 31
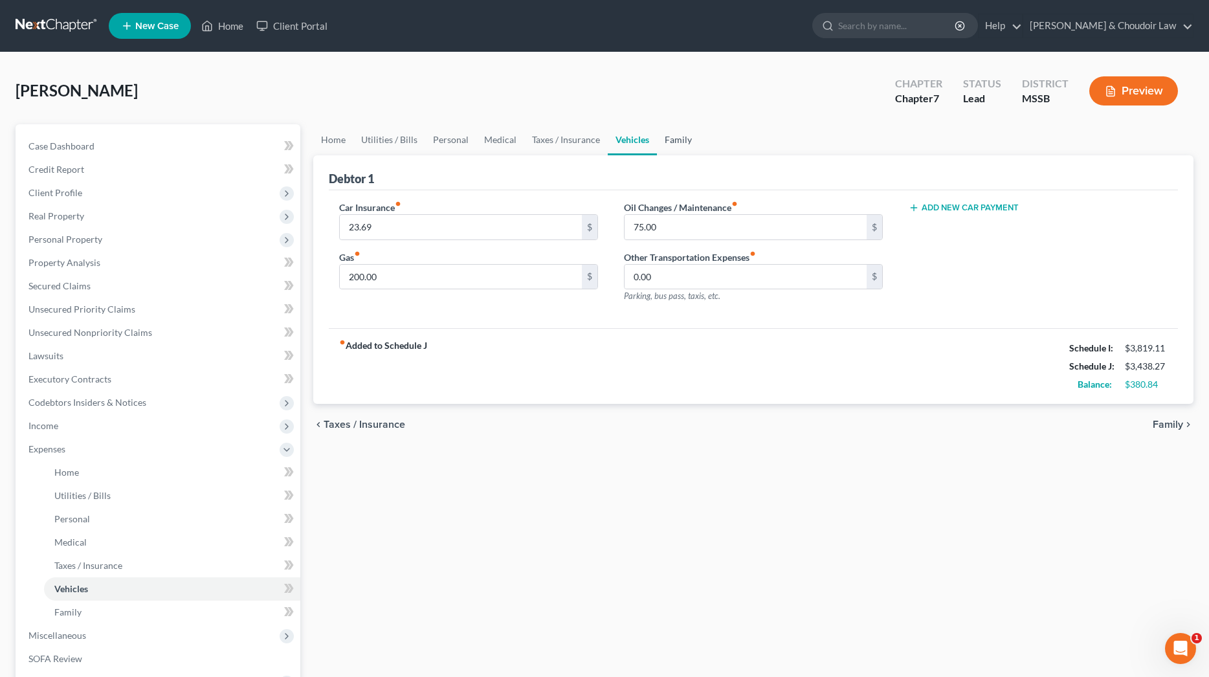
click at [680, 145] on link "Family" at bounding box center [678, 139] width 43 height 31
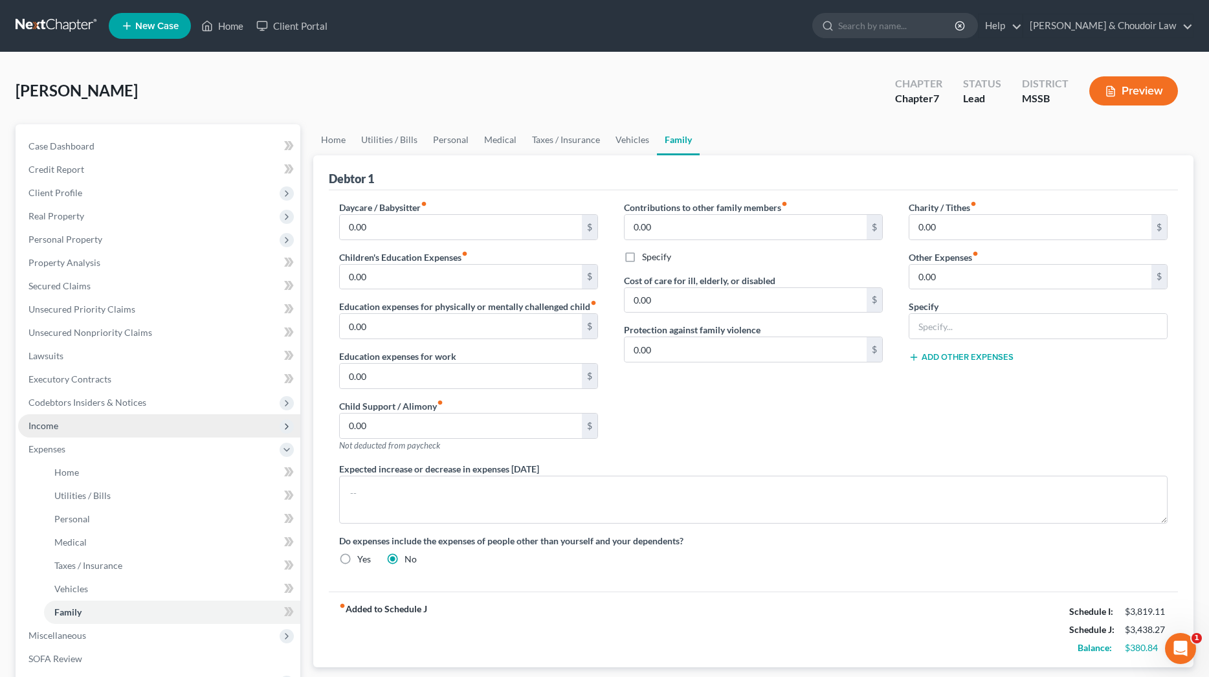
click at [49, 425] on span "Income" at bounding box center [43, 425] width 30 height 11
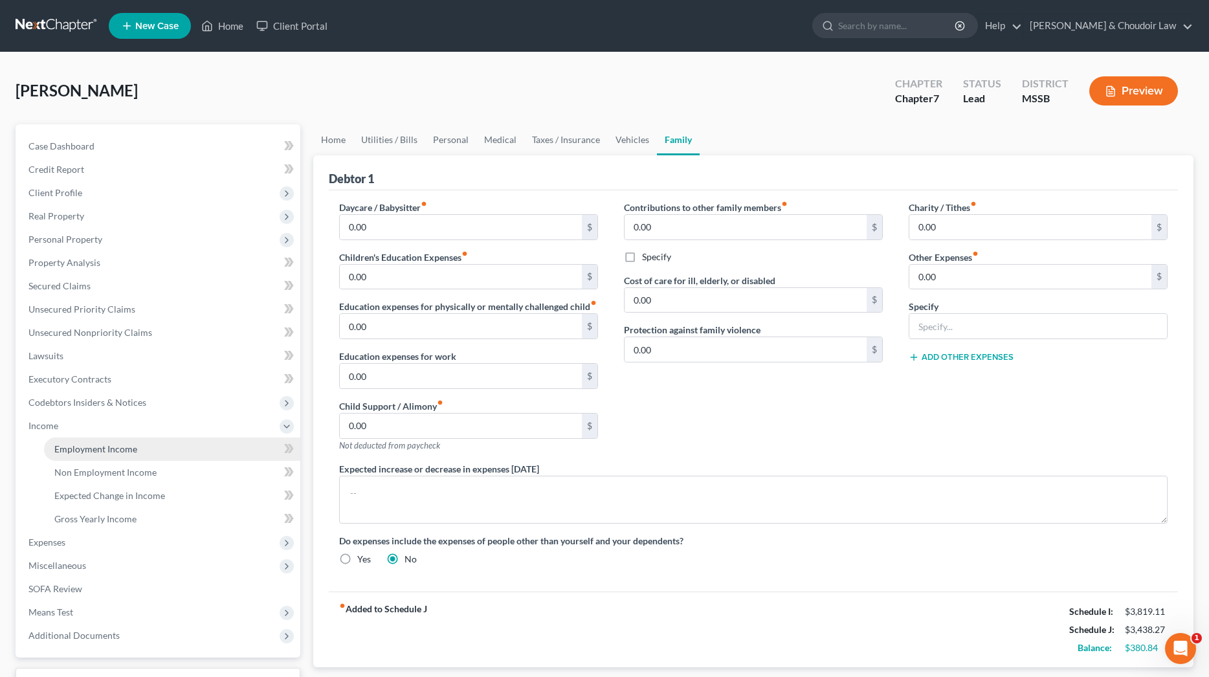
click at [75, 450] on span "Employment Income" at bounding box center [95, 448] width 83 height 11
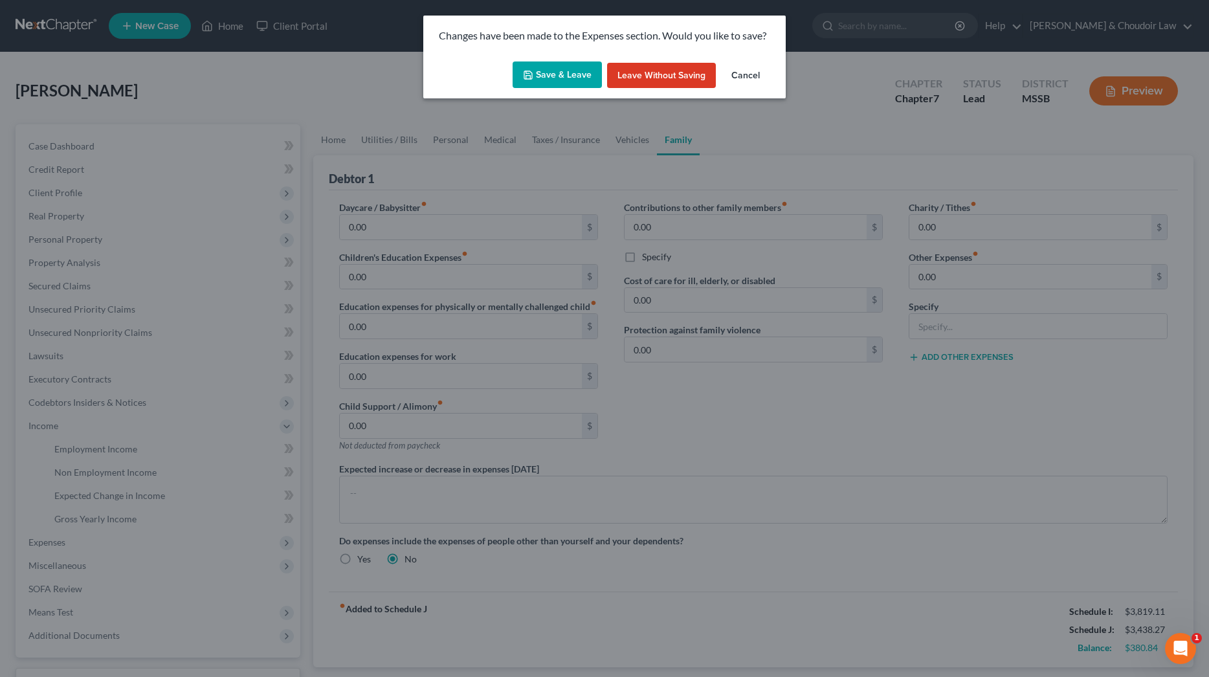
click at [548, 71] on button "Save & Leave" at bounding box center [557, 74] width 89 height 27
